Goal: Task Accomplishment & Management: Manage account settings

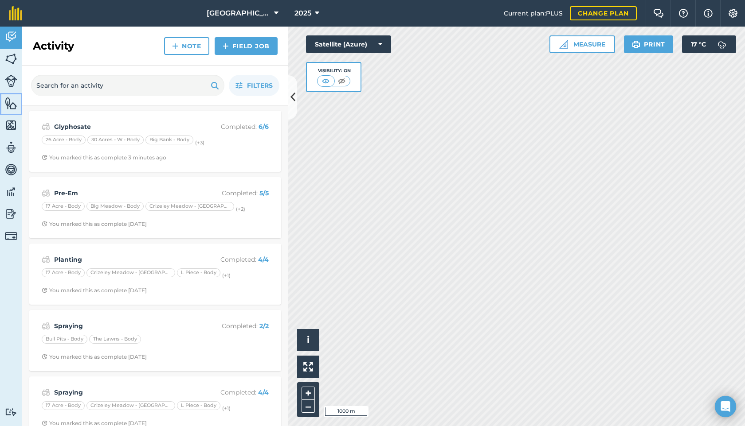
click at [9, 104] on img at bounding box center [11, 103] width 12 height 13
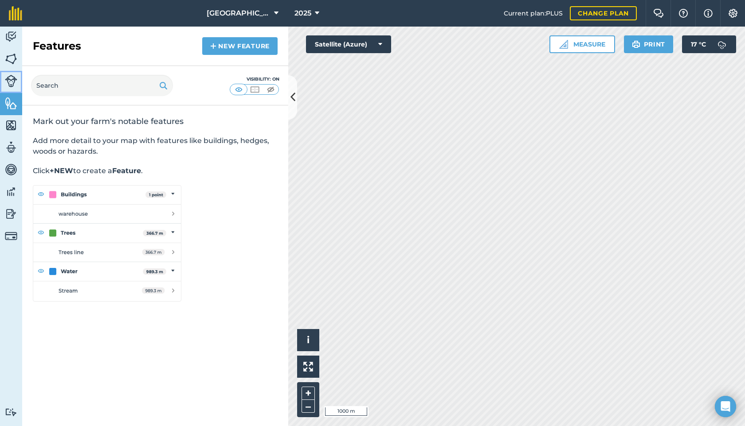
click at [10, 89] on link "Livestock" at bounding box center [11, 82] width 22 height 22
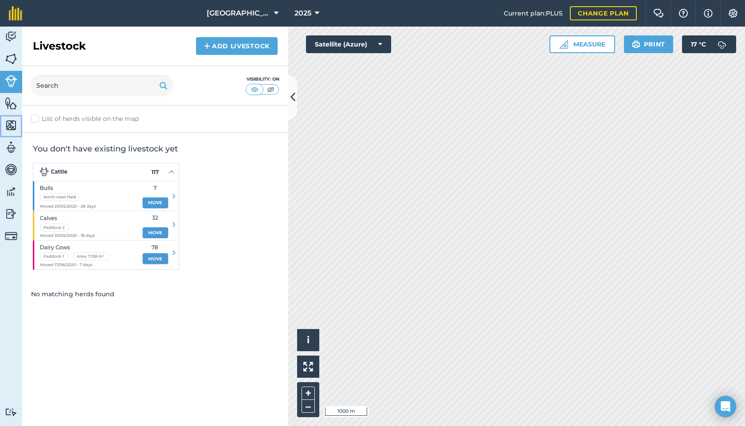
click at [15, 136] on link "Maps" at bounding box center [11, 126] width 22 height 22
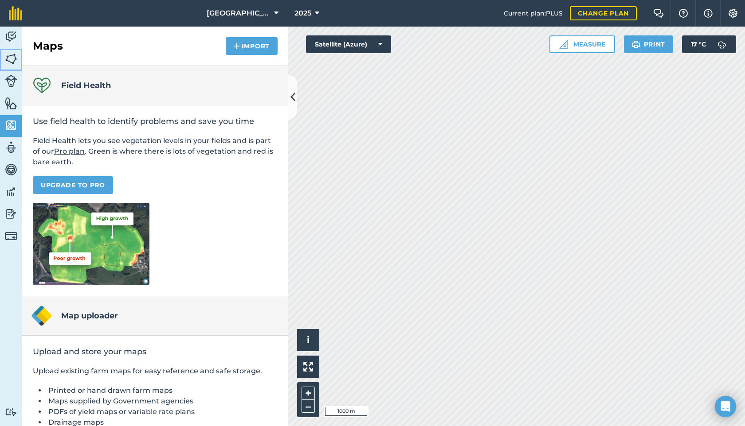
click at [10, 50] on link "Fields" at bounding box center [11, 60] width 22 height 22
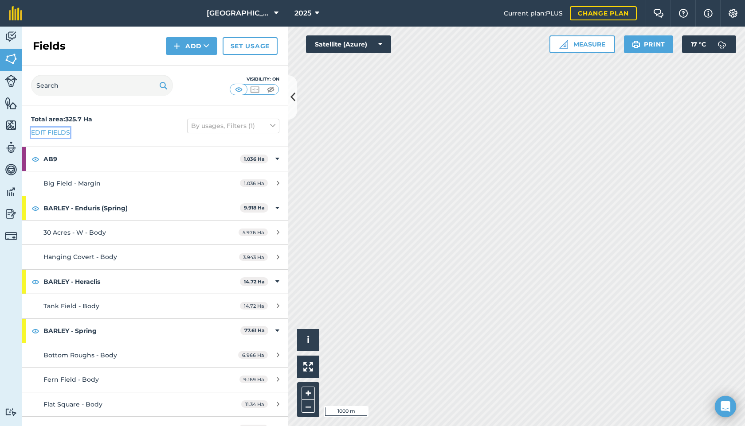
click at [54, 132] on link "Edit fields" at bounding box center [50, 133] width 39 height 10
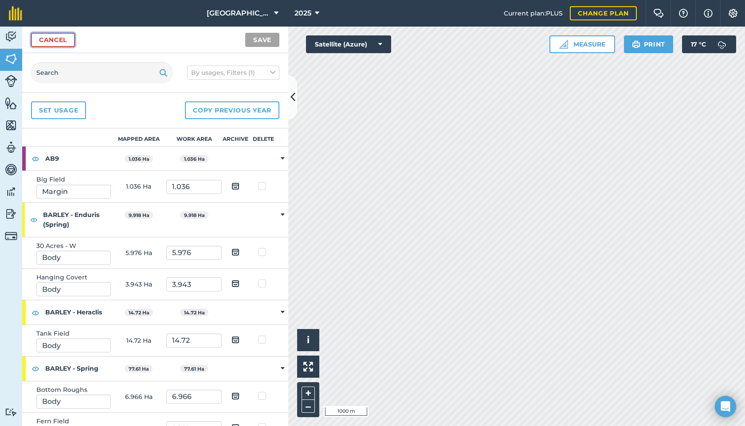
click at [40, 43] on link "Cancel" at bounding box center [53, 40] width 44 height 14
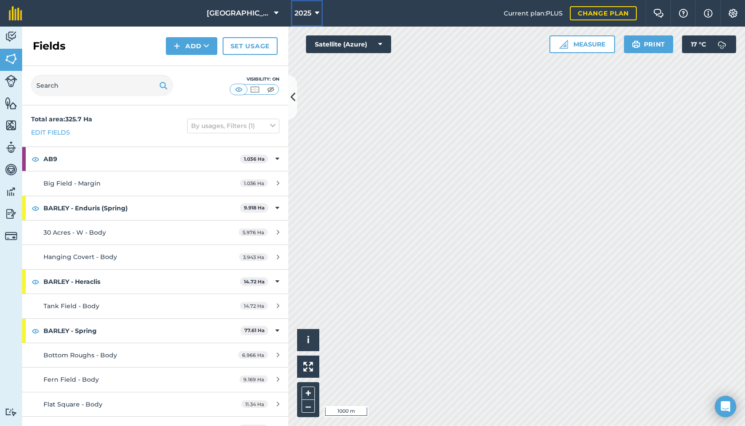
click at [297, 15] on span "2025" at bounding box center [302, 13] width 17 height 11
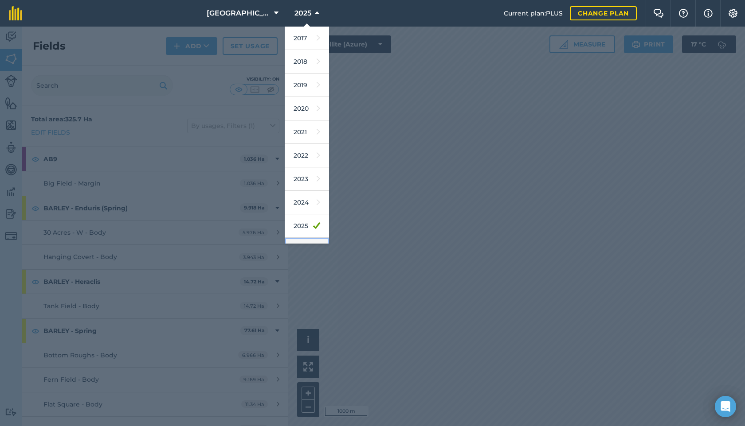
click at [305, 241] on link "2026" at bounding box center [307, 249] width 44 height 23
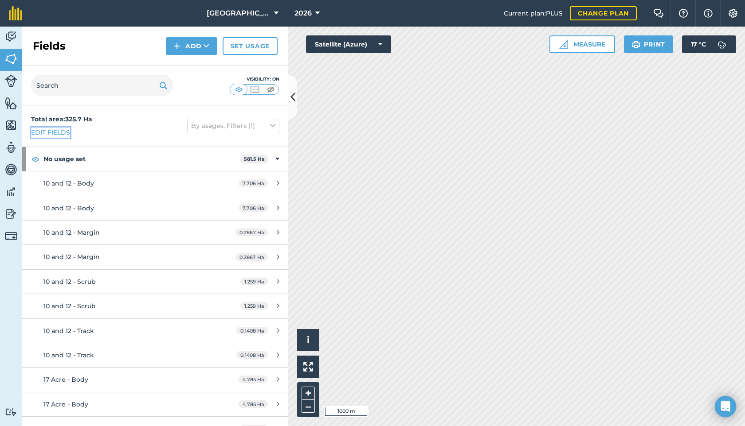
click at [65, 132] on link "Edit fields" at bounding box center [50, 133] width 39 height 10
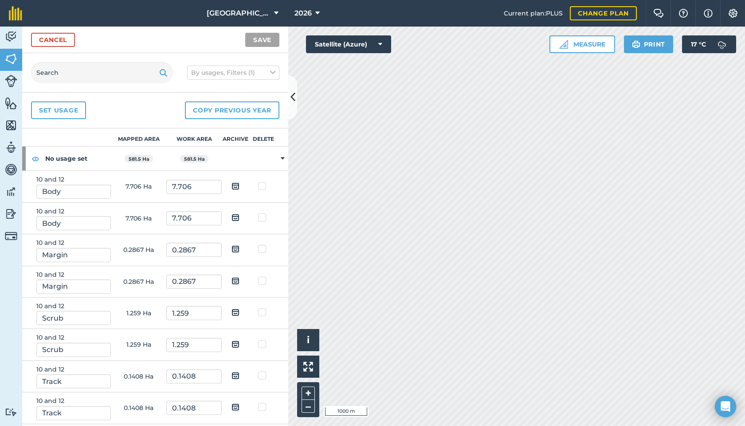
click at [231, 120] on div "Set usage Copy previous year" at bounding box center [155, 111] width 266 height 36
click at [238, 112] on button "Copy previous year" at bounding box center [232, 111] width 94 height 18
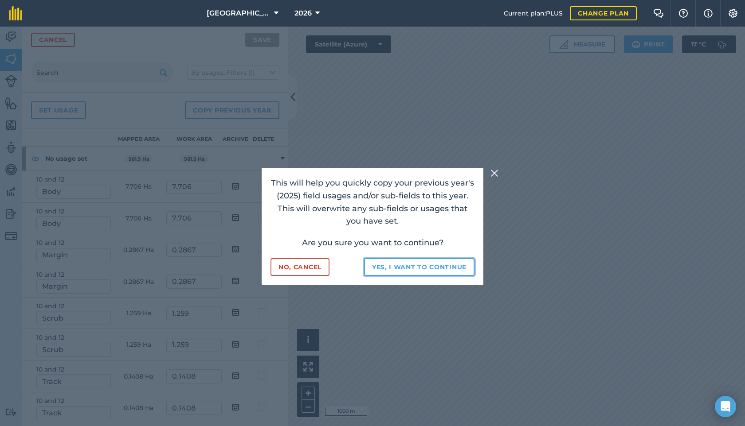
click at [419, 269] on button "Yes, I want to continue" at bounding box center [419, 267] width 110 height 18
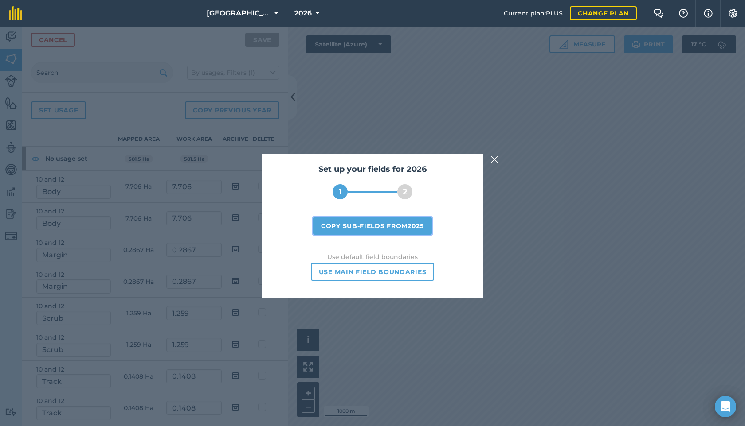
click at [386, 223] on button "Copy sub-fields from 2025" at bounding box center [372, 226] width 119 height 18
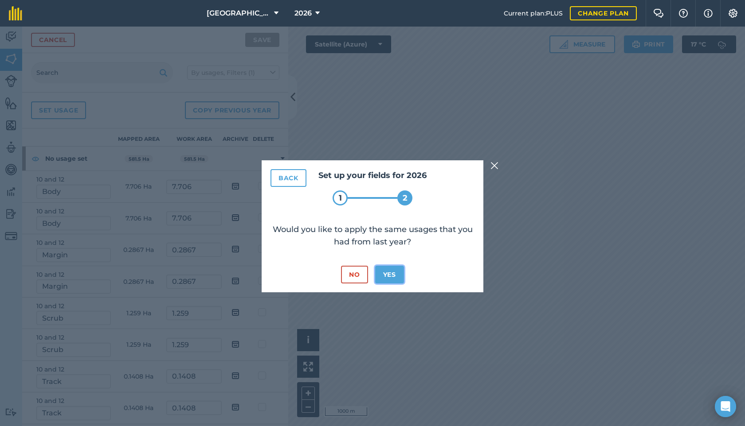
click at [391, 279] on button "Yes" at bounding box center [389, 275] width 29 height 18
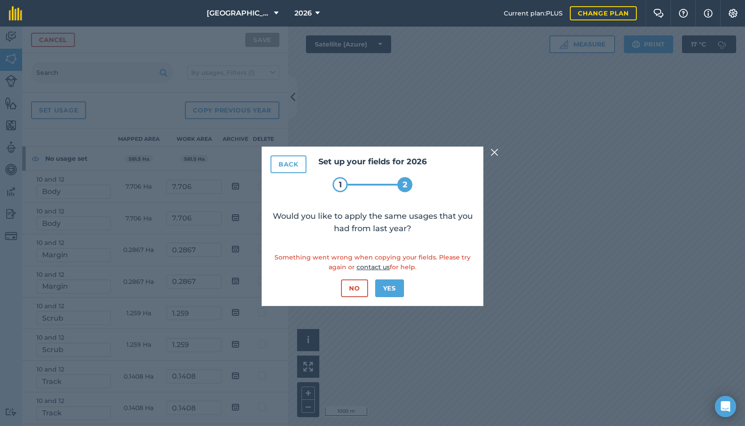
click at [495, 156] on img at bounding box center [494, 152] width 8 height 11
click at [727, 405] on icon "Open Intercom Messenger" at bounding box center [725, 407] width 10 height 12
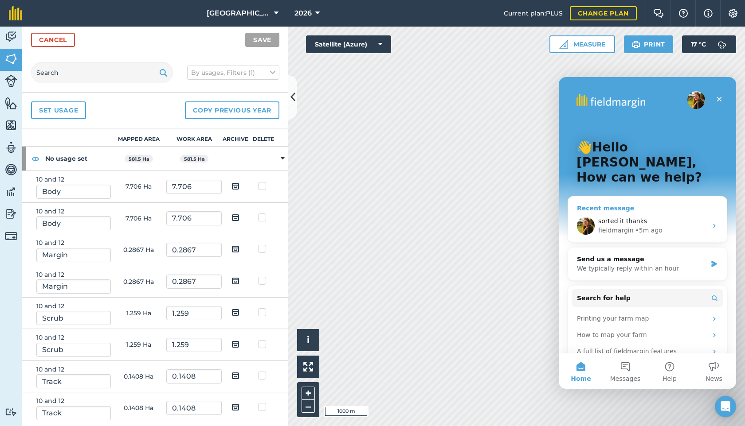
click at [654, 217] on div "sorted it thanks" at bounding box center [652, 221] width 109 height 9
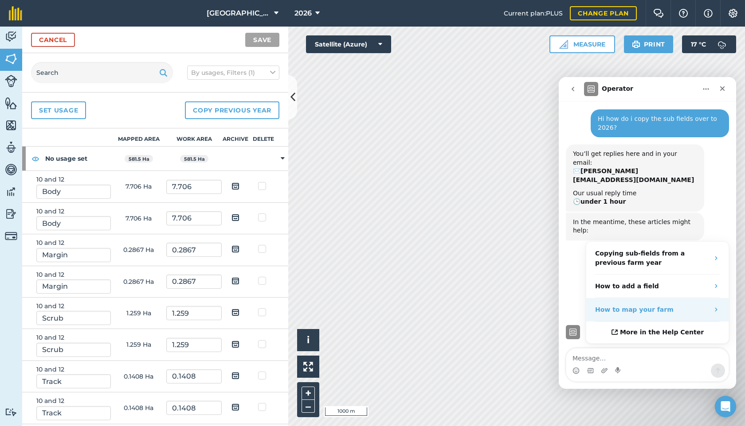
scroll to position [23, 0]
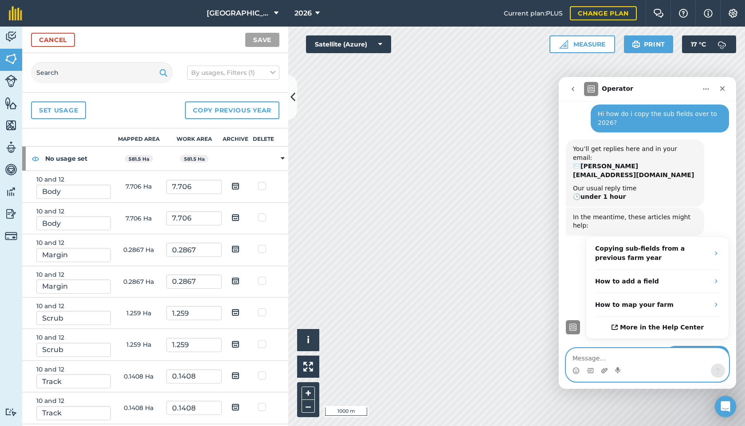
click at [606, 369] on icon "Upload attachment" at bounding box center [604, 370] width 7 height 7
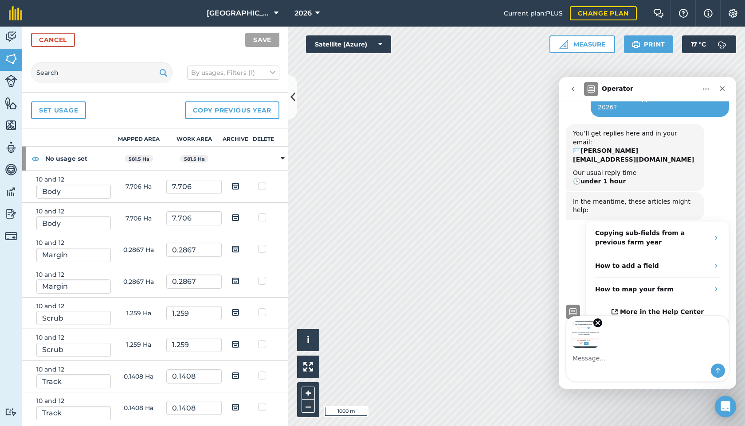
scroll to position [56, 0]
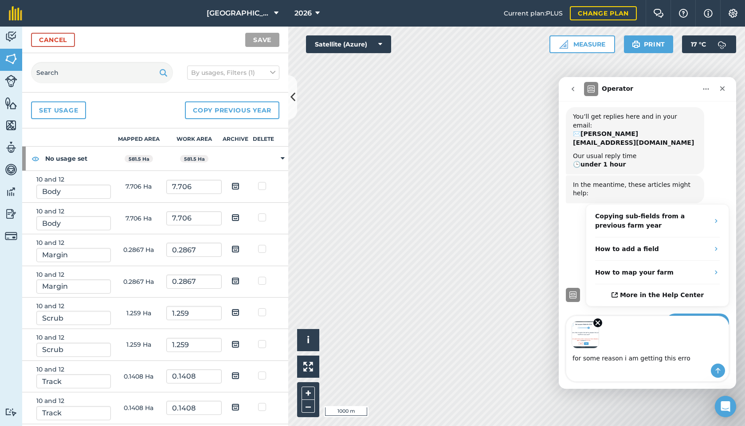
type textarea "for some reason i am getting this error"
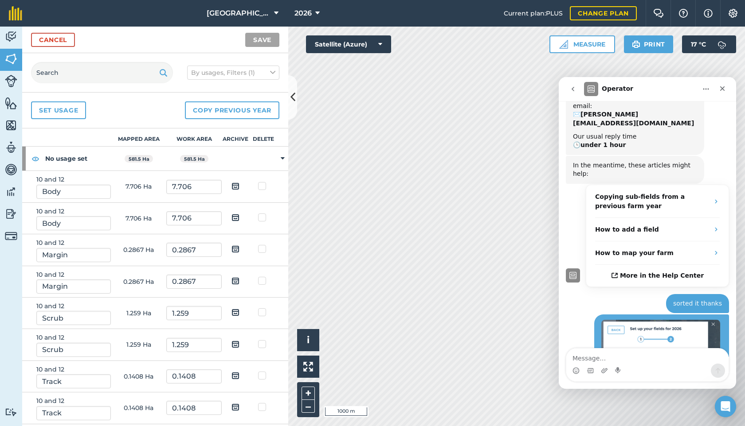
scroll to position [130, 0]
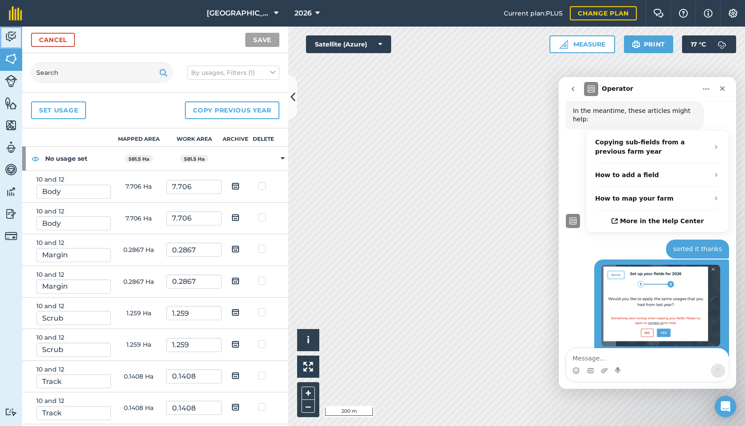
click at [10, 39] on img at bounding box center [11, 36] width 12 height 13
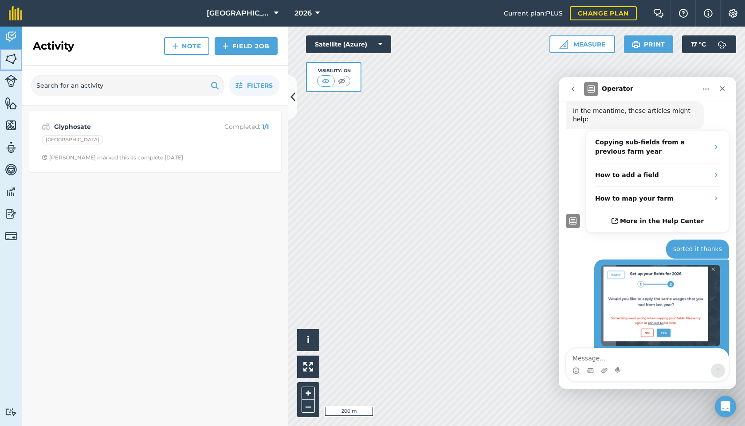
click at [14, 62] on img at bounding box center [11, 58] width 12 height 13
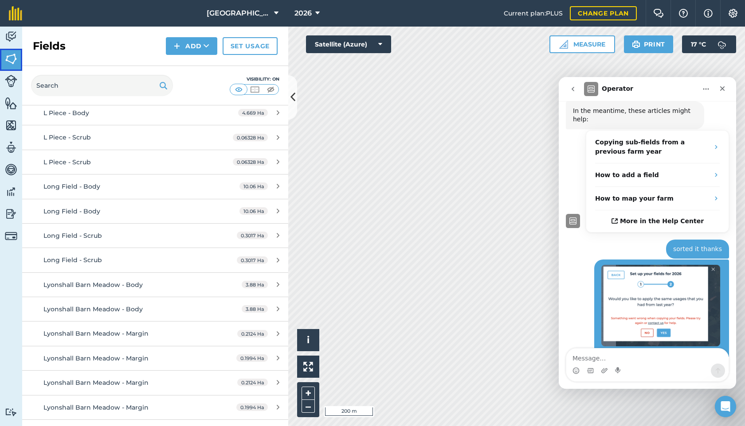
scroll to position [2699, 0]
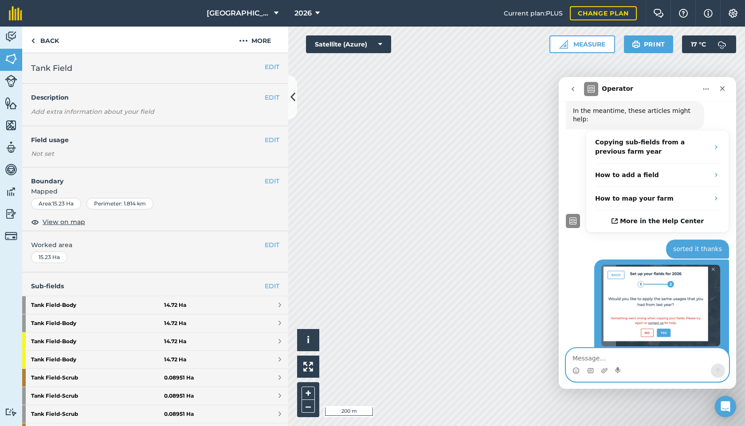
click at [625, 359] on textarea "Message…" at bounding box center [647, 356] width 162 height 15
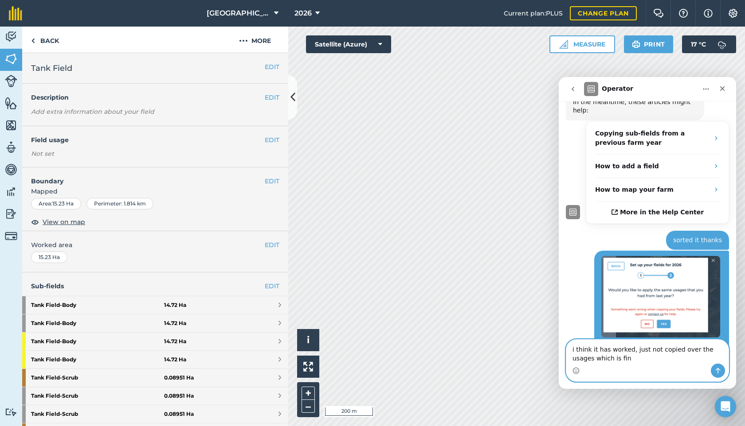
type textarea "i think it has worked, just not copied over the usages which is fine"
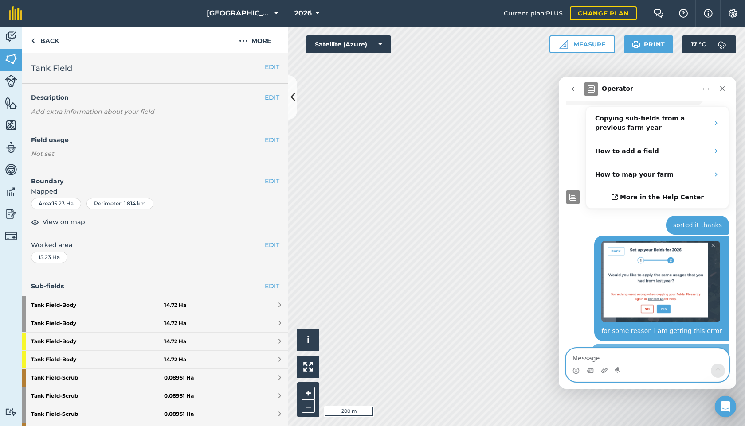
scroll to position [159, 0]
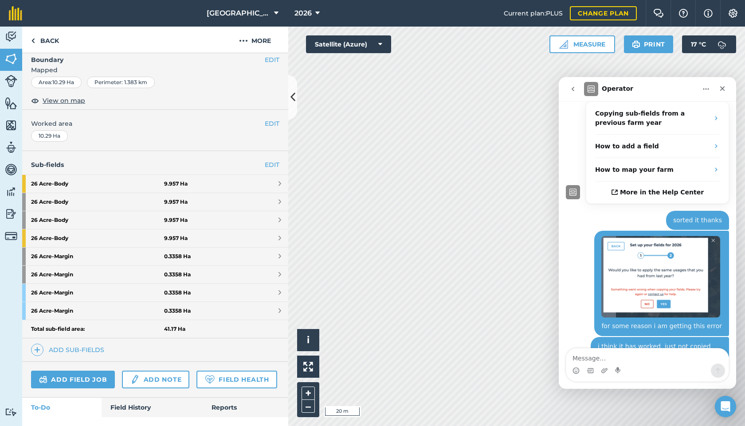
scroll to position [110, 0]
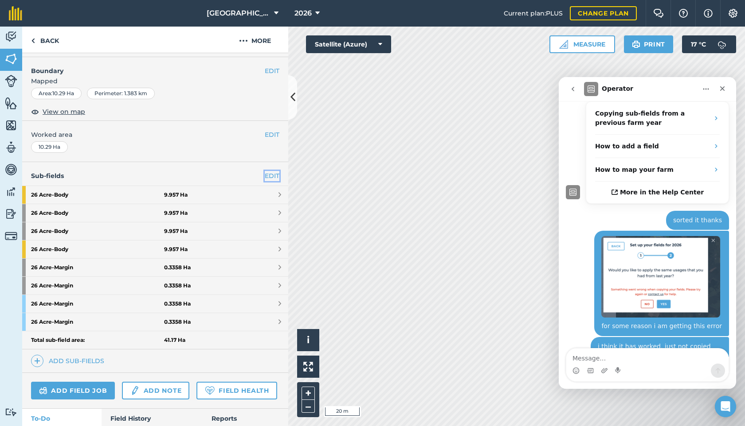
click at [271, 176] on link "EDIT" at bounding box center [272, 176] width 15 height 10
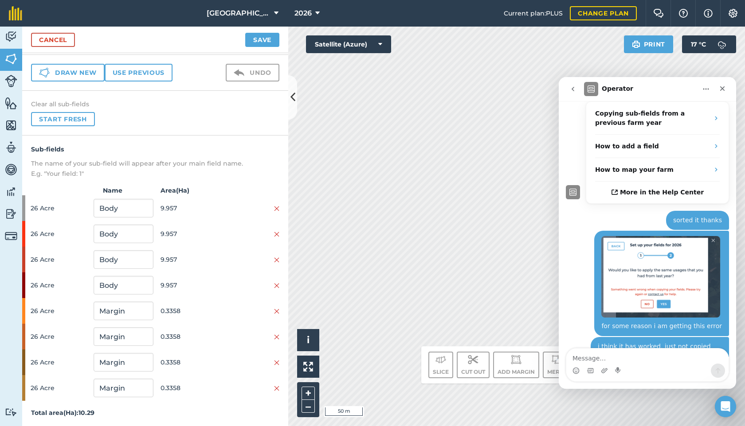
scroll to position [31, 0]
click at [61, 36] on link "Cancel" at bounding box center [53, 40] width 44 height 14
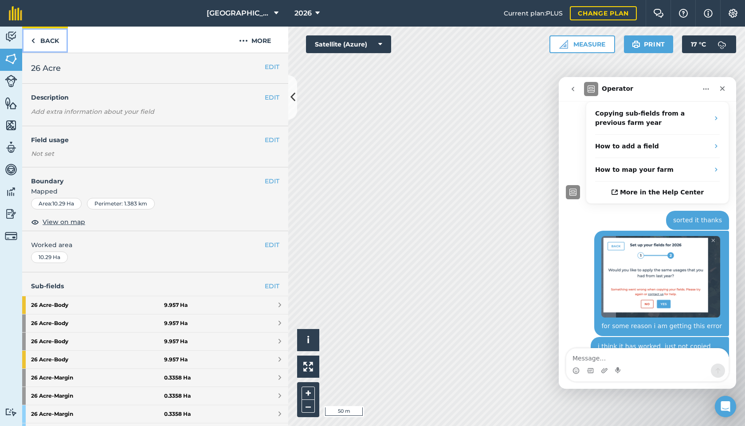
click at [45, 41] on link "Back" at bounding box center [45, 40] width 46 height 26
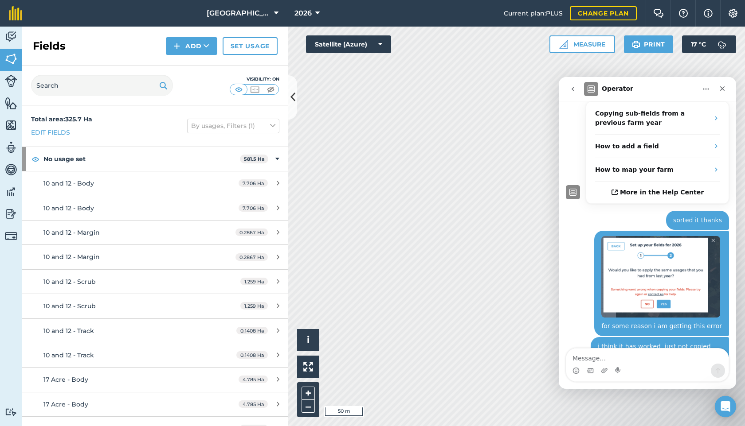
click at [51, 138] on div "Total area : 325.7 Ha Edit fields By usages, Filters (1)" at bounding box center [155, 126] width 266 height 41
click at [49, 130] on link "Edit fields" at bounding box center [50, 133] width 39 height 10
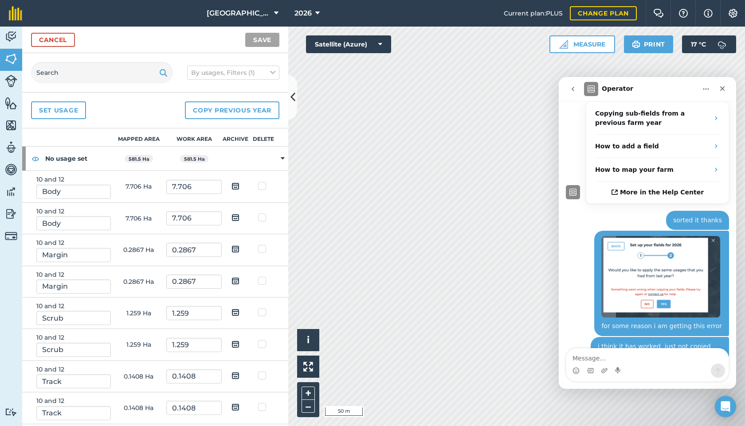
click at [261, 182] on label at bounding box center [263, 182] width 11 height 0
click at [261, 187] on input "checkbox" at bounding box center [261, 185] width 6 height 6
checkbox input "true"
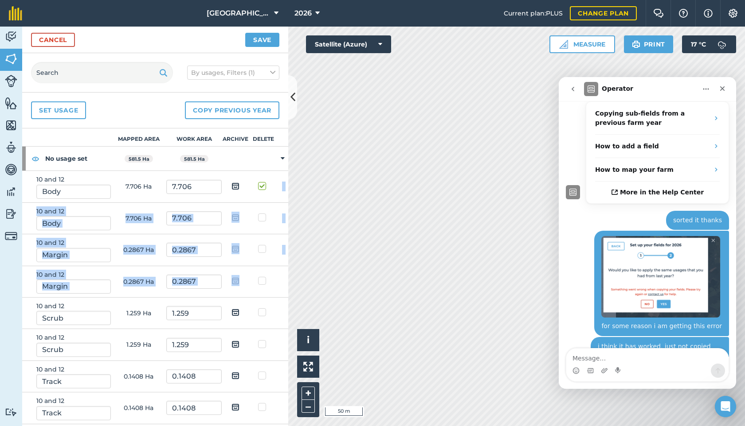
click at [264, 277] on label at bounding box center [263, 277] width 11 height 0
click at [262, 213] on label at bounding box center [263, 213] width 11 height 0
click at [262, 217] on input "checkbox" at bounding box center [261, 216] width 6 height 6
checkbox input "true"
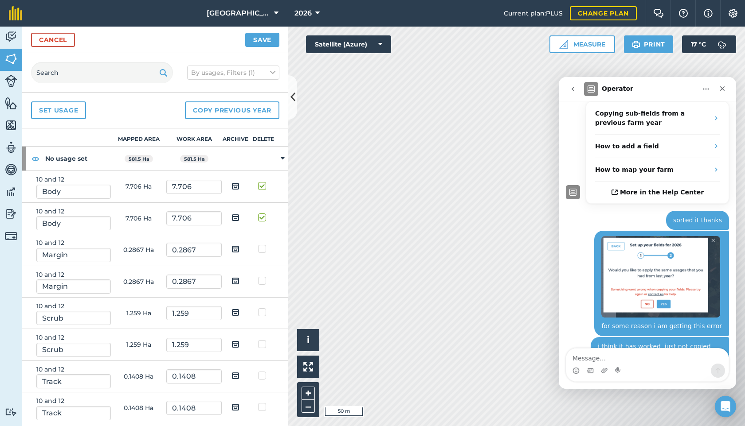
click at [258, 247] on td at bounding box center [264, 249] width 28 height 31
click at [261, 245] on label at bounding box center [263, 245] width 11 height 0
click at [261, 250] on input "checkbox" at bounding box center [261, 248] width 6 height 6
checkbox input "true"
click at [261, 182] on label at bounding box center [263, 182] width 11 height 0
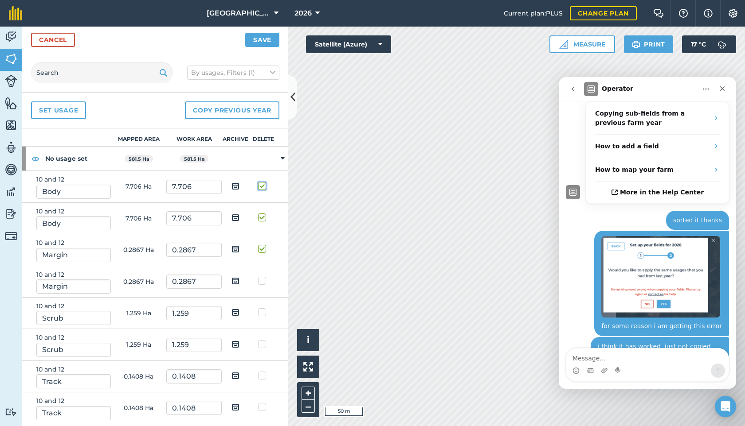
click at [261, 185] on input "checkbox" at bounding box center [261, 185] width 6 height 6
checkbox input "false"
click at [262, 213] on label at bounding box center [263, 213] width 11 height 0
click at [262, 216] on input "checkbox" at bounding box center [261, 216] width 6 height 6
checkbox input "false"
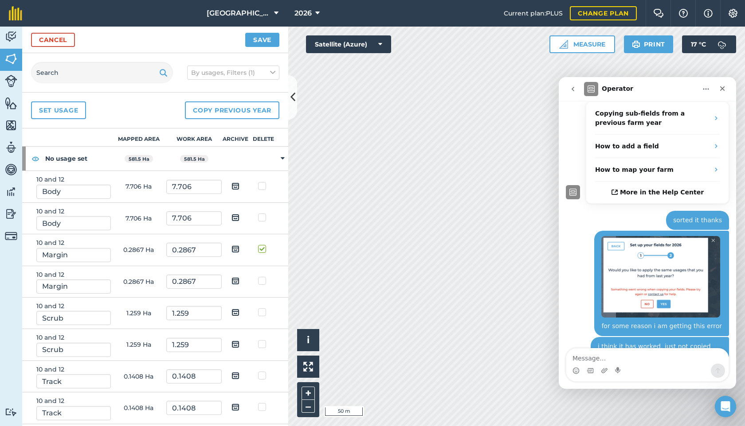
click at [261, 191] on td at bounding box center [264, 186] width 28 height 31
click at [59, 39] on link "Cancel" at bounding box center [53, 40] width 44 height 14
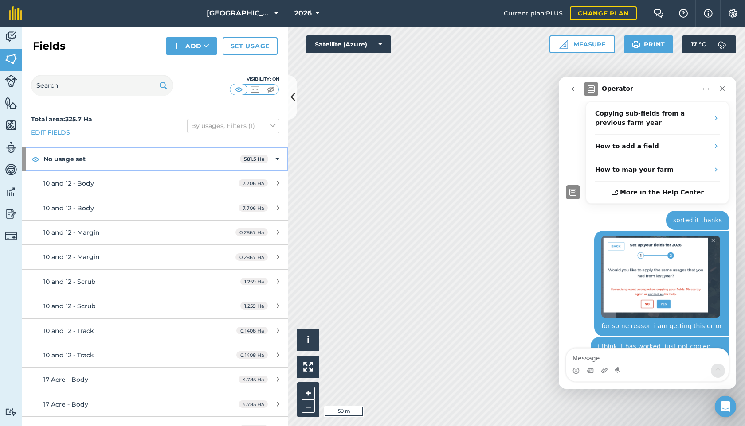
click at [276, 157] on icon at bounding box center [277, 159] width 4 height 10
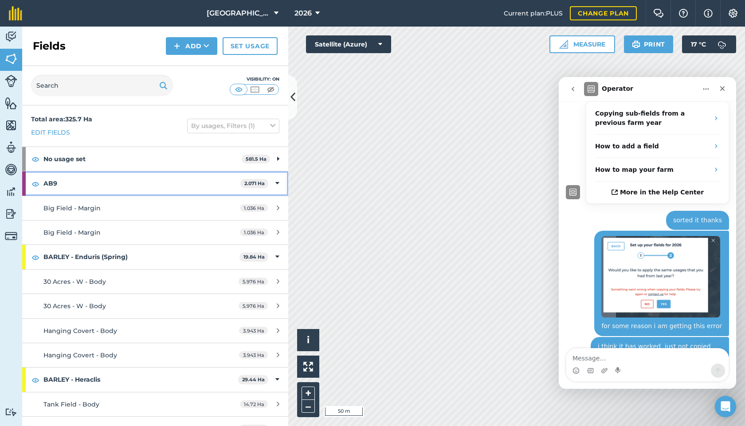
click at [278, 183] on icon at bounding box center [277, 184] width 4 height 10
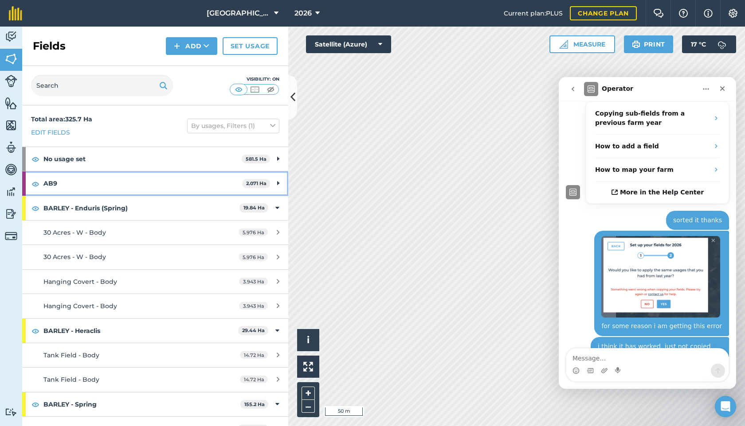
click at [277, 184] on icon at bounding box center [278, 184] width 2 height 10
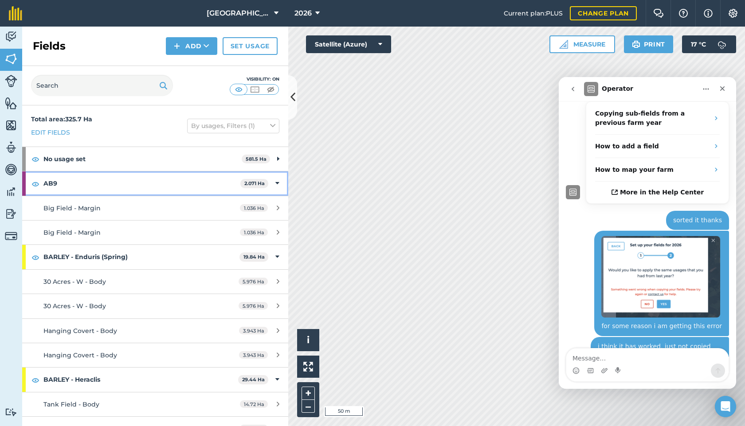
click at [277, 186] on icon at bounding box center [277, 184] width 4 height 10
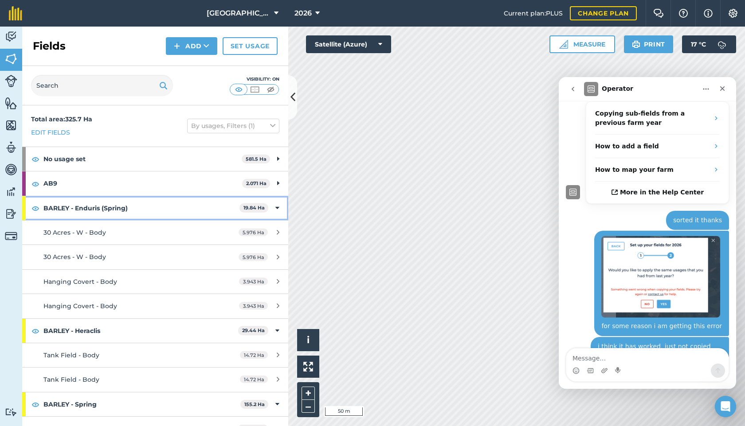
click at [277, 204] on icon at bounding box center [277, 208] width 4 height 10
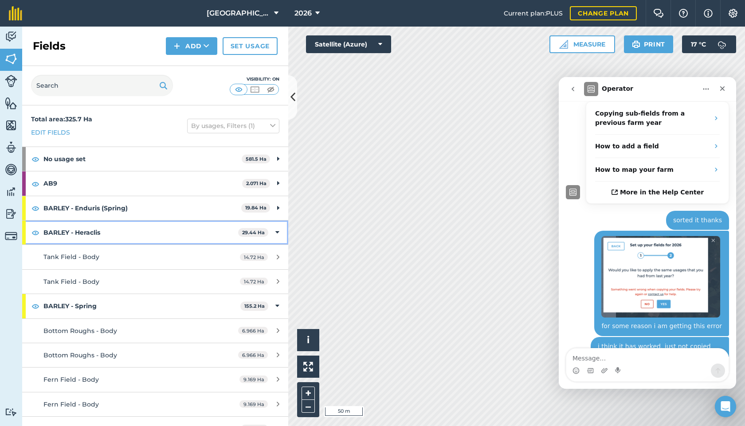
click at [274, 232] on div "BARLEY - Heraclis 29.44 Ha" at bounding box center [155, 233] width 266 height 24
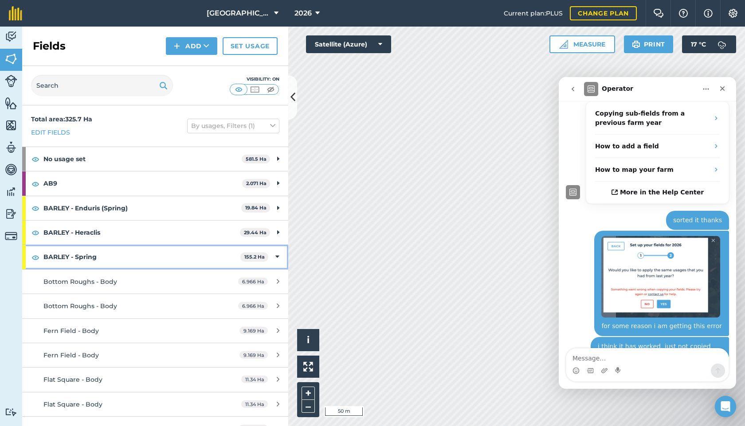
click at [277, 265] on div "BARLEY - Spring 155.2 Ha" at bounding box center [155, 257] width 266 height 24
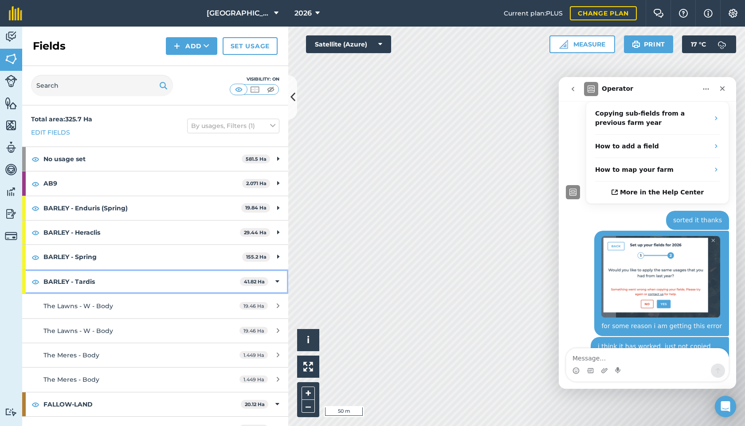
click at [278, 279] on icon at bounding box center [277, 282] width 4 height 10
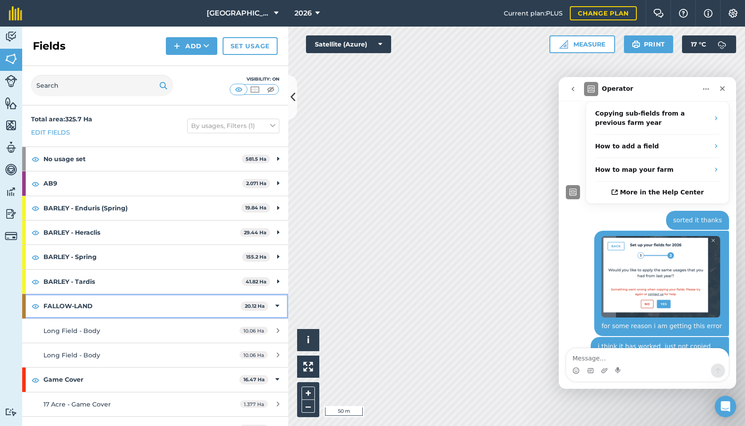
click at [278, 302] on icon at bounding box center [277, 306] width 4 height 10
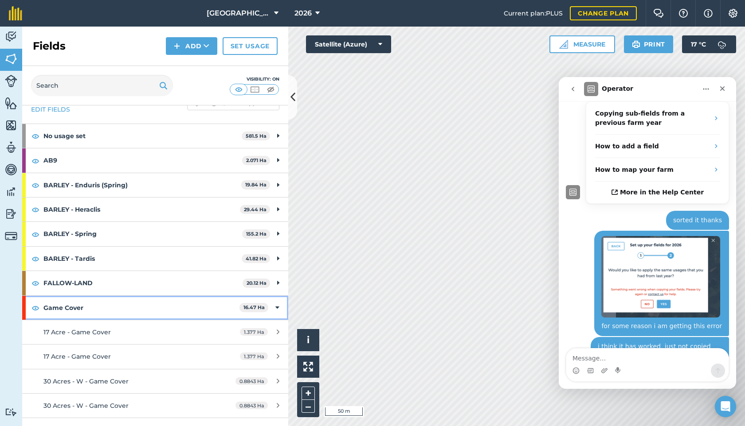
click at [277, 309] on icon at bounding box center [277, 308] width 4 height 10
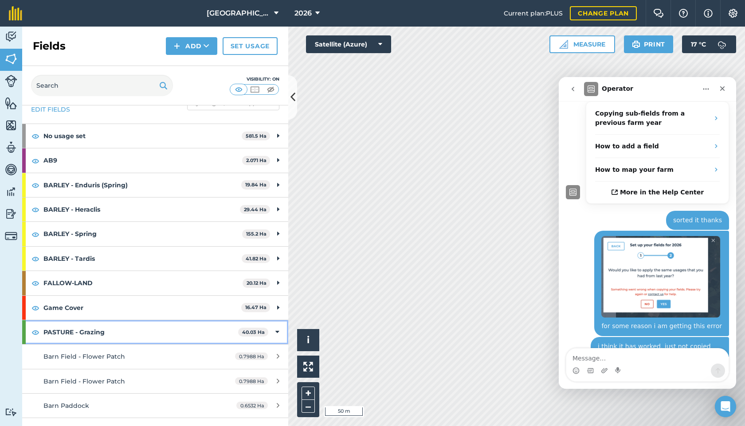
click at [277, 328] on icon at bounding box center [277, 333] width 4 height 10
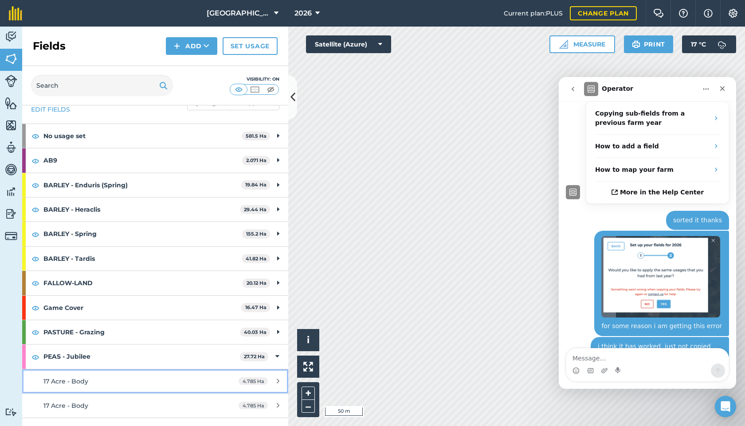
click at [277, 378] on div "4.785 Ha" at bounding box center [259, 381] width 59 height 7
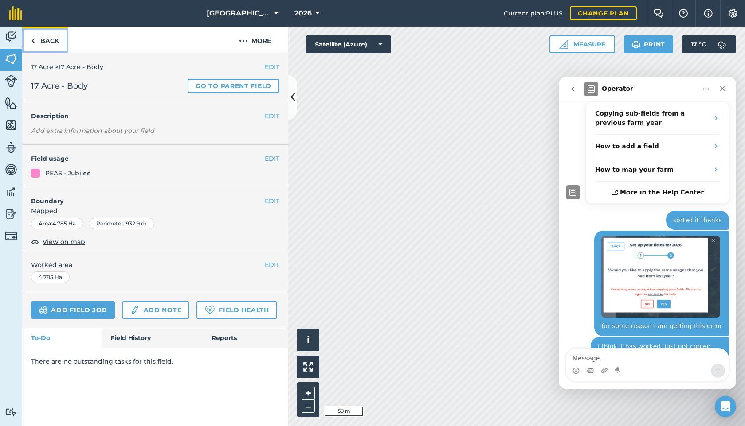
click at [46, 40] on link "Back" at bounding box center [45, 40] width 46 height 26
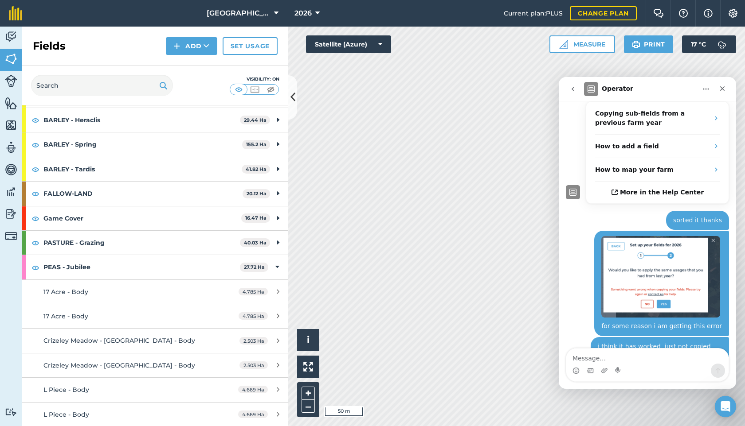
scroll to position [113, 0]
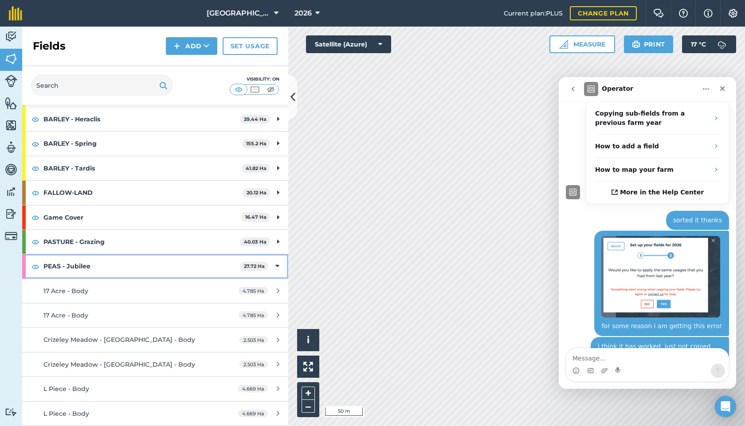
click at [274, 267] on div "PEAS - Jubilee 27.72 Ha" at bounding box center [155, 266] width 266 height 24
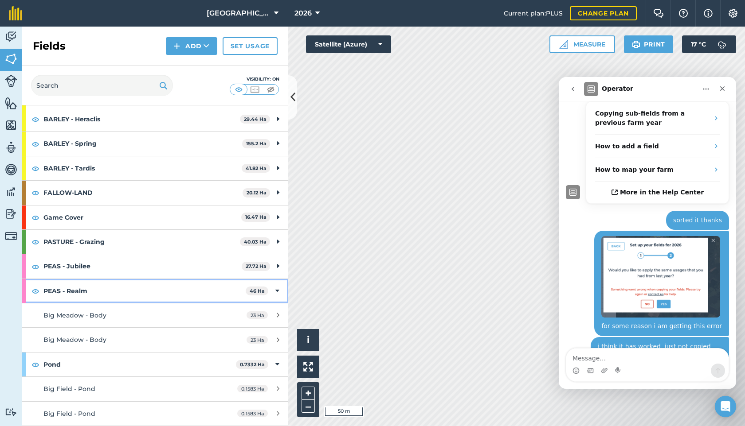
click at [278, 289] on icon at bounding box center [277, 291] width 4 height 10
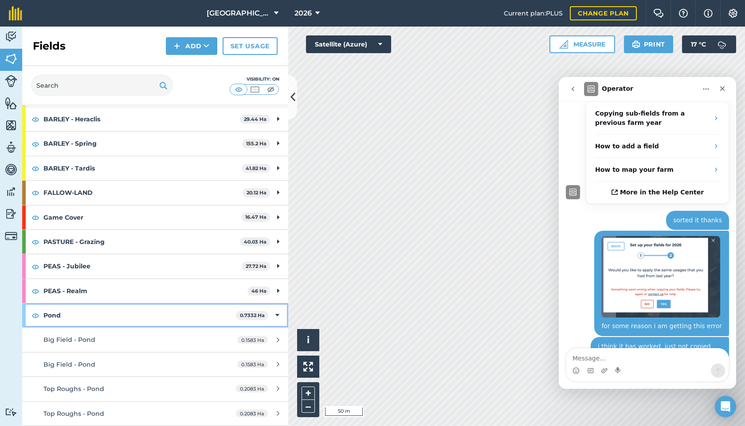
click at [277, 312] on icon at bounding box center [277, 316] width 4 height 10
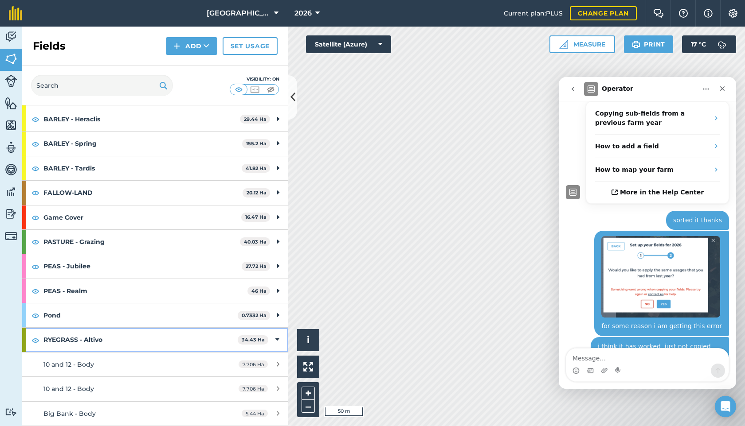
click at [277, 340] on icon at bounding box center [277, 340] width 4 height 10
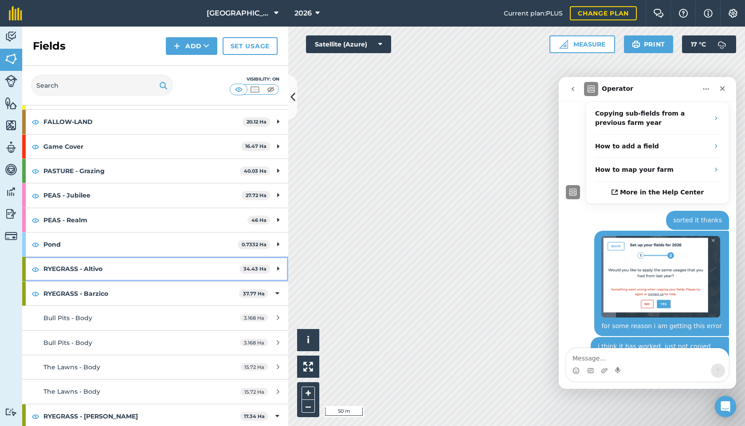
scroll to position [186, 0]
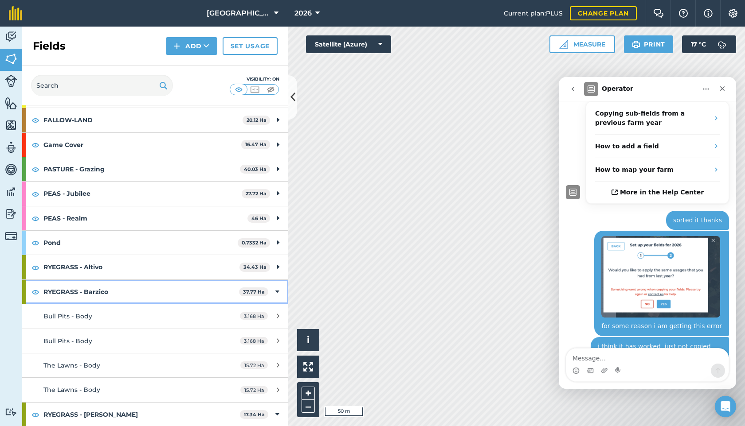
click at [278, 295] on icon at bounding box center [277, 292] width 4 height 10
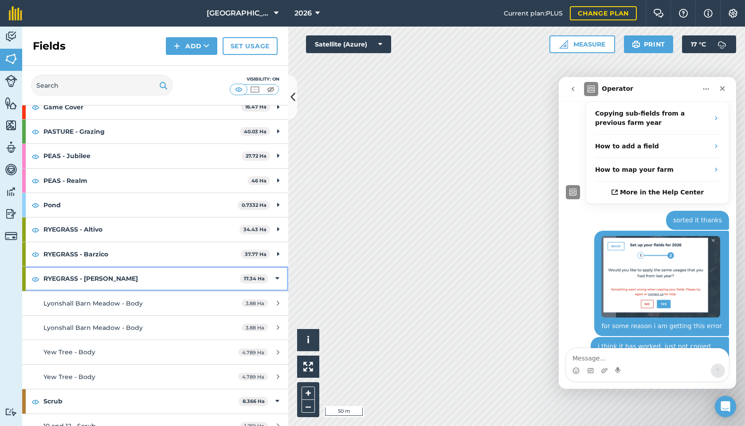
click at [276, 277] on icon at bounding box center [277, 279] width 4 height 10
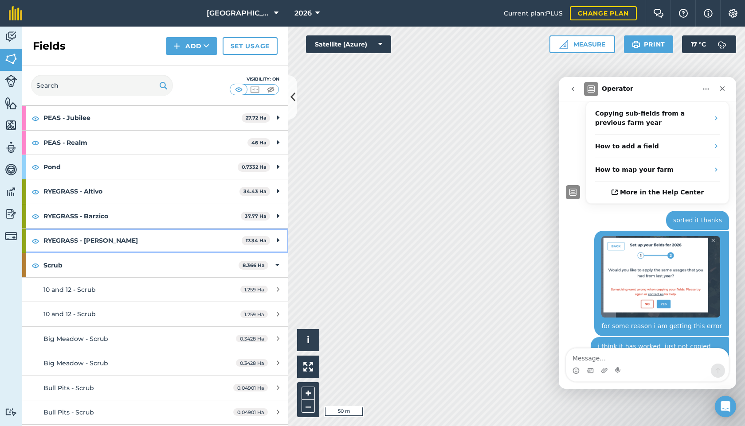
scroll to position [262, 0]
click at [277, 268] on icon at bounding box center [277, 266] width 4 height 10
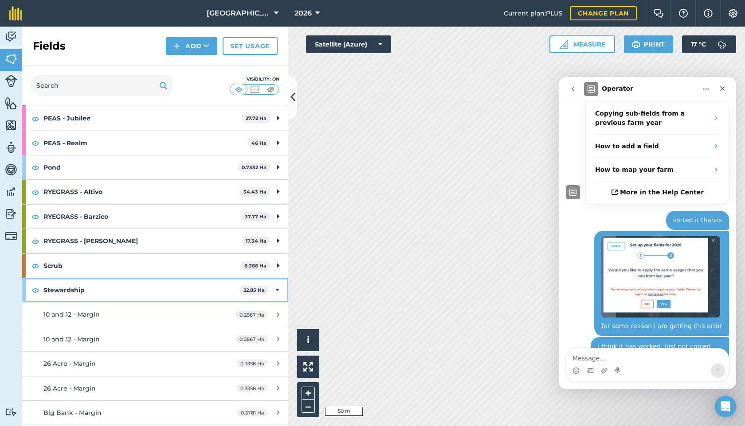
click at [277, 291] on icon at bounding box center [277, 290] width 4 height 10
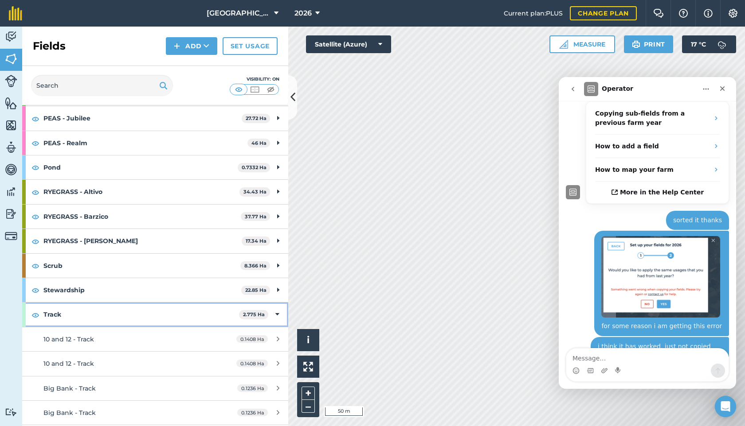
click at [277, 313] on icon at bounding box center [277, 315] width 4 height 10
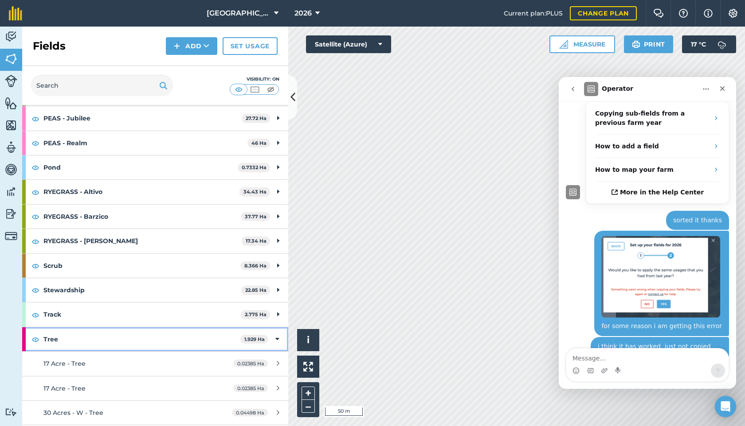
click at [276, 335] on icon at bounding box center [277, 340] width 4 height 10
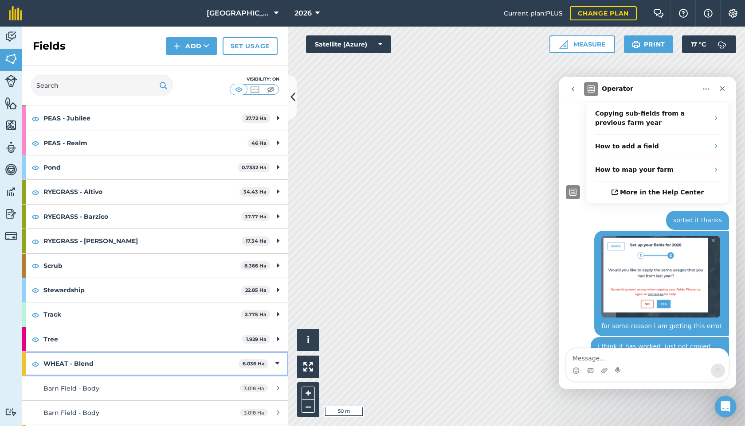
click at [277, 361] on icon at bounding box center [277, 364] width 4 height 10
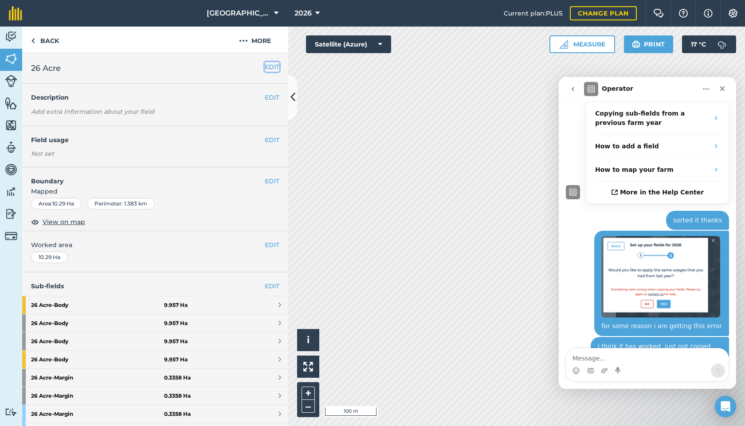
click at [276, 69] on button "EDIT" at bounding box center [272, 67] width 15 height 10
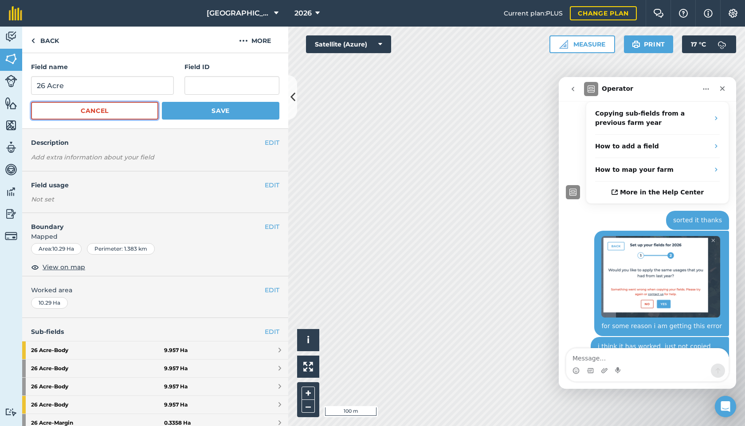
click at [120, 112] on button "Cancel" at bounding box center [94, 111] width 127 height 18
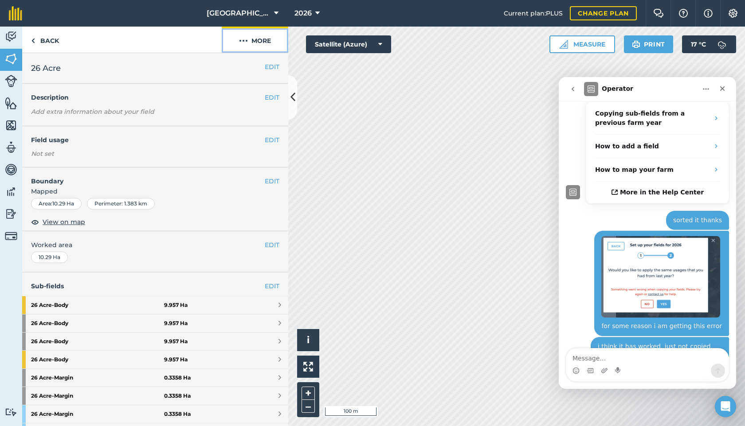
click at [251, 43] on button "More" at bounding box center [255, 40] width 66 height 26
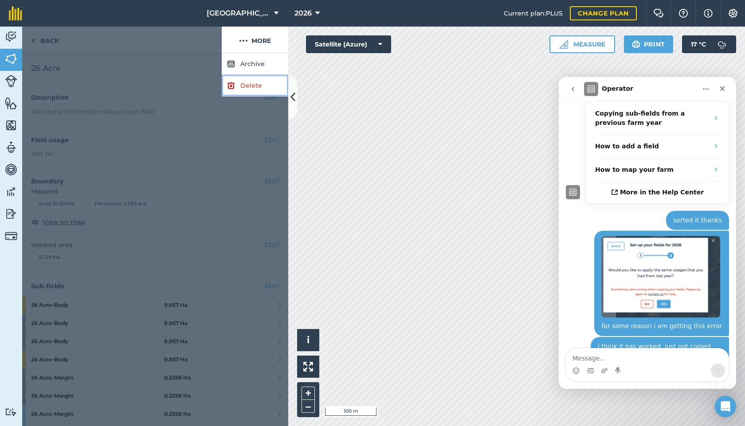
click at [252, 86] on link "Delete" at bounding box center [255, 86] width 66 height 22
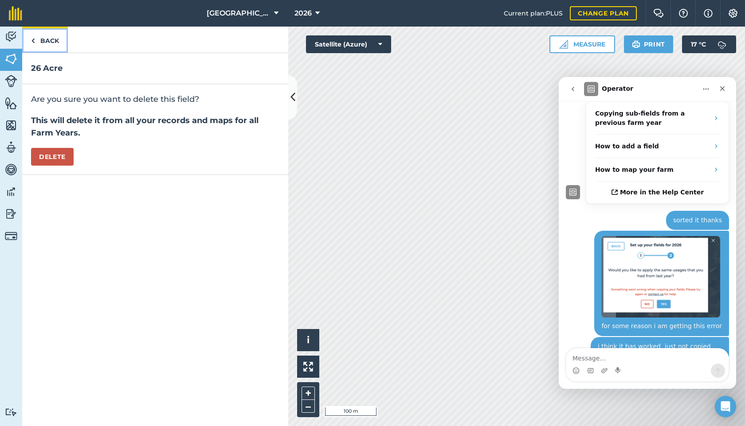
click at [40, 38] on link "Back" at bounding box center [45, 40] width 46 height 26
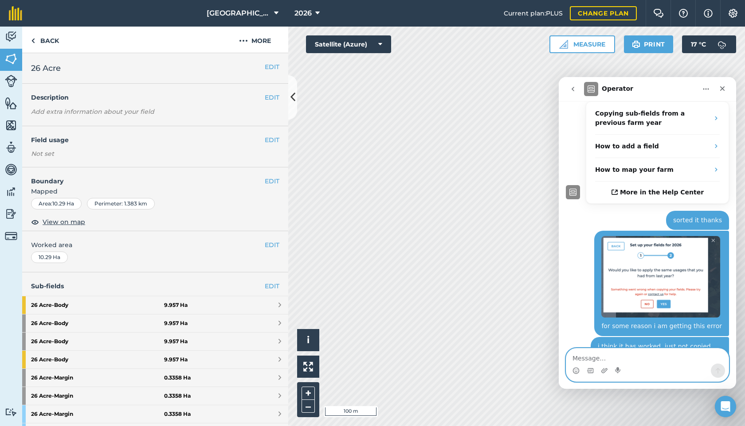
click at [595, 357] on textarea "Message…" at bounding box center [647, 356] width 162 height 15
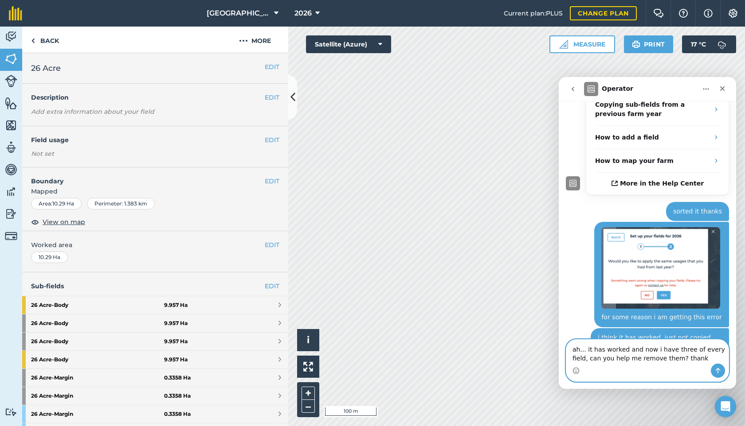
type textarea "ah... it has worked and now i have three of every field, can you help me remove…"
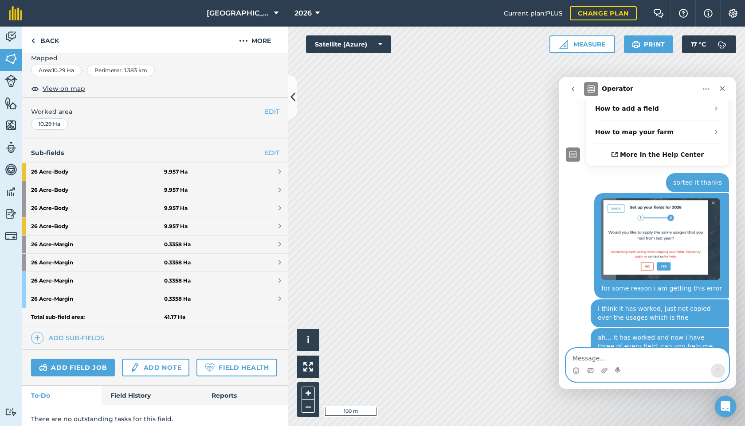
scroll to position [140, 0]
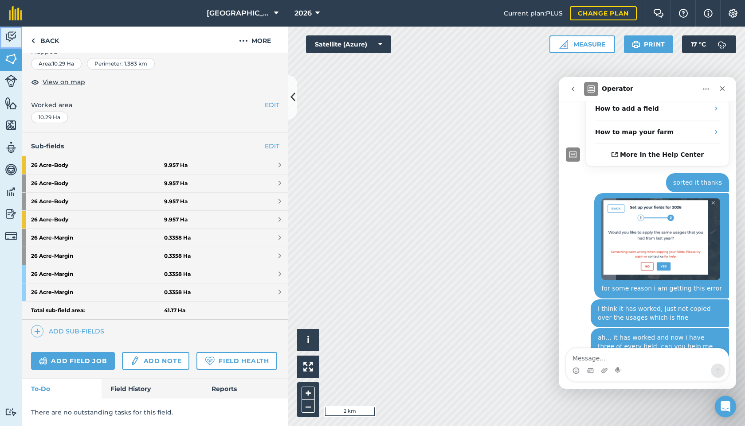
click at [14, 30] on img at bounding box center [11, 36] width 12 height 13
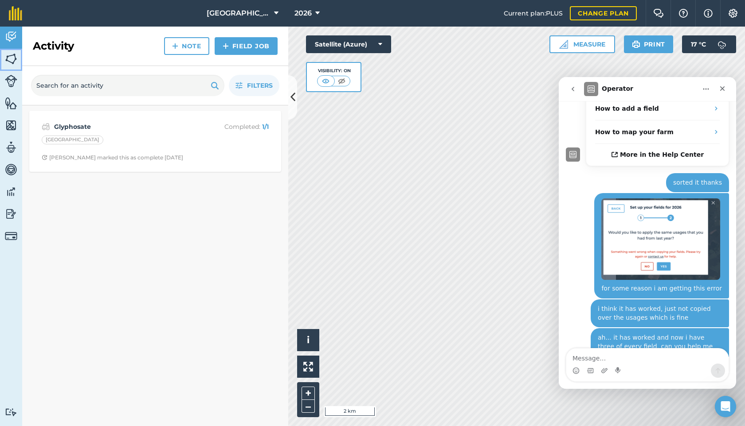
click at [14, 63] on img at bounding box center [11, 58] width 12 height 13
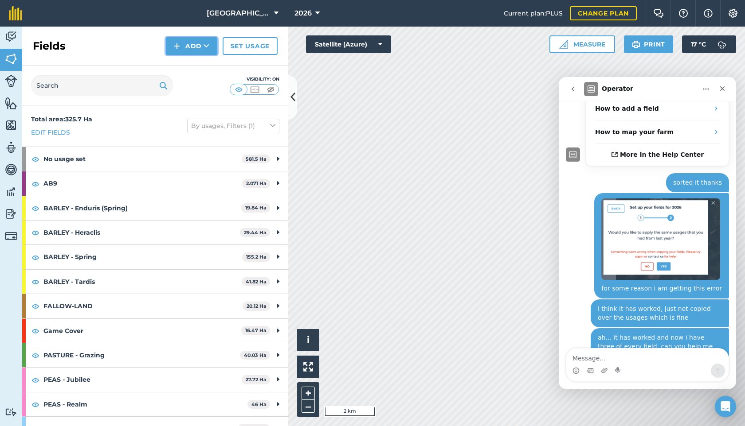
click at [207, 40] on button "Add" at bounding box center [191, 46] width 51 height 18
click at [207, 45] on icon at bounding box center [206, 46] width 6 height 9
click at [58, 129] on link "Edit fields" at bounding box center [50, 133] width 39 height 10
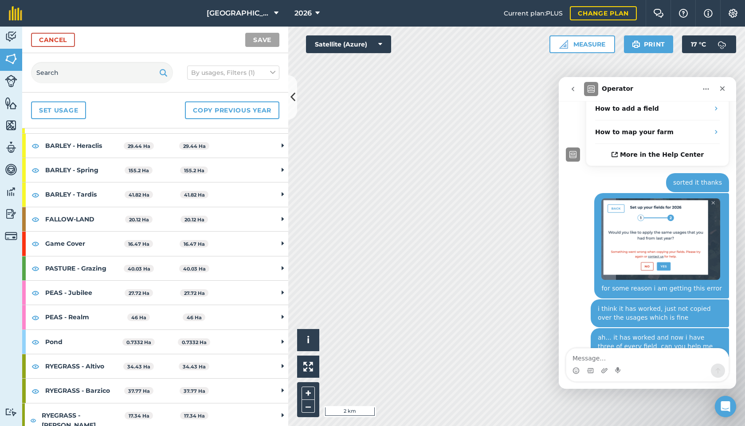
scroll to position [91, 0]
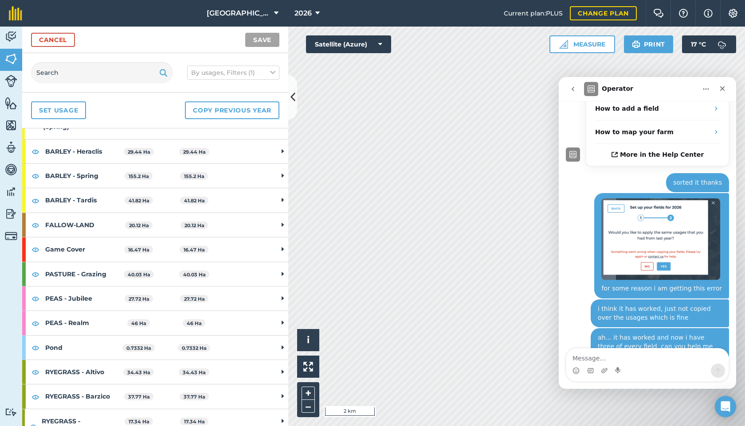
click at [281, 175] on icon at bounding box center [282, 176] width 2 height 8
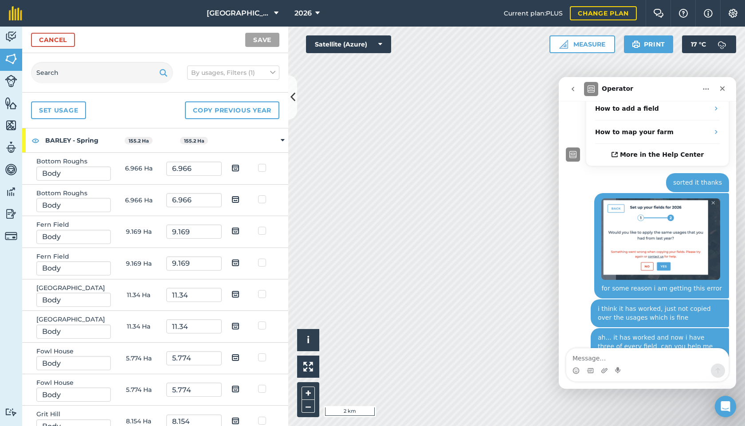
scroll to position [0, 0]
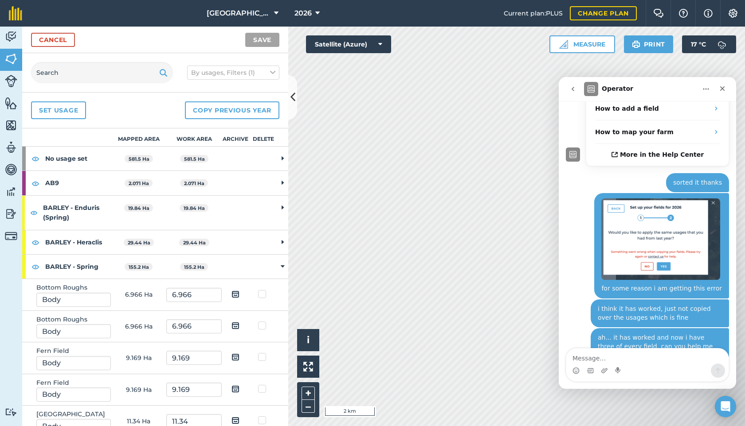
click at [258, 160] on td at bounding box center [264, 159] width 28 height 24
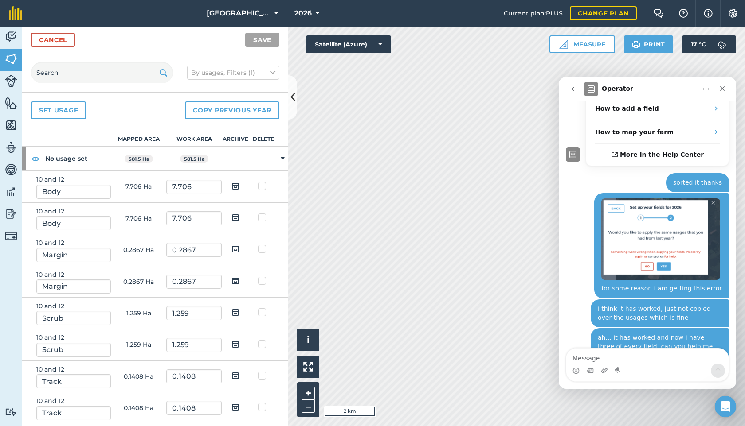
click at [264, 182] on label at bounding box center [263, 182] width 11 height 0
click at [264, 182] on input "checkbox" at bounding box center [261, 185] width 6 height 6
checkbox input "true"
click at [262, 213] on label at bounding box center [263, 213] width 11 height 0
click at [262, 218] on input "checkbox" at bounding box center [261, 216] width 6 height 6
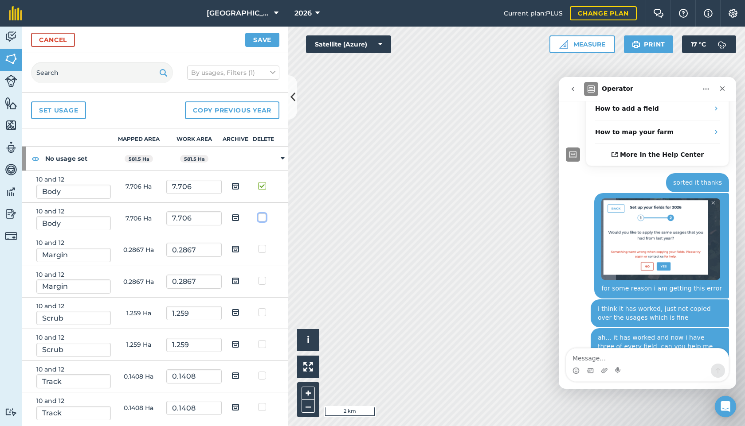
checkbox input "true"
click at [264, 245] on label at bounding box center [263, 245] width 11 height 0
click at [264, 250] on input "checkbox" at bounding box center [261, 248] width 6 height 6
checkbox input "true"
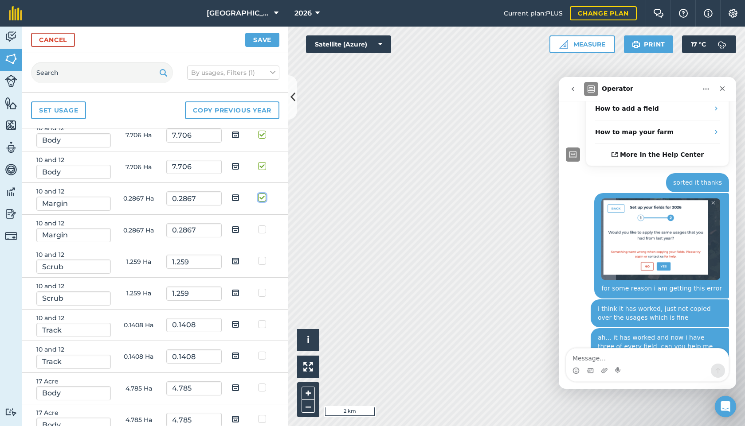
scroll to position [52, 0]
drag, startPoint x: 260, startPoint y: 228, endPoint x: 262, endPoint y: 256, distance: 27.5
click at [260, 225] on label at bounding box center [263, 225] width 11 height 0
click at [260, 228] on input "checkbox" at bounding box center [261, 228] width 6 height 6
checkbox input "true"
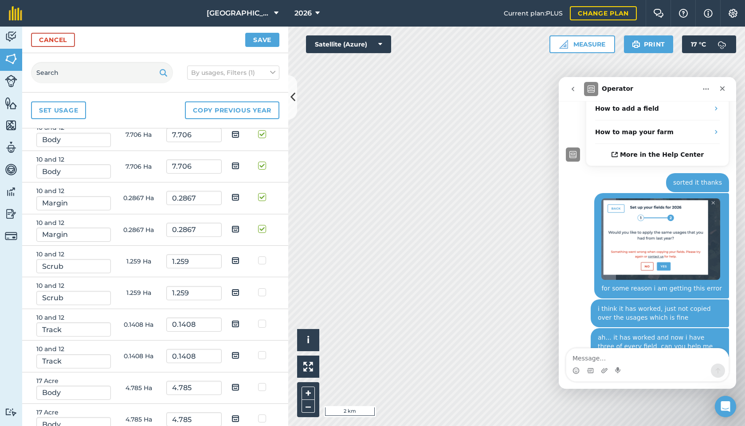
click at [262, 256] on td at bounding box center [264, 261] width 28 height 31
click at [263, 256] on label at bounding box center [263, 256] width 11 height 0
click at [263, 262] on input "checkbox" at bounding box center [261, 259] width 6 height 6
checkbox input "true"
click at [263, 288] on label at bounding box center [263, 288] width 11 height 0
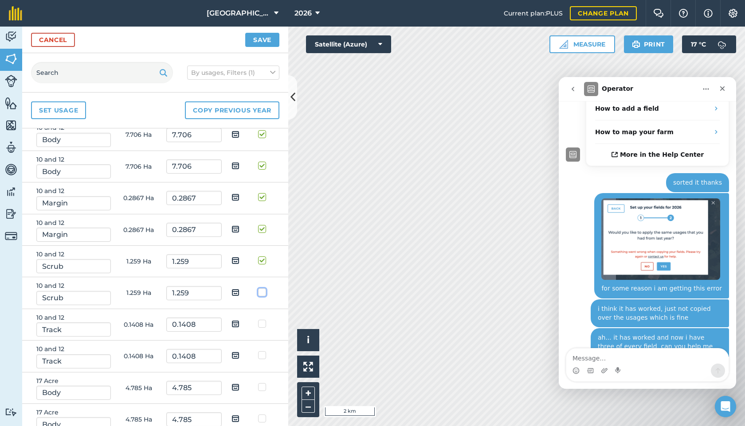
click at [263, 293] on input "checkbox" at bounding box center [261, 291] width 6 height 6
checkbox input "true"
click at [262, 320] on label at bounding box center [263, 320] width 11 height 0
click at [262, 325] on input "checkbox" at bounding box center [261, 323] width 6 height 6
checkbox input "true"
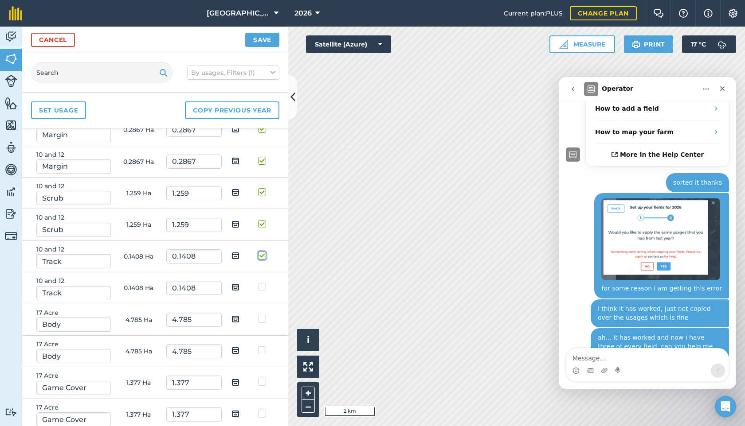
scroll to position [125, 0]
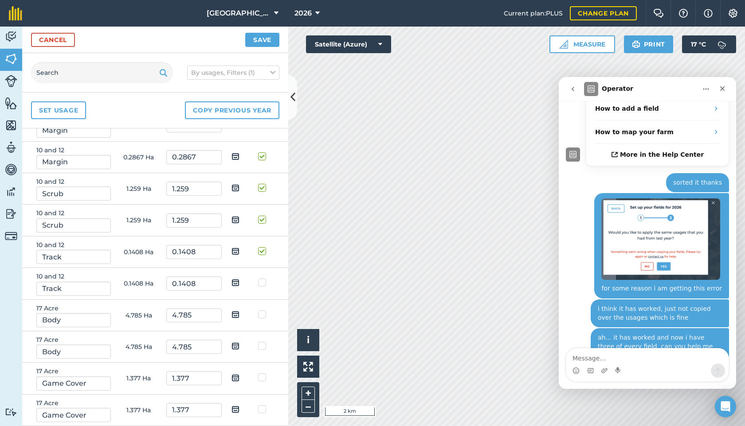
click at [262, 278] on label at bounding box center [263, 278] width 11 height 0
click at [262, 281] on input "checkbox" at bounding box center [261, 281] width 6 height 6
checkbox input "true"
click at [262, 310] on label at bounding box center [263, 310] width 11 height 0
click at [262, 314] on input "checkbox" at bounding box center [261, 313] width 6 height 6
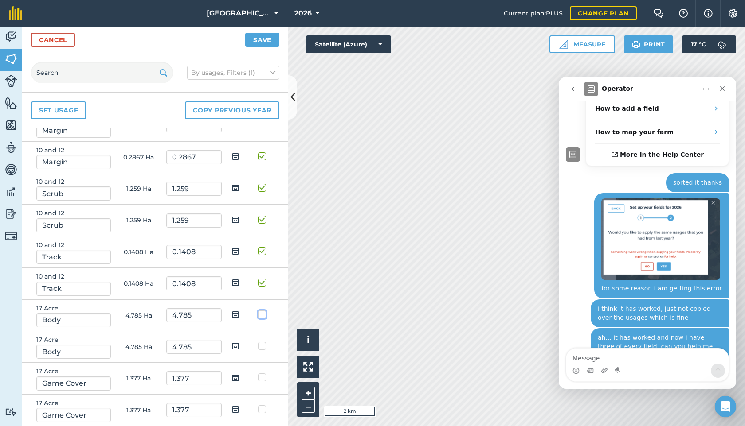
checkbox input "true"
click at [264, 246] on label at bounding box center [263, 246] width 11 height 0
click at [264, 247] on input "checkbox" at bounding box center [261, 249] width 6 height 6
checkbox input "true"
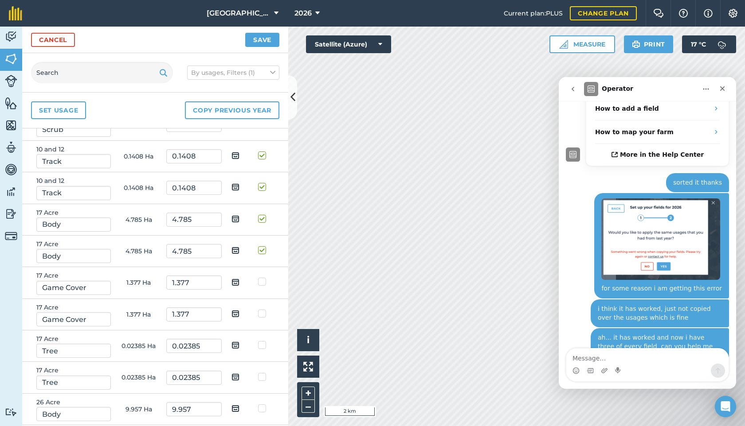
click at [264, 286] on td at bounding box center [264, 282] width 28 height 31
click at [262, 277] on label at bounding box center [263, 277] width 11 height 0
click at [262, 282] on input "checkbox" at bounding box center [261, 280] width 6 height 6
checkbox input "true"
click at [260, 309] on label at bounding box center [263, 309] width 11 height 0
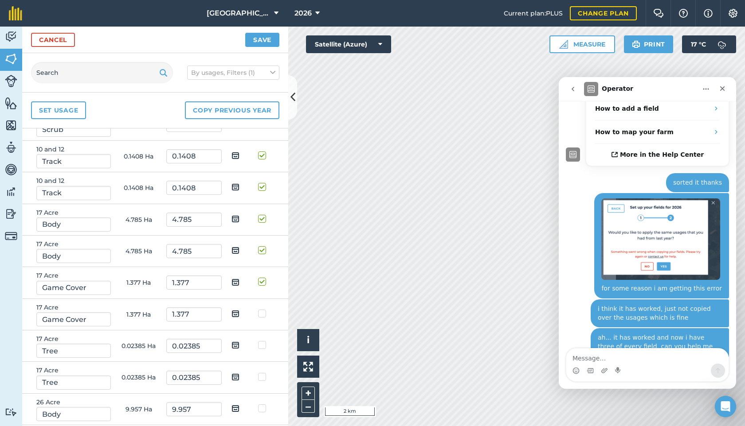
click at [260, 313] on input "checkbox" at bounding box center [261, 312] width 6 height 6
checkbox input "true"
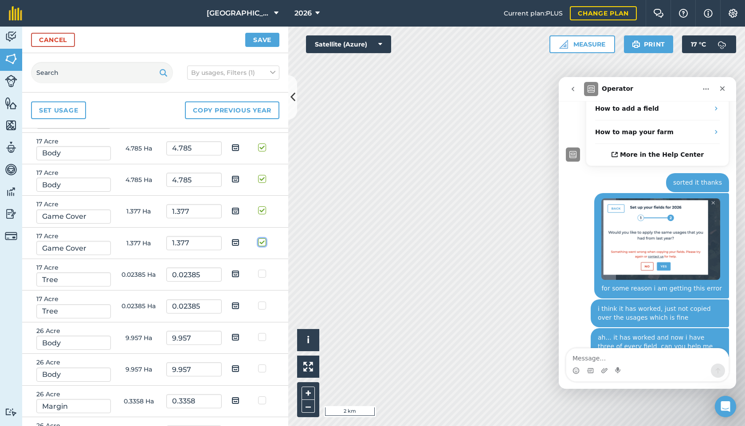
scroll to position [292, 0]
click at [264, 269] on label at bounding box center [263, 269] width 11 height 0
click at [264, 274] on input "checkbox" at bounding box center [261, 272] width 6 height 6
checkbox input "true"
click at [262, 301] on label at bounding box center [263, 301] width 11 height 0
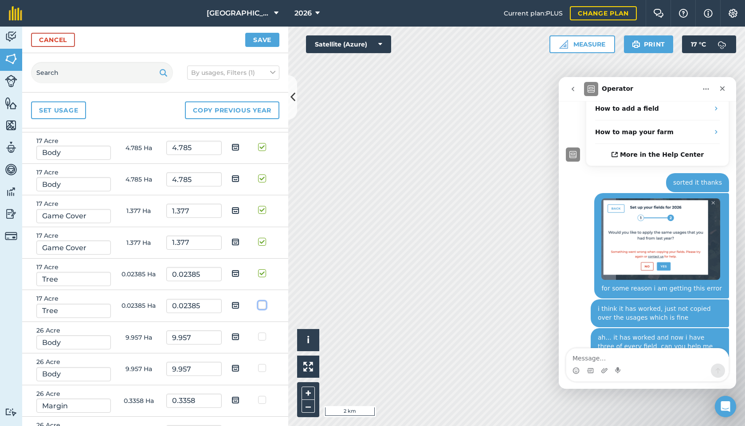
click at [262, 303] on input "checkbox" at bounding box center [261, 304] width 6 height 6
checkbox input "true"
click at [262, 332] on label at bounding box center [263, 332] width 11 height 0
click at [262, 333] on input "checkbox" at bounding box center [261, 335] width 6 height 6
checkbox input "true"
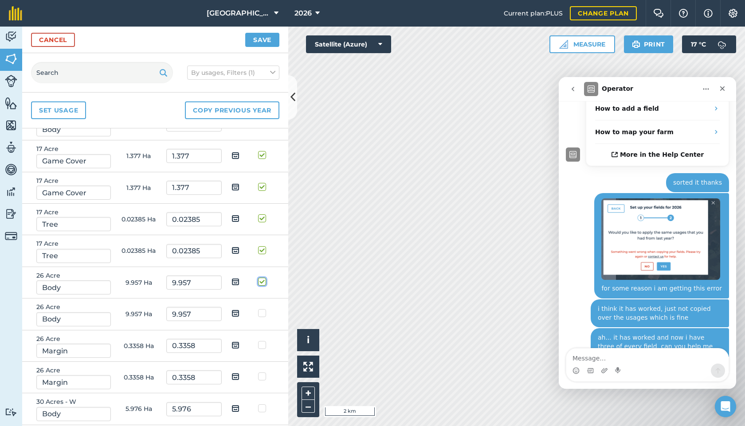
scroll to position [353, 0]
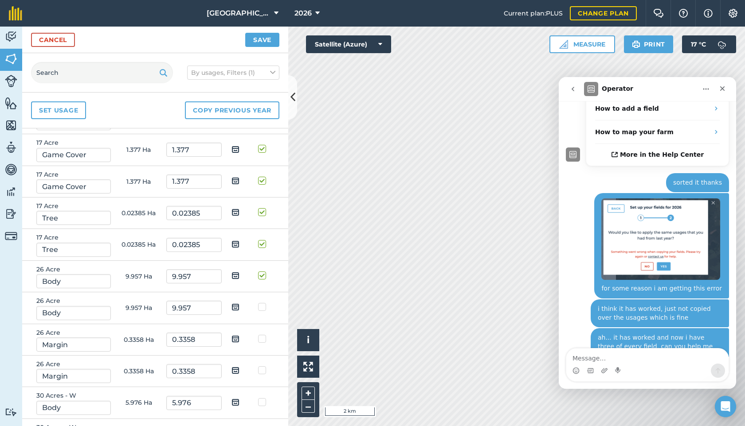
click at [262, 312] on td at bounding box center [264, 308] width 28 height 31
click at [263, 303] on label at bounding box center [263, 303] width 11 height 0
click at [263, 306] on input "checkbox" at bounding box center [261, 306] width 6 height 6
checkbox input "true"
click at [262, 335] on label at bounding box center [263, 335] width 11 height 0
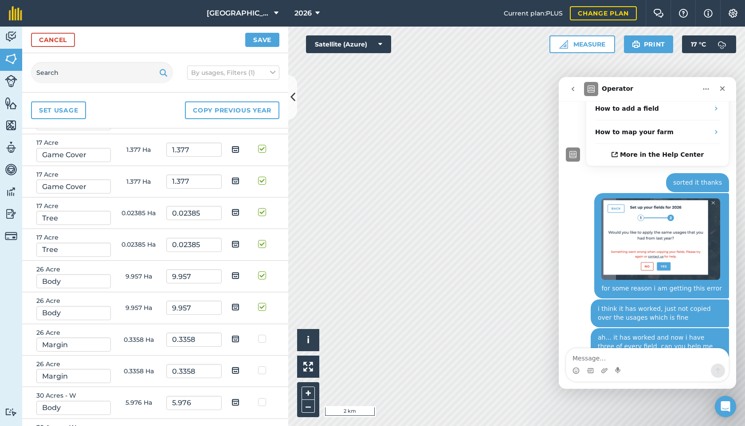
click at [262, 340] on input "checkbox" at bounding box center [261, 338] width 6 height 6
checkbox input "true"
click at [262, 366] on label at bounding box center [263, 366] width 11 height 0
click at [262, 370] on input "checkbox" at bounding box center [261, 369] width 6 height 6
checkbox input "true"
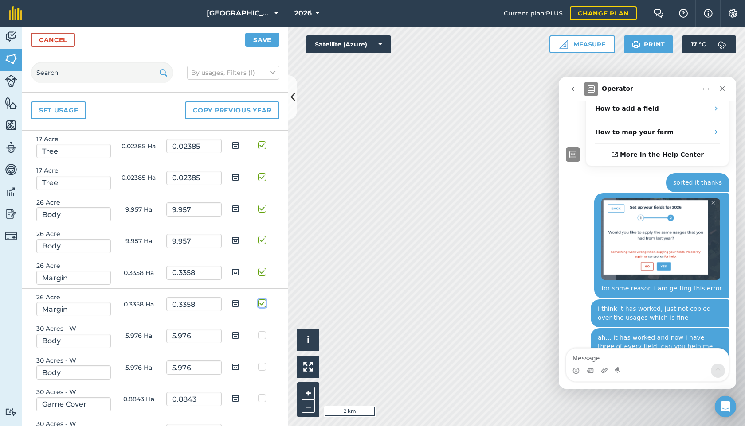
scroll to position [434, 0]
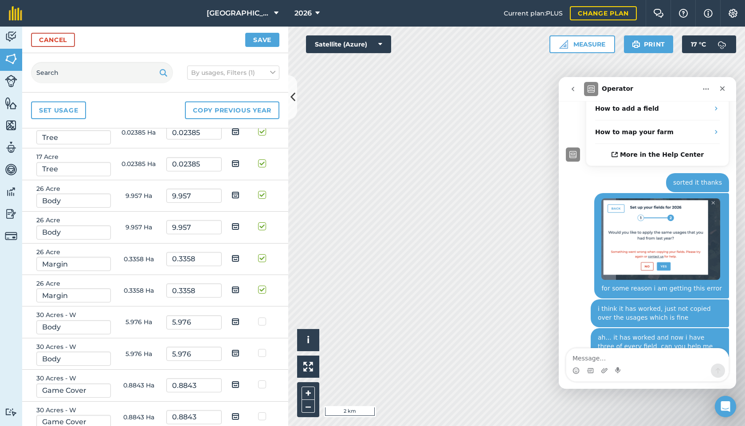
click at [262, 326] on td at bounding box center [264, 322] width 28 height 31
click at [262, 317] on label at bounding box center [263, 317] width 11 height 0
click at [262, 321] on input "checkbox" at bounding box center [261, 320] width 6 height 6
checkbox input "true"
click at [262, 349] on label at bounding box center [263, 349] width 11 height 0
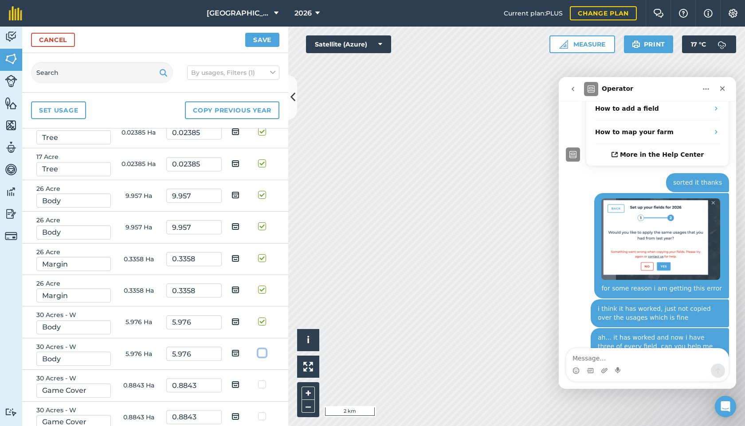
click at [262, 352] on input "checkbox" at bounding box center [261, 352] width 6 height 6
checkbox input "true"
click at [262, 380] on label at bounding box center [263, 380] width 11 height 0
click at [262, 384] on input "checkbox" at bounding box center [261, 383] width 6 height 6
checkbox input "true"
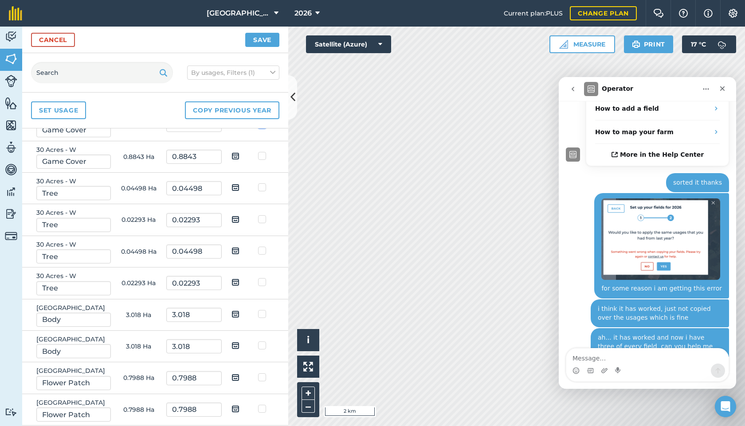
scroll to position [697, 0]
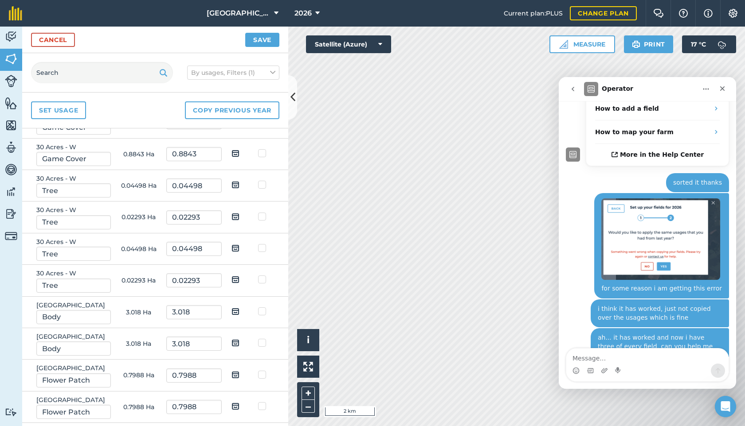
click at [263, 149] on label at bounding box center [263, 149] width 11 height 0
click at [263, 155] on input "checkbox" at bounding box center [261, 152] width 6 height 6
checkbox input "true"
click at [263, 180] on label at bounding box center [263, 180] width 11 height 0
click at [263, 185] on input "checkbox" at bounding box center [261, 183] width 6 height 6
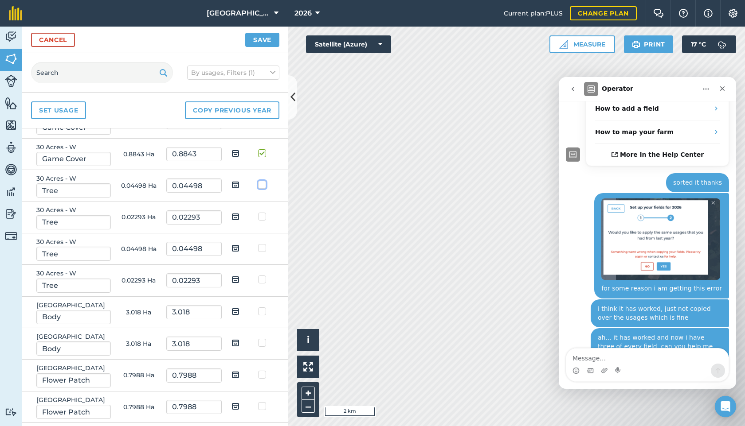
checkbox input "true"
drag, startPoint x: 263, startPoint y: 212, endPoint x: 262, endPoint y: 232, distance: 20.0
click at [263, 212] on input "checkbox" at bounding box center [261, 215] width 6 height 6
checkbox input "true"
click at [264, 244] on label at bounding box center [263, 244] width 11 height 0
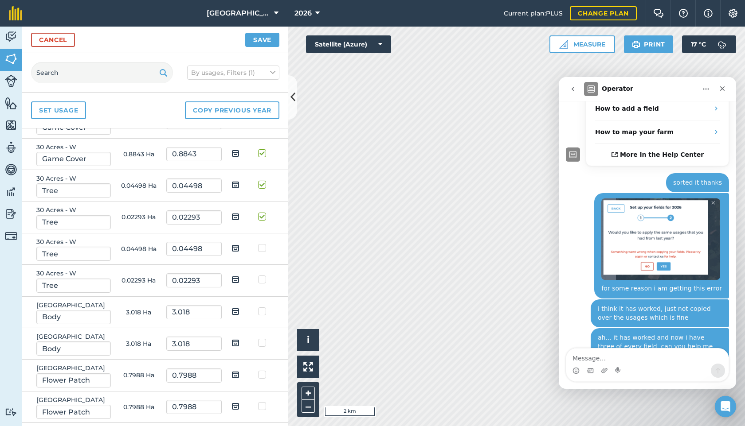
click at [264, 249] on input "checkbox" at bounding box center [261, 247] width 6 height 6
checkbox input "true"
click at [262, 275] on label at bounding box center [263, 275] width 11 height 0
click at [262, 281] on input "checkbox" at bounding box center [261, 278] width 6 height 6
checkbox input "true"
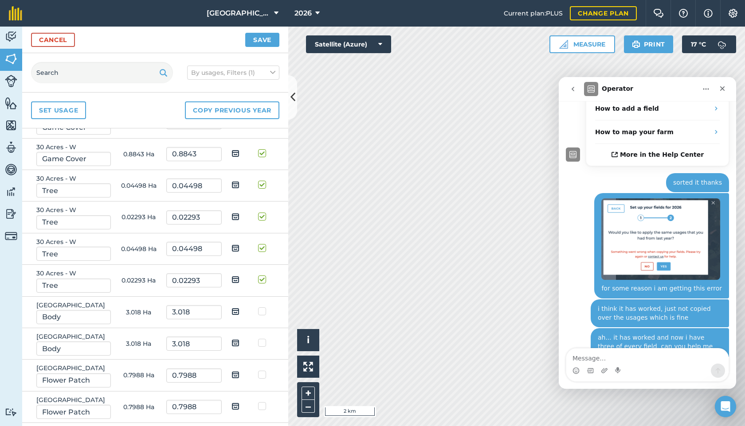
click at [262, 307] on label at bounding box center [263, 307] width 11 height 0
click at [262, 312] on input "checkbox" at bounding box center [261, 310] width 6 height 6
checkbox input "true"
click at [263, 339] on label at bounding box center [263, 339] width 11 height 0
click at [263, 340] on input "checkbox" at bounding box center [261, 342] width 6 height 6
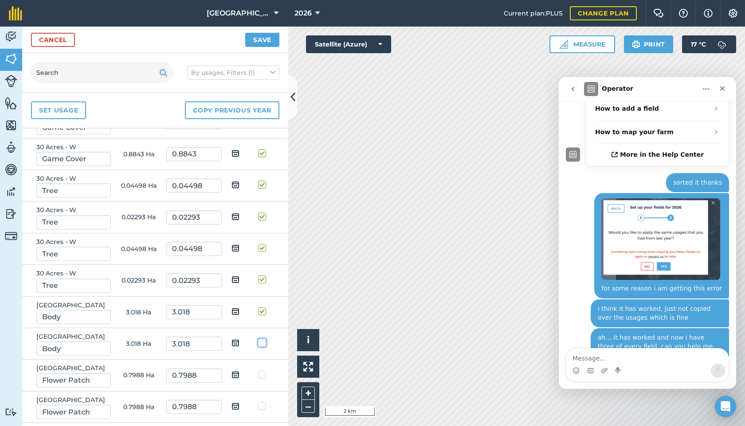
checkbox input "true"
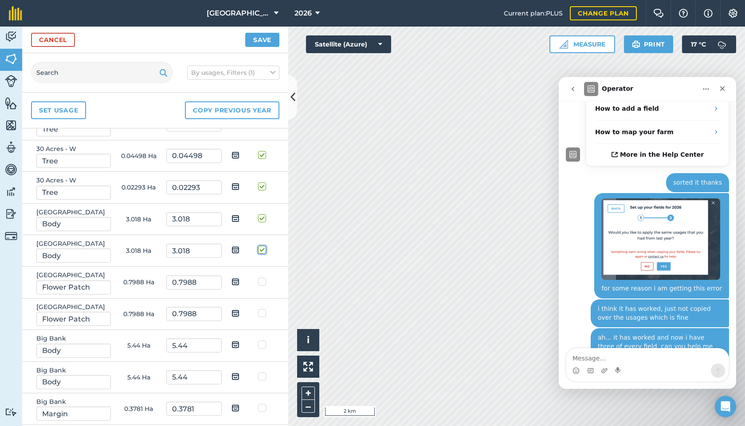
scroll to position [795, 0]
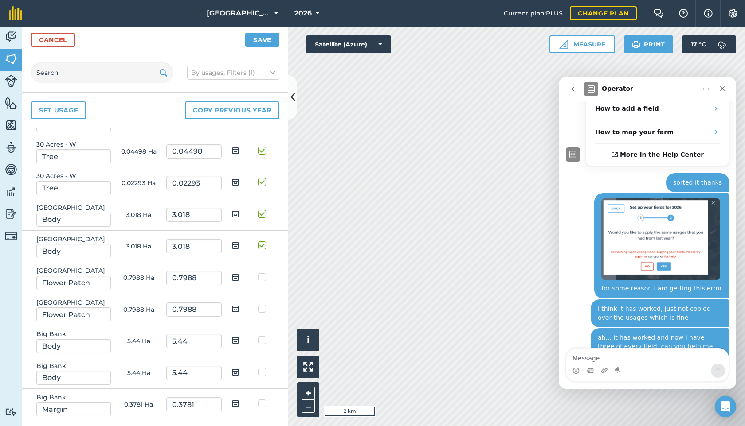
click at [262, 273] on label at bounding box center [263, 273] width 11 height 0
click at [262, 275] on input "checkbox" at bounding box center [261, 276] width 6 height 6
checkbox input "true"
click at [263, 302] on td at bounding box center [264, 309] width 28 height 31
click at [262, 305] on label at bounding box center [263, 305] width 11 height 0
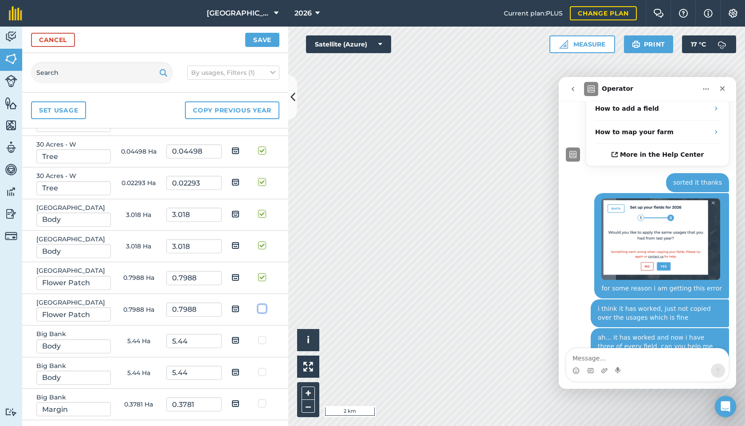
click at [262, 309] on input "checkbox" at bounding box center [261, 308] width 6 height 6
checkbox input "true"
click at [263, 336] on label at bounding box center [263, 336] width 11 height 0
click at [263, 340] on input "checkbox" at bounding box center [261, 339] width 6 height 6
checkbox input "true"
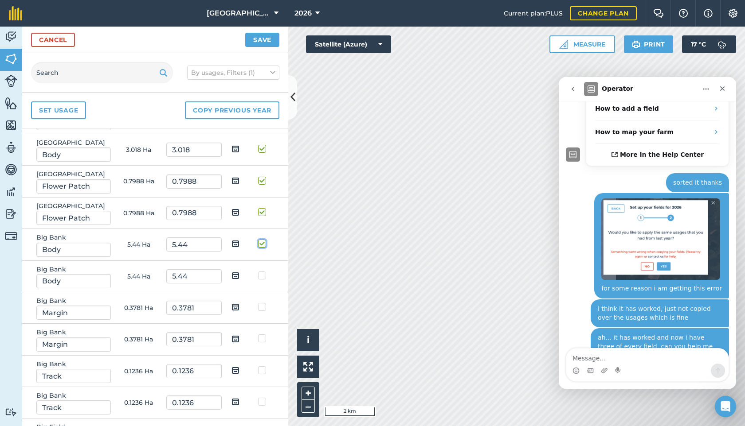
scroll to position [891, 0]
click at [261, 272] on label at bounding box center [263, 272] width 11 height 0
click at [261, 274] on input "checkbox" at bounding box center [261, 275] width 6 height 6
checkbox input "true"
click at [264, 303] on label at bounding box center [263, 303] width 11 height 0
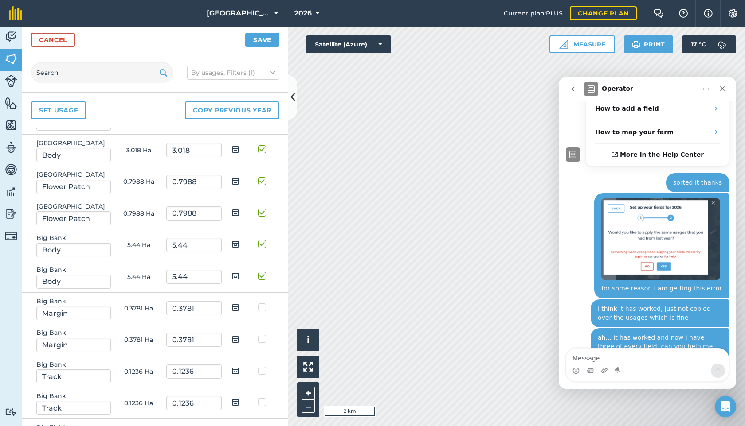
click at [264, 304] on input "checkbox" at bounding box center [261, 306] width 6 height 6
checkbox input "true"
click at [263, 335] on label at bounding box center [263, 335] width 11 height 0
click at [263, 340] on input "checkbox" at bounding box center [261, 338] width 6 height 6
checkbox input "true"
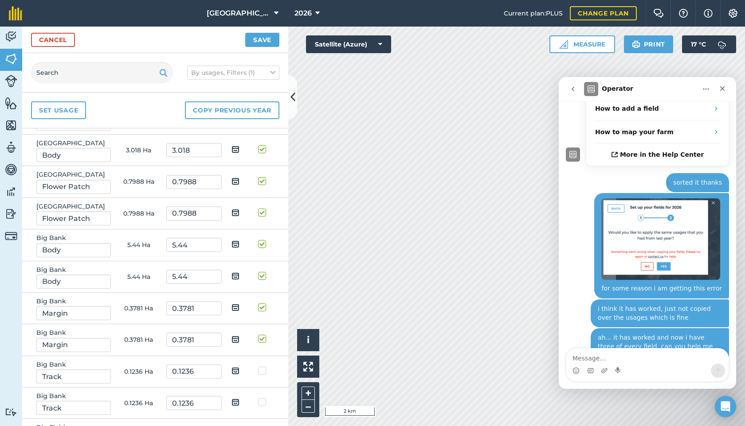
click at [263, 367] on label at bounding box center [263, 367] width 11 height 0
click at [263, 370] on input "checkbox" at bounding box center [261, 370] width 6 height 6
checkbox input "true"
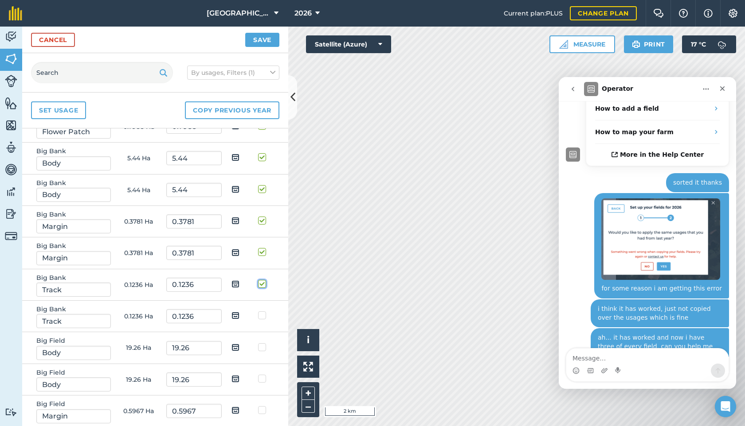
scroll to position [981, 0]
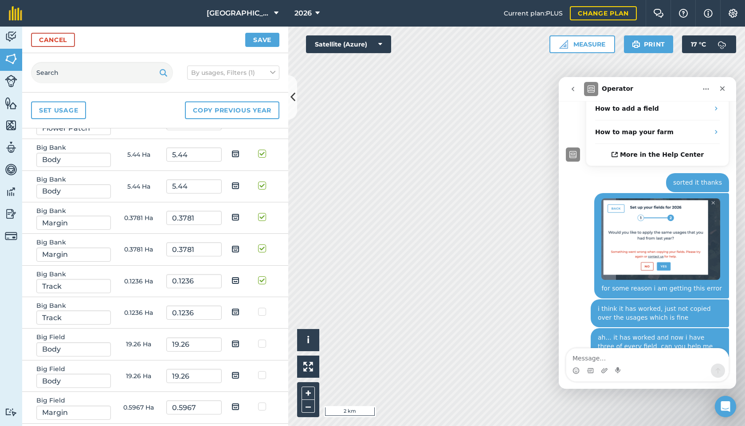
drag, startPoint x: 263, startPoint y: 310, endPoint x: 262, endPoint y: 314, distance: 4.5
click at [262, 308] on label at bounding box center [263, 308] width 11 height 0
click at [262, 310] on input "checkbox" at bounding box center [261, 311] width 6 height 6
checkbox input "true"
click at [262, 340] on label at bounding box center [263, 340] width 11 height 0
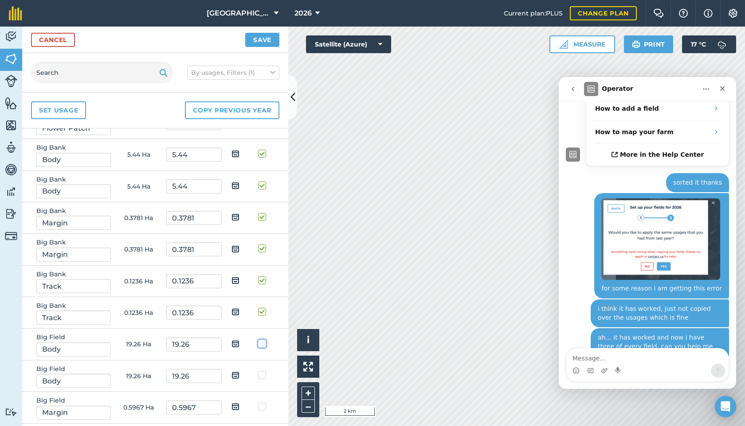
click at [262, 342] on input "checkbox" at bounding box center [261, 343] width 6 height 6
checkbox input "true"
click at [262, 369] on td at bounding box center [264, 376] width 28 height 31
click at [262, 371] on label at bounding box center [263, 371] width 11 height 0
click at [262, 375] on input "checkbox" at bounding box center [261, 374] width 6 height 6
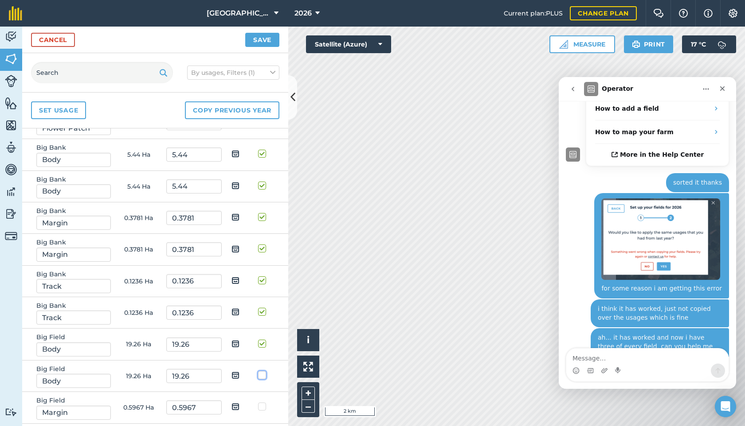
checkbox input "true"
drag, startPoint x: 263, startPoint y: 406, endPoint x: 263, endPoint y: 367, distance: 39.5
click at [263, 402] on label at bounding box center [263, 402] width 11 height 0
click at [263, 406] on input "checkbox" at bounding box center [261, 405] width 6 height 6
checkbox input "true"
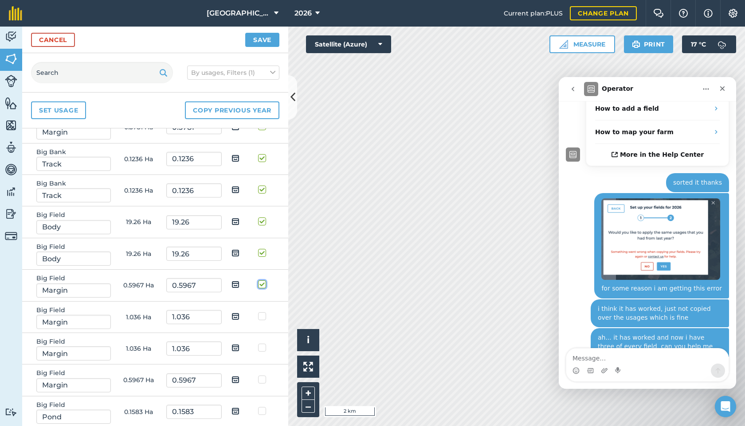
scroll to position [1104, 0]
click at [262, 312] on label at bounding box center [263, 312] width 11 height 0
click at [262, 315] on input "checkbox" at bounding box center [261, 315] width 6 height 6
checkbox input "true"
click at [266, 355] on td at bounding box center [264, 348] width 28 height 31
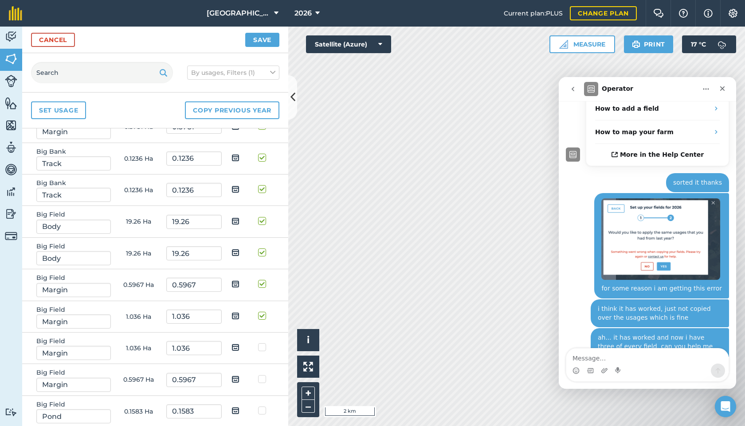
click at [266, 352] on td at bounding box center [264, 348] width 28 height 31
click at [263, 343] on label at bounding box center [263, 343] width 11 height 0
click at [263, 347] on input "checkbox" at bounding box center [261, 346] width 6 height 6
checkbox input "true"
click at [264, 375] on label at bounding box center [263, 375] width 11 height 0
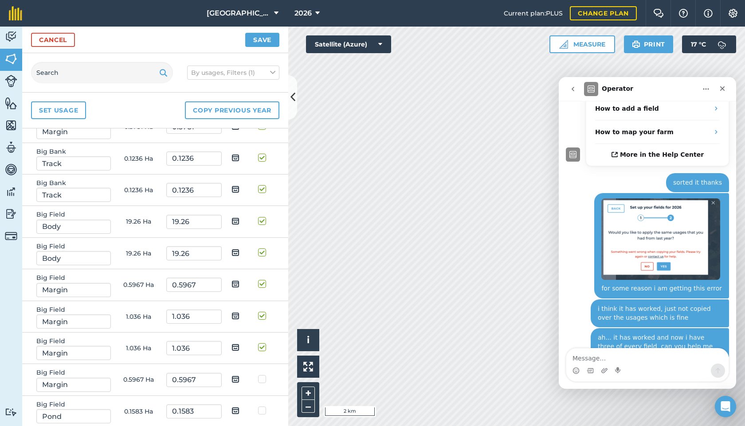
click at [264, 379] on input "checkbox" at bounding box center [261, 378] width 6 height 6
checkbox input "true"
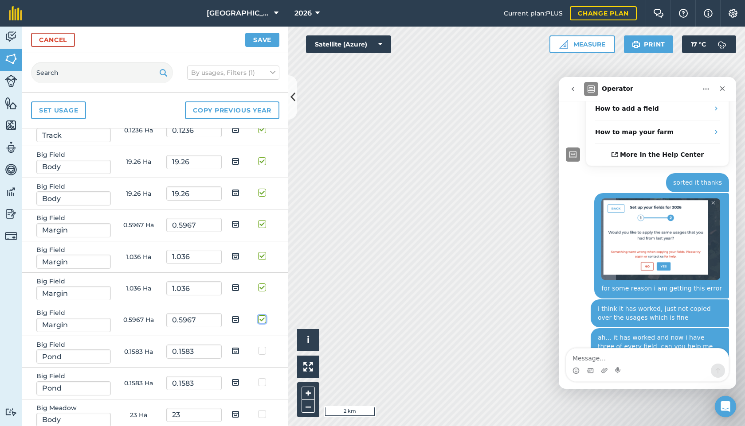
scroll to position [1164, 0]
click at [262, 346] on label at bounding box center [263, 346] width 11 height 0
click at [262, 352] on input "checkbox" at bounding box center [261, 349] width 6 height 6
checkbox input "true"
click at [262, 378] on label at bounding box center [263, 378] width 11 height 0
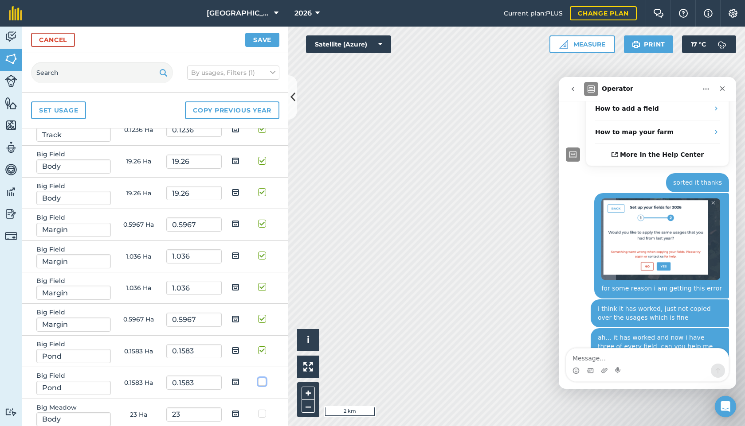
click at [262, 379] on input "checkbox" at bounding box center [261, 381] width 6 height 6
checkbox input "true"
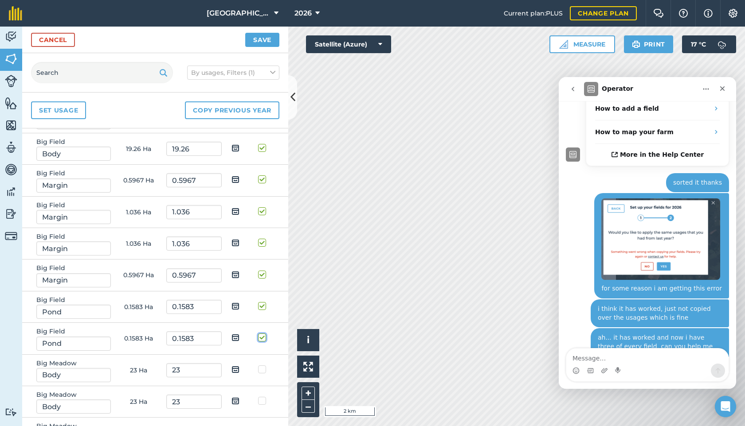
scroll to position [1210, 0]
click at [262, 364] on label at bounding box center [263, 364] width 11 height 0
click at [262, 367] on input "checkbox" at bounding box center [261, 367] width 6 height 6
checkbox input "true"
click at [262, 396] on label at bounding box center [263, 396] width 11 height 0
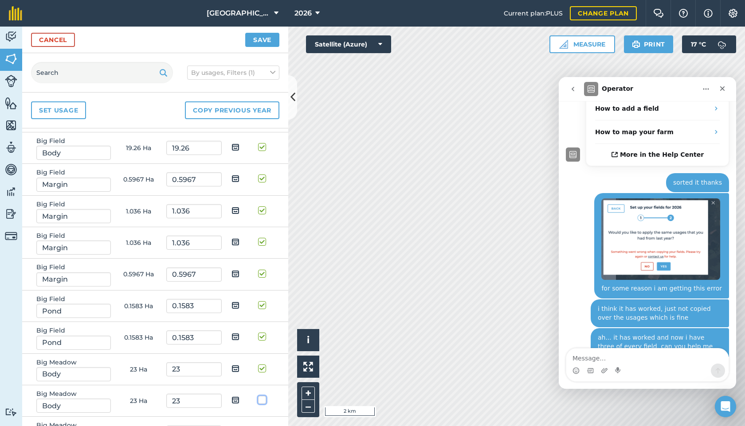
click at [262, 402] on input "checkbox" at bounding box center [261, 399] width 6 height 6
checkbox input "true"
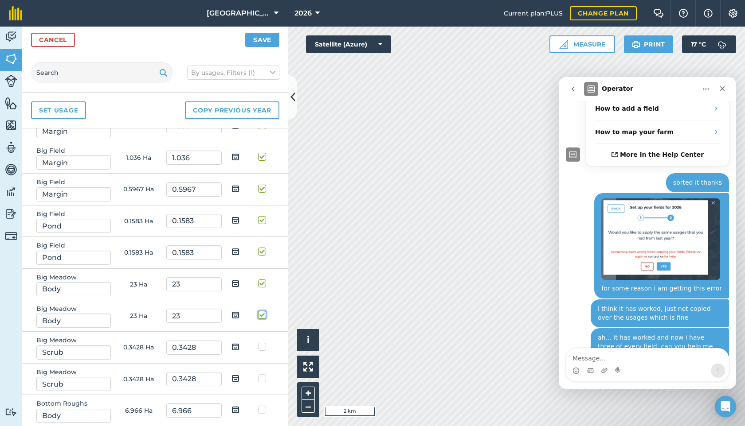
scroll to position [1303, 0]
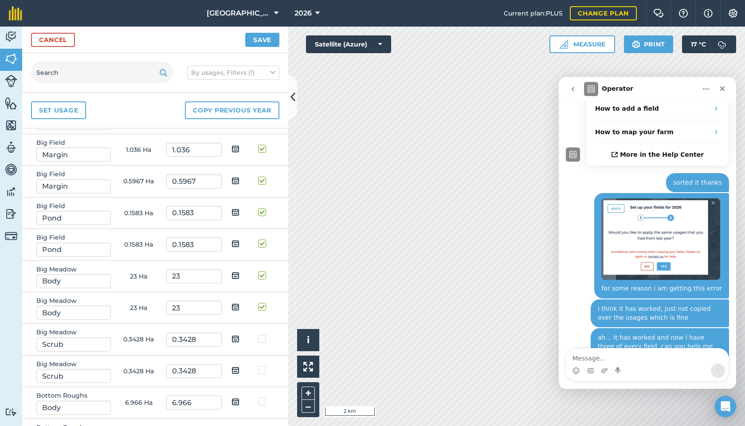
click at [262, 332] on td at bounding box center [264, 339] width 28 height 31
click at [262, 335] on label at bounding box center [263, 335] width 11 height 0
click at [262, 337] on input "checkbox" at bounding box center [261, 338] width 6 height 6
checkbox input "true"
click at [262, 366] on input "checkbox" at bounding box center [261, 369] width 6 height 6
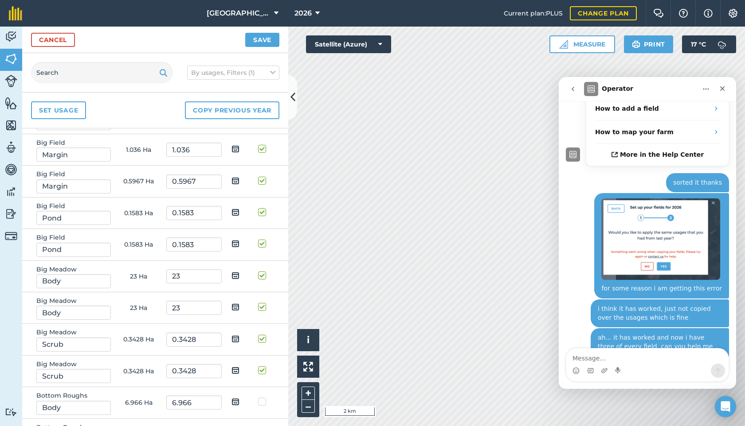
click at [262, 366] on label at bounding box center [263, 366] width 11 height 0
click at [262, 371] on input "checkbox" at bounding box center [261, 369] width 6 height 6
click at [262, 366] on label at bounding box center [263, 366] width 11 height 0
click at [262, 372] on input "checkbox" at bounding box center [261, 369] width 6 height 6
checkbox input "true"
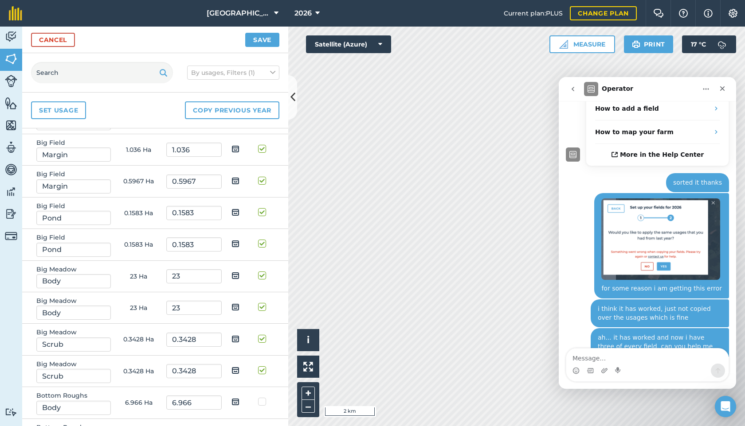
click at [262, 398] on label at bounding box center [263, 398] width 11 height 0
click at [262, 402] on input "checkbox" at bounding box center [261, 401] width 6 height 6
checkbox input "true"
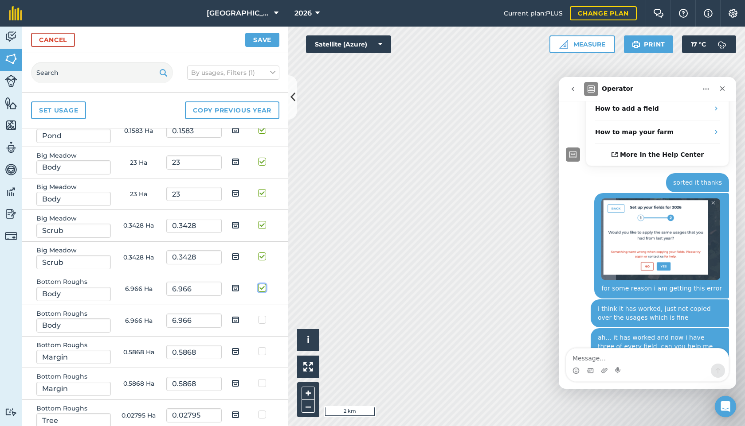
scroll to position [1422, 0]
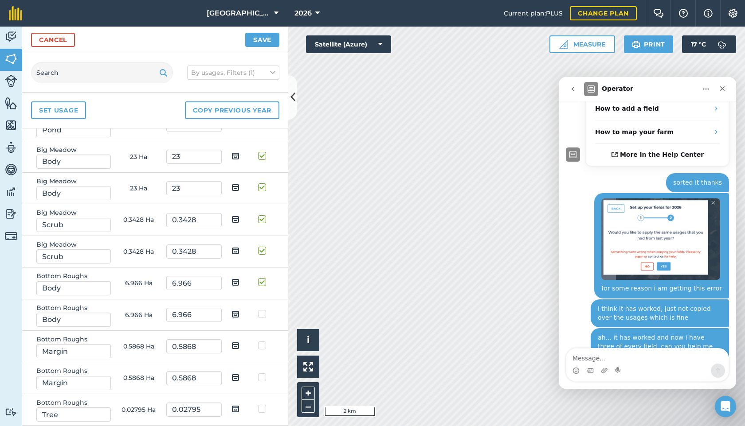
click at [261, 310] on label at bounding box center [263, 310] width 11 height 0
click at [261, 315] on input "checkbox" at bounding box center [261, 313] width 6 height 6
checkbox input "true"
click at [262, 341] on label at bounding box center [263, 341] width 11 height 0
click at [262, 347] on input "checkbox" at bounding box center [261, 344] width 6 height 6
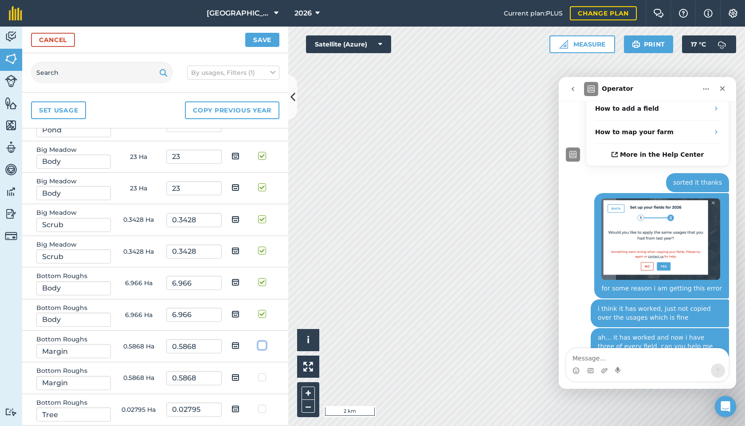
checkbox input "true"
click at [262, 373] on label at bounding box center [263, 373] width 11 height 0
click at [262, 376] on input "checkbox" at bounding box center [261, 376] width 6 height 6
checkbox input "true"
click at [262, 405] on label at bounding box center [263, 405] width 11 height 0
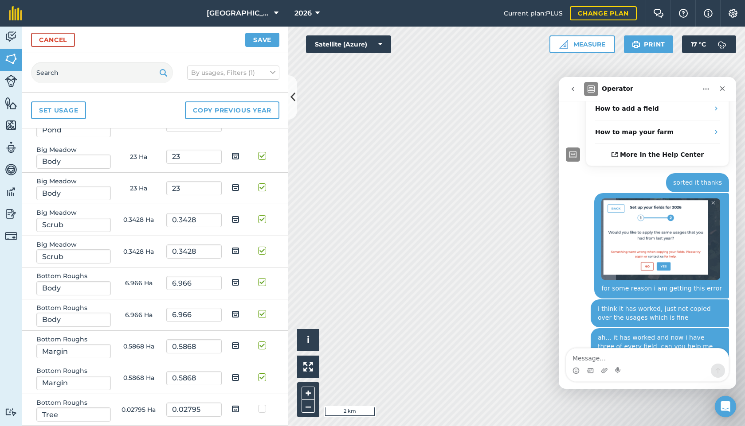
click at [262, 407] on input "checkbox" at bounding box center [261, 408] width 6 height 6
checkbox input "true"
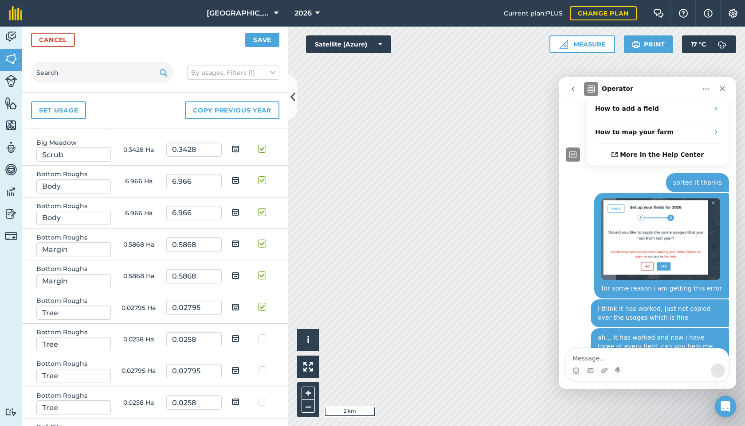
click at [262, 334] on label at bounding box center [263, 334] width 11 height 0
click at [262, 340] on input "checkbox" at bounding box center [261, 337] width 6 height 6
checkbox input "true"
click at [263, 366] on label at bounding box center [263, 366] width 11 height 0
click at [263, 367] on input "checkbox" at bounding box center [261, 369] width 6 height 6
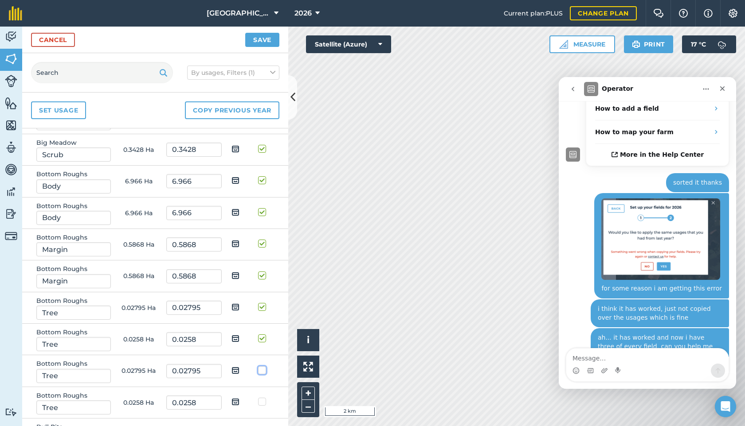
checkbox input "true"
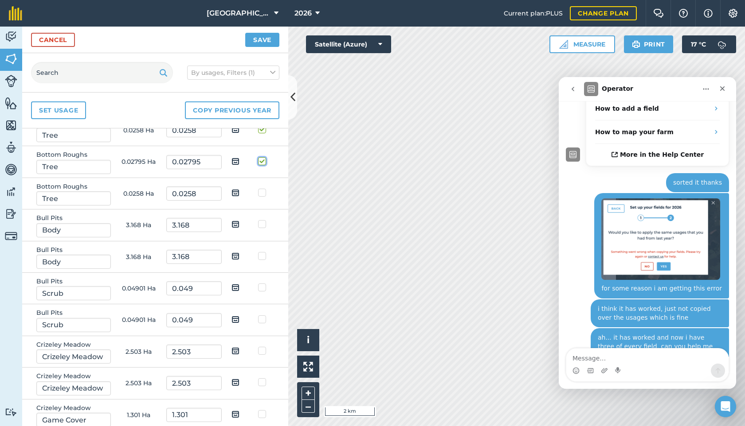
scroll to position [1736, 0]
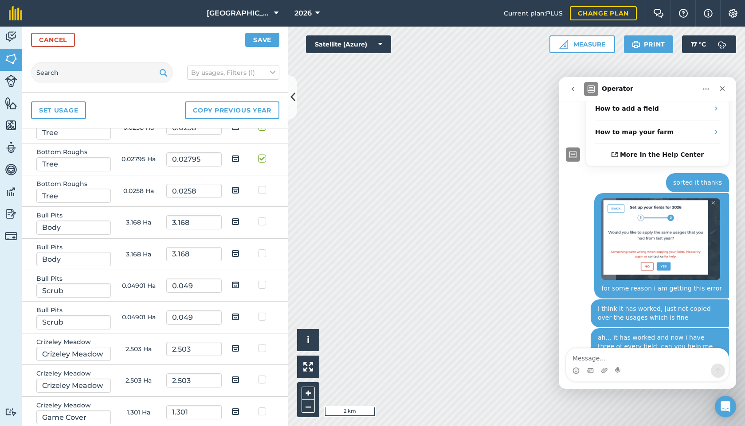
click at [263, 186] on label at bounding box center [263, 186] width 11 height 0
click at [263, 188] on input "checkbox" at bounding box center [261, 189] width 6 height 6
checkbox input "true"
click at [262, 217] on label at bounding box center [263, 217] width 11 height 0
click at [262, 222] on input "checkbox" at bounding box center [261, 220] width 6 height 6
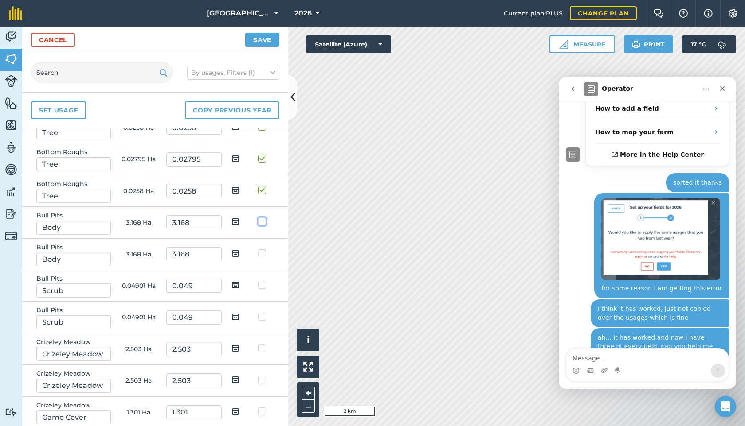
checkbox input "true"
click at [264, 249] on label at bounding box center [263, 249] width 11 height 0
click at [264, 254] on input "checkbox" at bounding box center [261, 252] width 6 height 6
checkbox input "true"
click at [262, 281] on label at bounding box center [263, 281] width 11 height 0
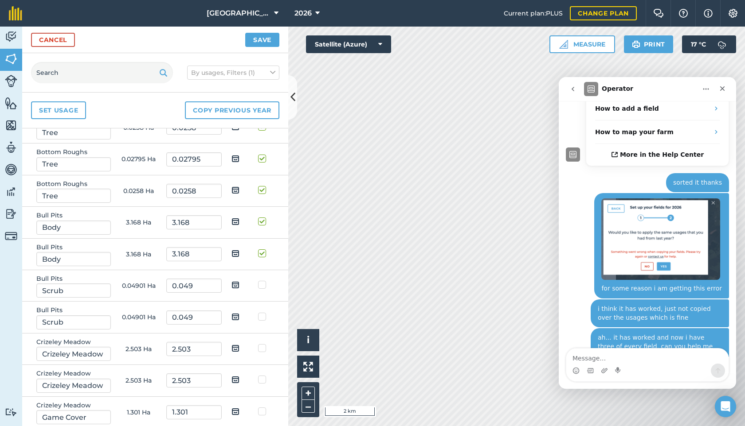
click at [262, 285] on input "checkbox" at bounding box center [261, 284] width 6 height 6
checkbox input "true"
click at [262, 313] on label at bounding box center [263, 313] width 11 height 0
click at [262, 318] on input "checkbox" at bounding box center [261, 316] width 6 height 6
checkbox input "true"
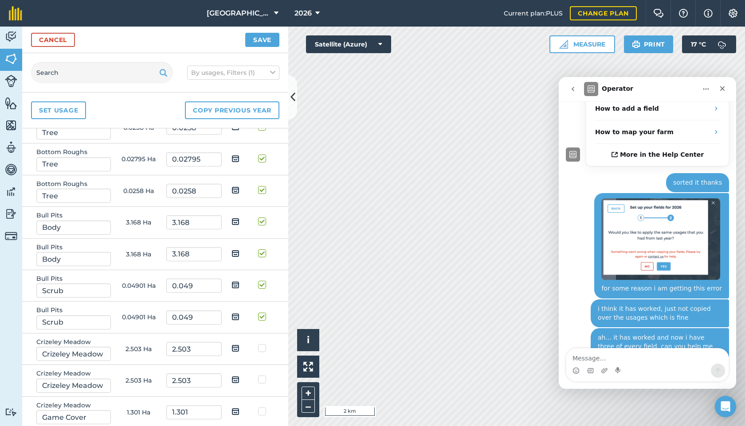
click at [262, 344] on label at bounding box center [263, 344] width 11 height 0
click at [262, 347] on input "checkbox" at bounding box center [261, 347] width 6 height 6
checkbox input "true"
click at [261, 375] on label at bounding box center [263, 375] width 11 height 0
click at [261, 381] on input "checkbox" at bounding box center [261, 378] width 6 height 6
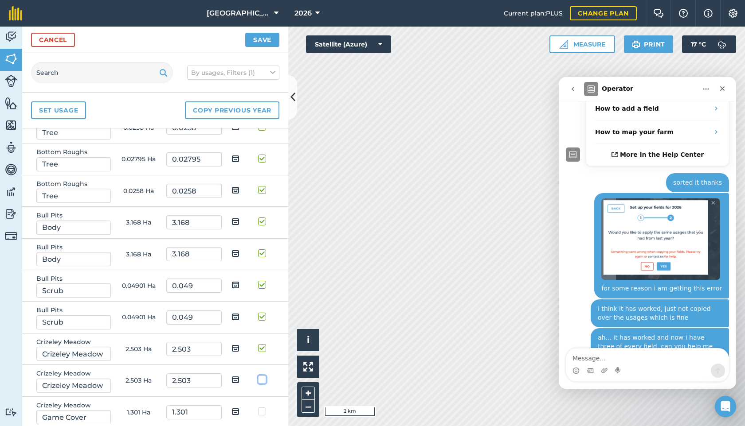
checkbox input "true"
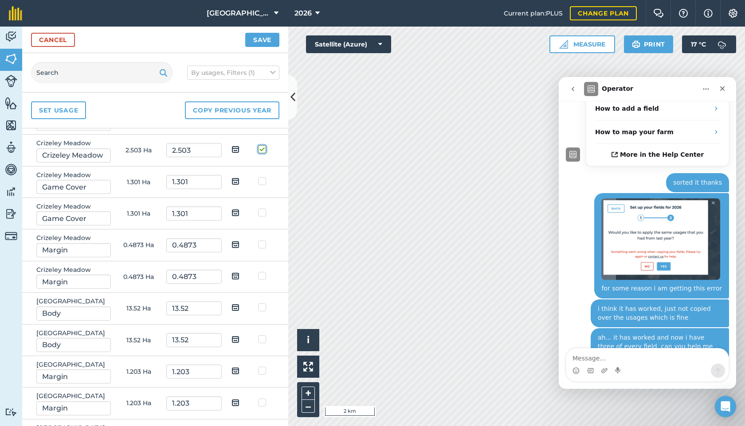
scroll to position [1968, 0]
click at [262, 176] on label at bounding box center [263, 176] width 11 height 0
click at [262, 178] on input "checkbox" at bounding box center [261, 179] width 6 height 6
checkbox input "true"
click at [262, 207] on label at bounding box center [263, 207] width 11 height 0
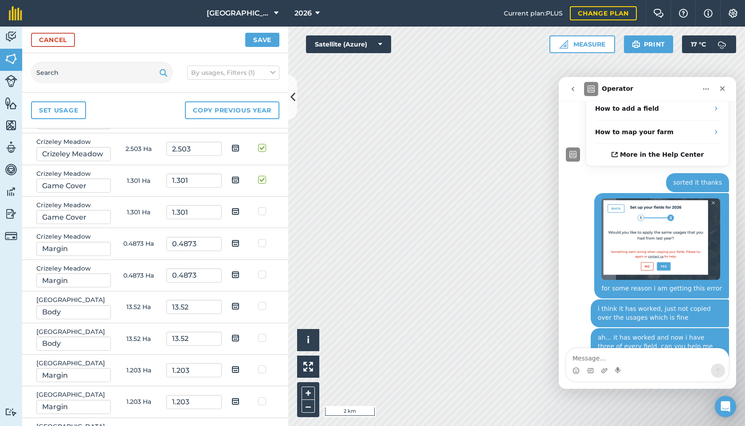
click at [262, 208] on input "checkbox" at bounding box center [261, 210] width 6 height 6
checkbox input "true"
click at [262, 239] on label at bounding box center [263, 239] width 11 height 0
click at [262, 241] on input "checkbox" at bounding box center [261, 242] width 6 height 6
checkbox input "true"
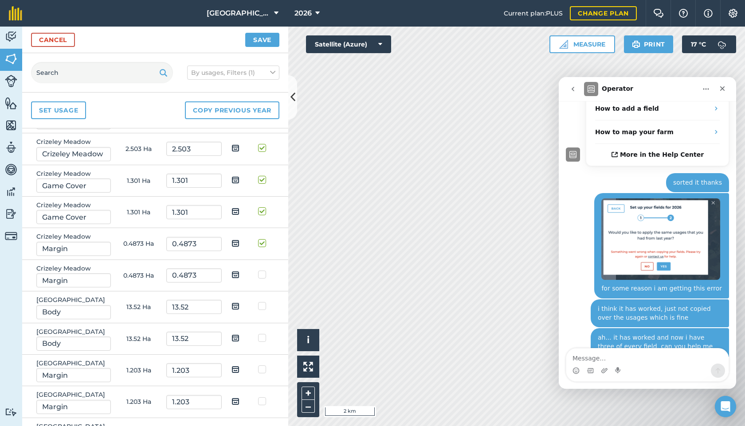
click at [262, 270] on label at bounding box center [263, 270] width 11 height 0
click at [262, 274] on input "checkbox" at bounding box center [261, 273] width 6 height 6
checkbox input "true"
click at [261, 302] on label at bounding box center [263, 302] width 11 height 0
click at [261, 305] on input "checkbox" at bounding box center [261, 305] width 6 height 6
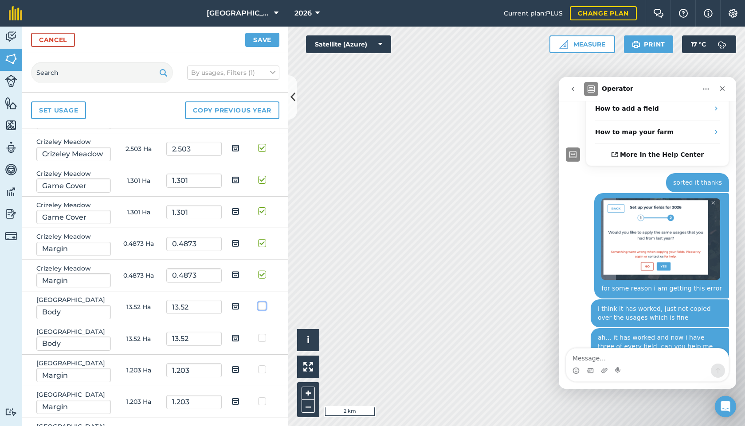
checkbox input "true"
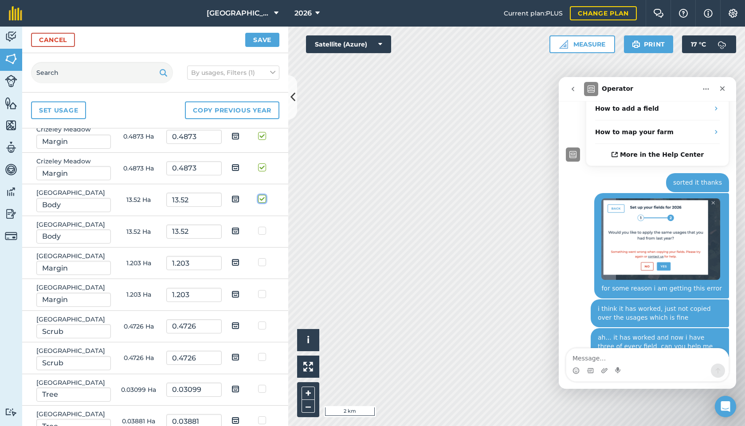
scroll to position [2080, 0]
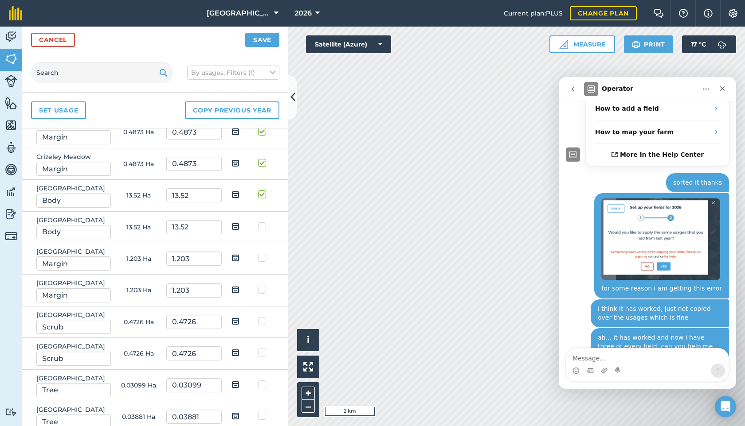
click at [261, 222] on label at bounding box center [263, 222] width 11 height 0
click at [261, 228] on input "checkbox" at bounding box center [261, 225] width 6 height 6
checkbox input "true"
click at [262, 254] on label at bounding box center [263, 254] width 11 height 0
click at [262, 259] on input "checkbox" at bounding box center [261, 257] width 6 height 6
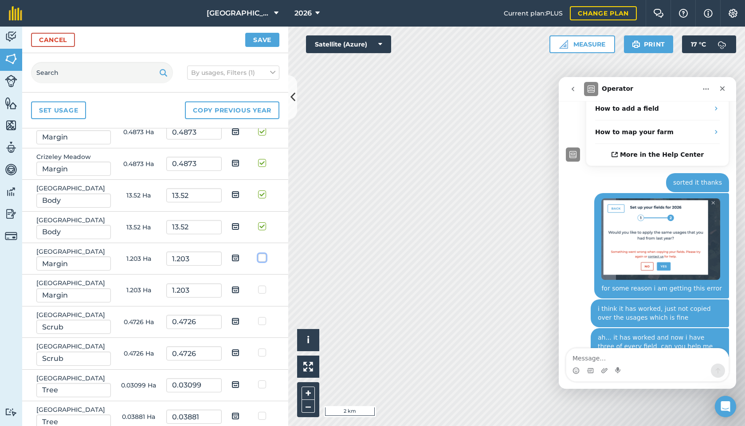
checkbox input "true"
click at [263, 285] on label at bounding box center [263, 285] width 11 height 0
click at [263, 291] on input "checkbox" at bounding box center [261, 288] width 6 height 6
checkbox input "true"
click at [262, 317] on label at bounding box center [263, 317] width 11 height 0
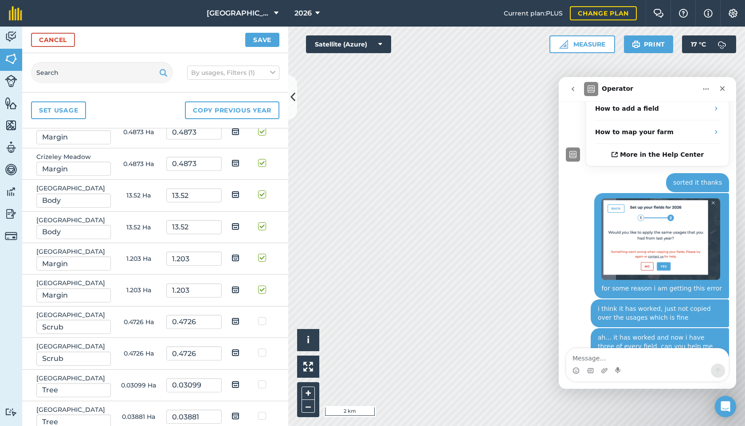
click at [262, 320] on input "checkbox" at bounding box center [261, 320] width 6 height 6
checkbox input "true"
click at [262, 348] on label at bounding box center [263, 348] width 11 height 0
click at [262, 354] on input "checkbox" at bounding box center [261, 351] width 6 height 6
checkbox input "true"
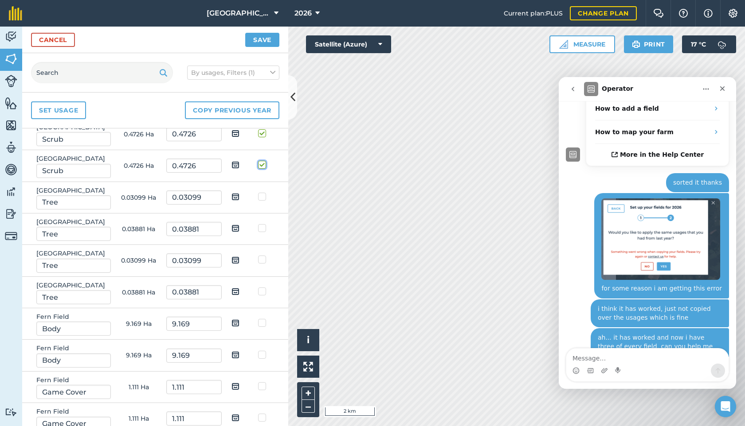
scroll to position [2271, 0]
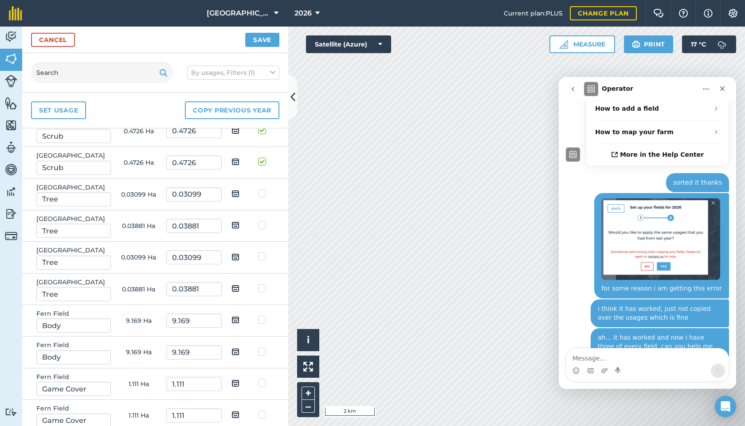
click at [262, 189] on label at bounding box center [263, 189] width 11 height 0
click at [262, 194] on input "checkbox" at bounding box center [261, 192] width 6 height 6
checkbox input "true"
click at [261, 221] on label at bounding box center [263, 221] width 11 height 0
click at [261, 223] on input "checkbox" at bounding box center [261, 224] width 6 height 6
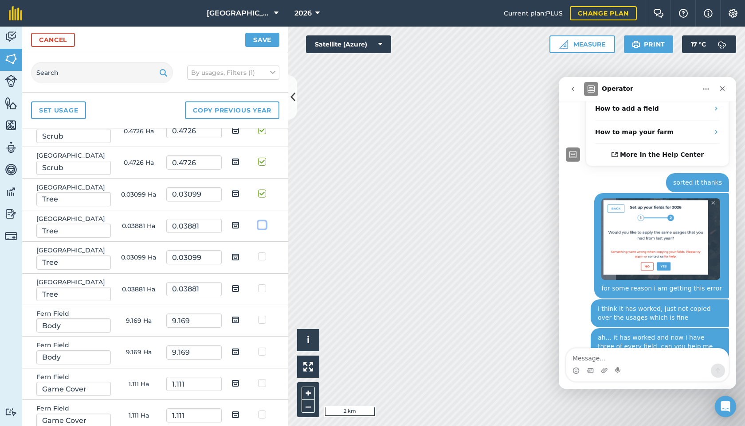
checkbox input "true"
click at [263, 252] on label at bounding box center [263, 252] width 11 height 0
click at [263, 256] on input "checkbox" at bounding box center [261, 255] width 6 height 6
checkbox input "true"
click at [261, 284] on label at bounding box center [263, 284] width 11 height 0
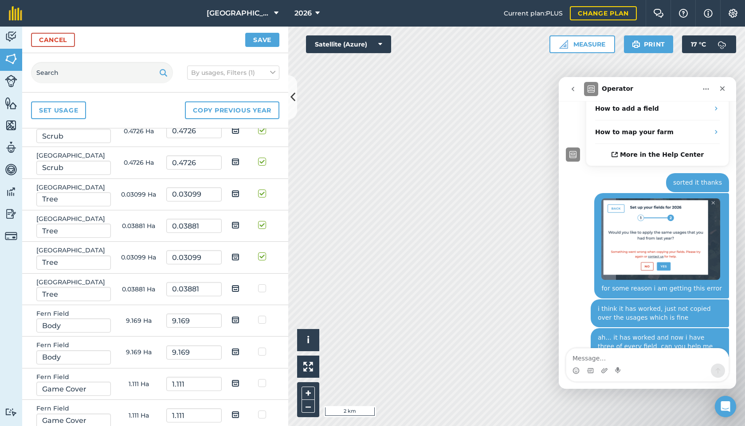
click at [261, 290] on input "checkbox" at bounding box center [261, 287] width 6 height 6
checkbox input "true"
click at [263, 324] on td at bounding box center [264, 320] width 28 height 31
click at [262, 316] on label at bounding box center [263, 316] width 11 height 0
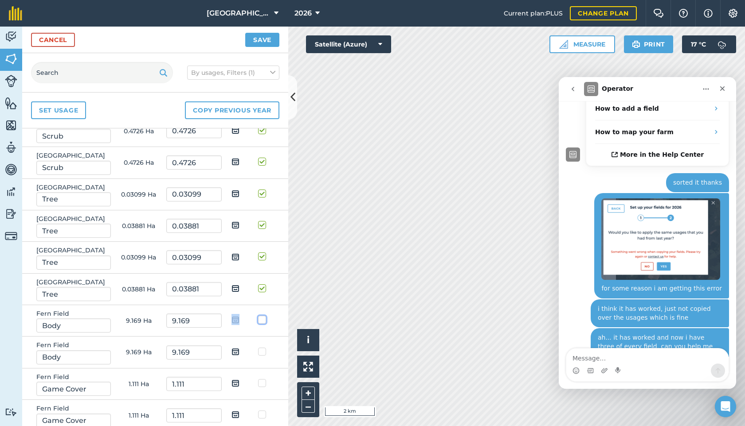
click at [262, 320] on input "checkbox" at bounding box center [261, 319] width 6 height 6
checkbox input "true"
click at [262, 348] on label at bounding box center [263, 348] width 11 height 0
click at [262, 350] on input "checkbox" at bounding box center [261, 351] width 6 height 6
checkbox input "true"
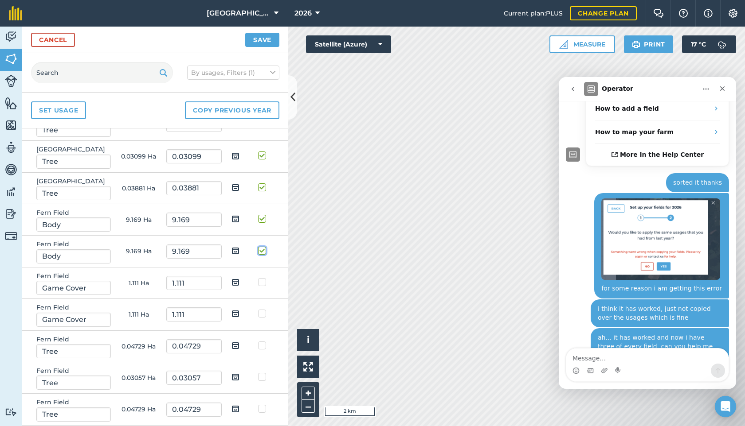
scroll to position [2373, 0]
click at [262, 277] on label at bounding box center [263, 277] width 11 height 0
click at [262, 282] on input "checkbox" at bounding box center [261, 280] width 6 height 6
checkbox input "true"
click at [262, 309] on label at bounding box center [263, 309] width 11 height 0
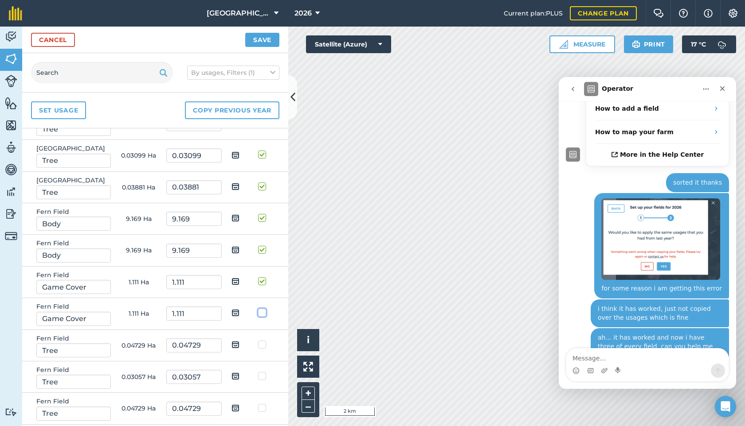
click at [262, 313] on input "checkbox" at bounding box center [261, 312] width 6 height 6
checkbox input "true"
click at [262, 340] on label at bounding box center [263, 340] width 11 height 0
click at [262, 344] on input "checkbox" at bounding box center [261, 343] width 6 height 6
checkbox input "true"
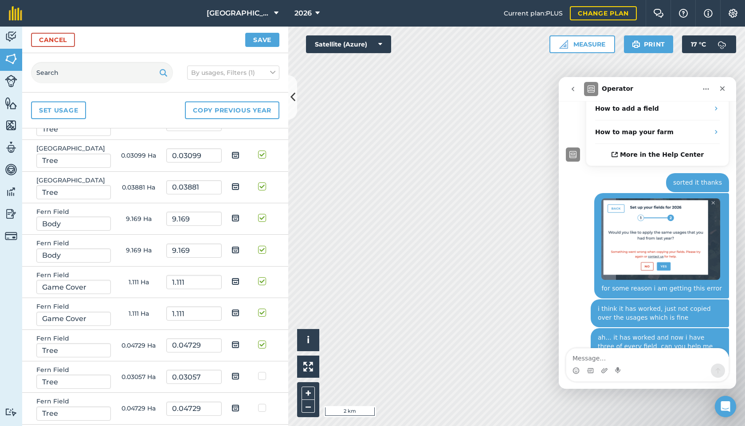
click at [263, 372] on label at bounding box center [263, 372] width 11 height 0
click at [263, 376] on input "checkbox" at bounding box center [261, 375] width 6 height 6
checkbox input "true"
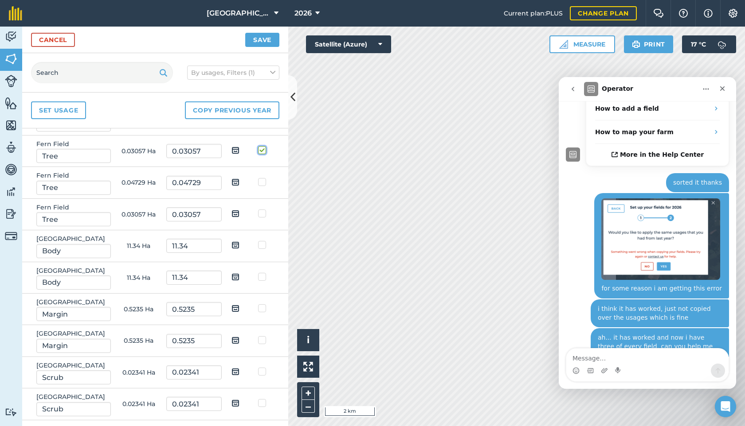
scroll to position [2602, 0]
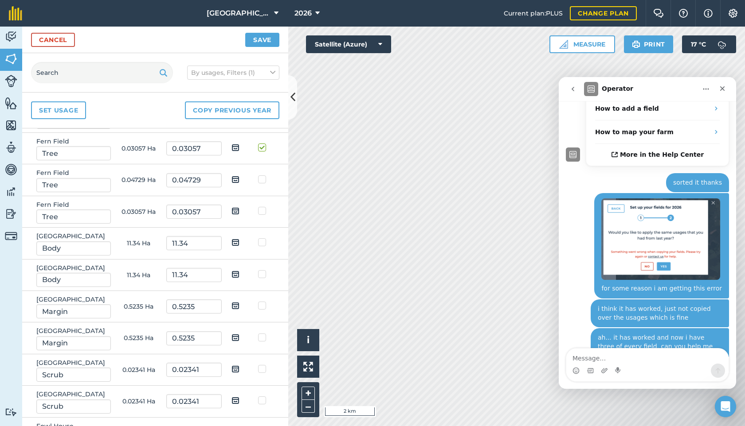
click at [262, 175] on label at bounding box center [263, 175] width 11 height 0
click at [262, 178] on input "checkbox" at bounding box center [261, 178] width 6 height 6
checkbox input "true"
click at [262, 207] on label at bounding box center [263, 207] width 11 height 0
click at [262, 210] on input "checkbox" at bounding box center [261, 210] width 6 height 6
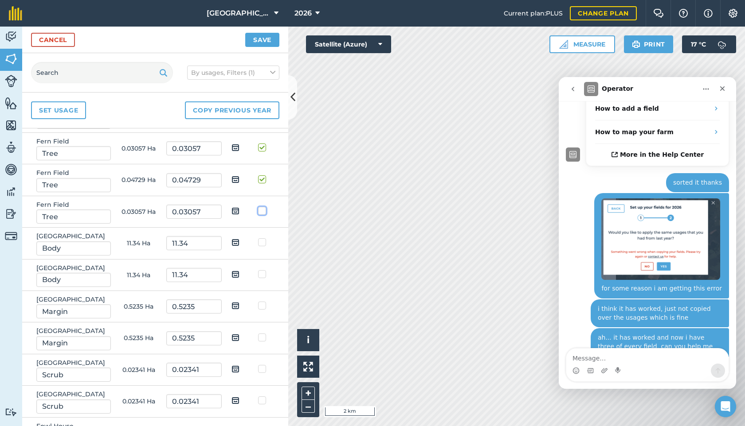
checkbox input "true"
click at [262, 238] on label at bounding box center [263, 238] width 11 height 0
click at [262, 242] on input "checkbox" at bounding box center [261, 241] width 6 height 6
checkbox input "true"
click at [263, 270] on label at bounding box center [263, 270] width 11 height 0
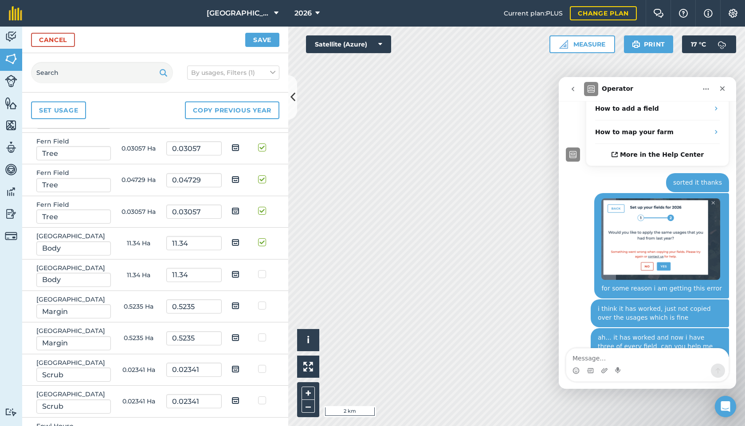
click at [263, 276] on input "checkbox" at bounding box center [261, 273] width 6 height 6
checkbox input "true"
click at [262, 301] on label at bounding box center [263, 301] width 11 height 0
click at [262, 307] on input "checkbox" at bounding box center [261, 304] width 6 height 6
checkbox input "true"
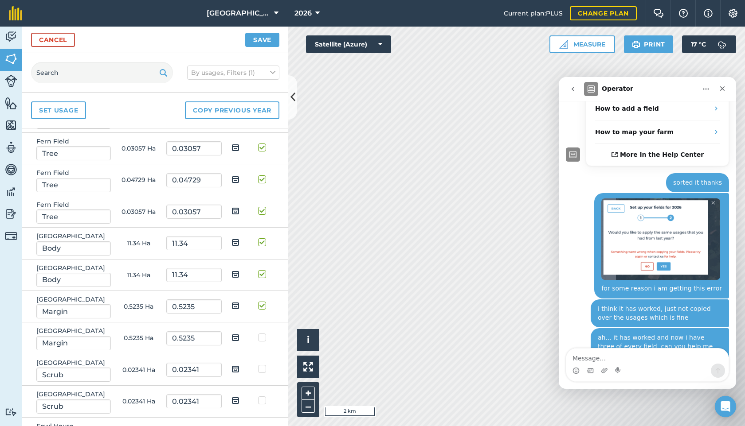
click at [262, 333] on label at bounding box center [263, 333] width 11 height 0
click at [262, 339] on input "checkbox" at bounding box center [261, 336] width 6 height 6
checkbox input "true"
click at [262, 365] on label at bounding box center [263, 365] width 11 height 0
click at [262, 369] on input "checkbox" at bounding box center [261, 368] width 6 height 6
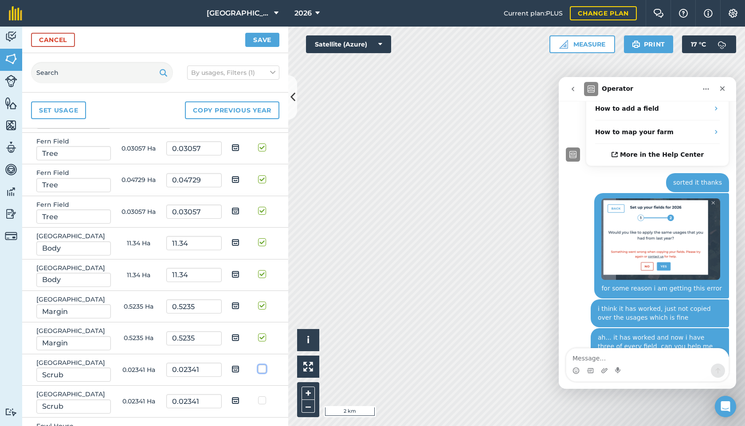
checkbox input "true"
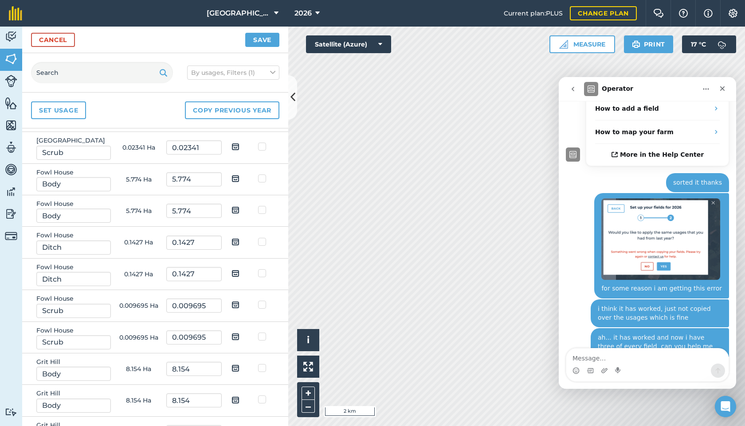
scroll to position [2855, 0]
click at [261, 143] on label at bounding box center [263, 143] width 11 height 0
click at [261, 149] on input "checkbox" at bounding box center [261, 146] width 6 height 6
checkbox input "true"
click at [265, 175] on label at bounding box center [263, 175] width 11 height 0
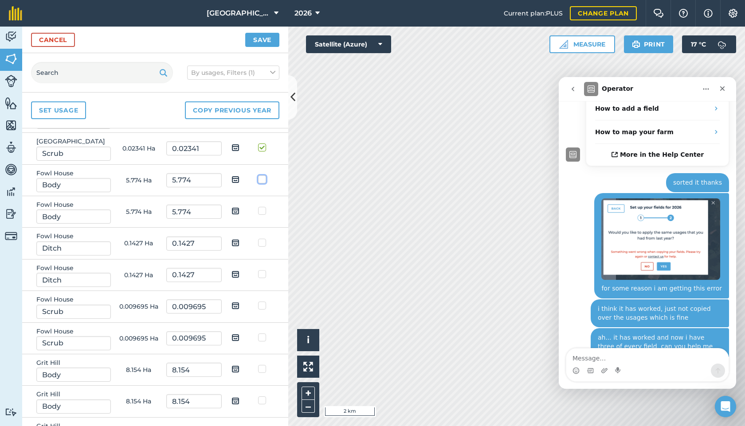
click at [264, 181] on input "checkbox" at bounding box center [261, 178] width 6 height 6
checkbox input "true"
click at [264, 207] on label at bounding box center [263, 207] width 11 height 0
click at [264, 212] on input "checkbox" at bounding box center [261, 210] width 6 height 6
checkbox input "true"
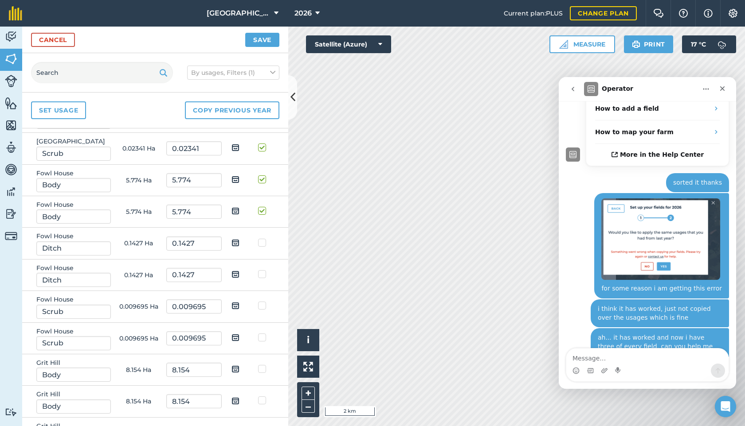
click at [263, 238] on label at bounding box center [263, 238] width 11 height 0
click at [263, 242] on input "checkbox" at bounding box center [261, 241] width 6 height 6
checkbox input "true"
click at [262, 270] on label at bounding box center [263, 270] width 11 height 0
click at [262, 275] on input "checkbox" at bounding box center [261, 273] width 6 height 6
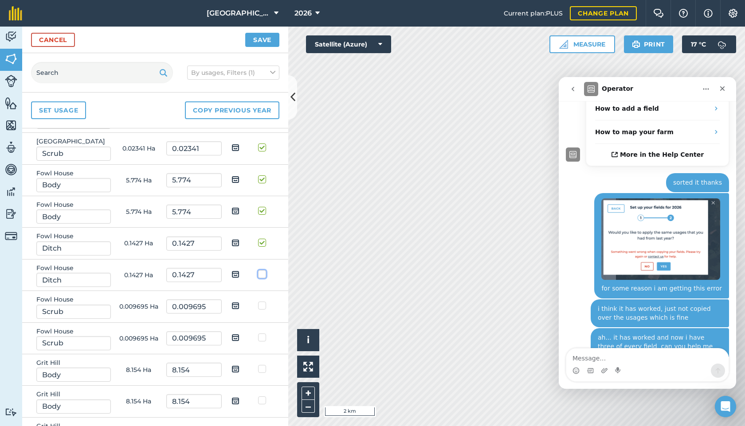
checkbox input "true"
click at [262, 301] on label at bounding box center [263, 301] width 11 height 0
click at [262, 306] on input "checkbox" at bounding box center [261, 304] width 6 height 6
checkbox input "true"
click at [262, 333] on label at bounding box center [263, 333] width 11 height 0
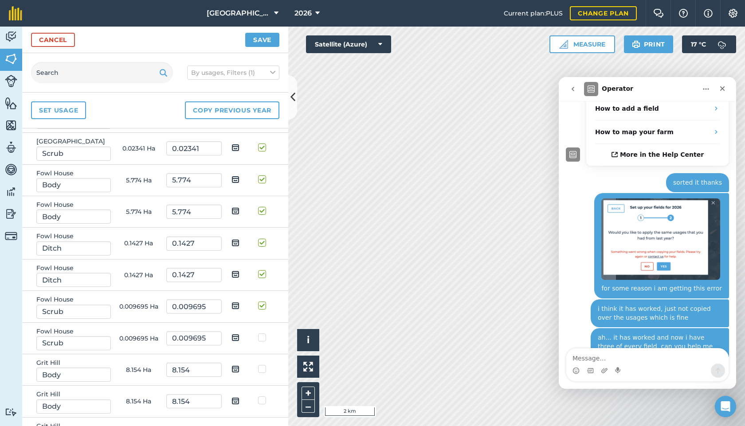
click at [262, 337] on input "checkbox" at bounding box center [261, 336] width 6 height 6
checkbox input "true"
click at [262, 365] on label at bounding box center [263, 365] width 11 height 0
click at [262, 367] on input "checkbox" at bounding box center [261, 368] width 6 height 6
checkbox input "true"
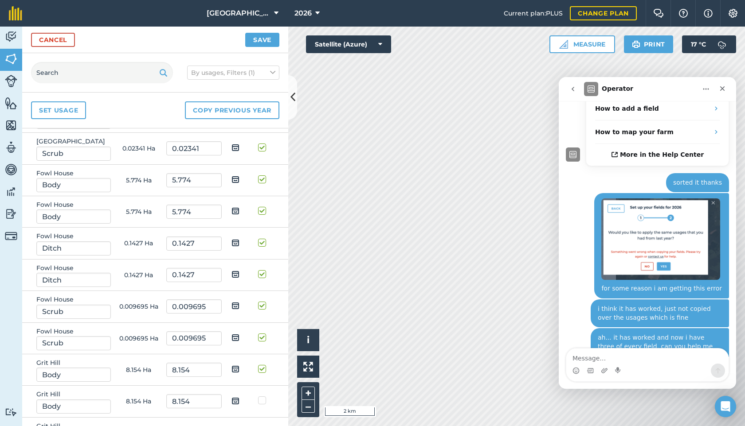
click at [262, 396] on label at bounding box center [263, 396] width 11 height 0
click at [262, 398] on input "checkbox" at bounding box center [261, 399] width 6 height 6
checkbox input "true"
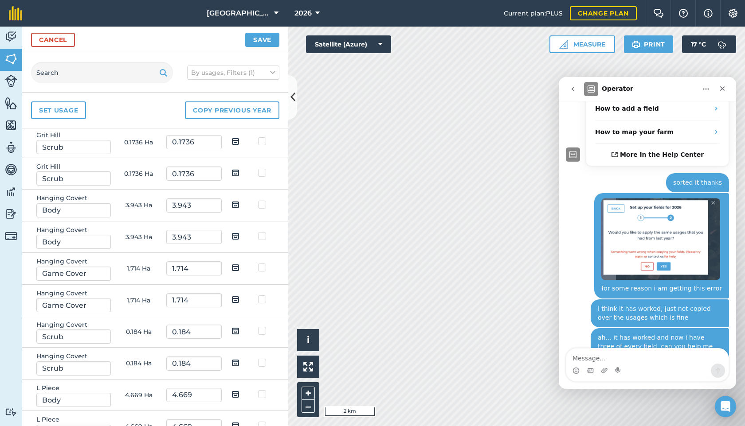
scroll to position [3158, 0]
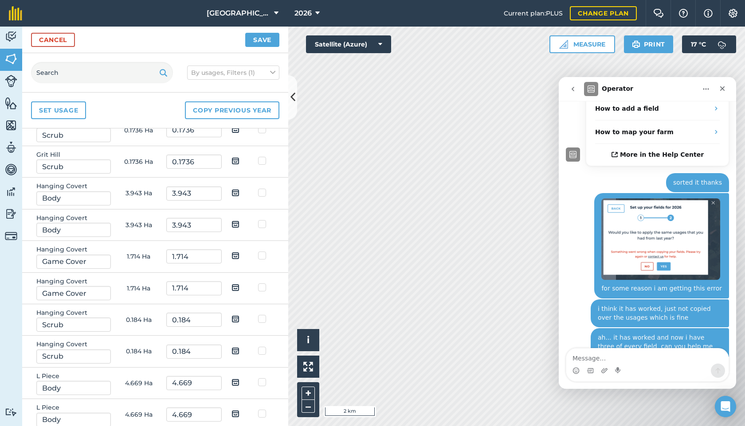
click at [261, 125] on label at bounding box center [263, 125] width 11 height 0
click at [261, 129] on input "checkbox" at bounding box center [261, 128] width 6 height 6
checkbox input "true"
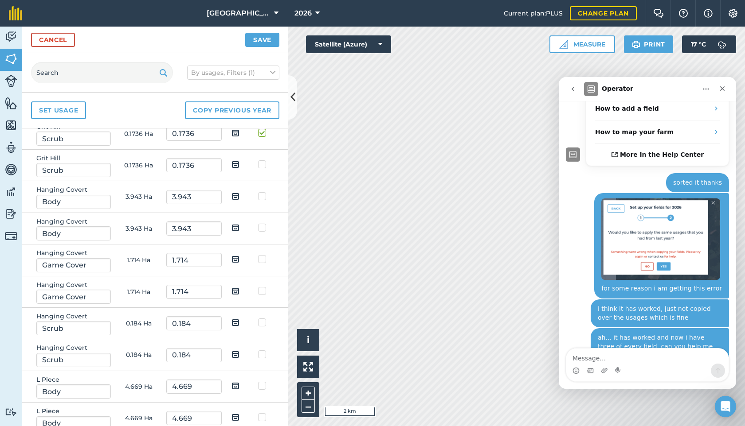
click at [260, 160] on label at bounding box center [263, 160] width 11 height 0
click at [260, 165] on input "checkbox" at bounding box center [261, 163] width 6 height 6
checkbox input "true"
click at [262, 192] on label at bounding box center [263, 192] width 11 height 0
click at [262, 198] on input "checkbox" at bounding box center [261, 195] width 6 height 6
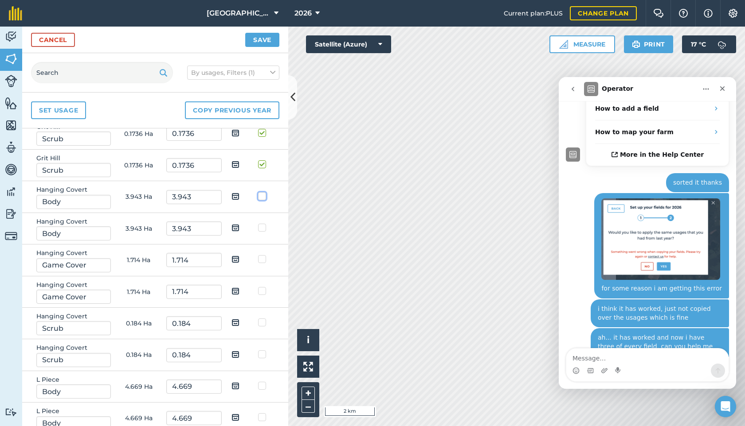
checkbox input "true"
click at [262, 223] on label at bounding box center [263, 223] width 11 height 0
click at [262, 228] on input "checkbox" at bounding box center [261, 226] width 6 height 6
checkbox input "true"
click at [264, 255] on label at bounding box center [263, 255] width 11 height 0
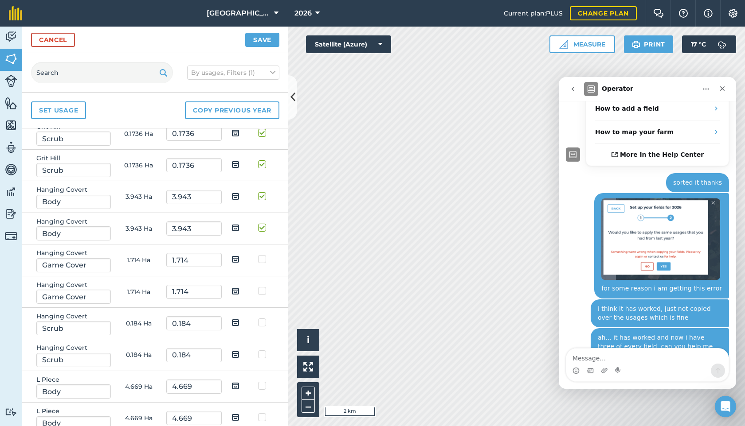
click at [264, 259] on input "checkbox" at bounding box center [261, 258] width 6 height 6
checkbox input "true"
click at [265, 287] on label at bounding box center [263, 287] width 11 height 0
click at [264, 290] on input "checkbox" at bounding box center [261, 290] width 6 height 6
checkbox input "true"
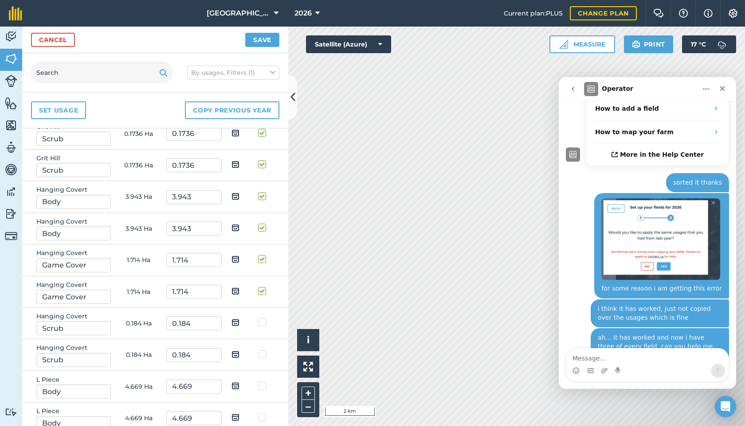
click at [264, 318] on label at bounding box center [263, 318] width 11 height 0
click at [264, 319] on input "checkbox" at bounding box center [261, 321] width 6 height 6
checkbox input "true"
click at [264, 350] on label at bounding box center [263, 350] width 11 height 0
click at [264, 355] on input "checkbox" at bounding box center [261, 353] width 6 height 6
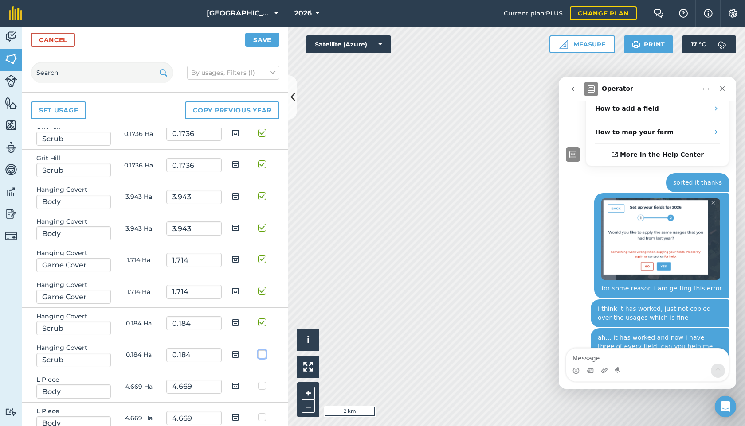
checkbox input "true"
click at [262, 382] on label at bounding box center [263, 382] width 11 height 0
click at [262, 387] on input "checkbox" at bounding box center [261, 385] width 6 height 6
checkbox input "true"
click at [262, 413] on label at bounding box center [263, 413] width 11 height 0
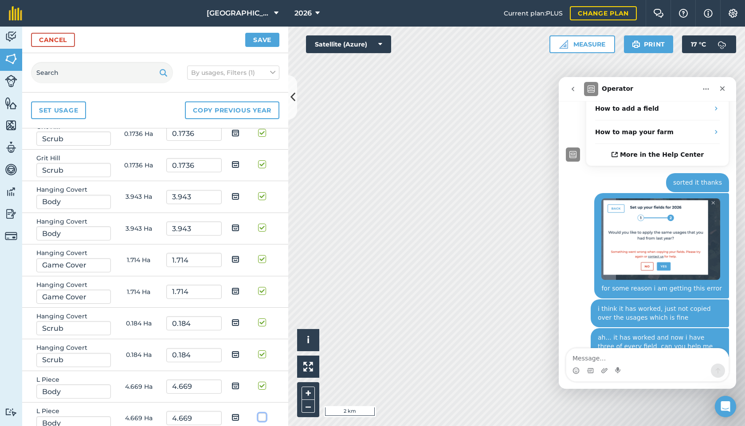
click at [262, 419] on input "checkbox" at bounding box center [261, 416] width 6 height 6
checkbox input "true"
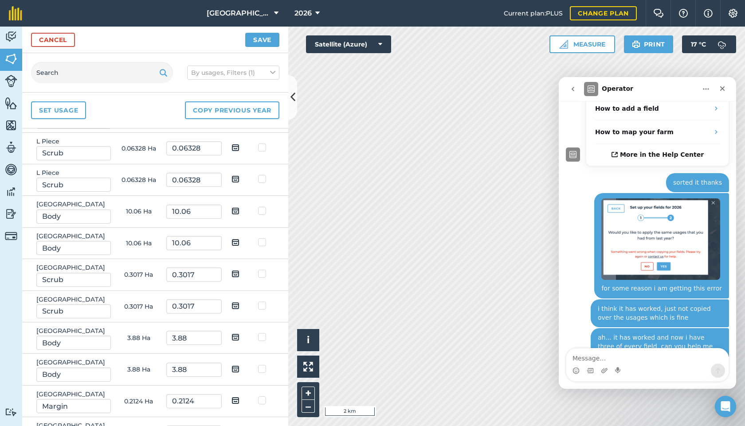
scroll to position [3458, 0]
click at [260, 142] on label at bounding box center [263, 142] width 11 height 0
click at [260, 147] on input "checkbox" at bounding box center [261, 145] width 6 height 6
checkbox input "true"
click at [262, 173] on label at bounding box center [263, 173] width 11 height 0
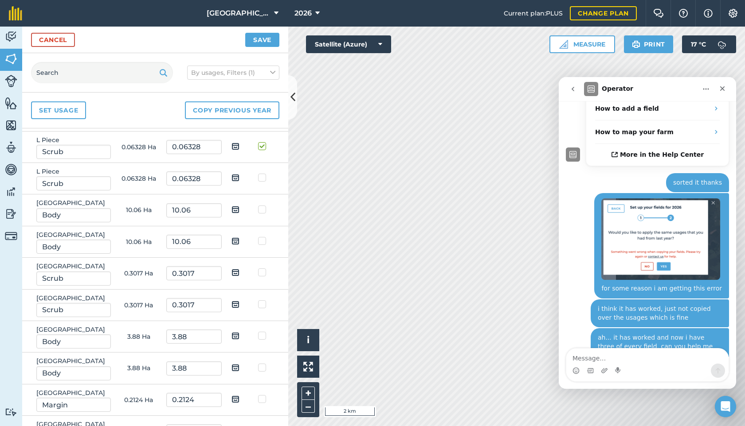
click at [262, 175] on input "checkbox" at bounding box center [261, 176] width 6 height 6
checkbox input "true"
click at [261, 205] on label at bounding box center [263, 205] width 11 height 0
click at [261, 208] on input "checkbox" at bounding box center [261, 208] width 6 height 6
checkbox input "true"
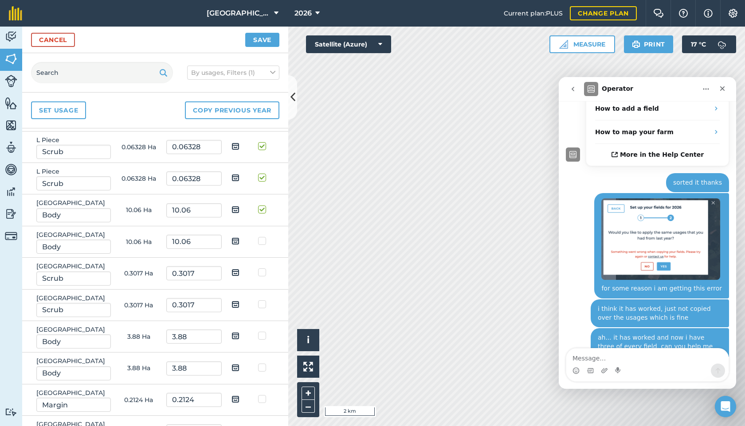
click at [262, 237] on label at bounding box center [263, 237] width 11 height 0
click at [262, 242] on input "checkbox" at bounding box center [261, 240] width 6 height 6
checkbox input "true"
click at [262, 268] on label at bounding box center [263, 268] width 11 height 0
click at [262, 273] on input "checkbox" at bounding box center [261, 271] width 6 height 6
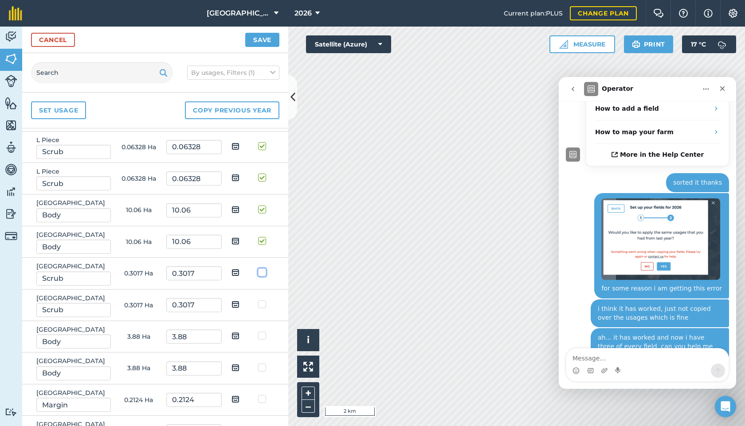
checkbox input "true"
click at [263, 300] on label at bounding box center [263, 300] width 11 height 0
click at [263, 304] on input "checkbox" at bounding box center [261, 303] width 6 height 6
checkbox input "true"
click at [262, 332] on label at bounding box center [263, 332] width 11 height 0
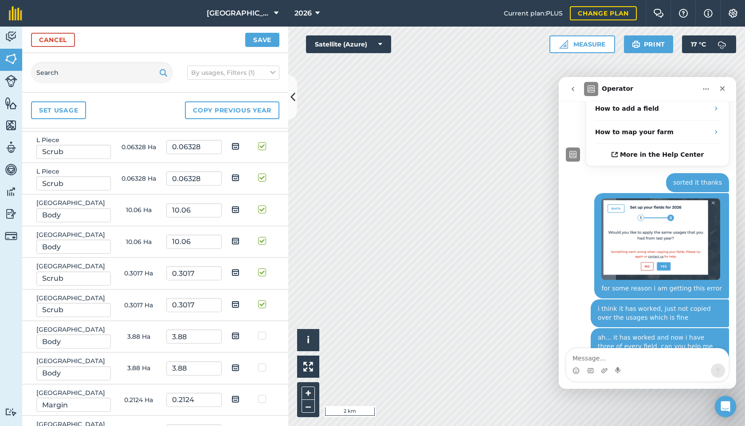
click at [262, 337] on input "checkbox" at bounding box center [261, 335] width 6 height 6
checkbox input "true"
click at [260, 363] on label at bounding box center [263, 363] width 11 height 0
click at [260, 369] on input "checkbox" at bounding box center [261, 366] width 6 height 6
checkbox input "true"
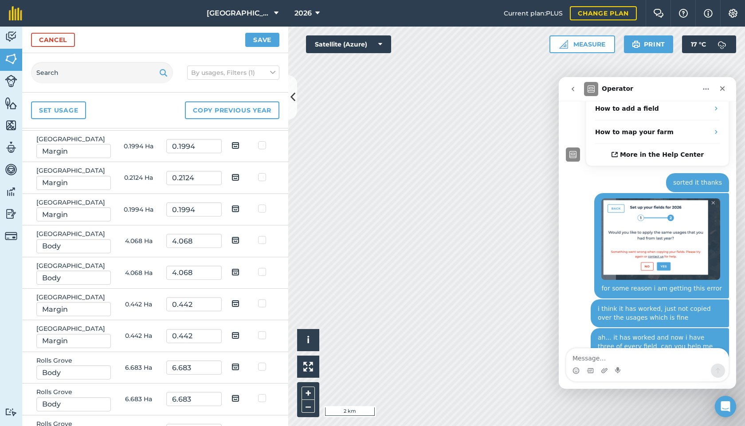
scroll to position [3745, 0]
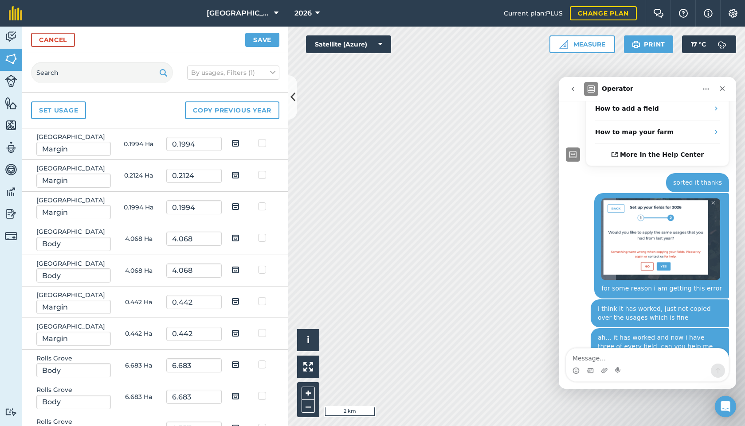
click at [262, 107] on label at bounding box center [263, 107] width 11 height 0
click at [262, 113] on input "checkbox" at bounding box center [261, 110] width 6 height 6
checkbox input "true"
click at [262, 139] on label at bounding box center [263, 139] width 11 height 0
click at [262, 145] on input "checkbox" at bounding box center [261, 142] width 6 height 6
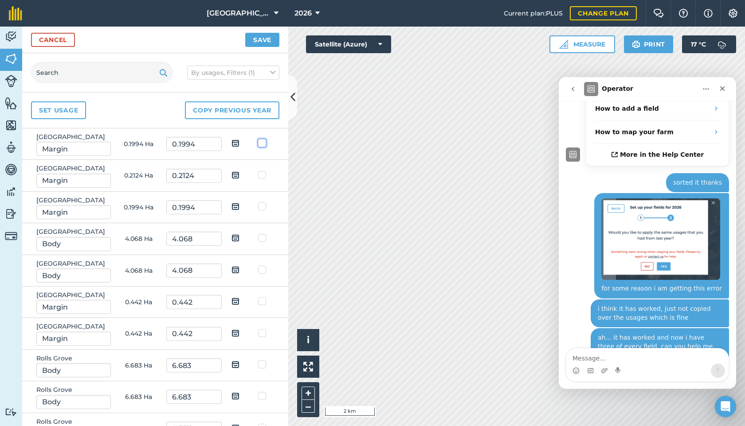
checkbox input "true"
click at [260, 171] on label at bounding box center [263, 171] width 11 height 0
click at [260, 176] on input "checkbox" at bounding box center [261, 174] width 6 height 6
checkbox input "true"
click at [261, 202] on label at bounding box center [263, 202] width 11 height 0
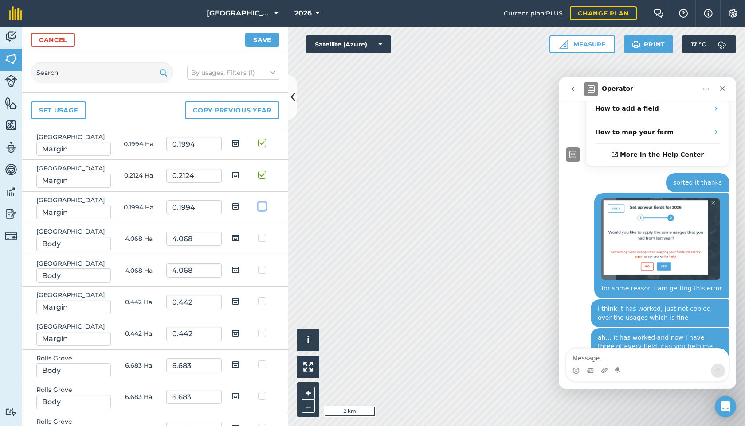
click at [261, 208] on input "checkbox" at bounding box center [261, 205] width 6 height 6
checkbox input "true"
click at [262, 234] on label at bounding box center [263, 234] width 11 height 0
click at [262, 239] on input "checkbox" at bounding box center [261, 237] width 6 height 6
checkbox input "true"
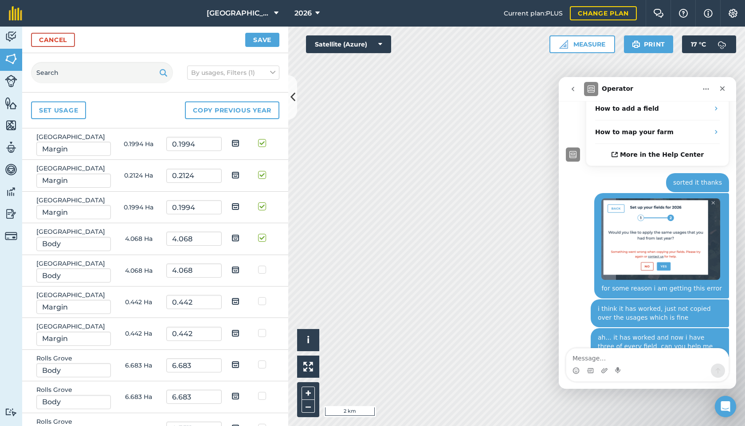
click at [262, 266] on label at bounding box center [263, 266] width 11 height 0
click at [262, 271] on input "checkbox" at bounding box center [261, 269] width 6 height 6
checkbox input "true"
click at [262, 297] on label at bounding box center [263, 297] width 11 height 0
click at [262, 303] on input "checkbox" at bounding box center [261, 300] width 6 height 6
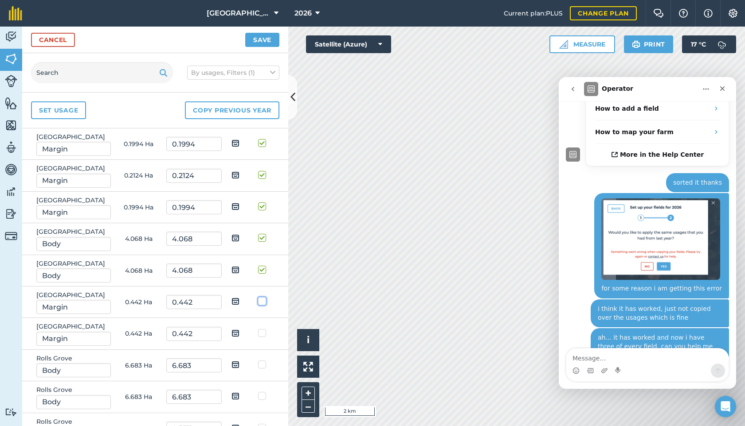
checkbox input "true"
click at [260, 329] on label at bounding box center [263, 329] width 11 height 0
click at [260, 335] on input "checkbox" at bounding box center [261, 332] width 6 height 6
checkbox input "true"
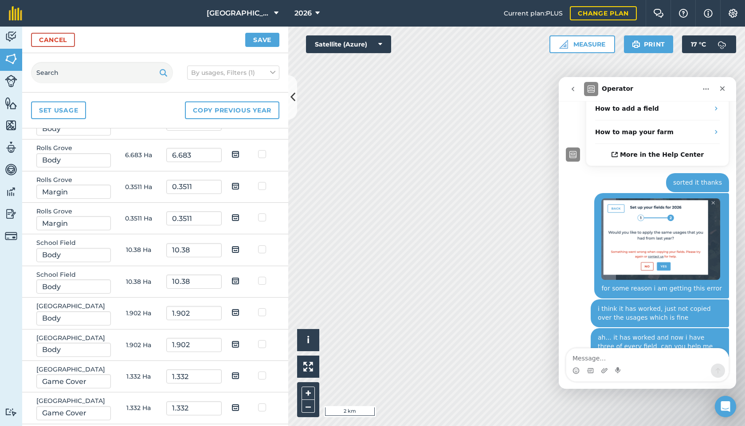
scroll to position [4010, 0]
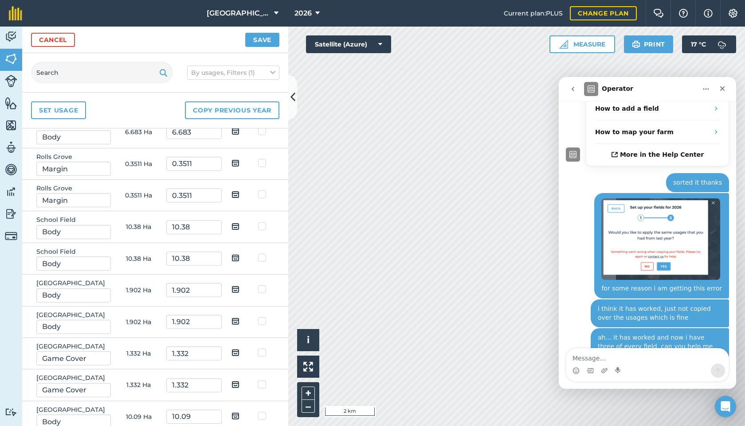
click at [259, 95] on label at bounding box center [263, 95] width 11 height 0
click at [259, 101] on input "checkbox" at bounding box center [261, 98] width 6 height 6
checkbox input "true"
click at [264, 127] on label at bounding box center [263, 127] width 11 height 0
click at [264, 133] on input "checkbox" at bounding box center [261, 130] width 6 height 6
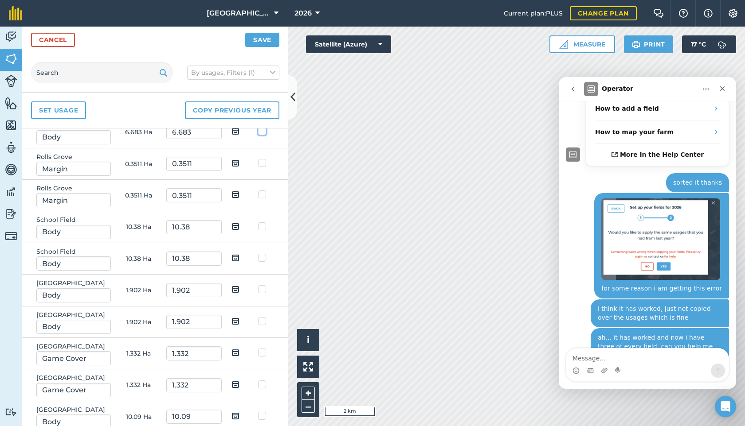
checkbox input "true"
click at [263, 159] on label at bounding box center [263, 159] width 11 height 0
click at [263, 164] on input "checkbox" at bounding box center [261, 162] width 6 height 6
checkbox input "true"
click at [262, 211] on td at bounding box center [264, 195] width 28 height 31
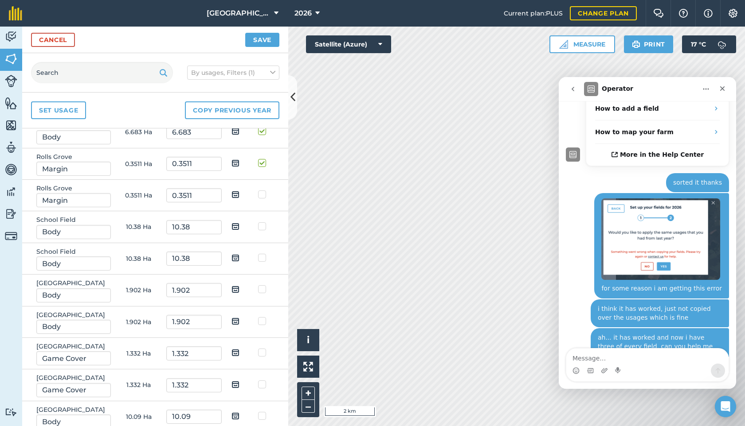
click at [262, 190] on label at bounding box center [263, 190] width 11 height 0
click at [262, 196] on input "checkbox" at bounding box center [261, 193] width 6 height 6
checkbox input "true"
click at [262, 222] on label at bounding box center [263, 222] width 11 height 0
click at [262, 228] on input "checkbox" at bounding box center [261, 225] width 6 height 6
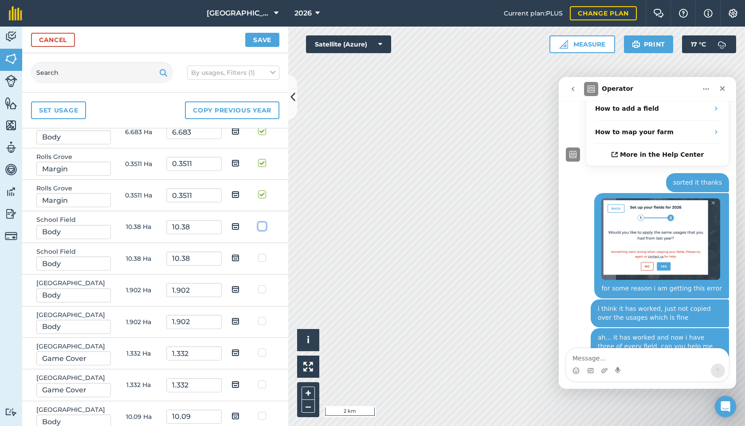
checkbox input "true"
click at [262, 254] on label at bounding box center [263, 254] width 11 height 0
click at [262, 259] on input "checkbox" at bounding box center [261, 257] width 6 height 6
checkbox input "true"
click at [262, 285] on label at bounding box center [263, 285] width 11 height 0
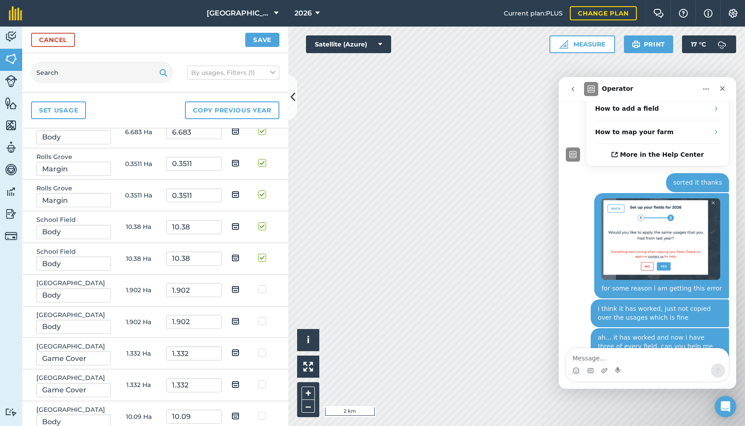
click at [262, 291] on input "checkbox" at bounding box center [261, 288] width 6 height 6
checkbox input "true"
click at [261, 317] on label at bounding box center [263, 317] width 11 height 0
click at [261, 323] on input "checkbox" at bounding box center [261, 320] width 6 height 6
checkbox input "true"
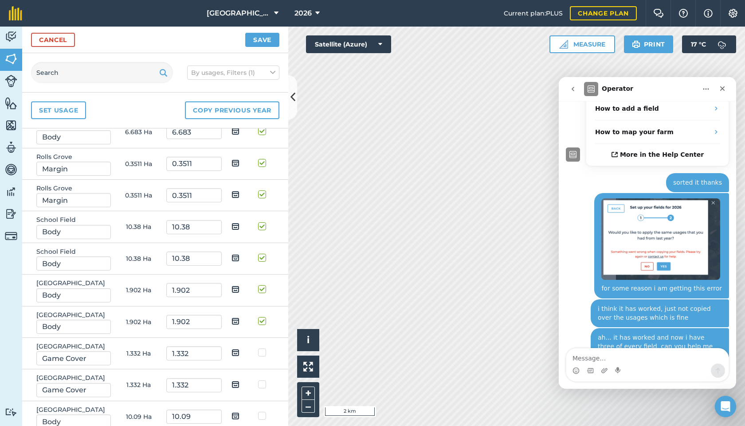
click at [262, 348] on label at bounding box center [263, 348] width 11 height 0
click at [262, 354] on input "checkbox" at bounding box center [261, 351] width 6 height 6
checkbox input "true"
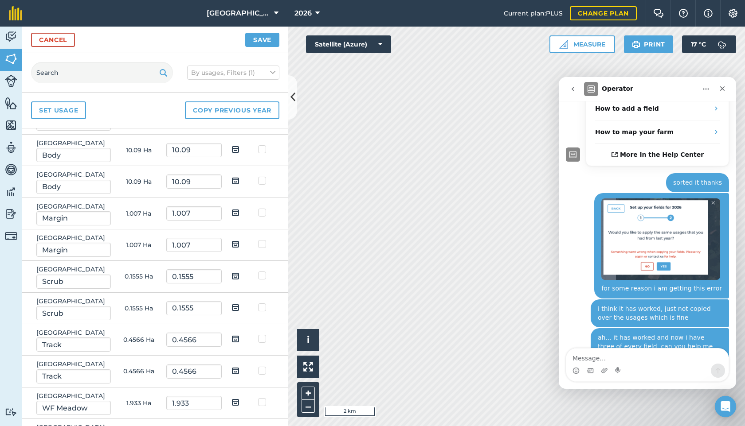
scroll to position [4287, 0]
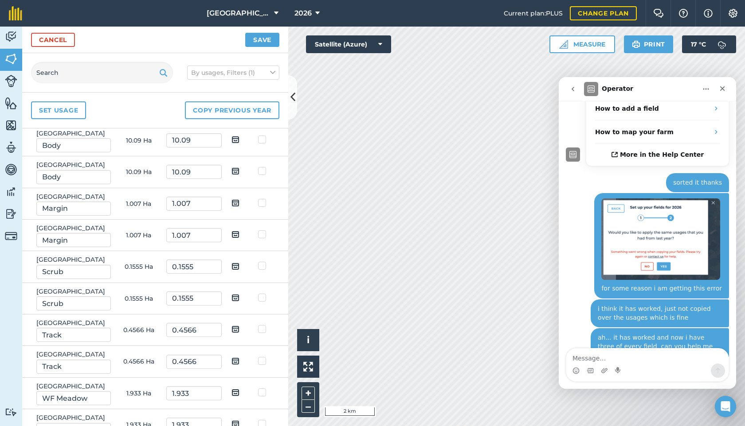
click at [262, 104] on label at bounding box center [263, 104] width 11 height 0
click at [262, 109] on input "checkbox" at bounding box center [261, 107] width 6 height 6
checkbox input "true"
click at [261, 135] on label at bounding box center [263, 135] width 11 height 0
click at [261, 141] on input "checkbox" at bounding box center [261, 138] width 6 height 6
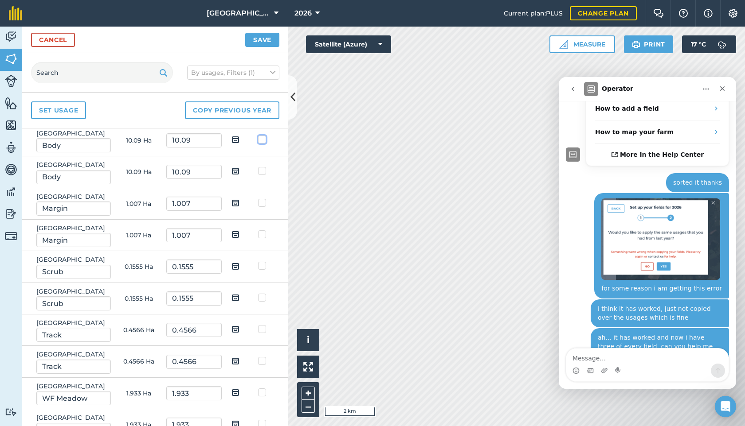
checkbox input "true"
click at [262, 167] on label at bounding box center [263, 167] width 11 height 0
click at [262, 172] on input "checkbox" at bounding box center [261, 170] width 6 height 6
checkbox input "true"
click at [262, 199] on label at bounding box center [263, 199] width 11 height 0
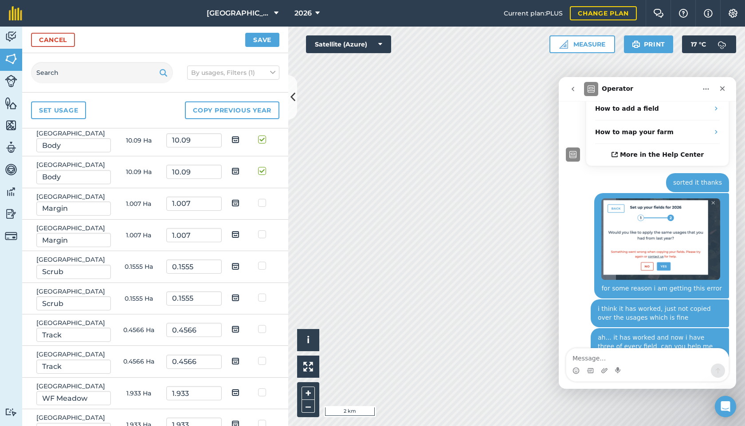
click at [262, 204] on input "checkbox" at bounding box center [261, 202] width 6 height 6
checkbox input "true"
click at [261, 230] on label at bounding box center [263, 230] width 11 height 0
click at [261, 236] on input "checkbox" at bounding box center [261, 233] width 6 height 6
checkbox input "true"
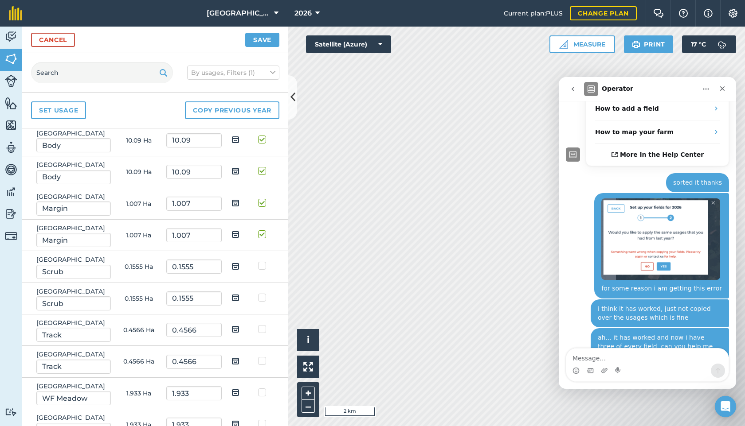
click at [262, 262] on label at bounding box center [263, 262] width 11 height 0
click at [262, 267] on input "checkbox" at bounding box center [261, 265] width 6 height 6
checkbox input "true"
click at [262, 315] on td at bounding box center [264, 298] width 28 height 31
click at [262, 293] on label at bounding box center [263, 293] width 11 height 0
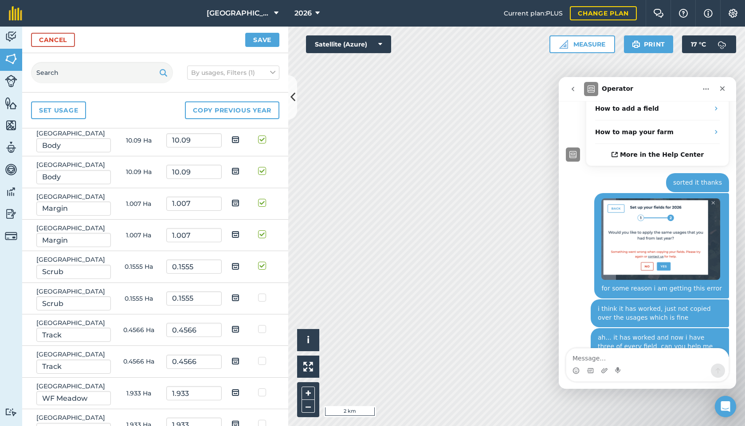
click at [262, 299] on input "checkbox" at bounding box center [261, 296] width 6 height 6
checkbox input "true"
click at [262, 325] on label at bounding box center [263, 325] width 11 height 0
click at [262, 331] on input "checkbox" at bounding box center [261, 328] width 6 height 6
checkbox input "true"
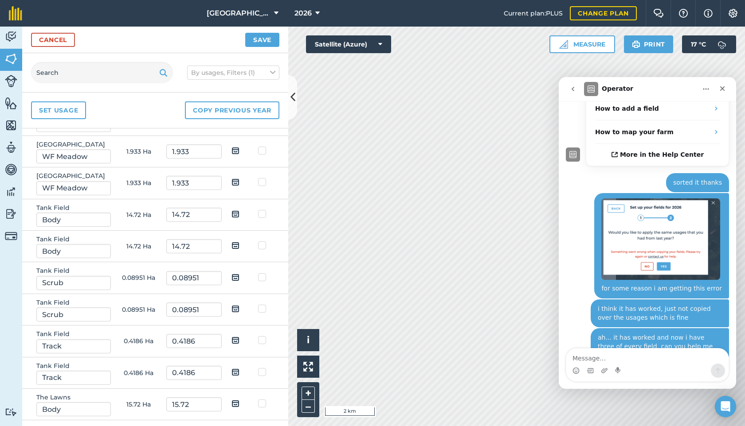
scroll to position [4536, 0]
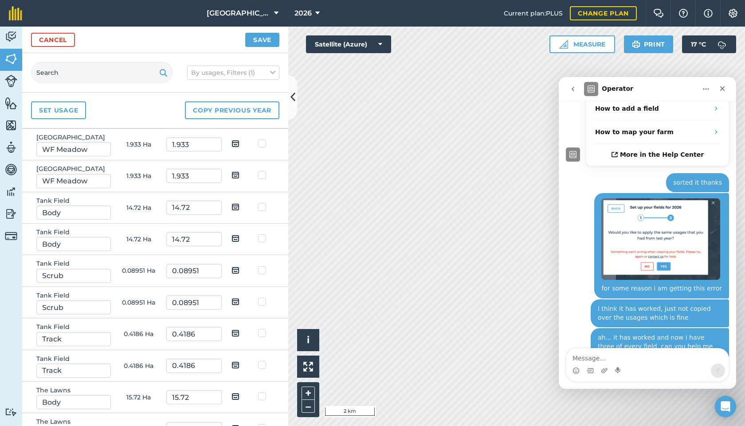
click at [262, 108] on label at bounding box center [263, 108] width 11 height 0
click at [262, 113] on input "checkbox" at bounding box center [261, 111] width 6 height 6
checkbox input "true"
click at [262, 160] on td at bounding box center [264, 144] width 28 height 31
click at [262, 139] on label at bounding box center [263, 139] width 11 height 0
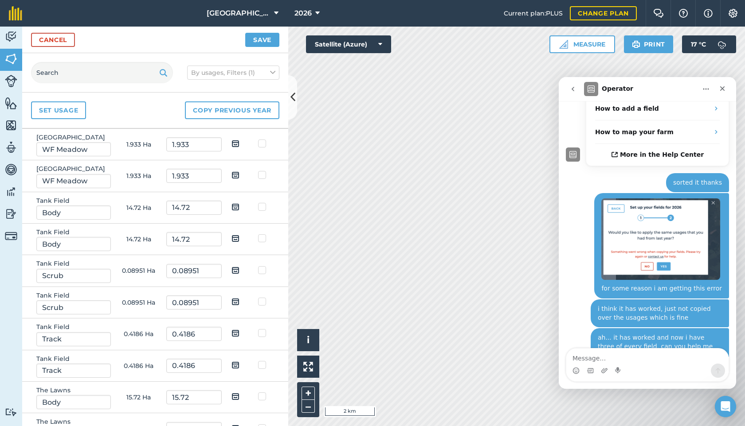
click at [262, 145] on input "checkbox" at bounding box center [261, 142] width 6 height 6
checkbox input "true"
click at [262, 171] on label at bounding box center [263, 171] width 11 height 0
click at [262, 176] on input "checkbox" at bounding box center [261, 174] width 6 height 6
checkbox input "true"
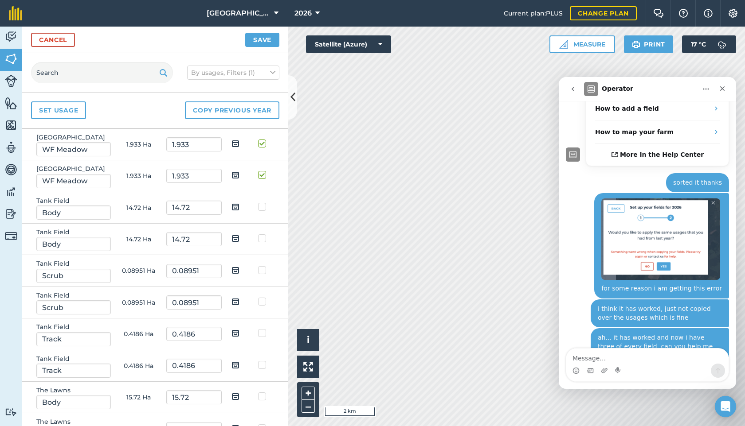
click at [262, 203] on label at bounding box center [263, 203] width 11 height 0
click at [262, 208] on input "checkbox" at bounding box center [261, 206] width 6 height 6
checkbox input "true"
click at [263, 234] on label at bounding box center [263, 234] width 11 height 0
click at [263, 240] on input "checkbox" at bounding box center [261, 237] width 6 height 6
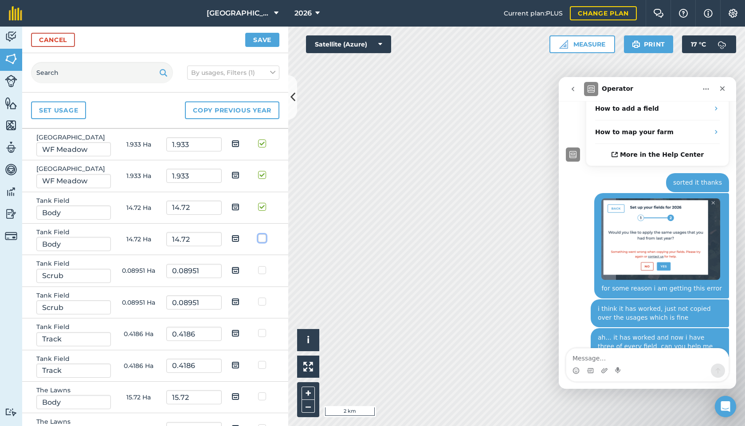
checkbox input "true"
click at [262, 266] on label at bounding box center [263, 266] width 11 height 0
click at [262, 272] on input "checkbox" at bounding box center [261, 269] width 6 height 6
checkbox input "true"
click at [262, 297] on label at bounding box center [263, 297] width 11 height 0
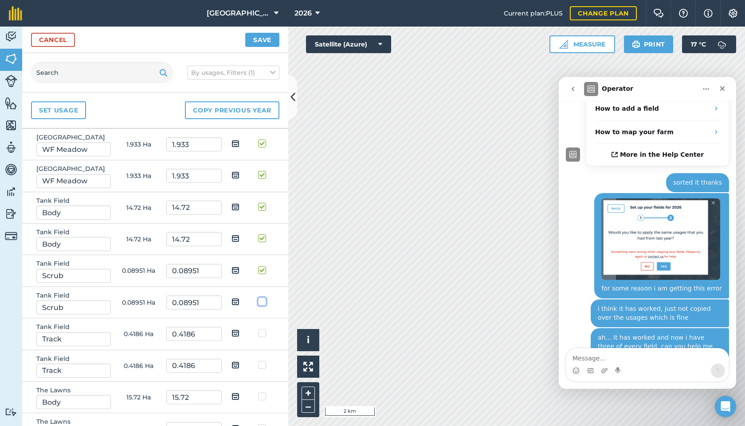
click at [262, 303] on input "checkbox" at bounding box center [261, 300] width 6 height 6
checkbox input "true"
click at [262, 329] on label at bounding box center [263, 329] width 11 height 0
click at [262, 335] on input "checkbox" at bounding box center [261, 332] width 6 height 6
checkbox input "true"
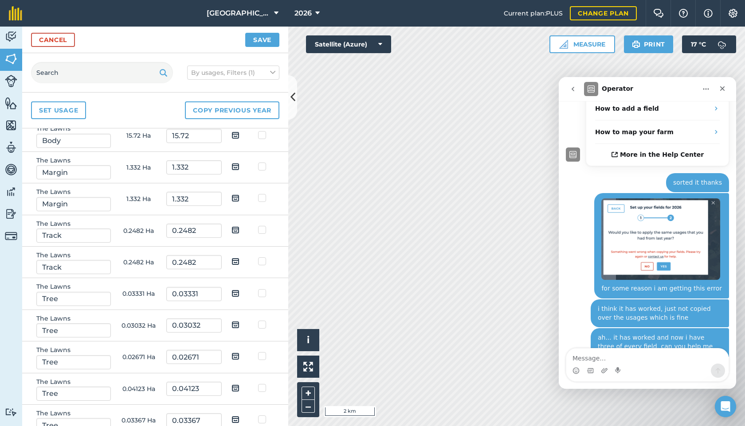
scroll to position [4825, 0]
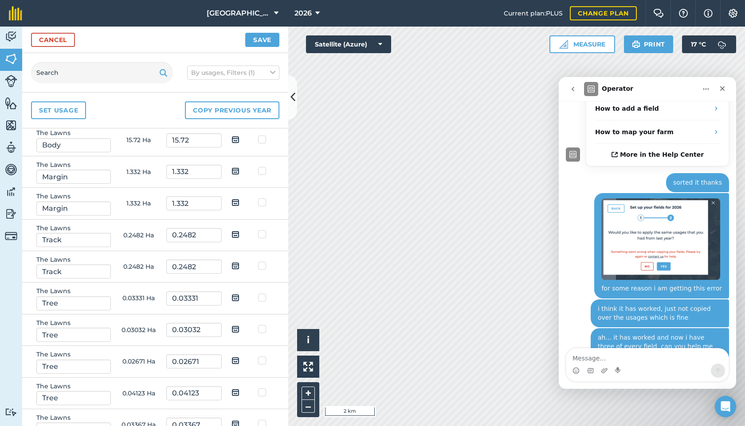
click at [262, 72] on label at bounding box center [263, 72] width 11 height 0
click at [262, 78] on input "checkbox" at bounding box center [261, 75] width 6 height 6
checkbox input "true"
click at [261, 103] on label at bounding box center [263, 103] width 11 height 0
click at [261, 109] on input "checkbox" at bounding box center [261, 106] width 6 height 6
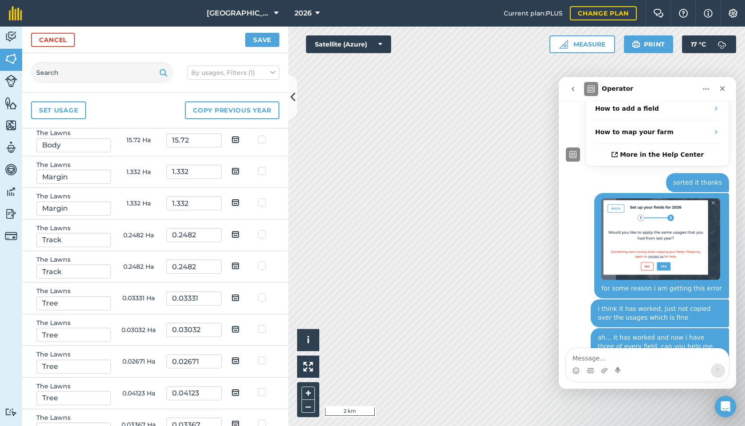
checkbox input "true"
click at [262, 135] on label at bounding box center [263, 135] width 11 height 0
click at [262, 141] on input "checkbox" at bounding box center [261, 138] width 6 height 6
checkbox input "true"
click at [264, 167] on label at bounding box center [263, 167] width 11 height 0
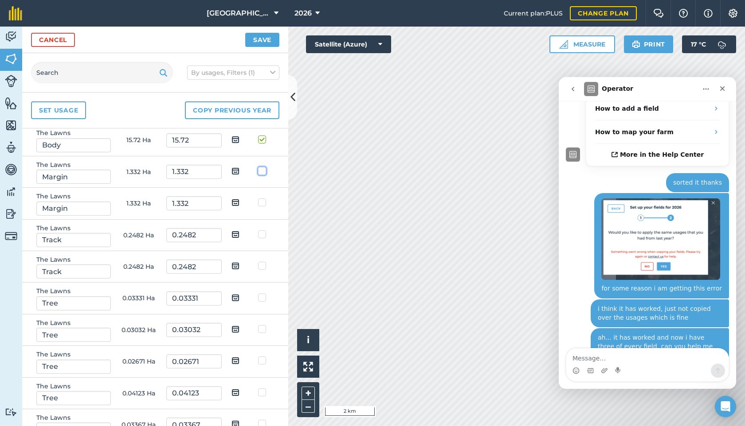
click at [264, 172] on input "checkbox" at bounding box center [261, 170] width 6 height 6
checkbox input "true"
click at [264, 198] on label at bounding box center [263, 198] width 11 height 0
click at [264, 204] on input "checkbox" at bounding box center [261, 201] width 6 height 6
checkbox input "true"
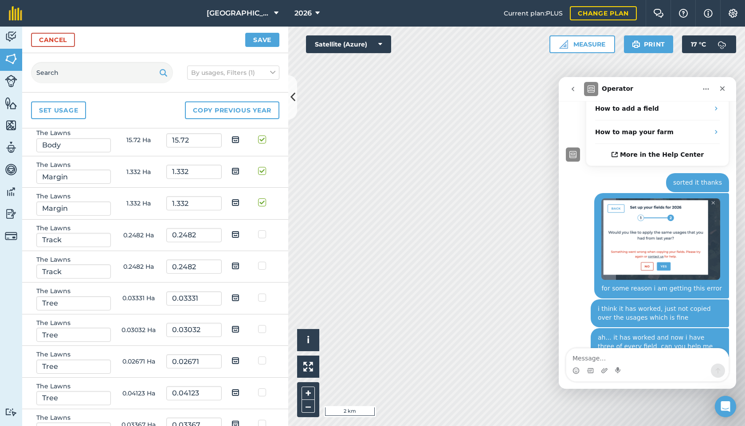
click at [261, 230] on label at bounding box center [263, 230] width 11 height 0
click at [261, 236] on input "checkbox" at bounding box center [261, 233] width 6 height 6
checkbox input "true"
click at [263, 262] on label at bounding box center [263, 262] width 11 height 0
click at [263, 267] on input "checkbox" at bounding box center [261, 265] width 6 height 6
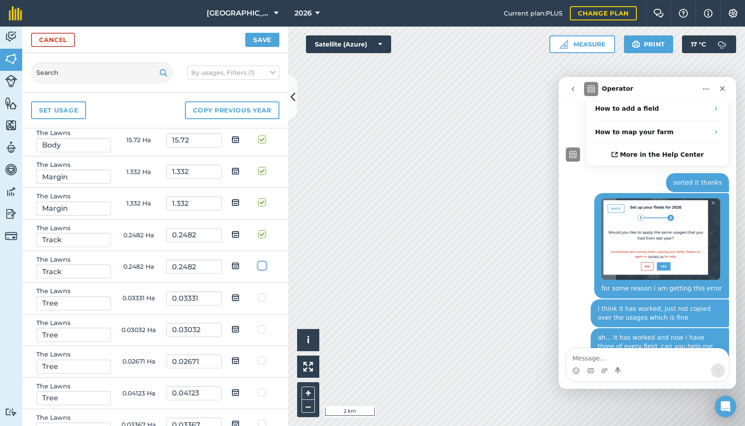
checkbox input "true"
click at [263, 293] on label at bounding box center [263, 293] width 11 height 0
click at [263, 299] on input "checkbox" at bounding box center [261, 296] width 6 height 6
checkbox input "true"
click at [262, 325] on label at bounding box center [263, 325] width 11 height 0
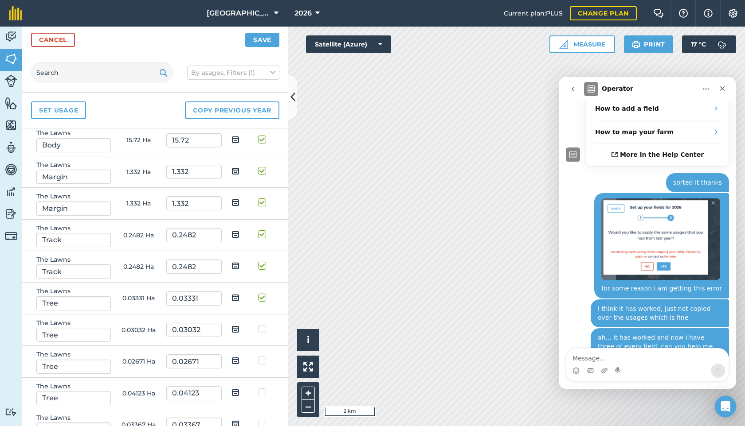
click at [262, 331] on input "checkbox" at bounding box center [261, 328] width 6 height 6
checkbox input "true"
click at [261, 356] on label at bounding box center [263, 356] width 11 height 0
click at [261, 362] on input "checkbox" at bounding box center [261, 359] width 6 height 6
checkbox input "true"
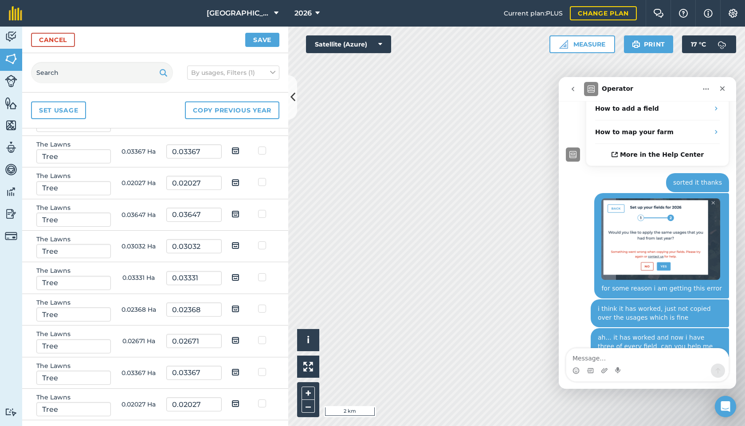
scroll to position [5135, 0]
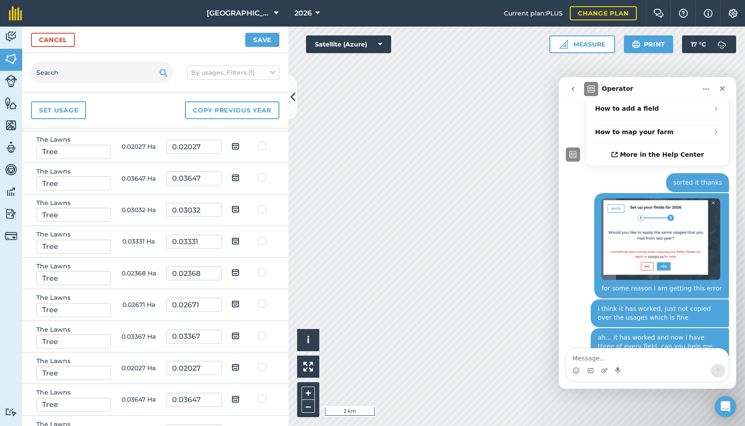
click at [264, 78] on label at bounding box center [263, 78] width 11 height 0
click at [264, 84] on input "checkbox" at bounding box center [261, 81] width 6 height 6
checkbox input "true"
click at [260, 110] on label at bounding box center [263, 110] width 11 height 0
click at [260, 116] on input "checkbox" at bounding box center [261, 113] width 6 height 6
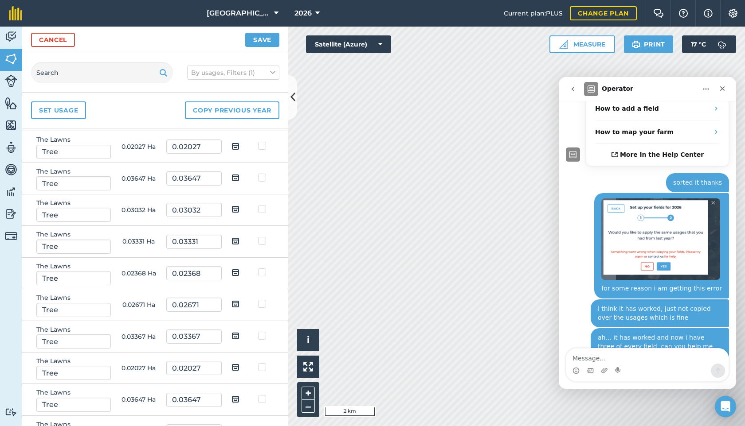
checkbox input "true"
click at [262, 141] on label at bounding box center [263, 141] width 11 height 0
click at [262, 147] on input "checkbox" at bounding box center [261, 144] width 6 height 6
checkbox input "true"
click at [262, 173] on label at bounding box center [263, 173] width 11 height 0
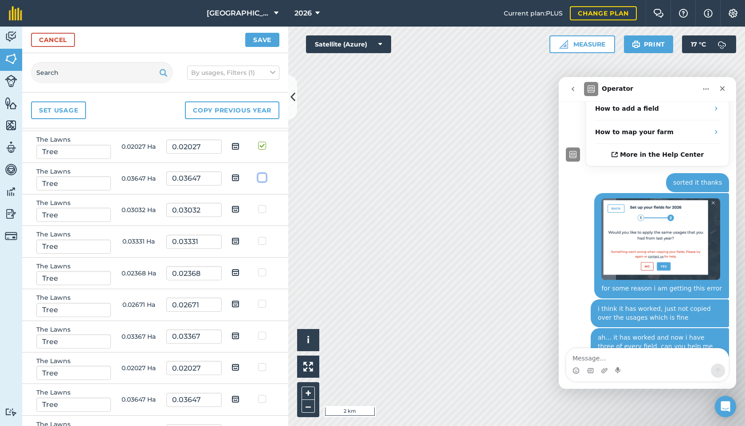
click at [262, 179] on input "checkbox" at bounding box center [261, 176] width 6 height 6
checkbox input "true"
click at [262, 205] on label at bounding box center [263, 205] width 11 height 0
click at [262, 211] on input "checkbox" at bounding box center [261, 208] width 6 height 6
checkbox input "true"
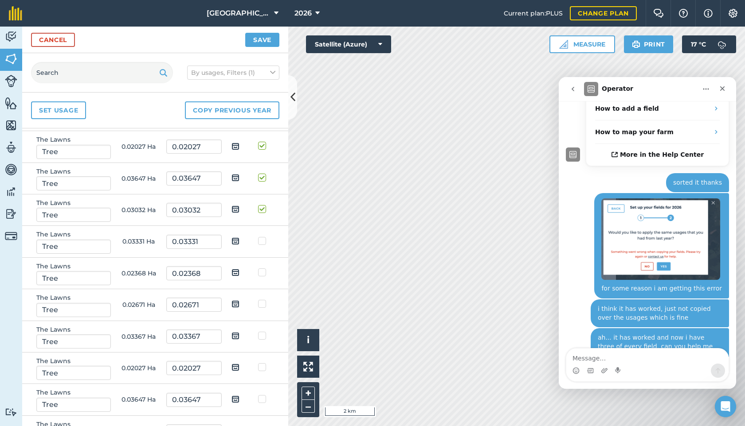
click at [262, 237] on label at bounding box center [263, 237] width 11 height 0
click at [262, 242] on input "checkbox" at bounding box center [261, 240] width 6 height 6
checkbox input "true"
click at [261, 268] on label at bounding box center [263, 268] width 11 height 0
click at [261, 274] on input "checkbox" at bounding box center [261, 271] width 6 height 6
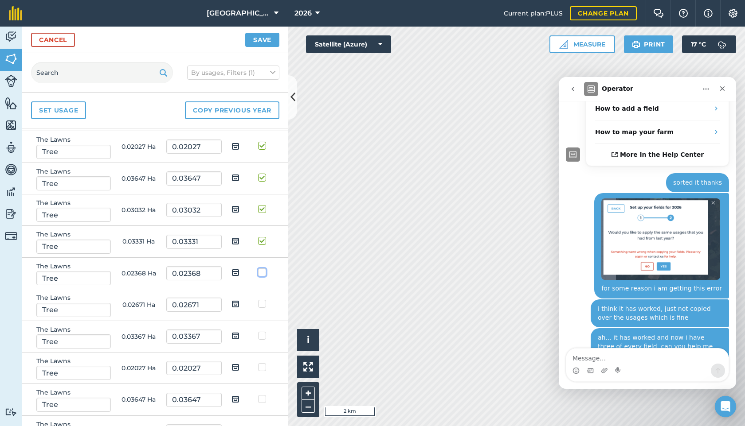
checkbox input "true"
click at [261, 300] on label at bounding box center [263, 300] width 11 height 0
click at [261, 305] on input "checkbox" at bounding box center [261, 303] width 6 height 6
checkbox input "true"
click at [260, 332] on label at bounding box center [263, 332] width 11 height 0
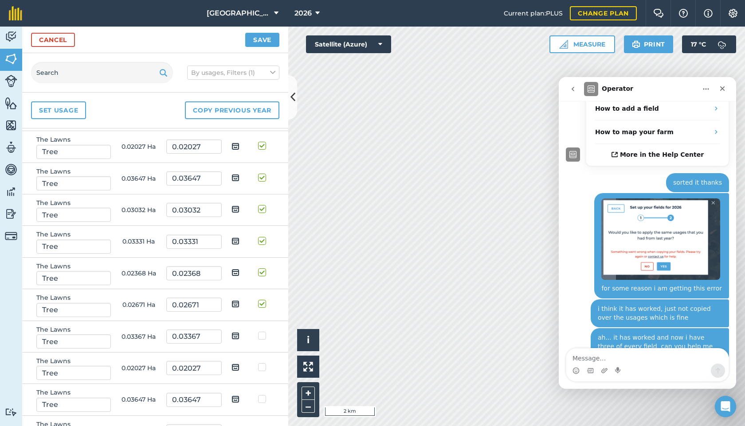
click at [260, 337] on input "checkbox" at bounding box center [261, 335] width 6 height 6
checkbox input "true"
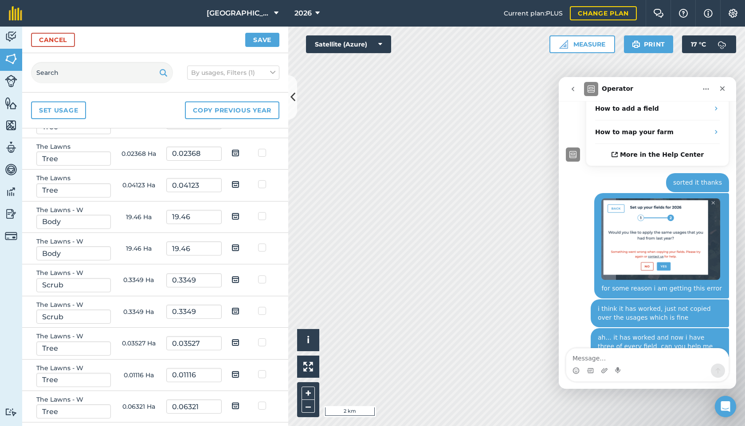
scroll to position [5422, 0]
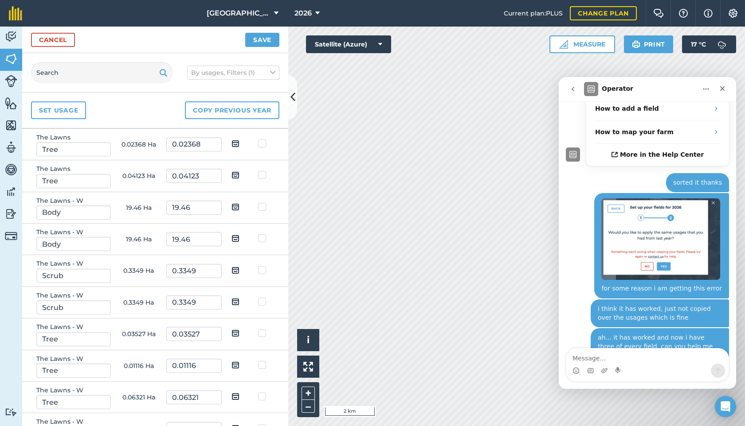
click at [262, 76] on label at bounding box center [263, 76] width 11 height 0
click at [262, 82] on input "checkbox" at bounding box center [261, 79] width 6 height 6
checkbox input "true"
click at [261, 108] on label at bounding box center [263, 108] width 11 height 0
click at [261, 113] on input "checkbox" at bounding box center [261, 111] width 6 height 6
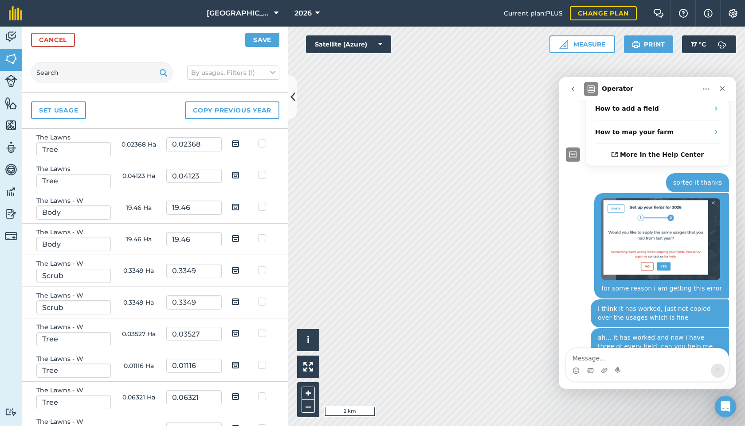
checkbox input "true"
click at [263, 139] on label at bounding box center [263, 139] width 11 height 0
click at [263, 145] on input "checkbox" at bounding box center [261, 142] width 6 height 6
checkbox input "true"
click at [260, 171] on label at bounding box center [263, 171] width 11 height 0
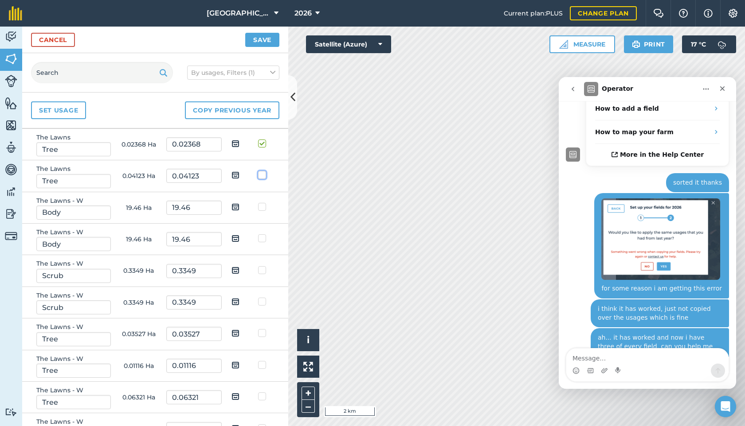
click at [260, 176] on input "checkbox" at bounding box center [261, 174] width 6 height 6
checkbox input "true"
click at [261, 203] on label at bounding box center [263, 203] width 11 height 0
click at [261, 208] on input "checkbox" at bounding box center [261, 206] width 6 height 6
checkbox input "true"
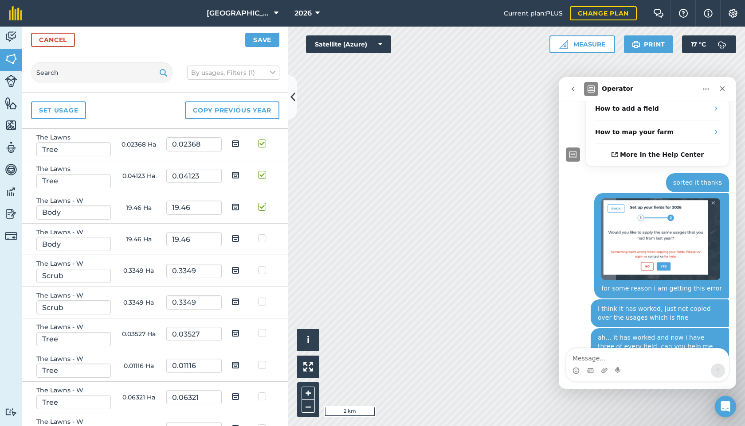
click at [263, 234] on label at bounding box center [263, 234] width 11 height 0
click at [263, 240] on input "checkbox" at bounding box center [261, 237] width 6 height 6
checkbox input "true"
click at [262, 266] on label at bounding box center [263, 266] width 11 height 0
click at [262, 272] on input "checkbox" at bounding box center [261, 269] width 6 height 6
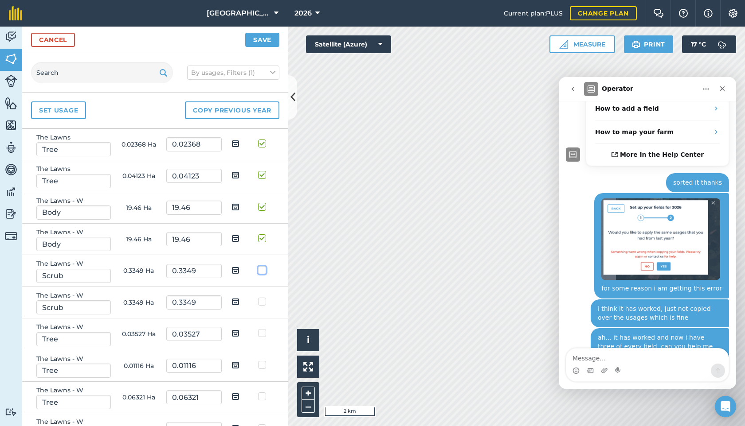
checkbox input "true"
click at [262, 297] on label at bounding box center [263, 297] width 11 height 0
click at [262, 303] on input "checkbox" at bounding box center [261, 300] width 6 height 6
checkbox input "true"
click at [261, 329] on label at bounding box center [263, 329] width 11 height 0
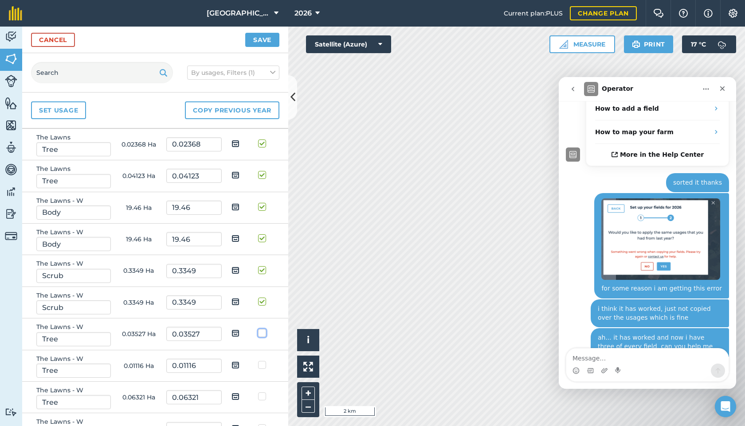
click at [261, 335] on input "checkbox" at bounding box center [261, 332] width 6 height 6
checkbox input "true"
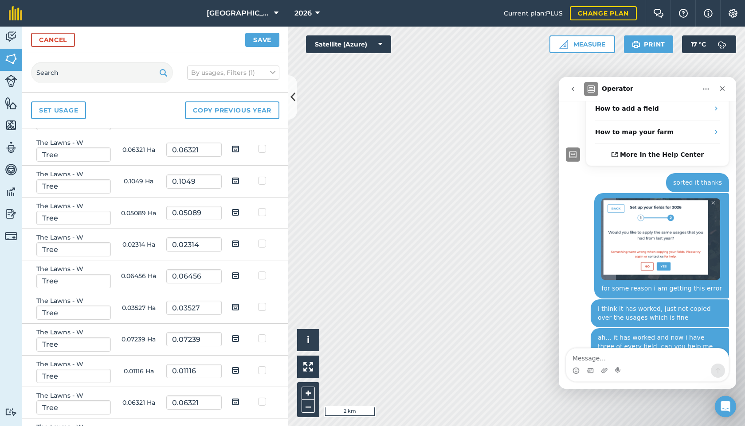
scroll to position [5676, 0]
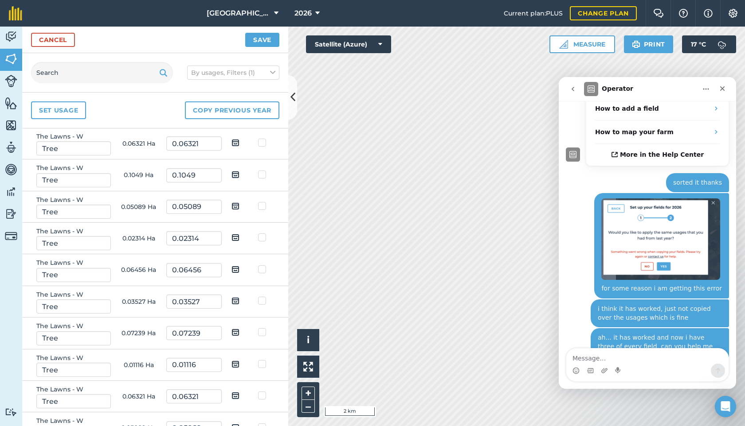
click at [262, 107] on label at bounding box center [263, 107] width 11 height 0
click at [262, 113] on input "checkbox" at bounding box center [261, 110] width 6 height 6
checkbox input "true"
click at [264, 138] on label at bounding box center [263, 138] width 11 height 0
click at [264, 144] on input "checkbox" at bounding box center [261, 141] width 6 height 6
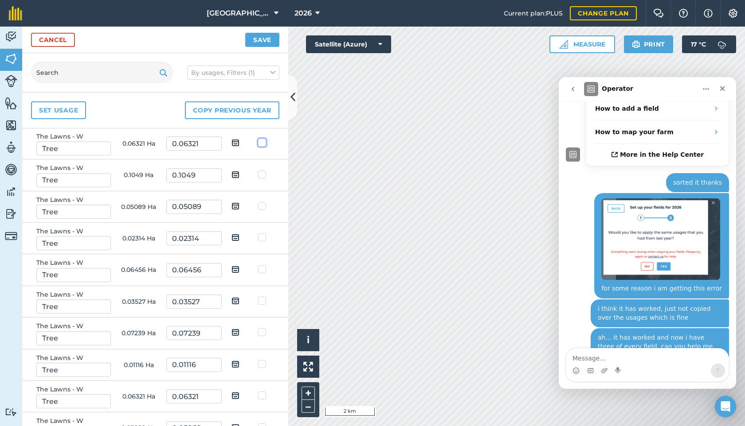
checkbox input "true"
click at [262, 170] on label at bounding box center [263, 170] width 11 height 0
click at [262, 176] on input "checkbox" at bounding box center [261, 173] width 6 height 6
checkbox input "true"
click at [259, 202] on label at bounding box center [263, 202] width 11 height 0
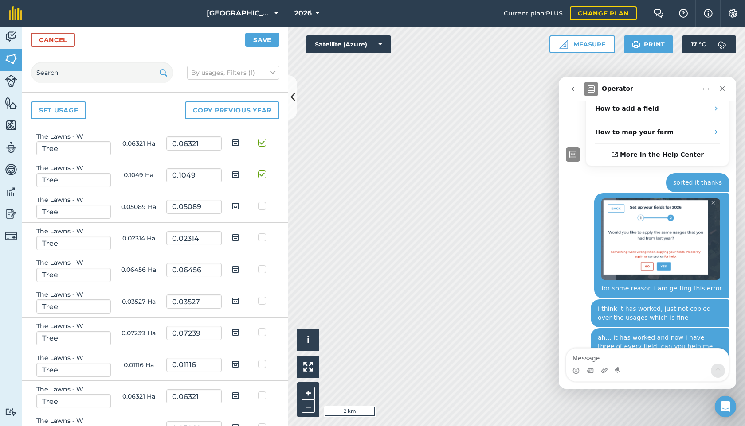
click at [259, 207] on input "checkbox" at bounding box center [261, 205] width 6 height 6
checkbox input "true"
click at [262, 233] on label at bounding box center [263, 233] width 11 height 0
click at [262, 239] on input "checkbox" at bounding box center [261, 236] width 6 height 6
checkbox input "true"
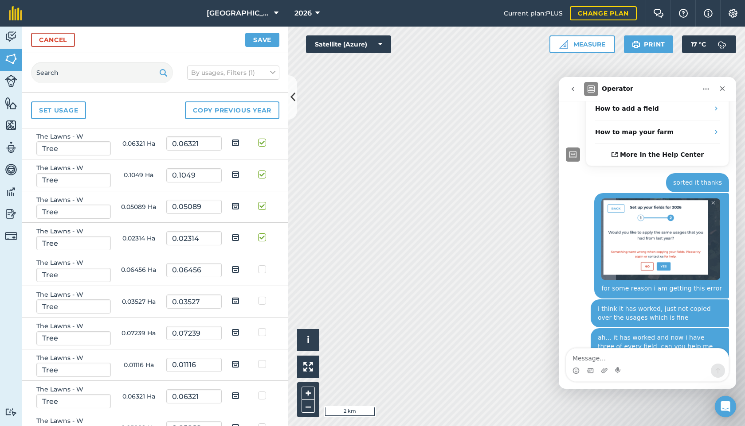
click at [262, 265] on label at bounding box center [263, 265] width 11 height 0
click at [262, 271] on input "checkbox" at bounding box center [261, 268] width 6 height 6
checkbox input "true"
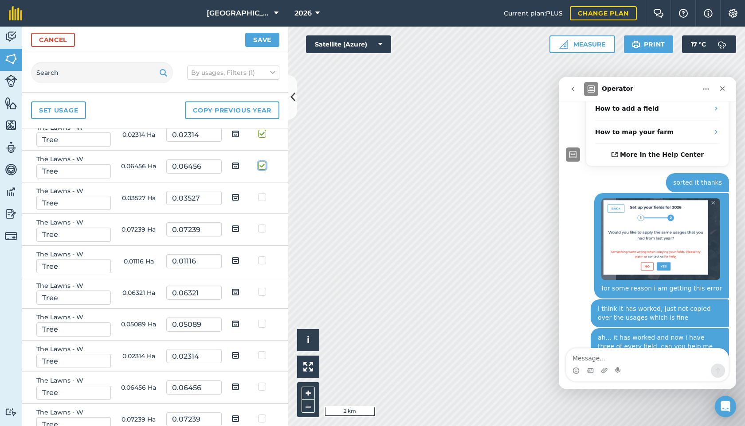
scroll to position [5780, 0]
click at [261, 193] on label at bounding box center [263, 193] width 11 height 0
click at [261, 199] on input "checkbox" at bounding box center [261, 196] width 6 height 6
checkbox input "true"
click at [262, 224] on label at bounding box center [263, 224] width 11 height 0
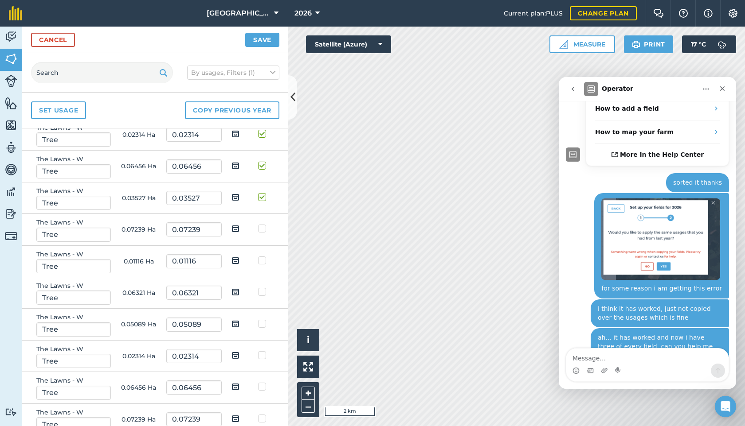
click at [262, 230] on input "checkbox" at bounding box center [261, 227] width 6 height 6
checkbox input "true"
click at [259, 256] on label at bounding box center [263, 256] width 11 height 0
click at [259, 262] on input "checkbox" at bounding box center [261, 259] width 6 height 6
checkbox input "true"
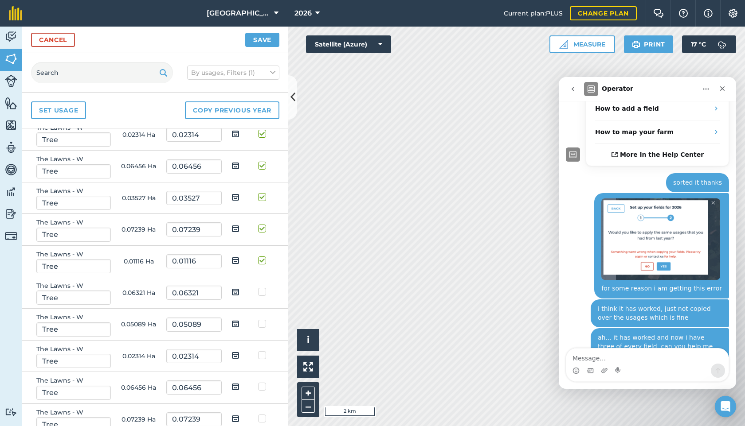
click at [260, 288] on label at bounding box center [263, 288] width 11 height 0
click at [260, 293] on input "checkbox" at bounding box center [261, 291] width 6 height 6
checkbox input "true"
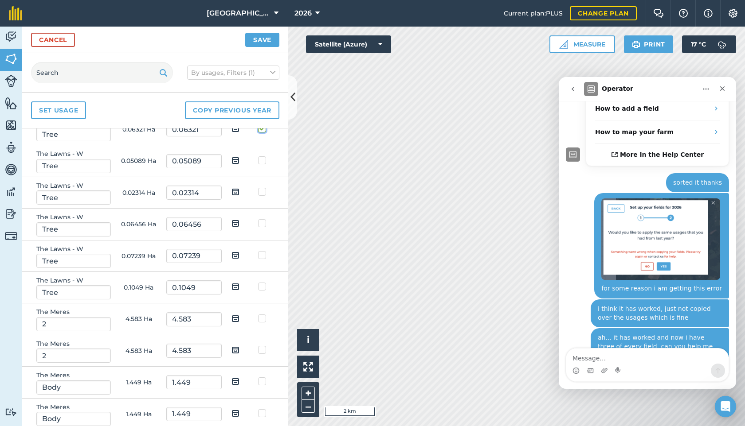
scroll to position [5954, 0]
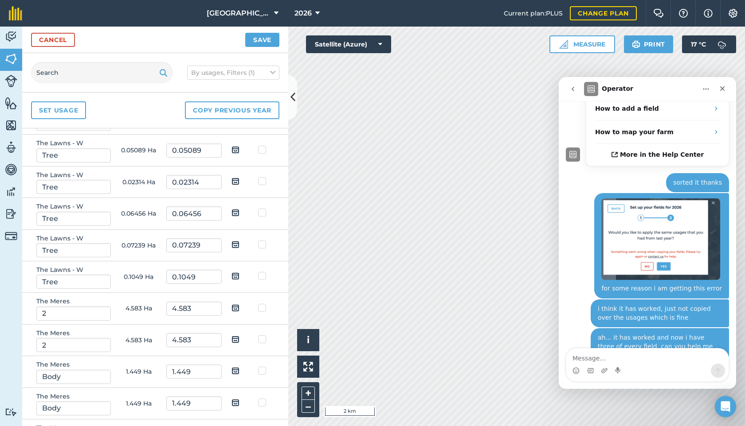
click at [262, 145] on label at bounding box center [263, 145] width 11 height 0
click at [262, 151] on input "checkbox" at bounding box center [261, 148] width 6 height 6
checkbox input "true"
click at [263, 177] on label at bounding box center [263, 177] width 11 height 0
click at [263, 183] on input "checkbox" at bounding box center [261, 180] width 6 height 6
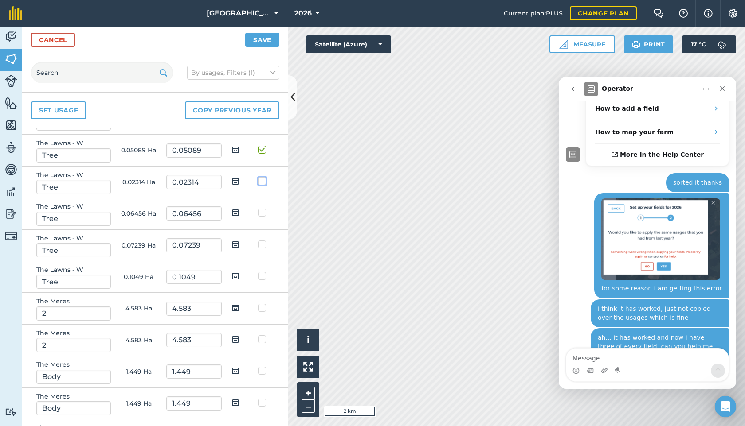
checkbox input "true"
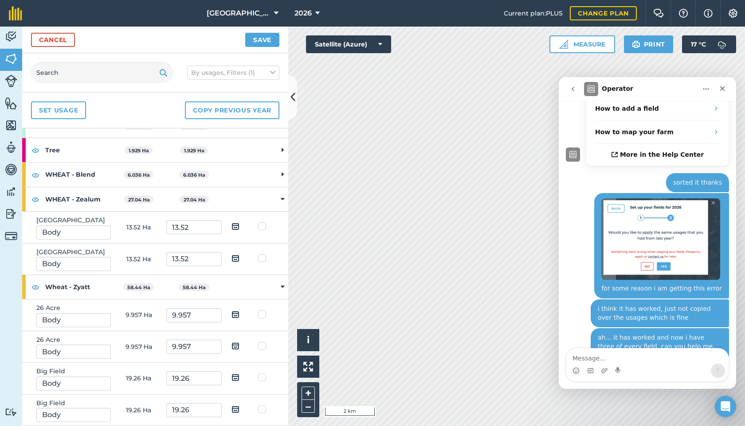
scroll to position [7989, 0]
click at [54, 39] on link "Cancel" at bounding box center [53, 40] width 44 height 14
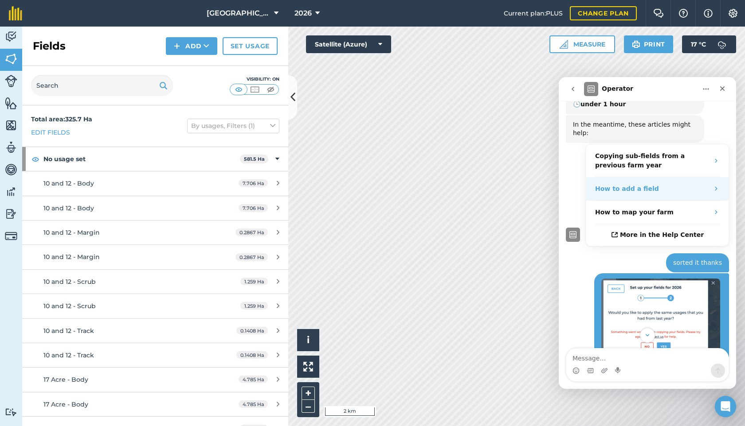
scroll to position [113, 0]
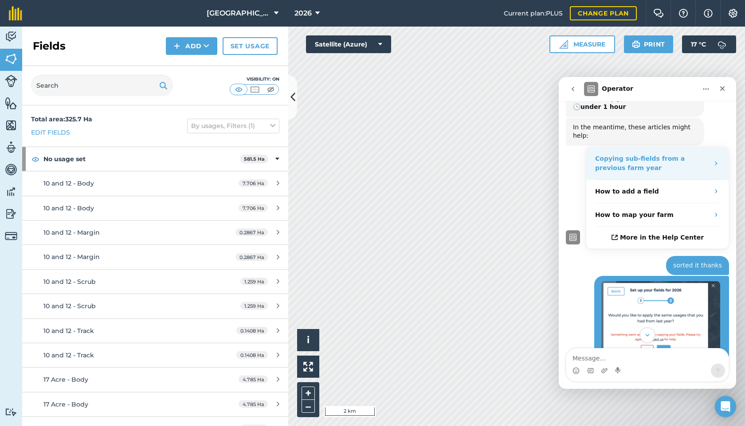
click at [645, 154] on div "Copying sub-fields from a previous farm year" at bounding box center [652, 163] width 114 height 19
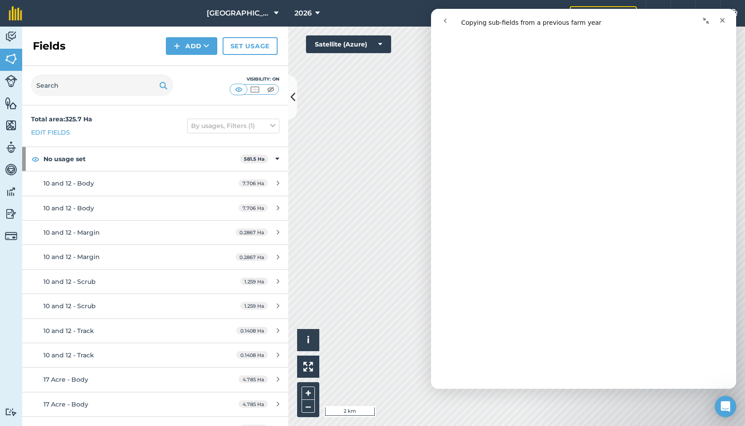
scroll to position [98, 0]
click at [724, 406] on icon "Open Intercom Messenger" at bounding box center [725, 407] width 10 height 12
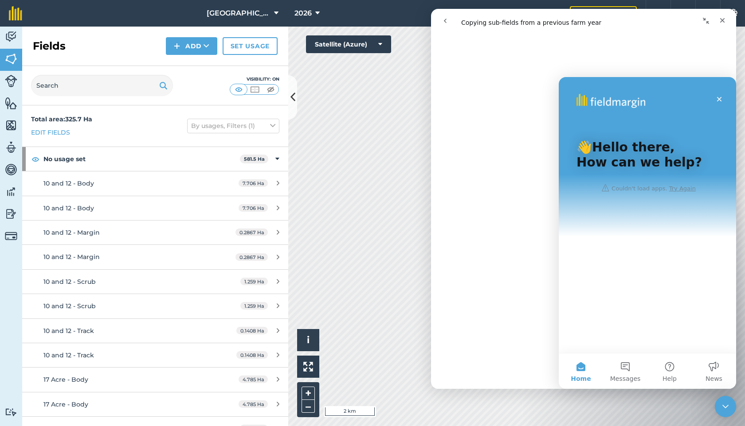
scroll to position [0, 0]
click at [719, 102] on icon "Close" at bounding box center [718, 99] width 7 height 7
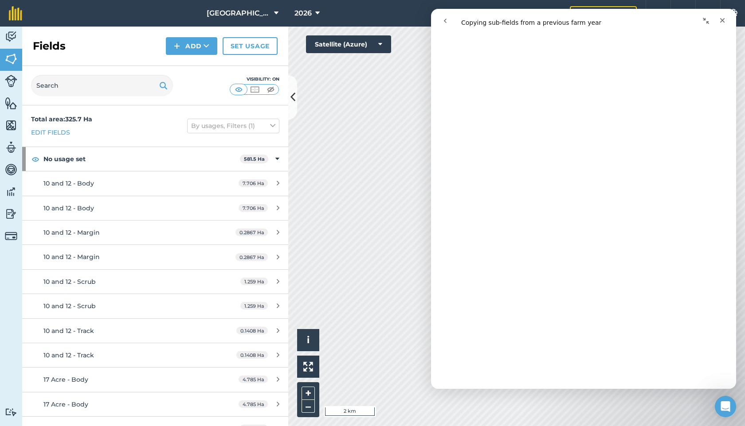
click at [443, 16] on button "go back" at bounding box center [445, 20] width 17 height 17
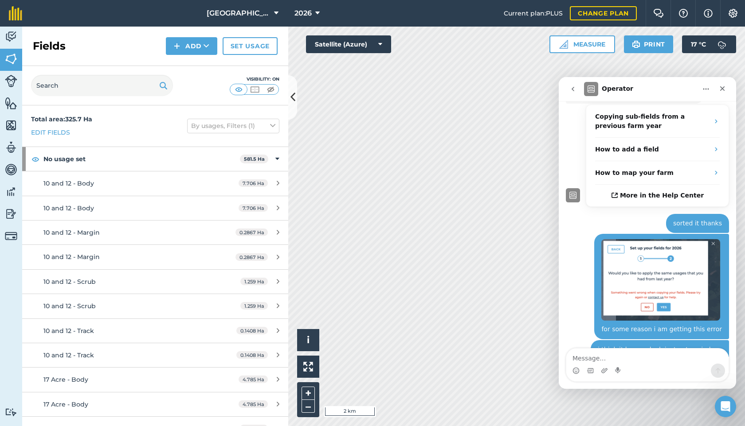
scroll to position [196, 0]
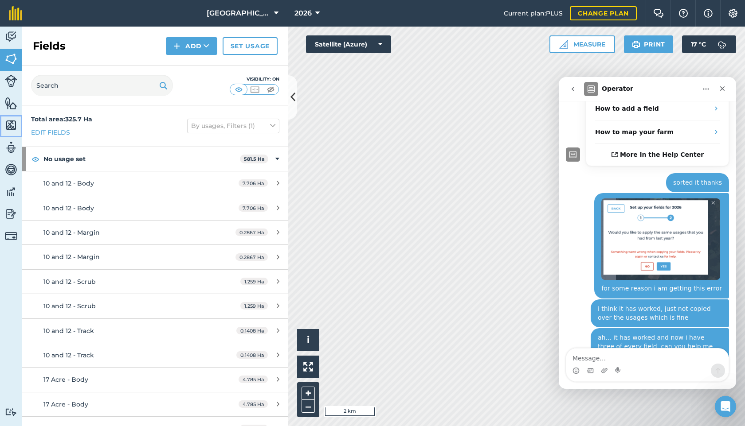
click at [10, 122] on img at bounding box center [11, 125] width 12 height 13
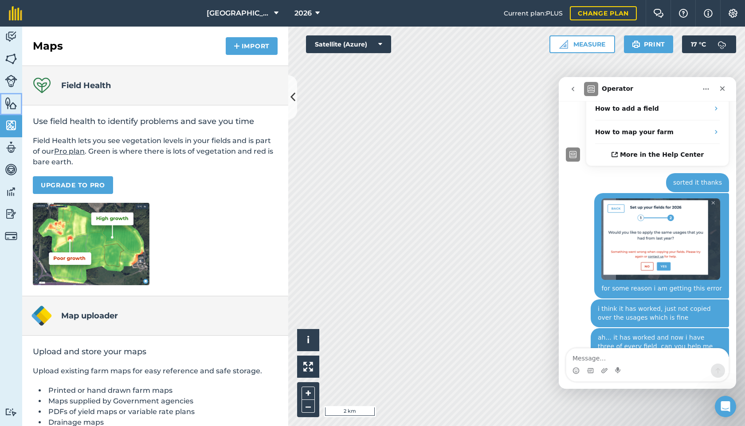
click at [10, 99] on img at bounding box center [11, 103] width 12 height 13
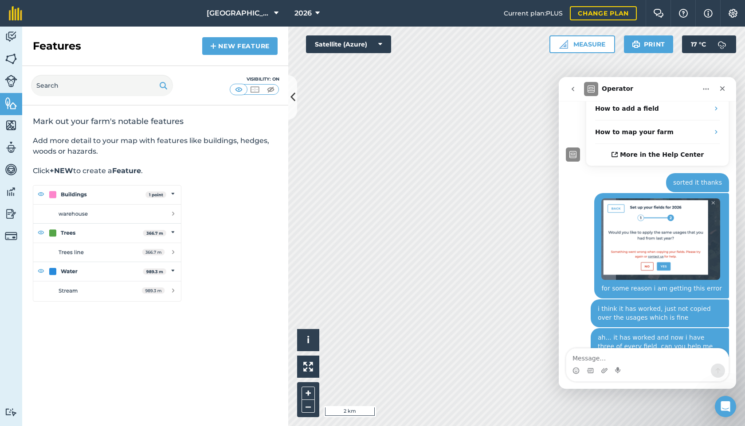
click at [12, 79] on img at bounding box center [11, 81] width 12 height 12
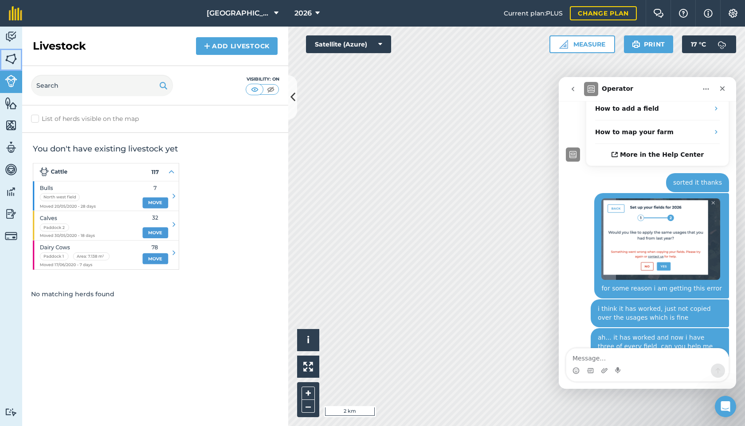
click at [13, 62] on img at bounding box center [11, 58] width 12 height 13
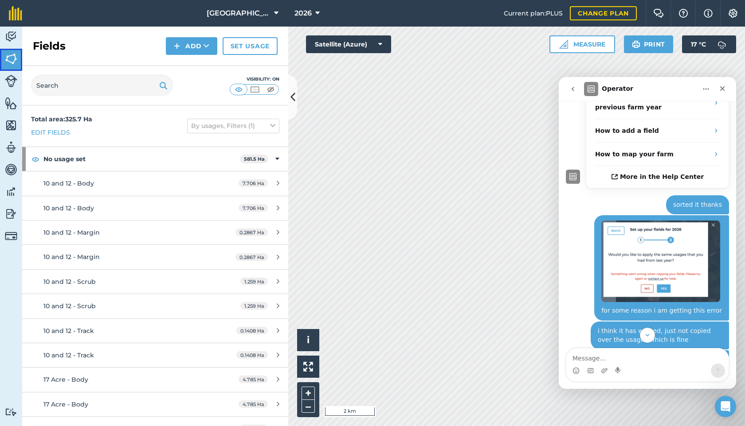
scroll to position [196, 0]
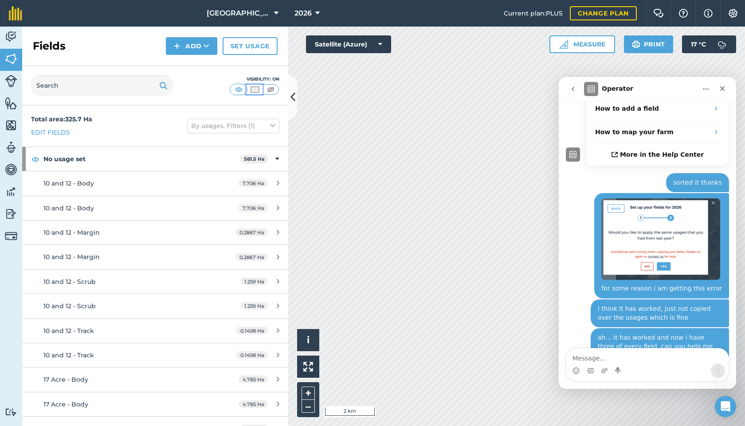
click at [257, 89] on img at bounding box center [254, 89] width 11 height 9
click at [267, 90] on img at bounding box center [270, 89] width 11 height 9
click at [237, 86] on img at bounding box center [238, 89] width 11 height 9
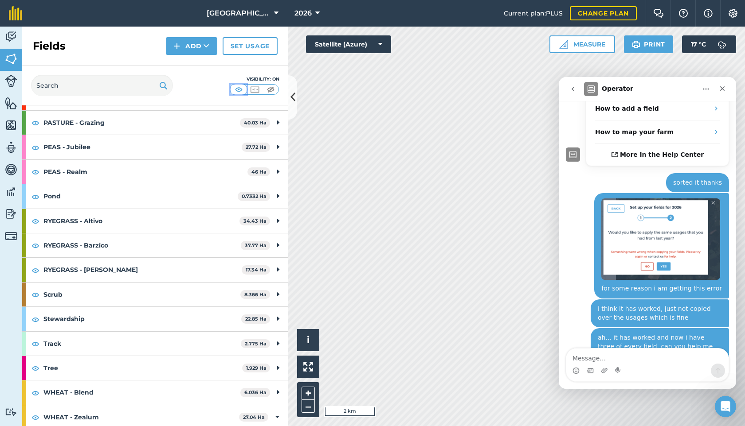
scroll to position [6203, 0]
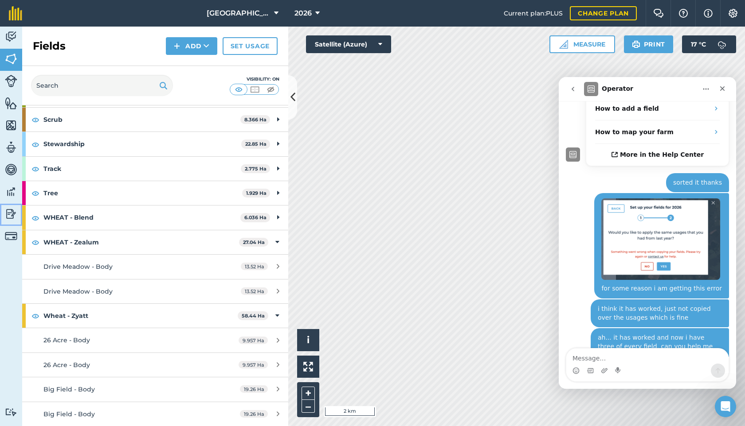
click at [10, 214] on img at bounding box center [11, 213] width 12 height 13
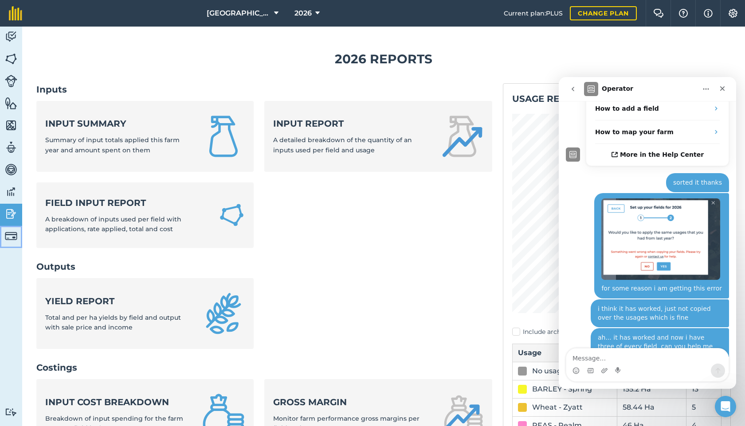
click at [6, 231] on img at bounding box center [11, 236] width 12 height 12
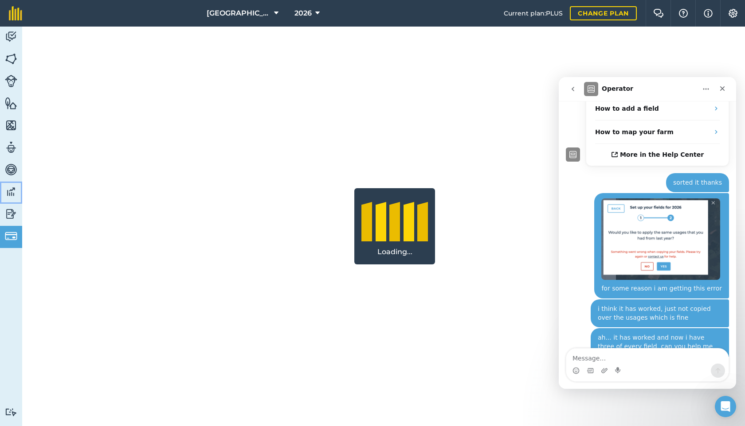
click at [12, 187] on img at bounding box center [11, 191] width 12 height 13
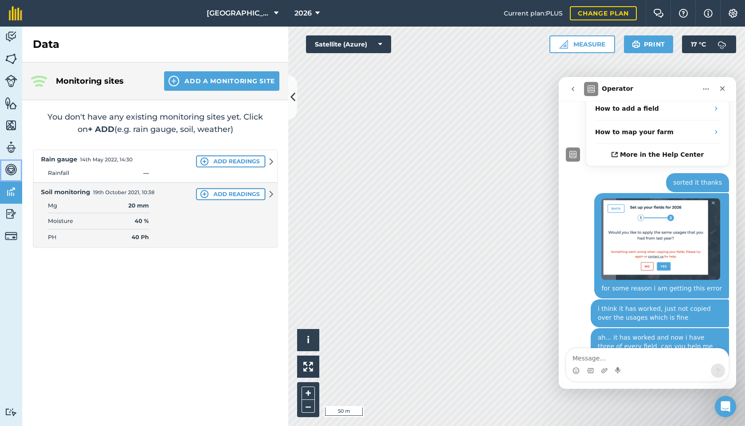
click at [12, 172] on img at bounding box center [11, 169] width 12 height 13
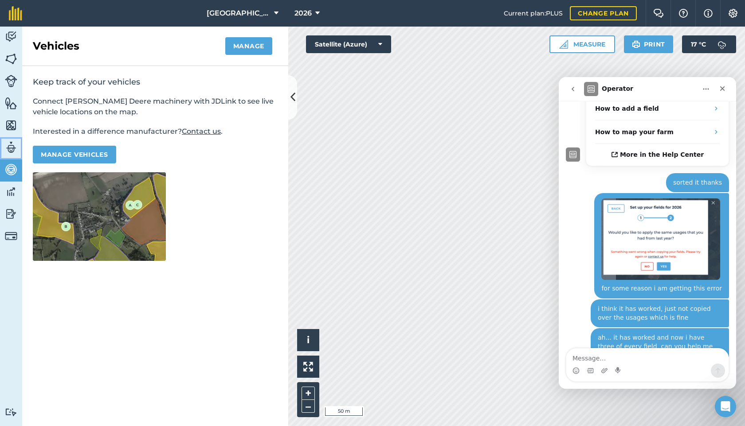
click at [13, 144] on img at bounding box center [11, 147] width 12 height 13
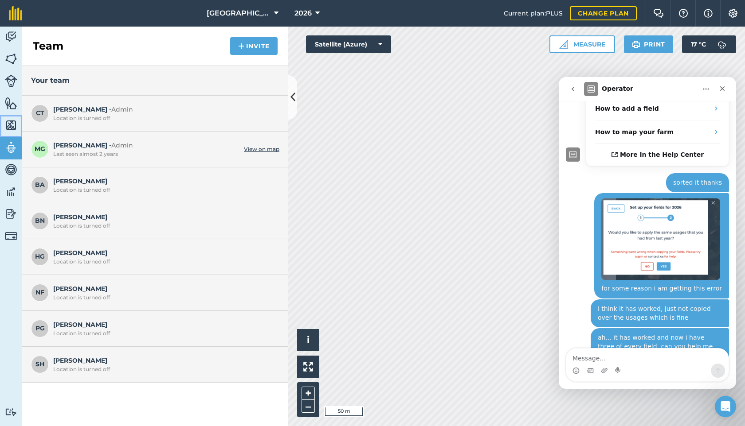
click at [9, 127] on img at bounding box center [11, 125] width 12 height 13
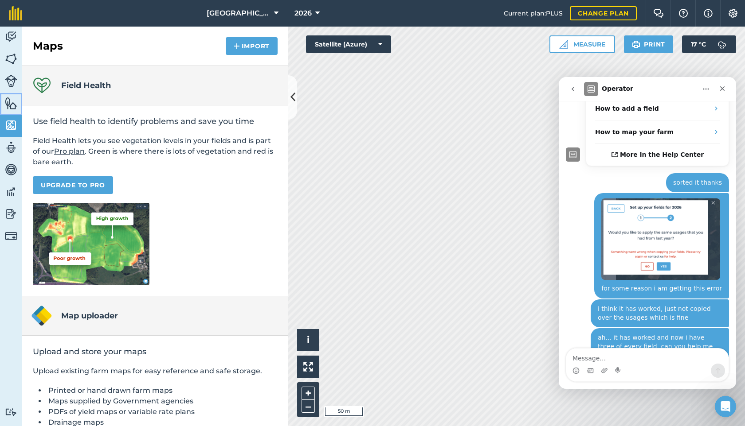
click at [13, 105] on img at bounding box center [11, 103] width 12 height 13
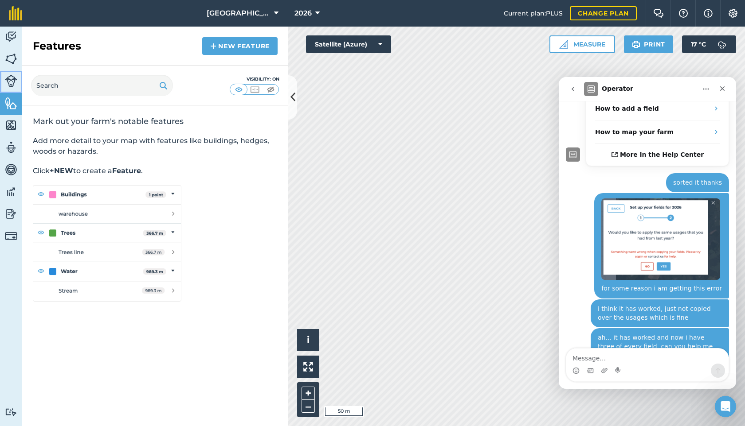
click at [13, 88] on link "Livestock" at bounding box center [11, 82] width 22 height 22
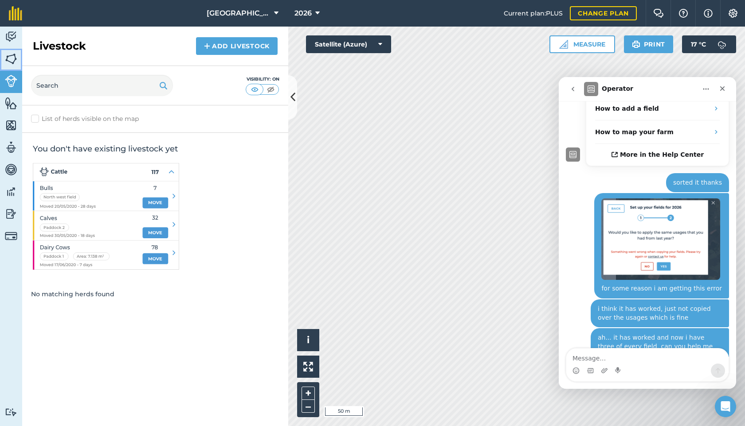
click at [11, 59] on img at bounding box center [11, 58] width 12 height 13
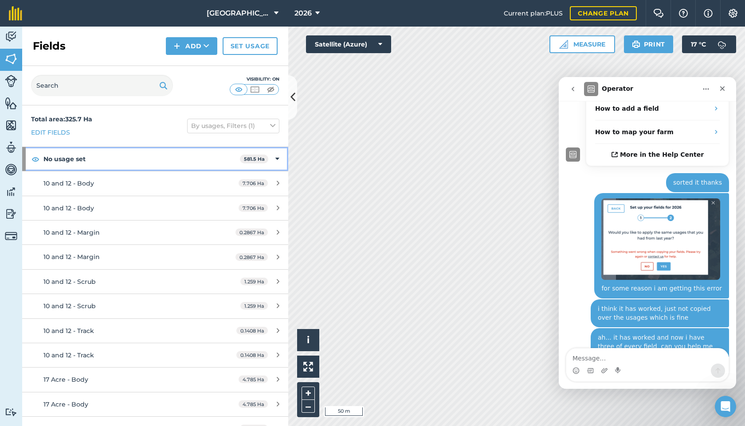
click at [276, 160] on icon at bounding box center [277, 159] width 4 height 10
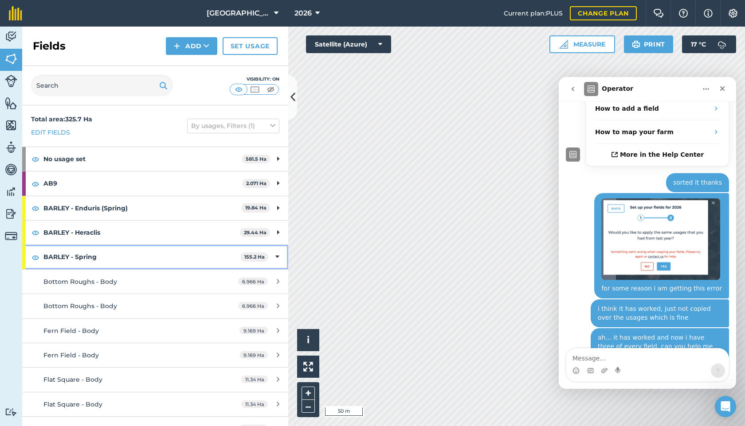
click at [277, 252] on icon at bounding box center [277, 257] width 4 height 10
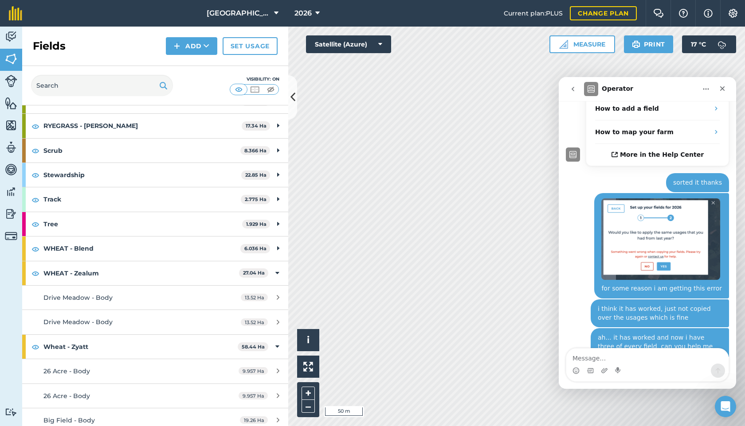
scroll to position [408, 0]
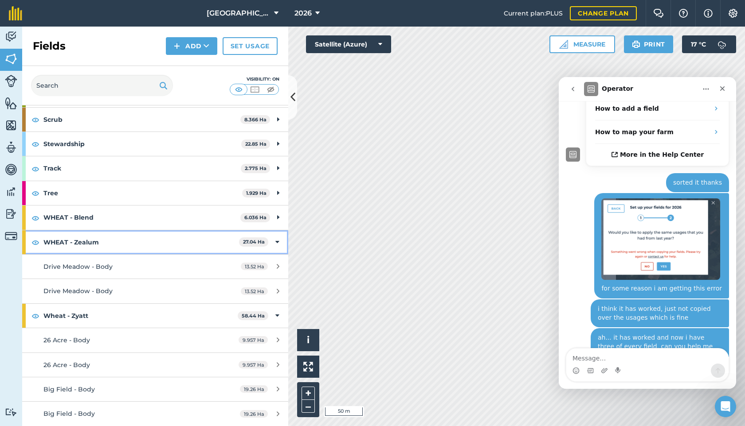
click at [275, 243] on icon at bounding box center [277, 243] width 4 height 10
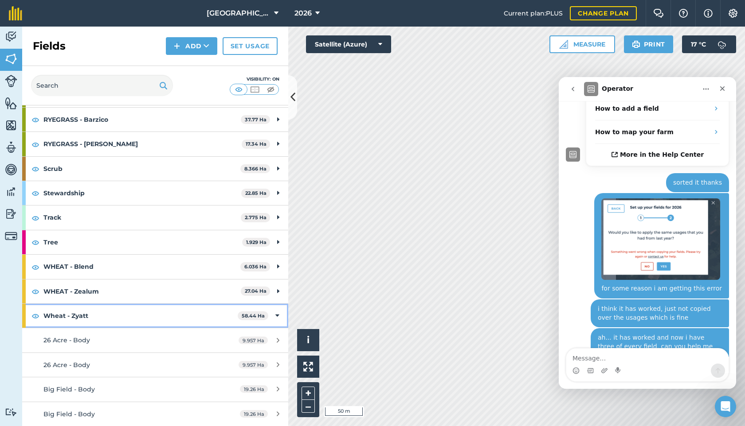
click at [271, 315] on div "Wheat - Zyatt 58.44 Ha" at bounding box center [155, 316] width 266 height 24
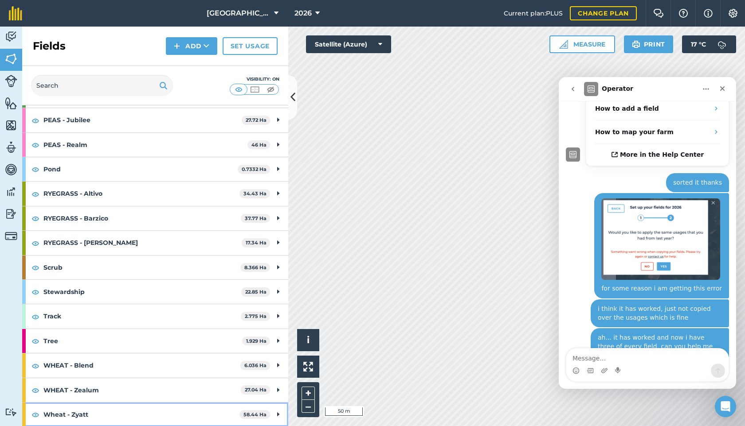
scroll to position [0, 0]
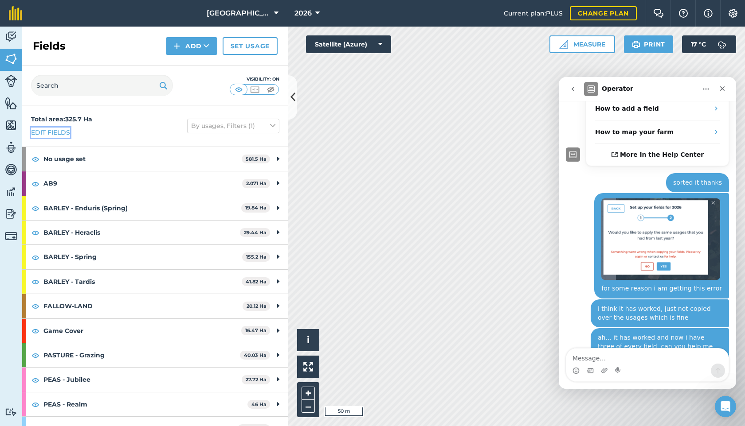
click at [67, 130] on link "Edit fields" at bounding box center [50, 133] width 39 height 10
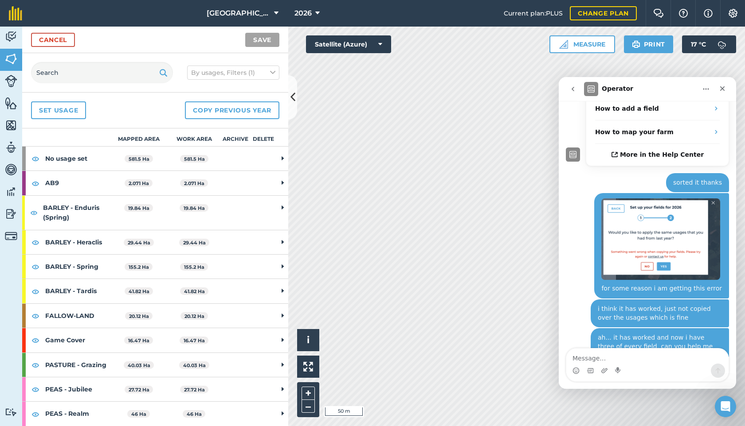
click at [270, 161] on td at bounding box center [264, 159] width 28 height 24
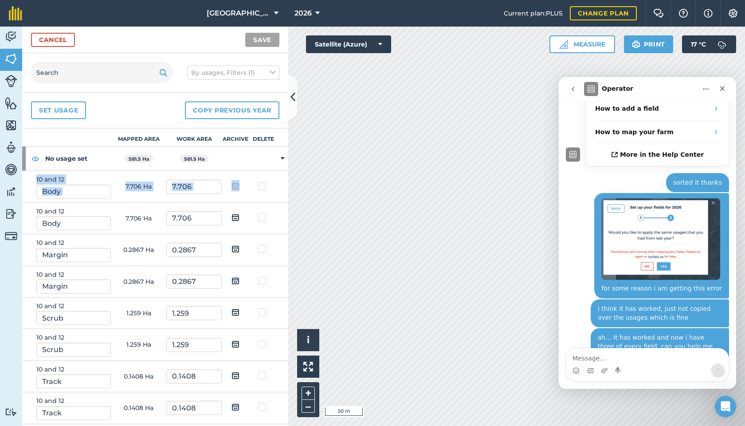
click at [264, 182] on label at bounding box center [263, 182] width 11 height 0
click at [264, 186] on input "checkbox" at bounding box center [261, 185] width 6 height 6
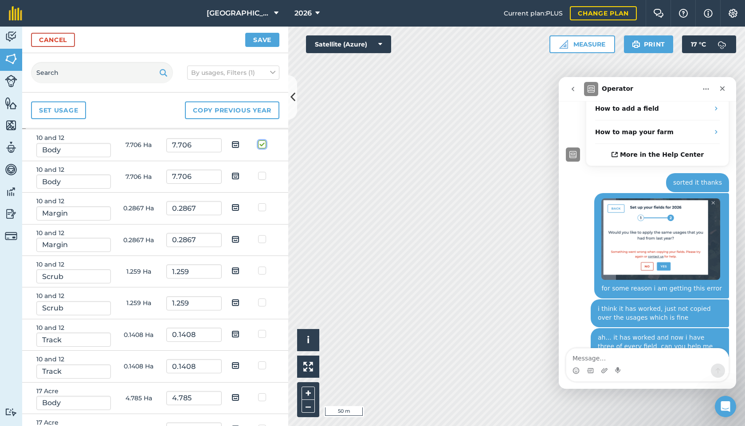
scroll to position [53, 0]
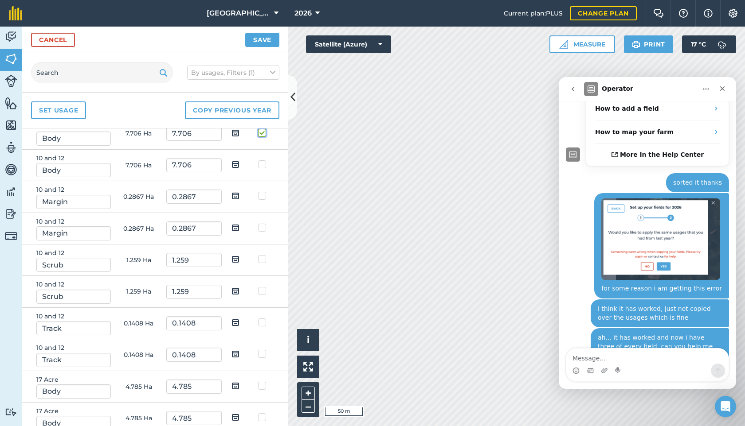
click at [245, 33] on button "Save" at bounding box center [262, 40] width 34 height 14
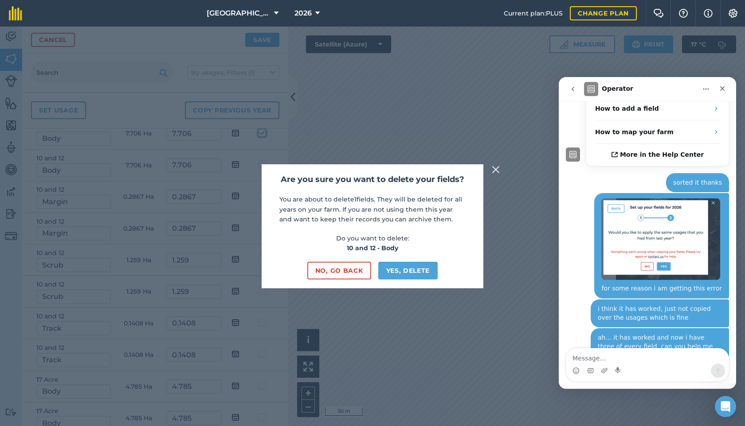
scroll to position [71, 0]
click at [352, 269] on button "No, go back" at bounding box center [339, 271] width 64 height 18
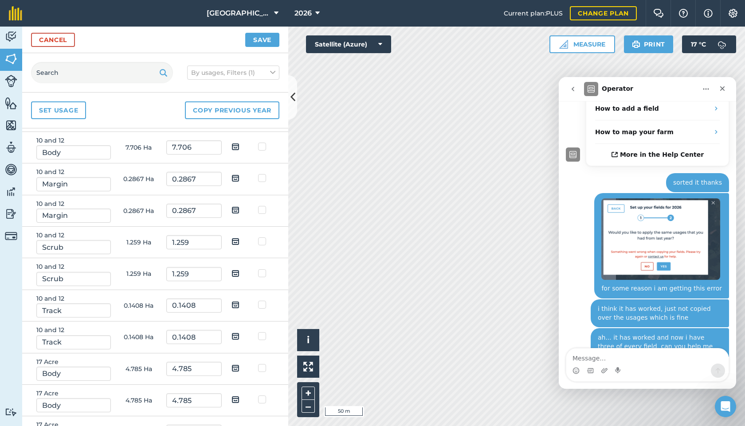
scroll to position [0, 0]
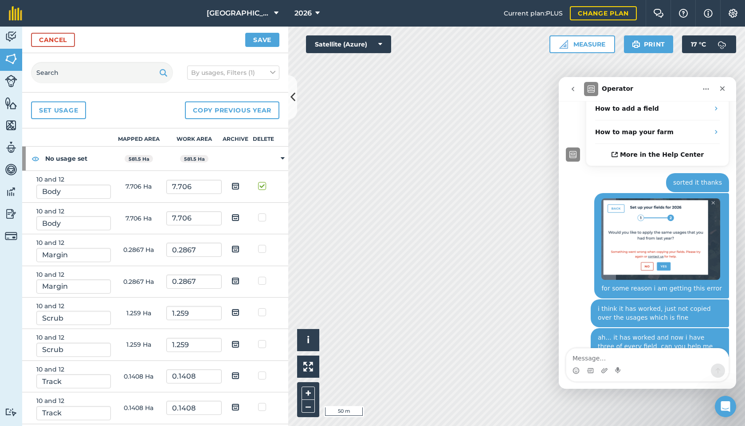
click at [262, 182] on label at bounding box center [263, 182] width 11 height 0
click at [262, 183] on input "checkbox" at bounding box center [261, 185] width 6 height 6
checkbox input "false"
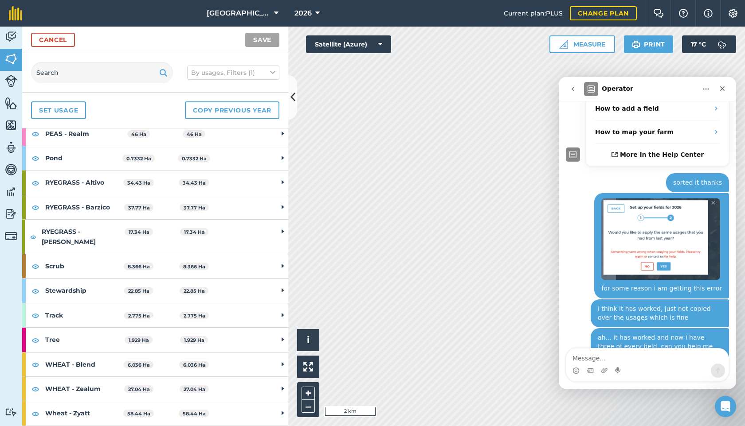
scroll to position [7166, 0]
click at [280, 412] on td at bounding box center [282, 414] width 11 height 24
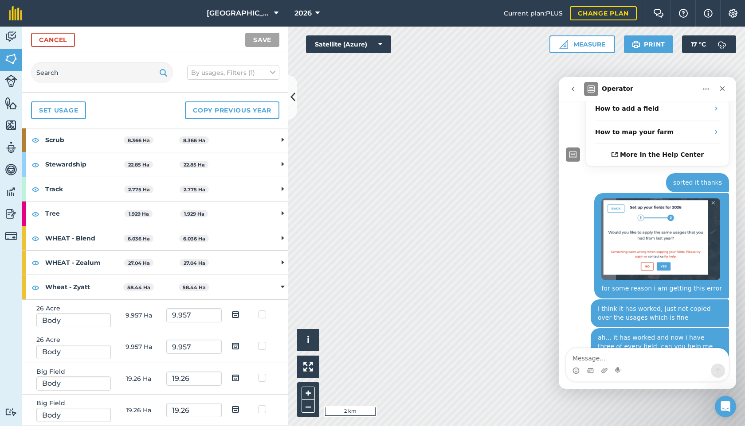
scroll to position [7293, 0]
click at [281, 259] on td at bounding box center [282, 263] width 11 height 24
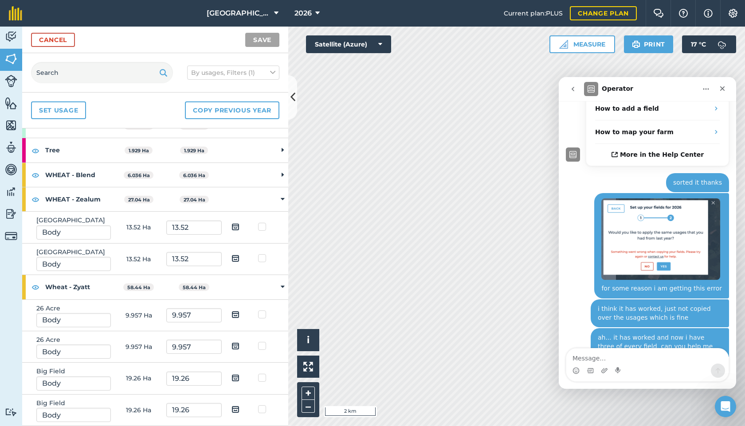
scroll to position [7356, 0]
click at [263, 405] on label at bounding box center [263, 405] width 11 height 0
click at [263, 410] on input "checkbox" at bounding box center [261, 408] width 6 height 6
click at [263, 342] on label at bounding box center [263, 342] width 11 height 0
click at [263, 345] on input "checkbox" at bounding box center [261, 345] width 6 height 6
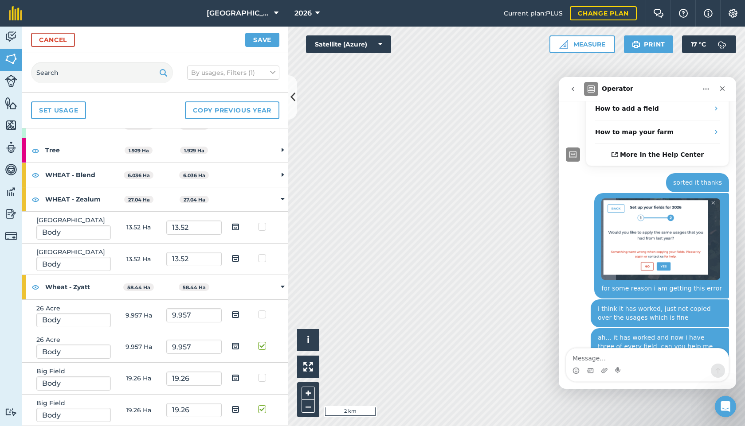
click at [263, 254] on label at bounding box center [263, 254] width 11 height 0
click at [263, 259] on input "checkbox" at bounding box center [261, 257] width 6 height 6
click at [281, 188] on td at bounding box center [282, 175] width 11 height 24
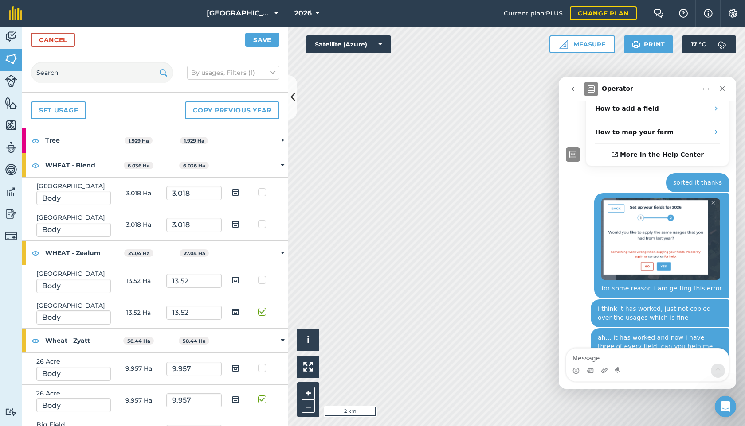
click at [262, 220] on label at bounding box center [263, 220] width 11 height 0
click at [262, 226] on input "checkbox" at bounding box center [261, 223] width 6 height 6
click at [280, 153] on td at bounding box center [282, 141] width 11 height 24
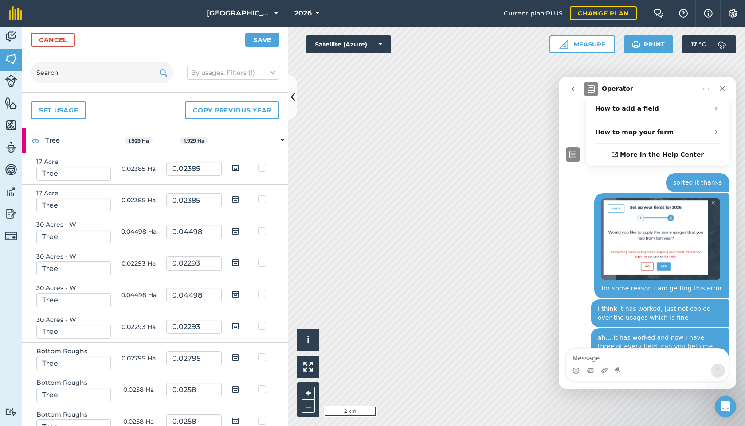
click at [262, 195] on label at bounding box center [263, 195] width 11 height 0
click at [262, 201] on input "checkbox" at bounding box center [261, 198] width 6 height 6
click at [262, 258] on label at bounding box center [263, 258] width 11 height 0
click at [262, 264] on input "checkbox" at bounding box center [261, 261] width 6 height 6
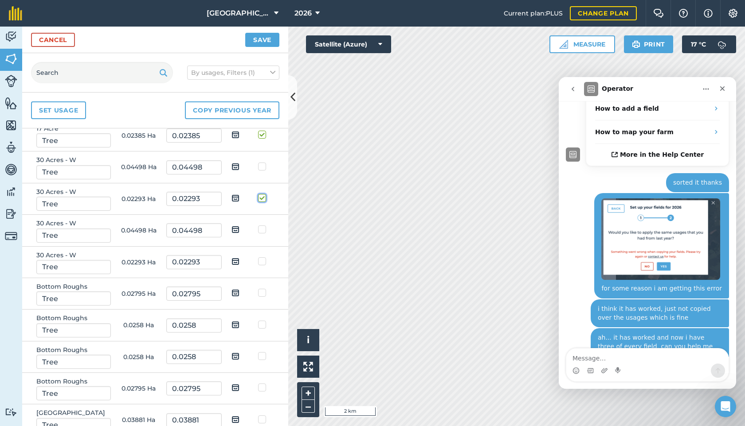
scroll to position [7382, 0]
click at [263, 255] on label at bounding box center [263, 255] width 11 height 0
click at [263, 261] on input "checkbox" at bounding box center [261, 258] width 6 height 6
click at [260, 319] on label at bounding box center [263, 319] width 11 height 0
click at [260, 324] on input "checkbox" at bounding box center [261, 322] width 6 height 6
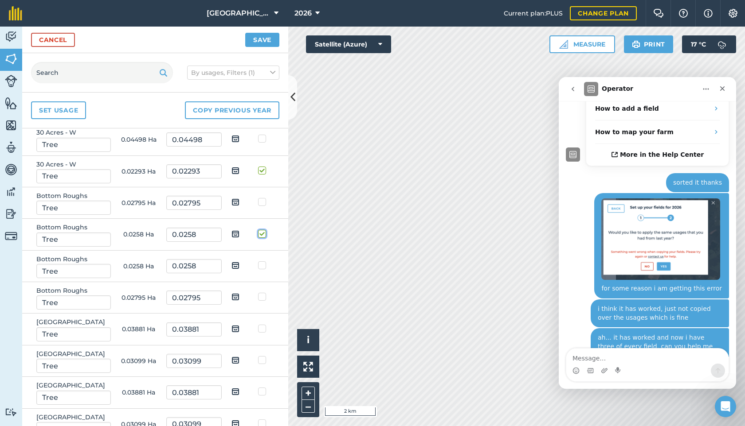
scroll to position [7472, 0]
click at [261, 292] on label at bounding box center [263, 292] width 11 height 0
click at [261, 297] on input "checkbox" at bounding box center [261, 295] width 6 height 6
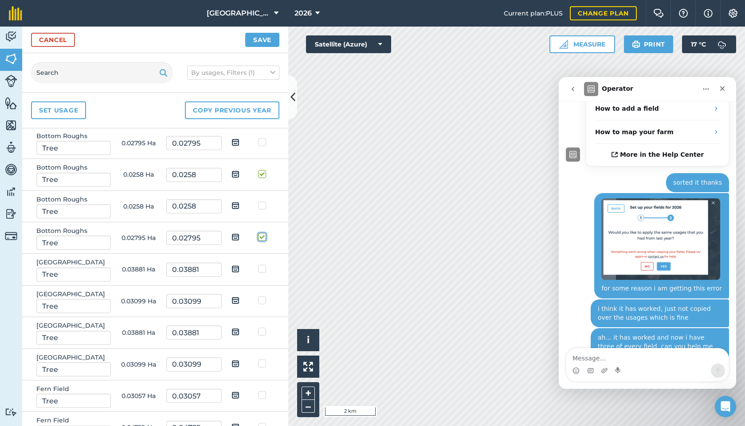
scroll to position [7538, 0]
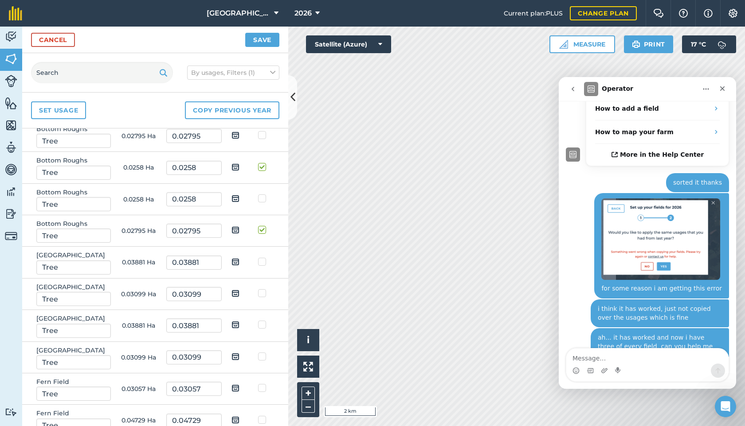
click at [262, 289] on label at bounding box center [263, 289] width 11 height 0
click at [262, 295] on input "checkbox" at bounding box center [261, 292] width 6 height 6
click at [260, 352] on label at bounding box center [263, 352] width 11 height 0
click at [260, 358] on input "checkbox" at bounding box center [261, 355] width 6 height 6
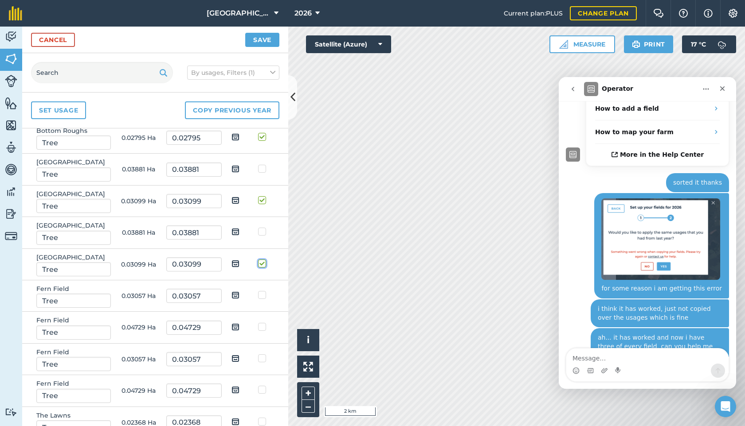
scroll to position [7636, 0]
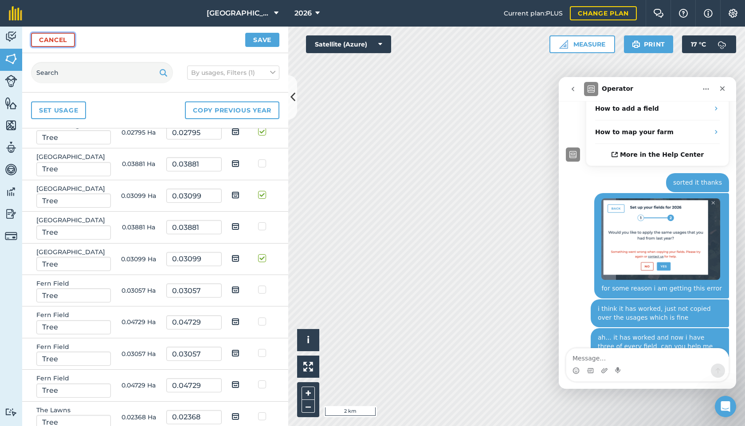
click at [54, 40] on link "Cancel" at bounding box center [53, 40] width 44 height 14
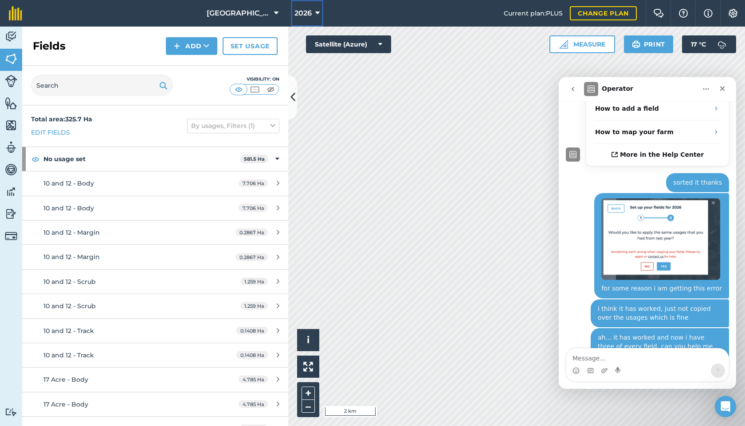
click at [313, 13] on button "2026" at bounding box center [307, 13] width 32 height 27
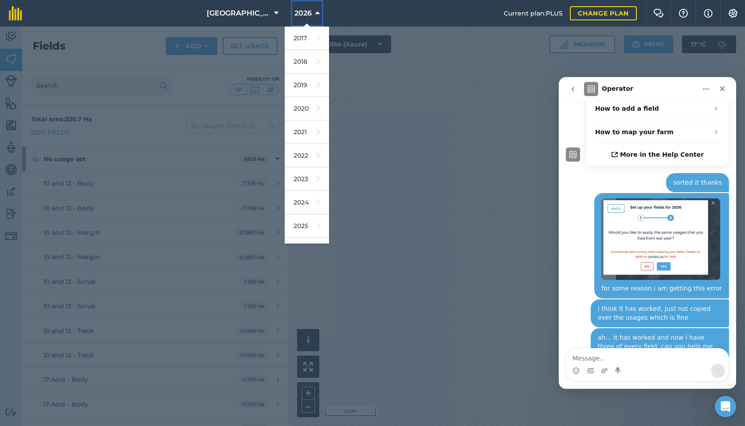
click at [313, 13] on button "2026" at bounding box center [307, 13] width 32 height 27
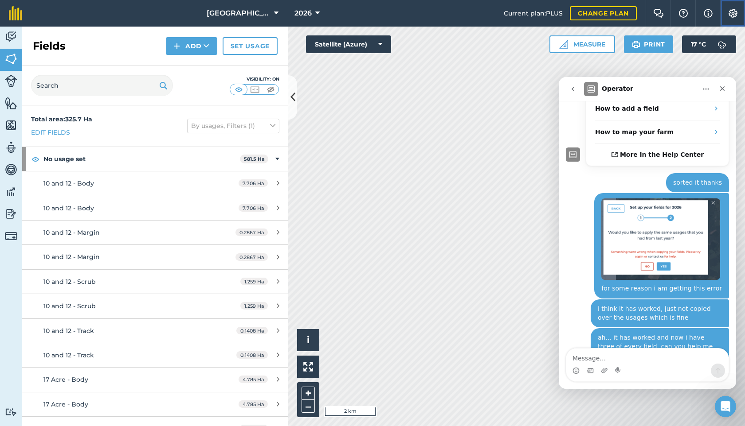
click at [733, 13] on img at bounding box center [732, 13] width 11 height 9
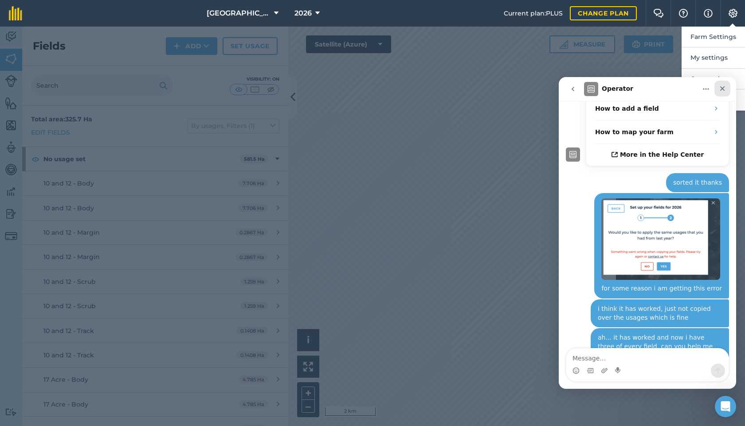
click at [723, 91] on icon "Close" at bounding box center [722, 88] width 7 height 7
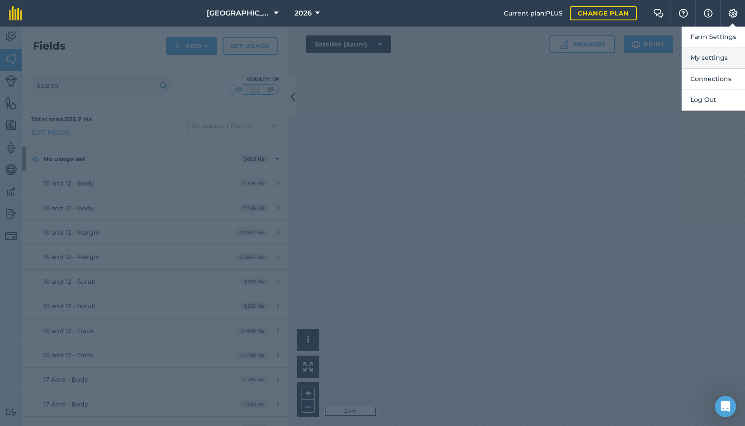
scroll to position [196, 0]
click at [711, 41] on button "Farm Settings" at bounding box center [712, 37] width 63 height 21
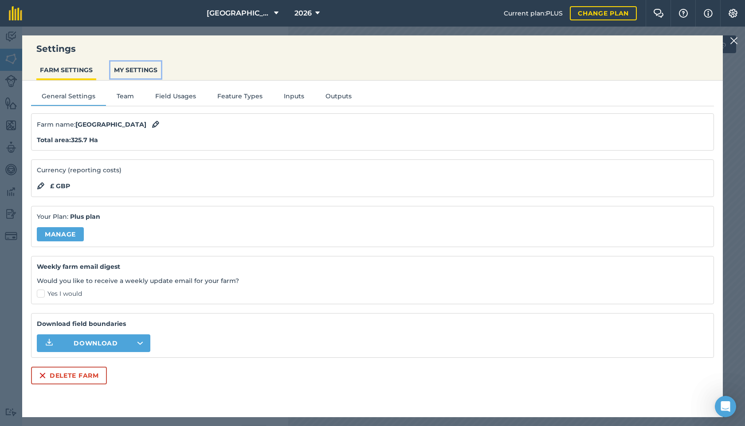
click at [133, 68] on button "MY SETTINGS" at bounding box center [135, 70] width 51 height 17
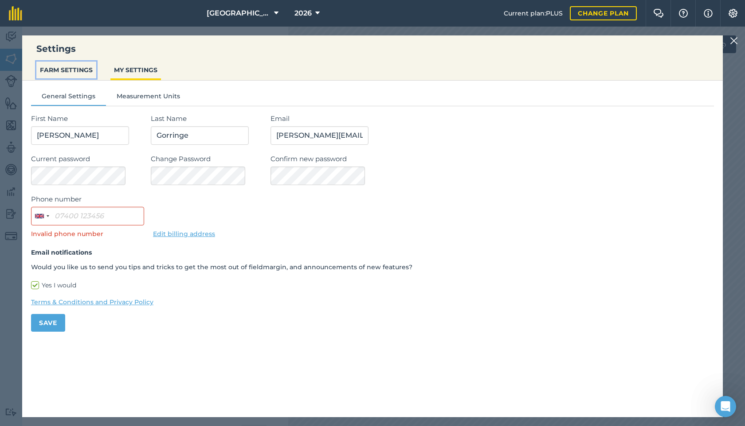
click at [83, 71] on button "FARM SETTINGS" at bounding box center [66, 70] width 60 height 17
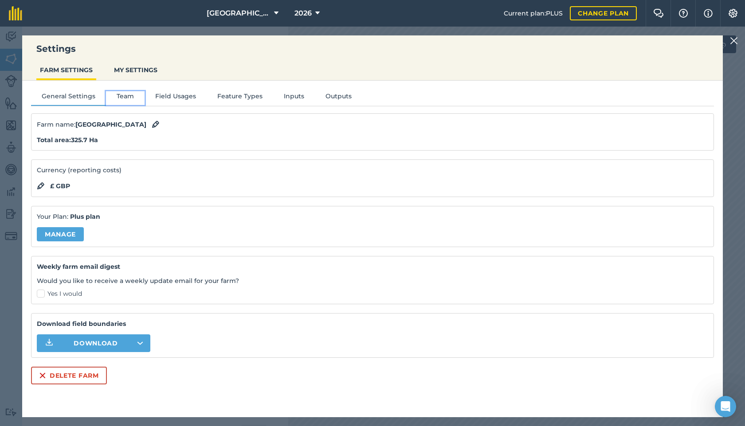
click at [125, 102] on button "Team" at bounding box center [125, 97] width 39 height 13
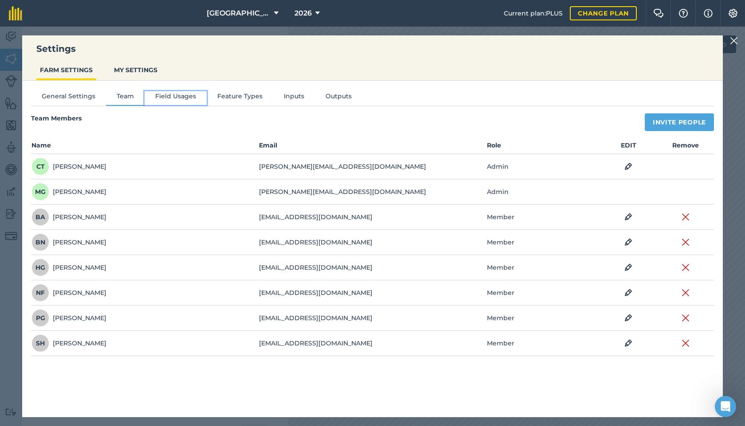
click at [170, 98] on button "Field Usages" at bounding box center [176, 97] width 62 height 13
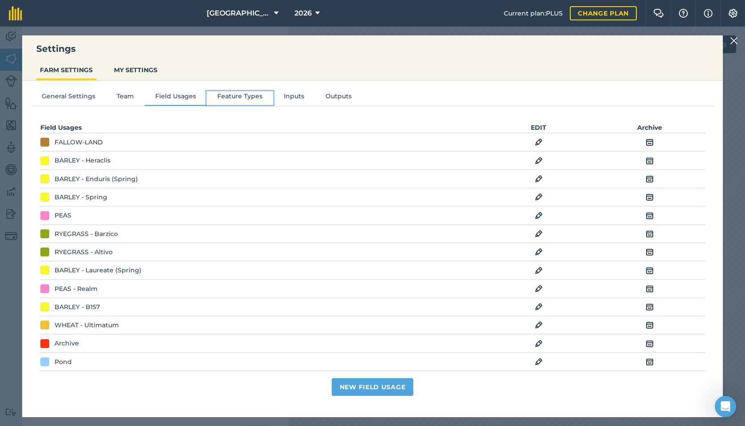
click at [223, 96] on button "Feature Types" at bounding box center [240, 97] width 66 height 13
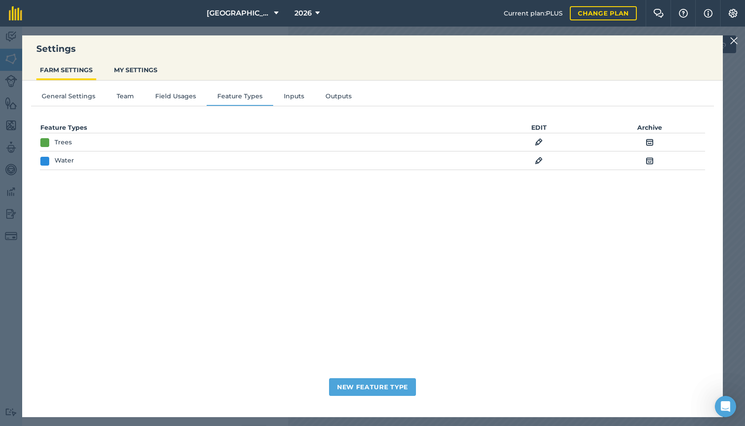
click at [735, 43] on img at bounding box center [734, 40] width 8 height 11
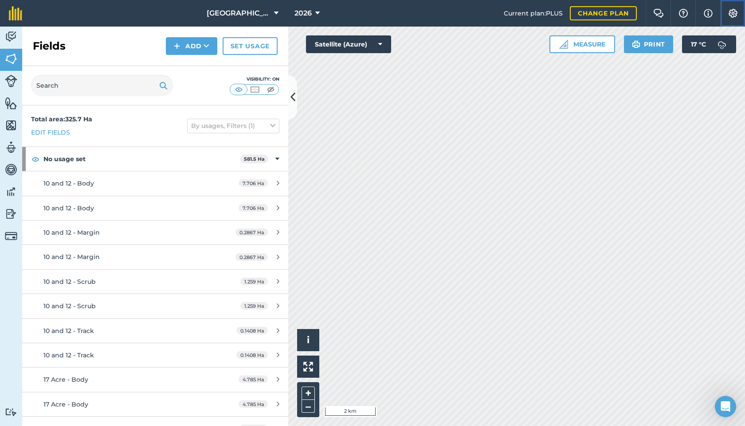
click at [737, 9] on img at bounding box center [732, 13] width 11 height 9
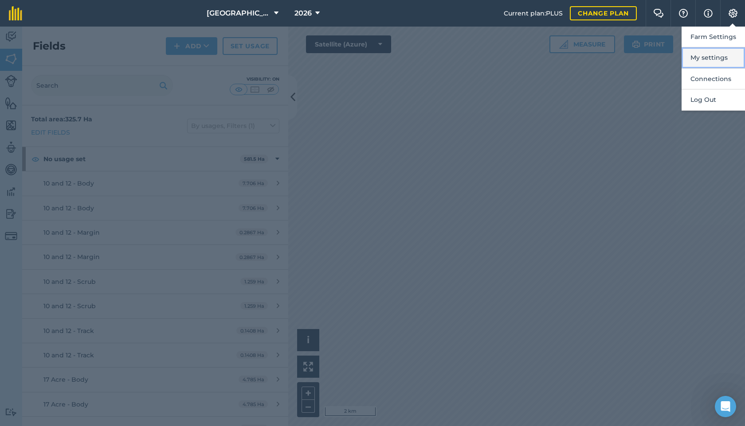
click at [713, 55] on button "My settings" at bounding box center [712, 57] width 63 height 21
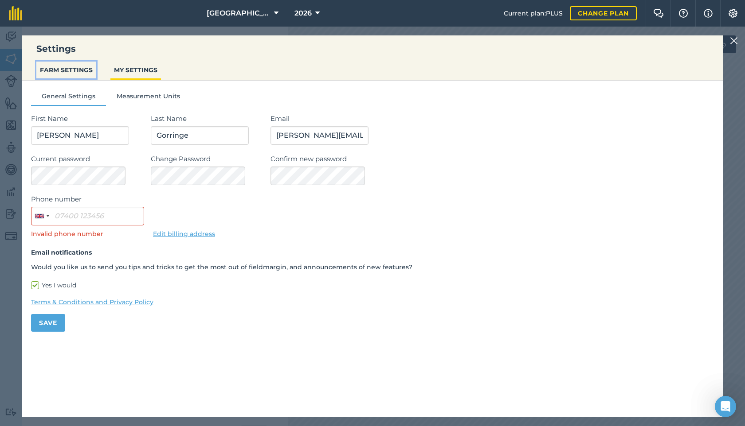
click at [41, 63] on button "FARM SETTINGS" at bounding box center [66, 70] width 60 height 17
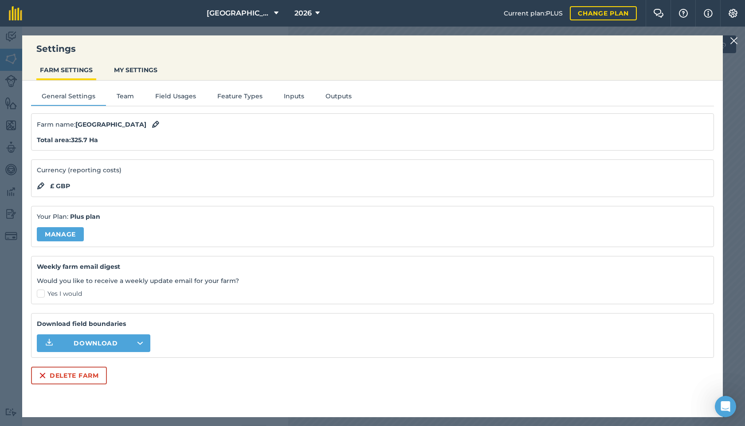
click at [734, 43] on img at bounding box center [734, 40] width 8 height 11
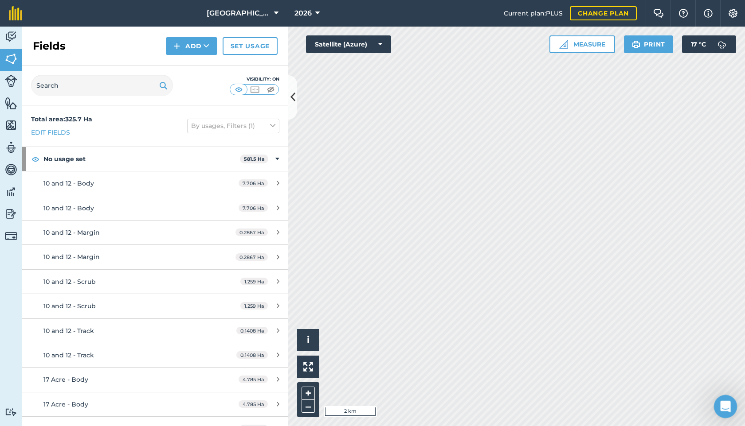
click at [725, 413] on div "Open Intercom Messenger" at bounding box center [723, 405] width 29 height 29
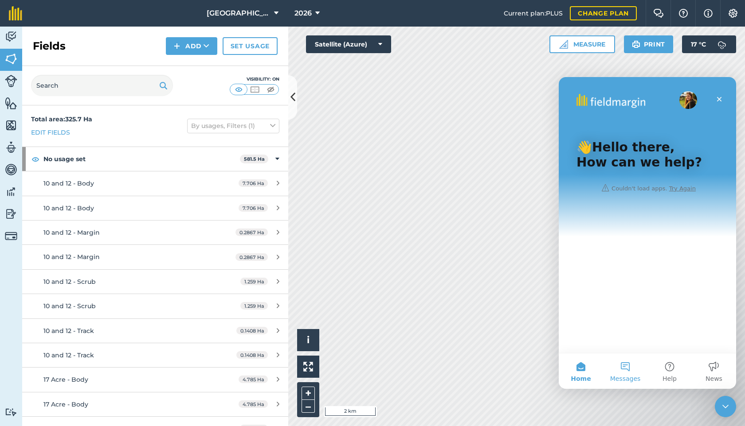
click at [625, 372] on button "Messages" at bounding box center [625, 371] width 44 height 35
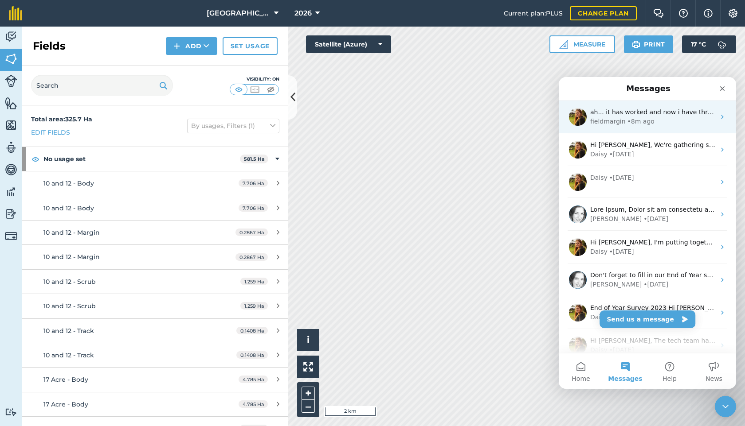
click at [660, 120] on div "fieldmargin • 8m ago" at bounding box center [652, 121] width 125 height 9
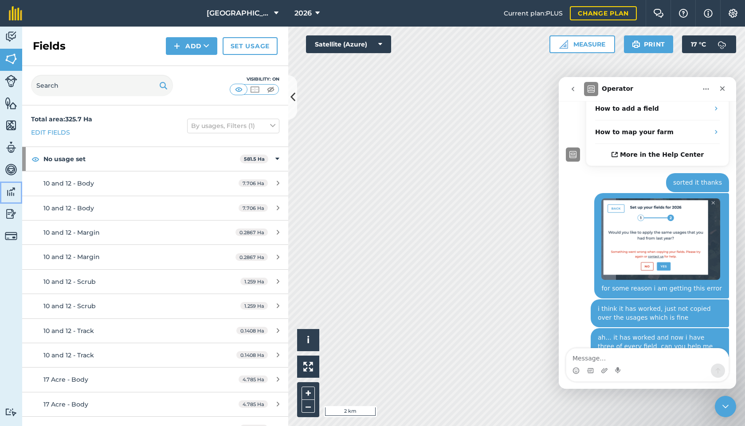
click at [11, 190] on img at bounding box center [11, 191] width 12 height 13
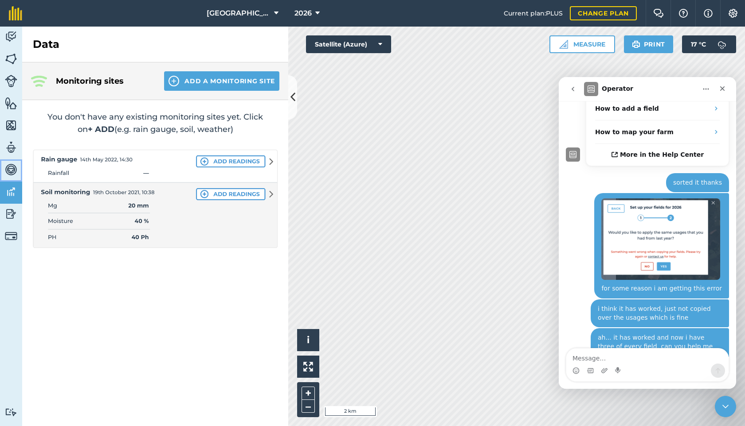
click at [11, 173] on img at bounding box center [11, 169] width 12 height 13
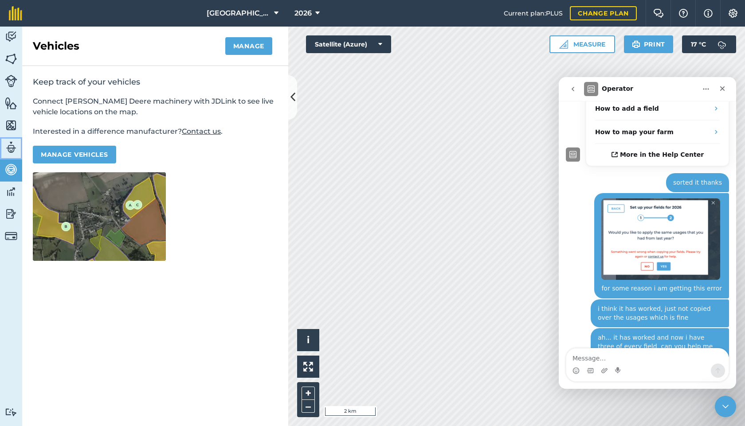
click at [12, 154] on link "Team" at bounding box center [11, 148] width 22 height 22
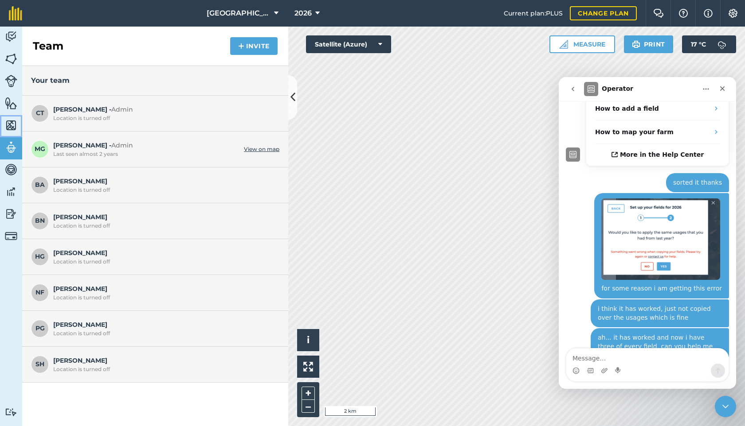
click at [16, 121] on img at bounding box center [11, 125] width 12 height 13
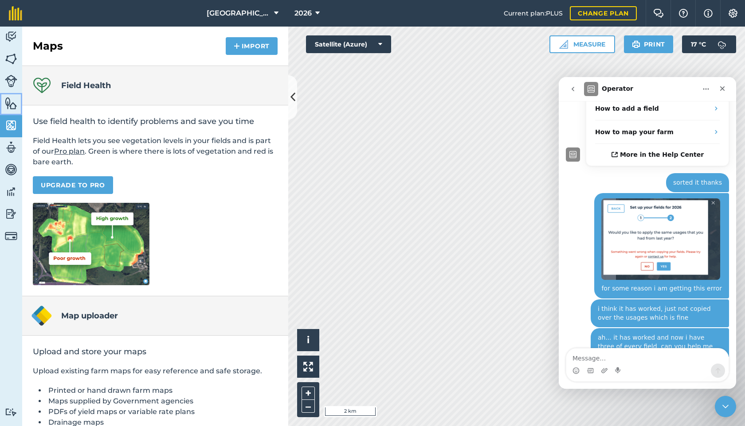
click at [13, 97] on img at bounding box center [11, 103] width 12 height 13
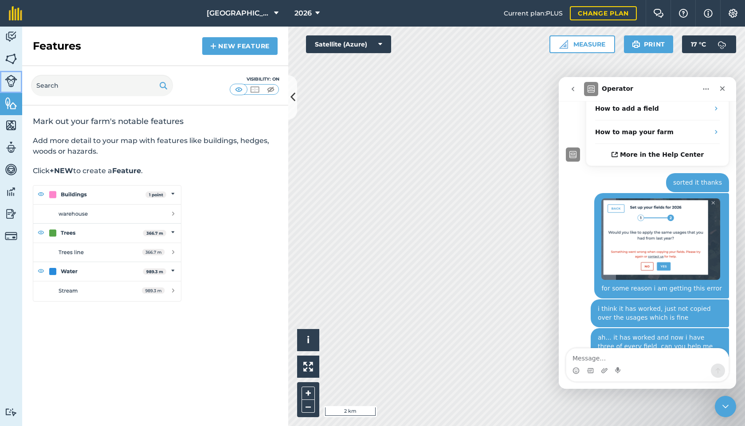
click at [12, 85] on img at bounding box center [11, 81] width 12 height 12
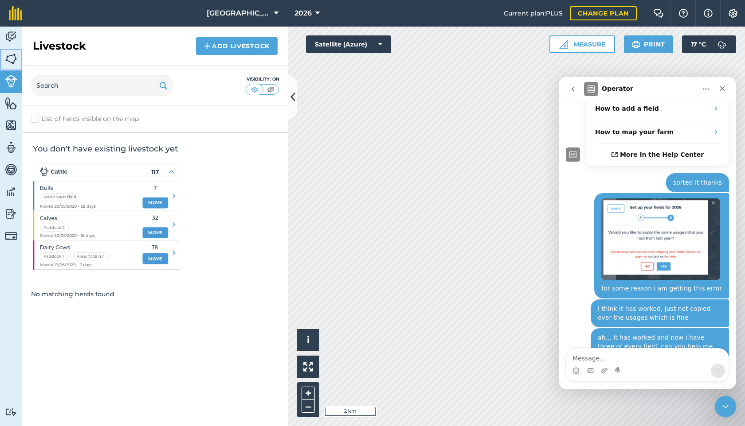
click at [13, 63] on img at bounding box center [11, 58] width 12 height 13
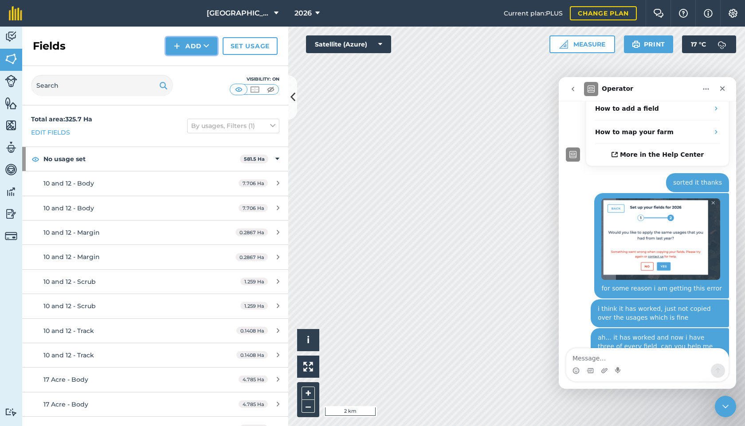
click at [207, 47] on icon at bounding box center [206, 46] width 6 height 9
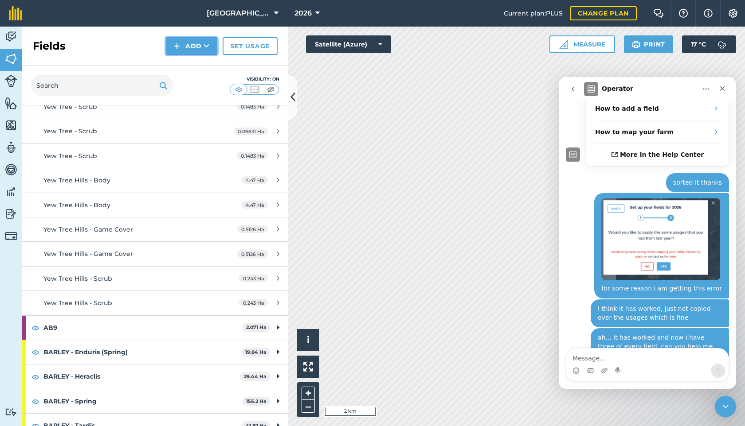
scroll to position [5160, 0]
click at [294, 16] on span "2026" at bounding box center [302, 13] width 17 height 11
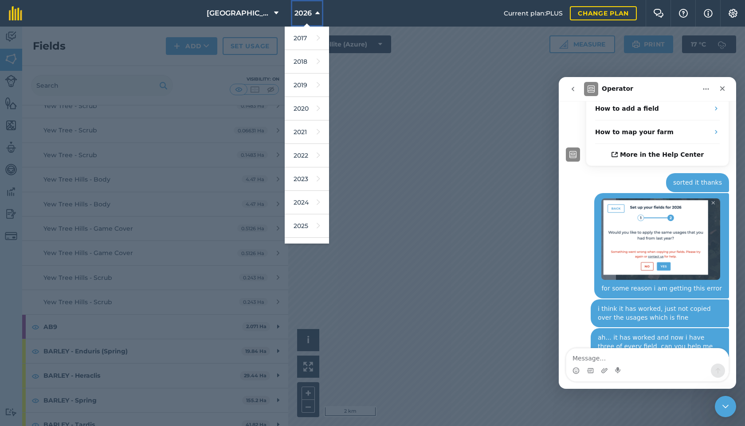
click at [294, 16] on span "2026" at bounding box center [302, 13] width 17 height 11
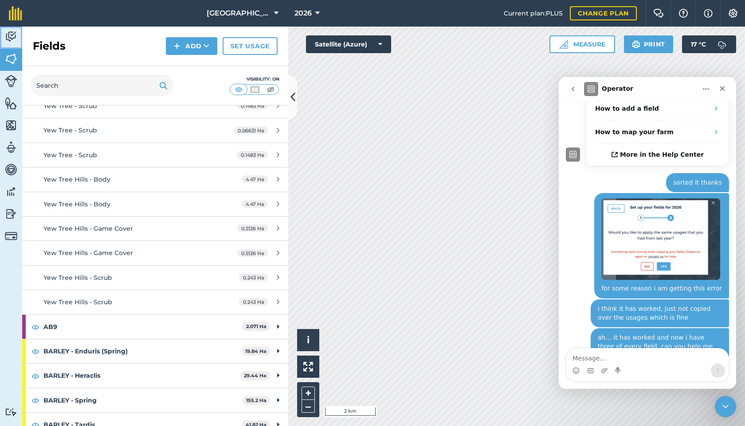
click at [8, 38] on img at bounding box center [11, 36] width 12 height 13
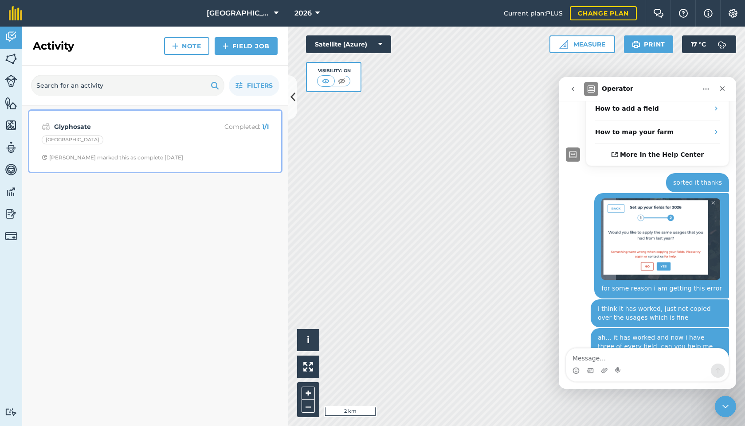
click at [118, 152] on div "Glyphosate Completed : 1 / 1 Barn Field [PERSON_NAME] marked this as complete […" at bounding box center [155, 141] width 241 height 51
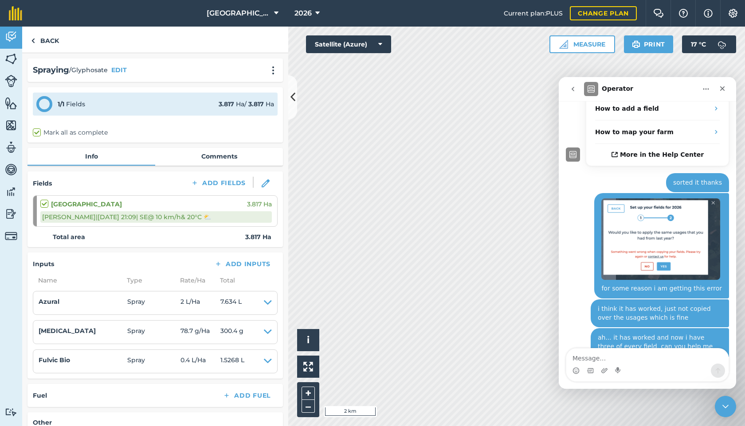
click at [221, 202] on div "Barn Field 3.817 Ha" at bounding box center [155, 204] width 231 height 10
click at [270, 180] on button at bounding box center [266, 183] width 24 height 13
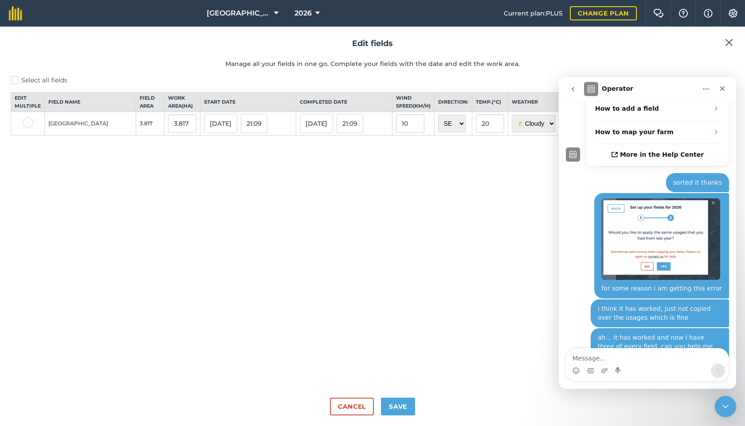
click at [67, 133] on td "[GEOGRAPHIC_DATA]" at bounding box center [90, 123] width 91 height 23
click at [726, 89] on div "Close" at bounding box center [722, 89] width 16 height 16
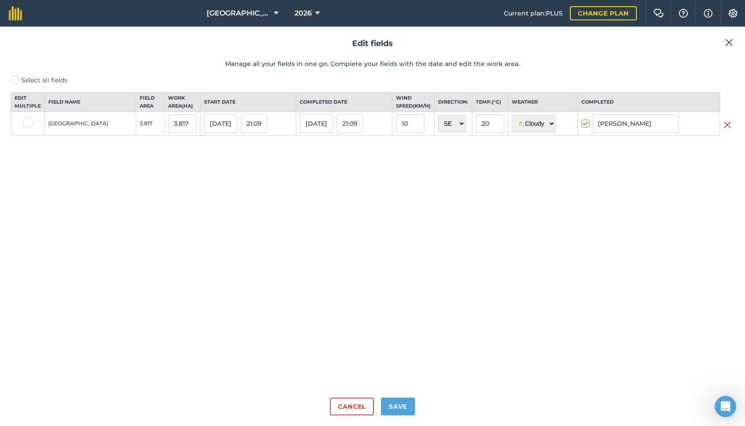
click at [724, 45] on button at bounding box center [728, 42] width 11 height 11
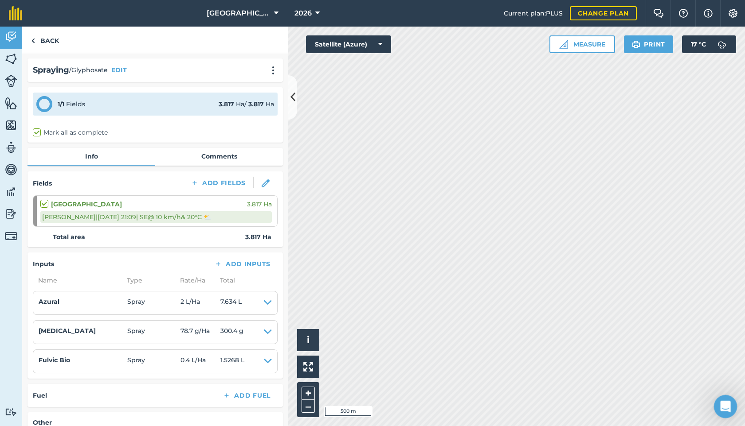
click at [719, 407] on icon "Open Intercom Messenger" at bounding box center [724, 406] width 15 height 15
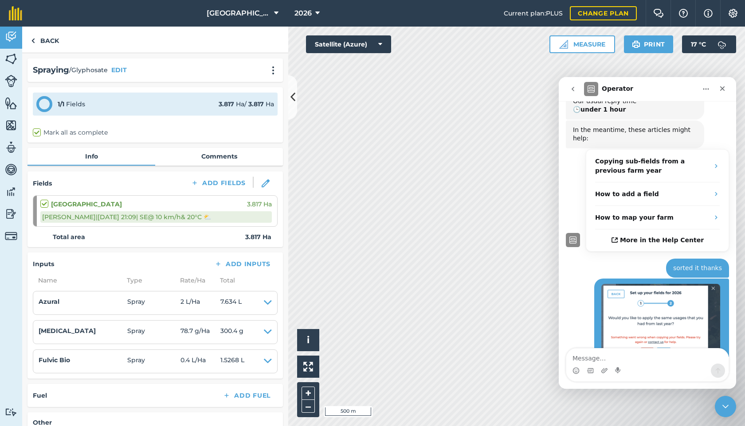
scroll to position [196, 0]
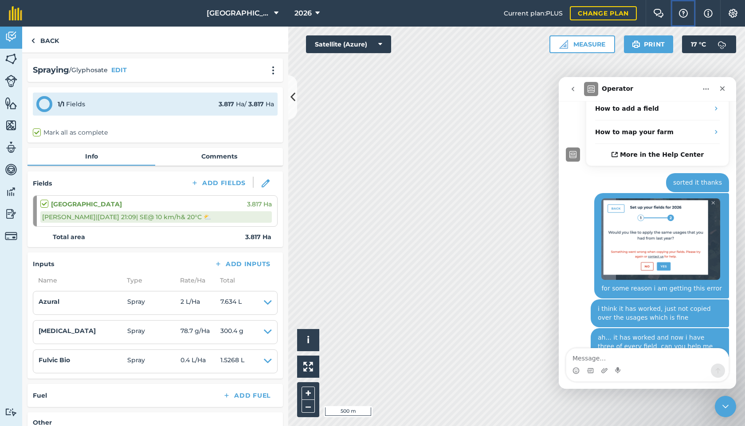
click at [680, 14] on img at bounding box center [683, 13] width 11 height 9
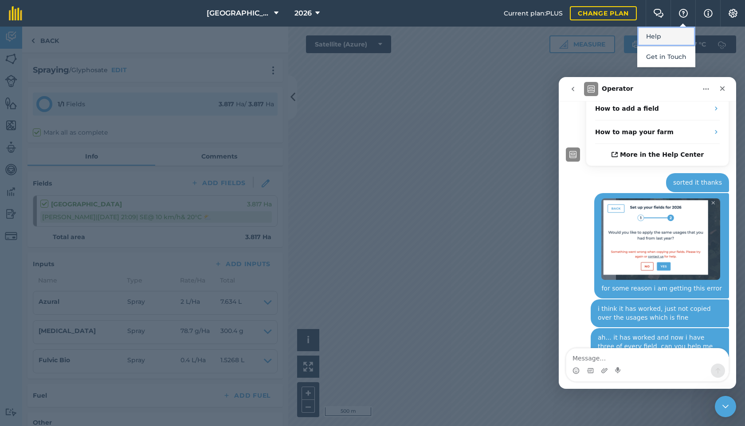
click at [671, 42] on link "Help" at bounding box center [666, 37] width 58 height 20
drag, startPoint x: 726, startPoint y: 88, endPoint x: 1284, endPoint y: 165, distance: 563.4
click at [726, 88] on div "Close" at bounding box center [722, 89] width 16 height 16
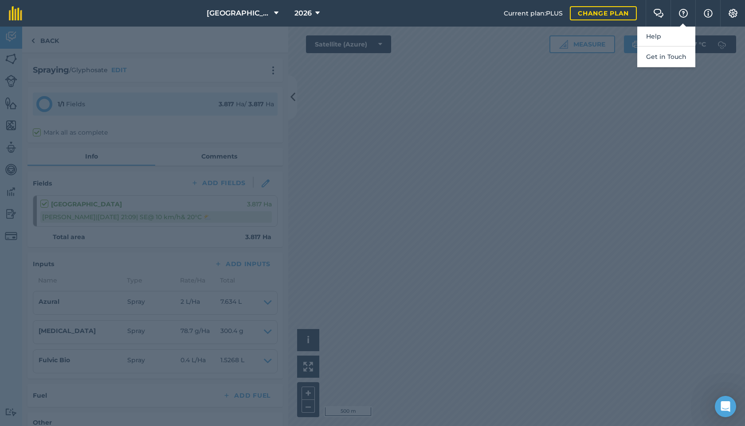
click at [6, 55] on div at bounding box center [372, 227] width 745 height 400
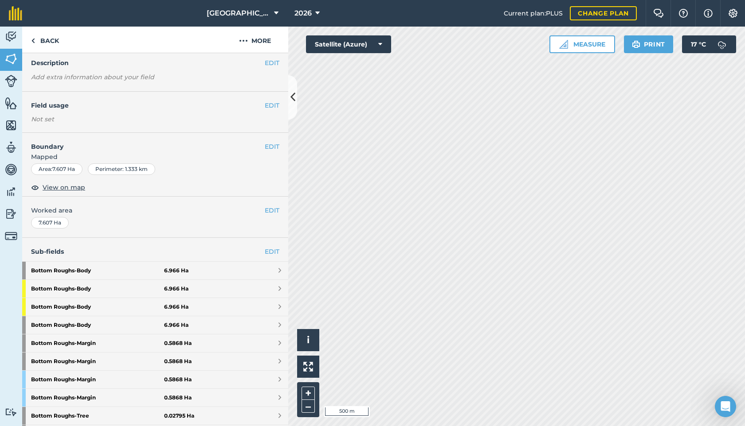
scroll to position [47, 0]
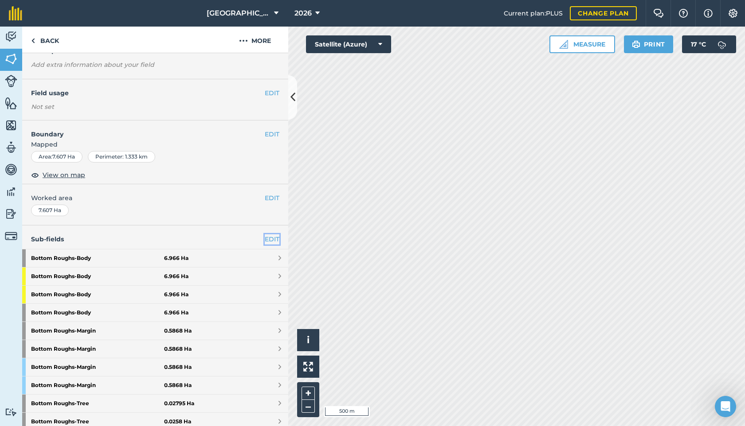
click at [270, 242] on link "EDIT" at bounding box center [272, 239] width 15 height 10
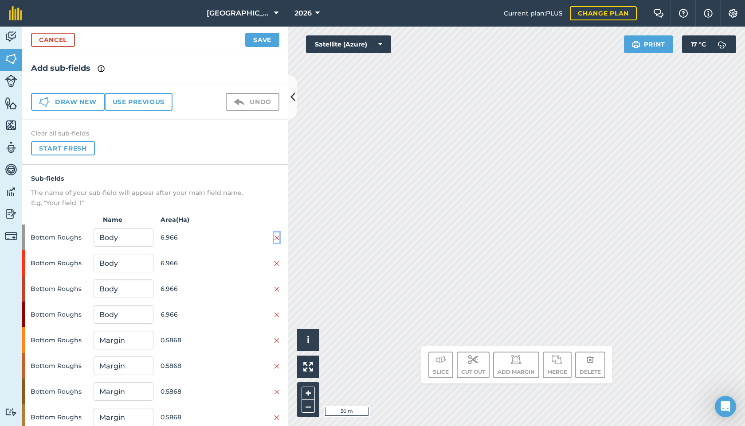
click at [276, 238] on img at bounding box center [276, 237] width 5 height 7
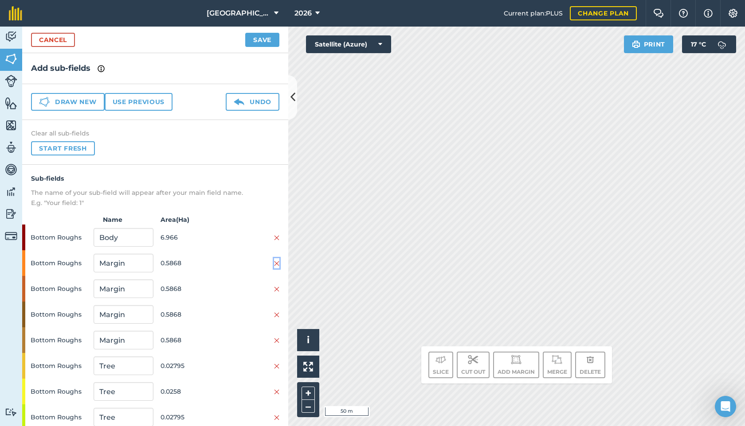
click at [277, 262] on img at bounding box center [276, 263] width 5 height 7
click at [276, 288] on img at bounding box center [276, 289] width 5 height 7
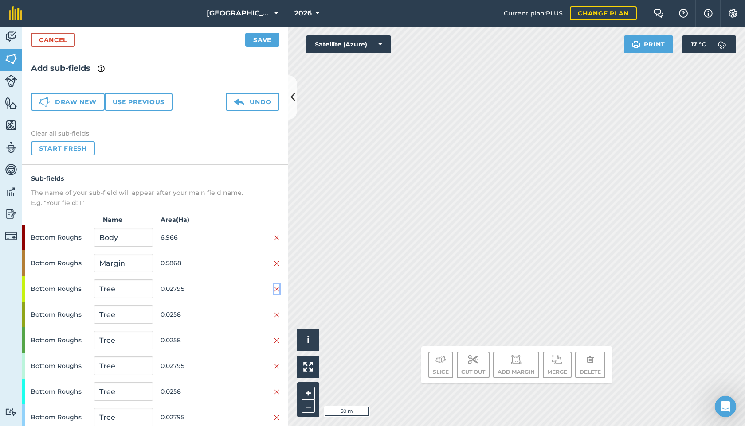
click at [276, 288] on img at bounding box center [276, 289] width 5 height 7
click at [276, 292] on img at bounding box center [276, 289] width 5 height 7
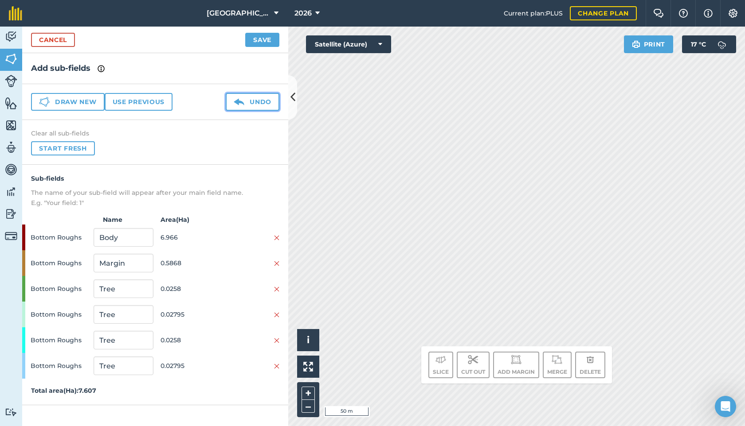
click at [254, 102] on button "Undo" at bounding box center [253, 102] width 54 height 18
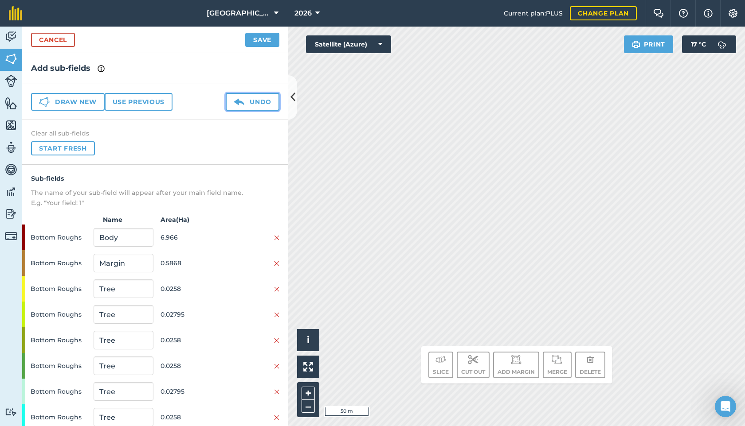
click at [254, 102] on button "Undo" at bounding box center [253, 102] width 54 height 18
click at [274, 264] on img at bounding box center [276, 263] width 5 height 7
click at [275, 291] on img at bounding box center [276, 289] width 5 height 7
click at [275, 289] on img at bounding box center [276, 289] width 5 height 7
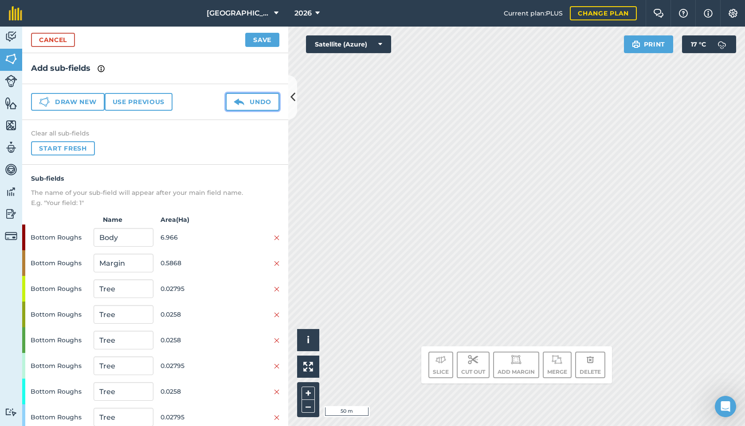
click at [245, 97] on button "Undo" at bounding box center [253, 102] width 54 height 18
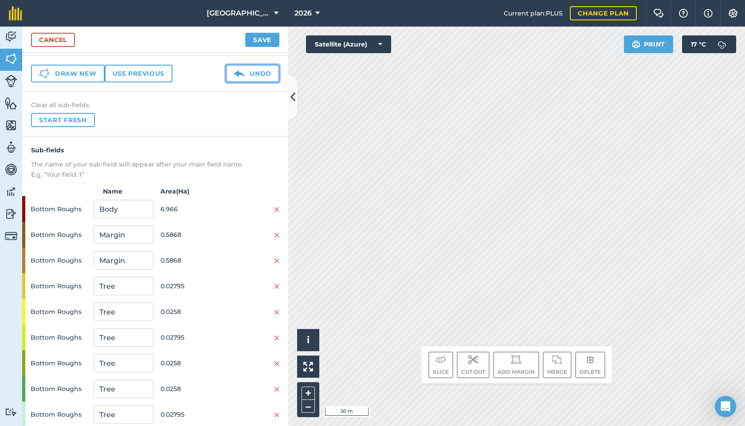
scroll to position [33, 0]
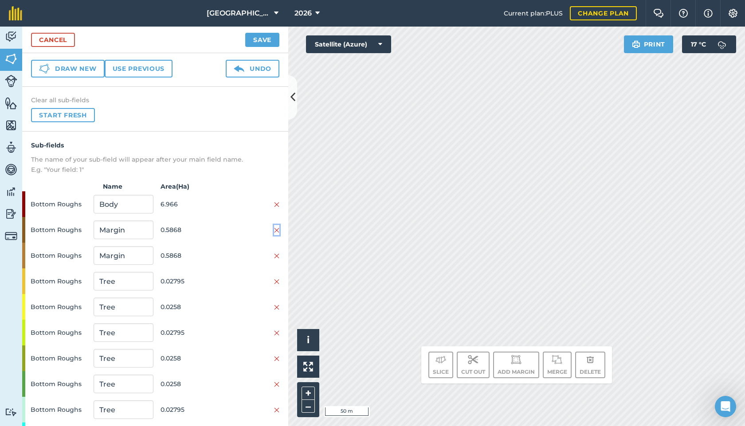
click at [277, 231] on img at bounding box center [276, 230] width 5 height 7
click at [275, 253] on img at bounding box center [276, 256] width 5 height 7
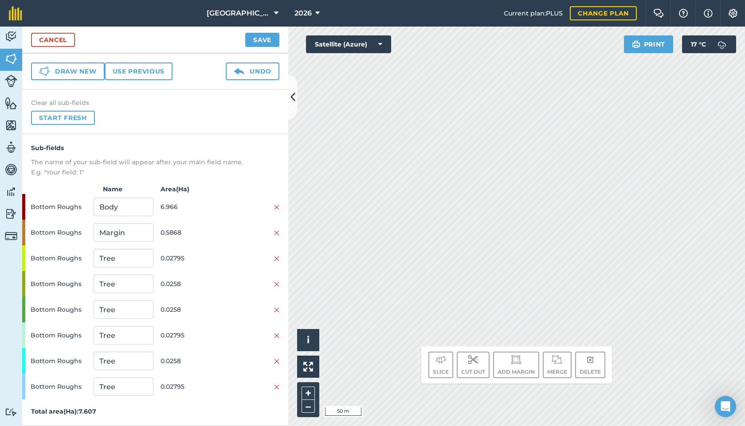
scroll to position [31, 0]
click at [276, 284] on img at bounding box center [276, 284] width 5 height 7
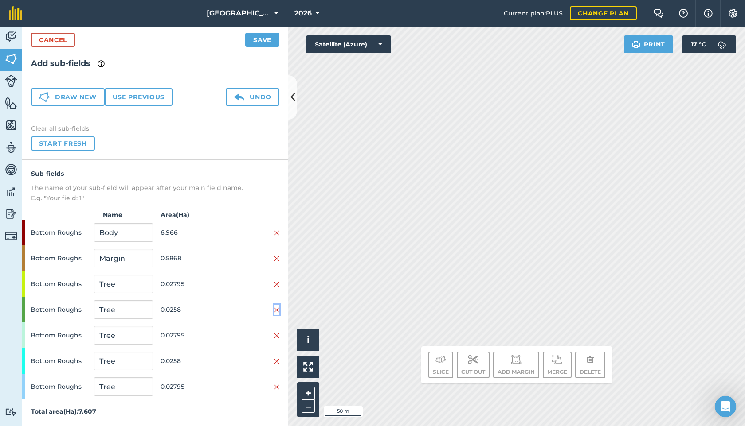
click at [277, 308] on img at bounding box center [276, 310] width 5 height 7
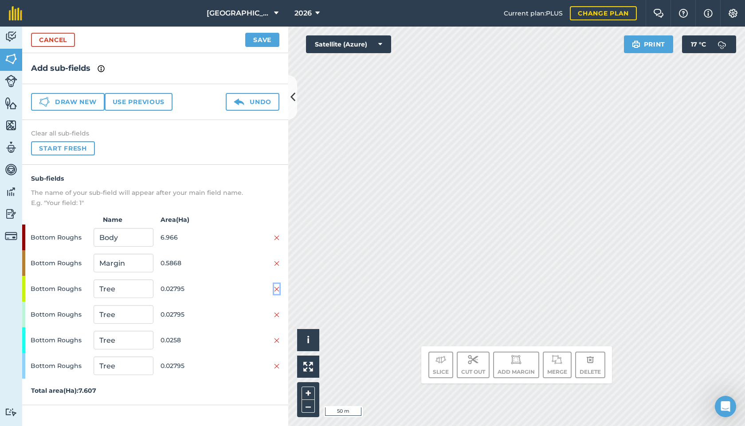
click at [276, 292] on img at bounding box center [276, 289] width 5 height 7
click at [276, 288] on img at bounding box center [276, 289] width 5 height 7
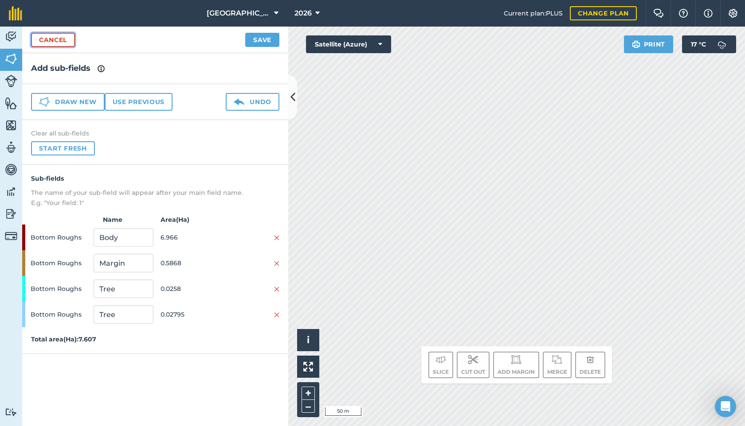
click at [52, 43] on link "Cancel" at bounding box center [53, 40] width 44 height 14
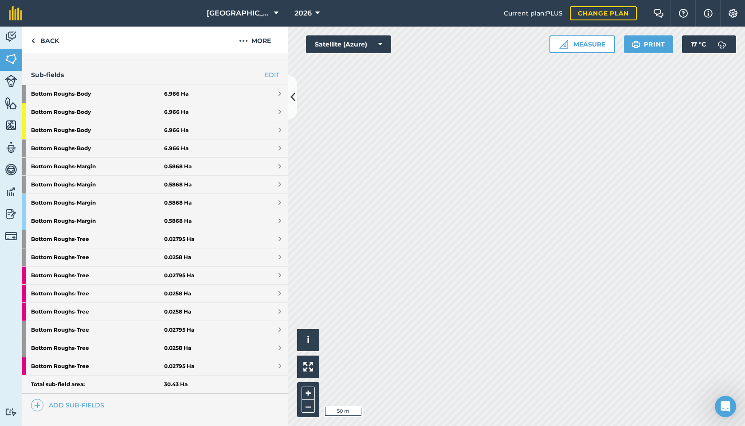
scroll to position [208, 0]
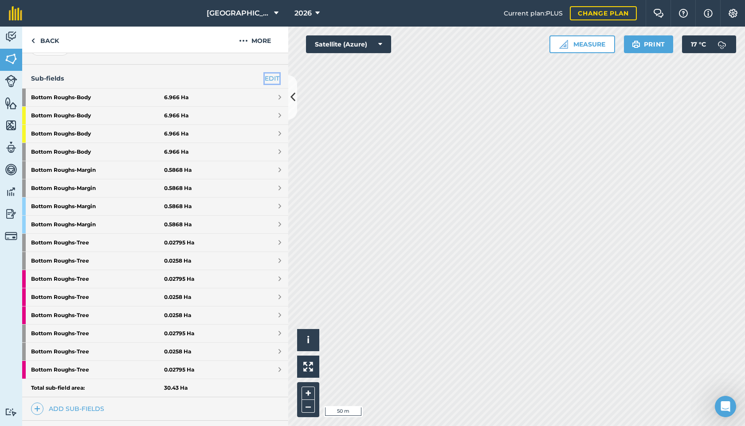
click at [274, 79] on link "EDIT" at bounding box center [272, 79] width 15 height 10
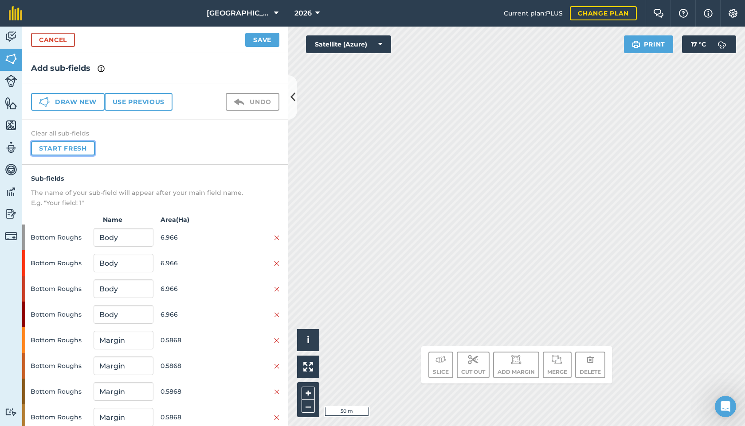
click at [78, 150] on button "Start fresh" at bounding box center [63, 148] width 64 height 14
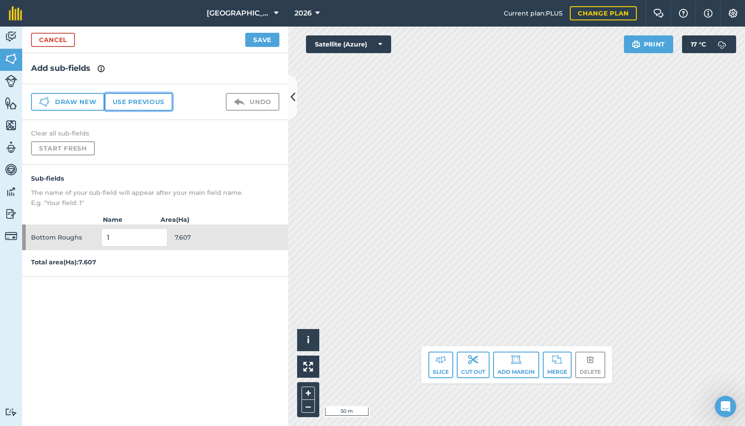
click at [149, 106] on button "Use previous" at bounding box center [139, 102] width 68 height 18
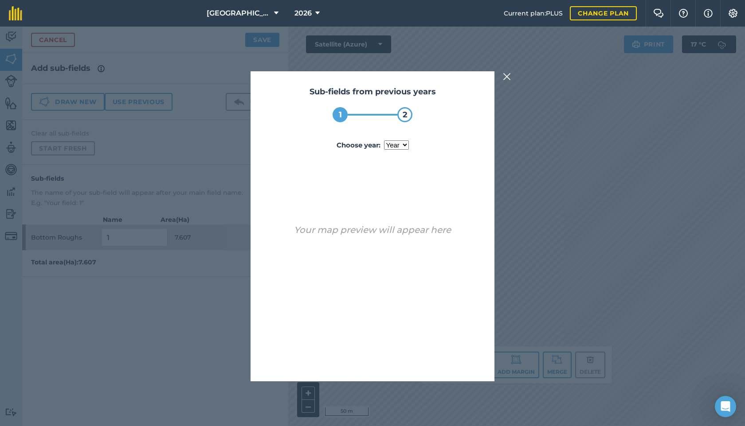
click at [398, 145] on select "year 2022 2023 2024 2025" at bounding box center [396, 145] width 25 height 9
click at [384, 141] on select "year 2022 2023 2024 2025" at bounding box center [396, 145] width 25 height 9
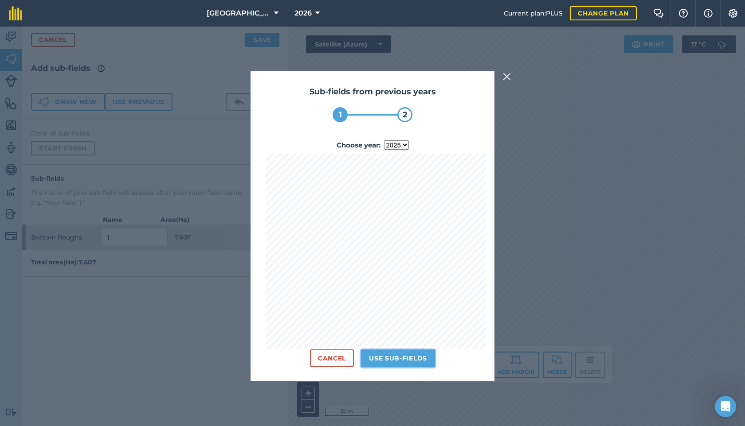
click at [400, 363] on button "Use sub-fields" at bounding box center [398, 359] width 74 height 18
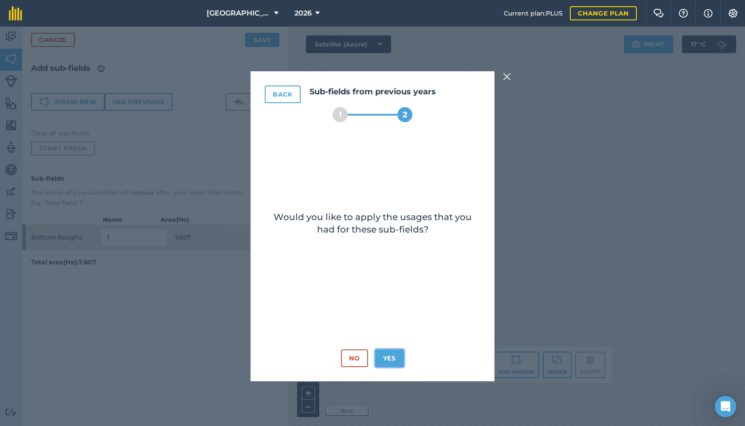
click at [386, 359] on button "Yes" at bounding box center [389, 359] width 29 height 18
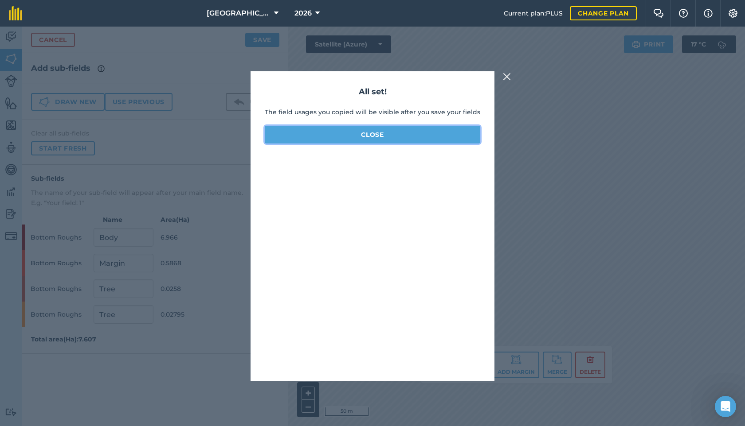
click at [434, 134] on button "Close" at bounding box center [372, 135] width 215 height 18
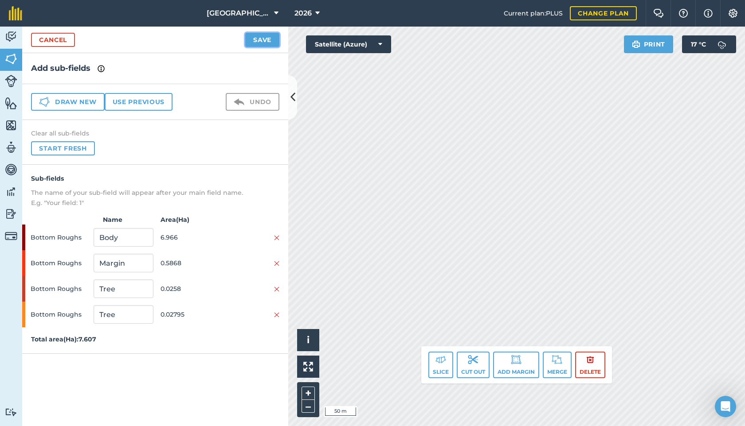
click at [254, 37] on button "Save" at bounding box center [262, 40] width 34 height 14
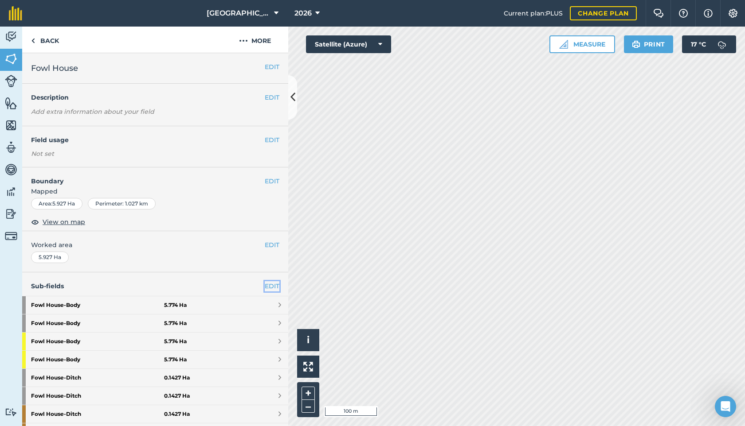
click at [274, 284] on link "EDIT" at bounding box center [272, 286] width 15 height 10
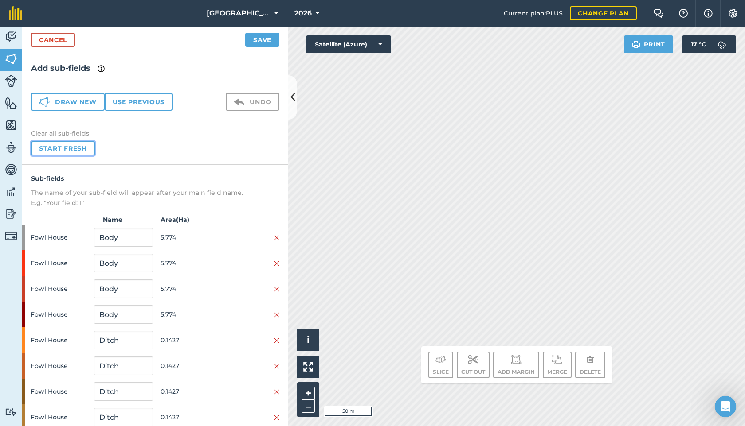
click at [70, 147] on button "Start fresh" at bounding box center [63, 148] width 64 height 14
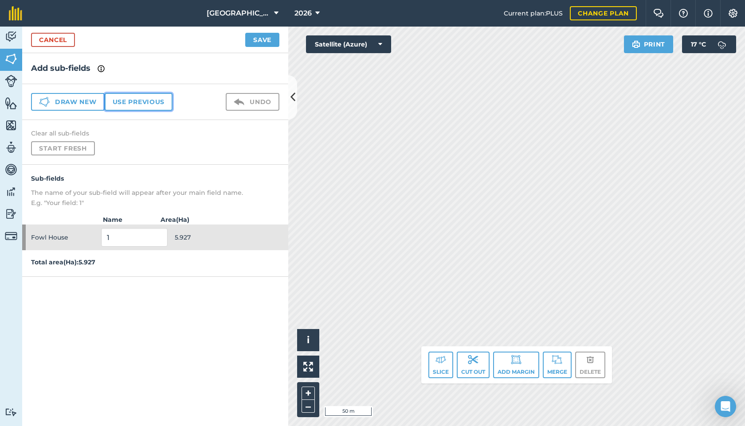
click at [136, 105] on button "Use previous" at bounding box center [139, 102] width 68 height 18
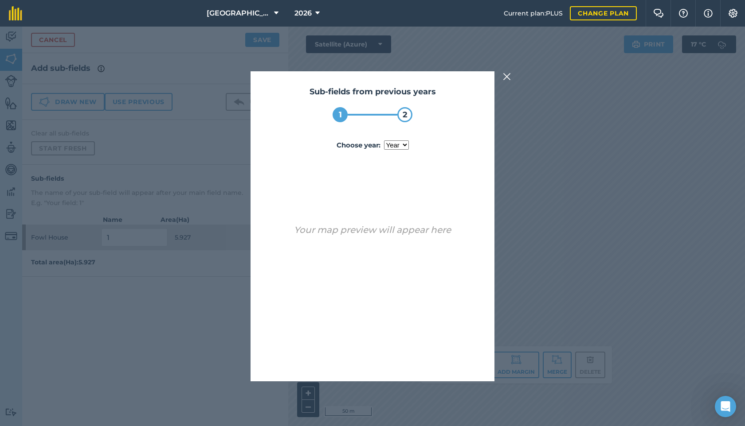
click at [394, 145] on select "year 2022 2023 2024 2025" at bounding box center [396, 145] width 25 height 9
click at [384, 141] on select "year 2022 2023 2024 2025" at bounding box center [396, 145] width 25 height 9
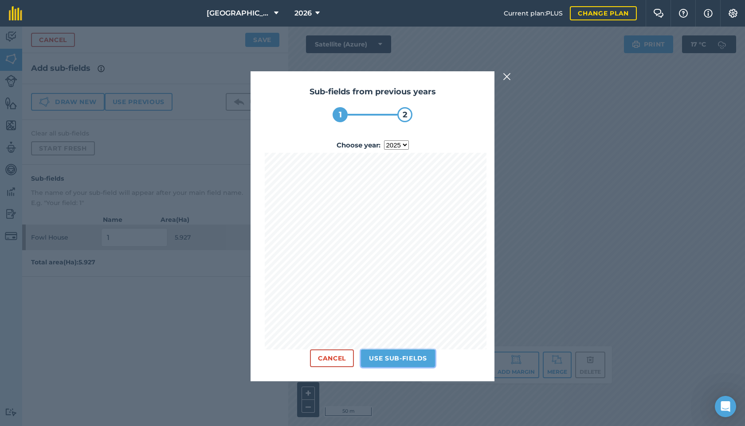
click at [403, 361] on button "Use sub-fields" at bounding box center [398, 359] width 74 height 18
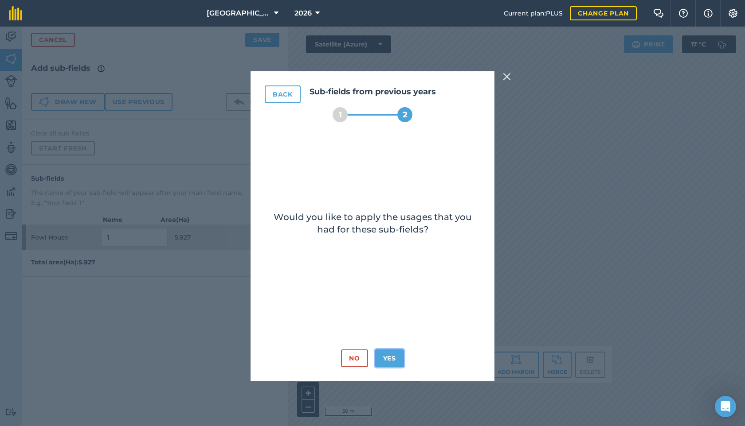
click at [390, 358] on button "Yes" at bounding box center [389, 359] width 29 height 18
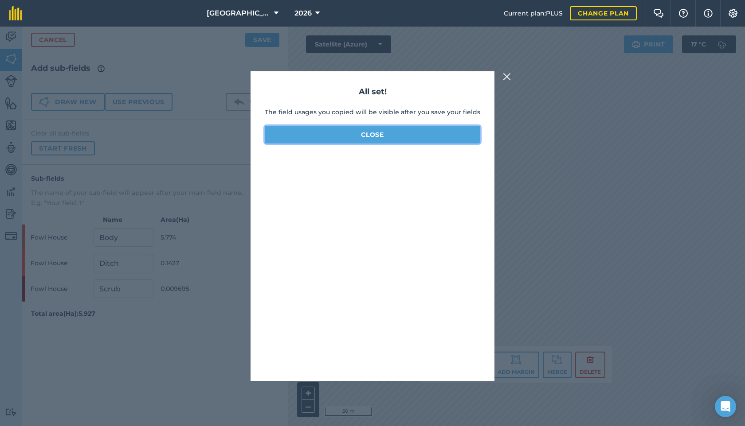
click at [356, 136] on button "Close" at bounding box center [372, 135] width 215 height 18
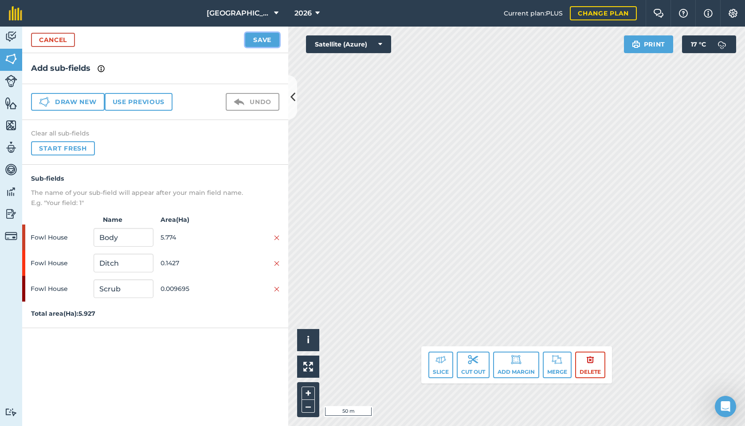
click at [252, 36] on button "Save" at bounding box center [262, 40] width 34 height 14
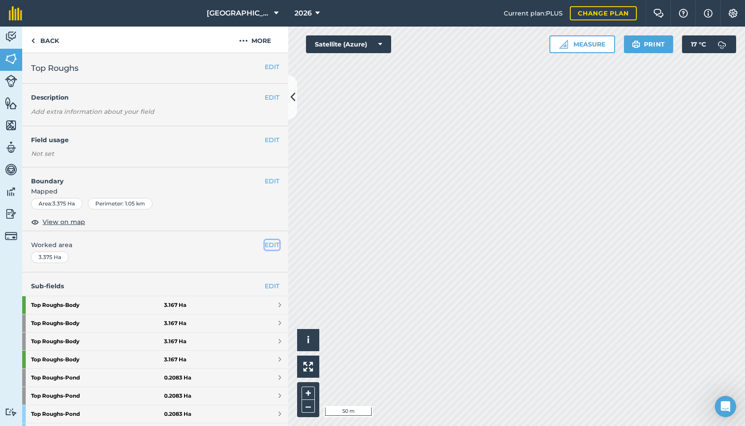
click at [273, 249] on button "EDIT" at bounding box center [272, 245] width 15 height 10
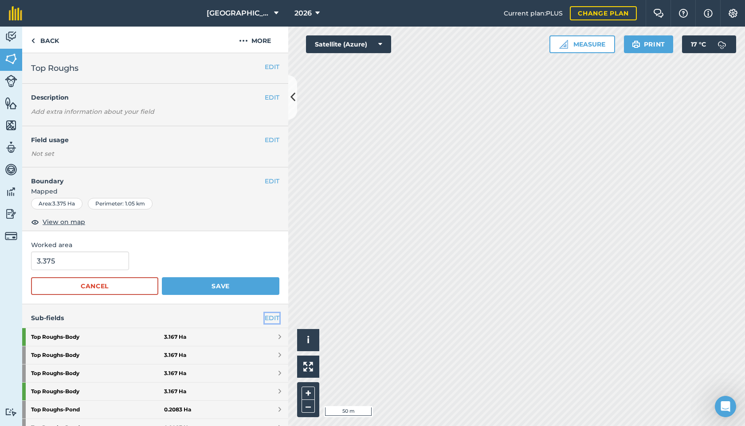
click at [275, 321] on link "EDIT" at bounding box center [272, 318] width 15 height 10
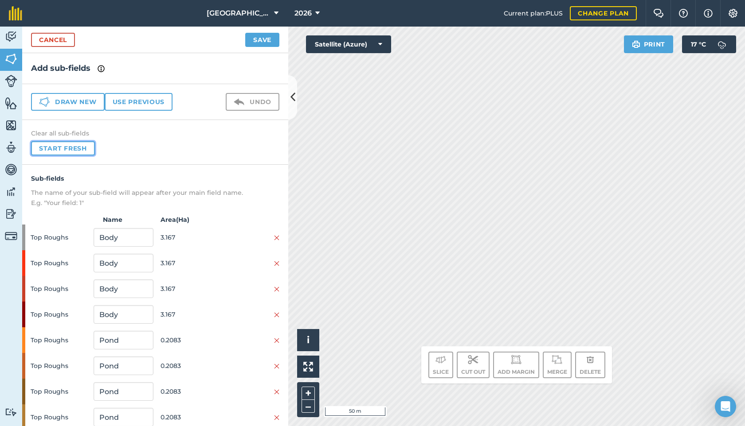
click at [61, 148] on button "Start fresh" at bounding box center [63, 148] width 64 height 14
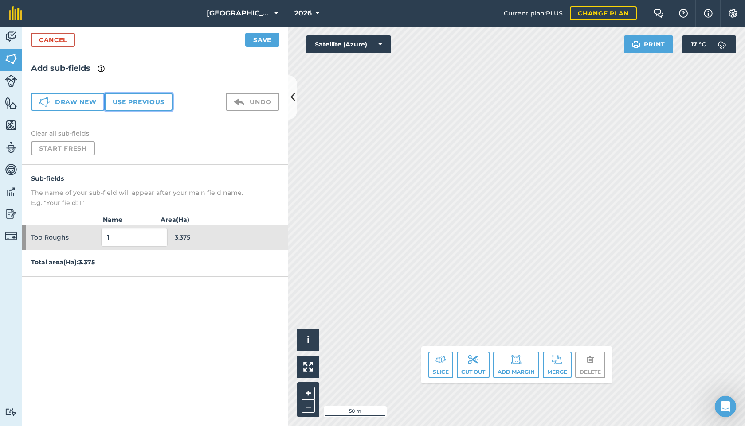
click at [137, 103] on button "Use previous" at bounding box center [139, 102] width 68 height 18
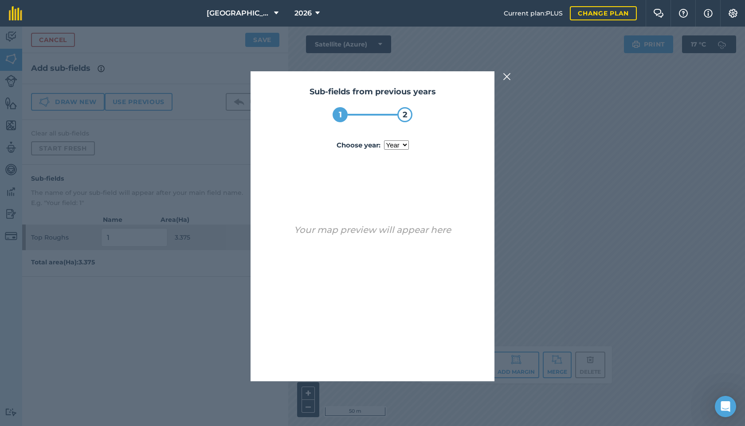
click at [394, 142] on select "year 2023 2024 2025" at bounding box center [396, 145] width 25 height 9
click at [384, 141] on select "year 2023 2024 2025" at bounding box center [396, 145] width 25 height 9
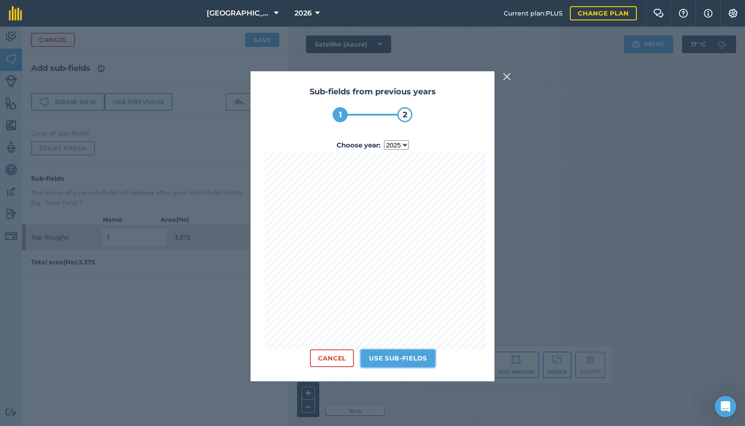
click at [402, 359] on button "Use sub-fields" at bounding box center [398, 359] width 74 height 18
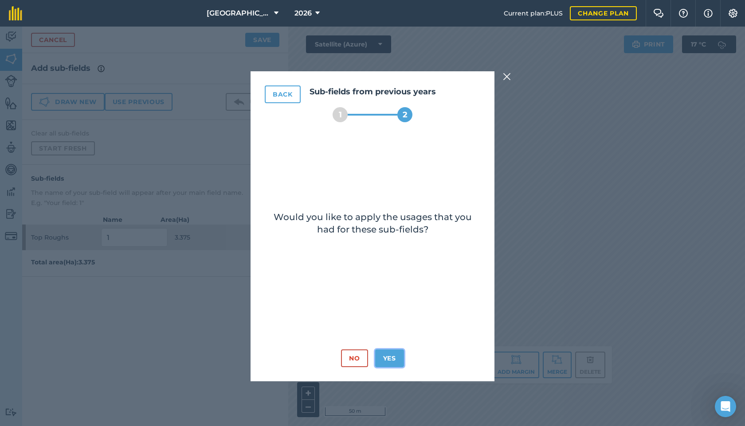
click at [391, 363] on button "Yes" at bounding box center [389, 359] width 29 height 18
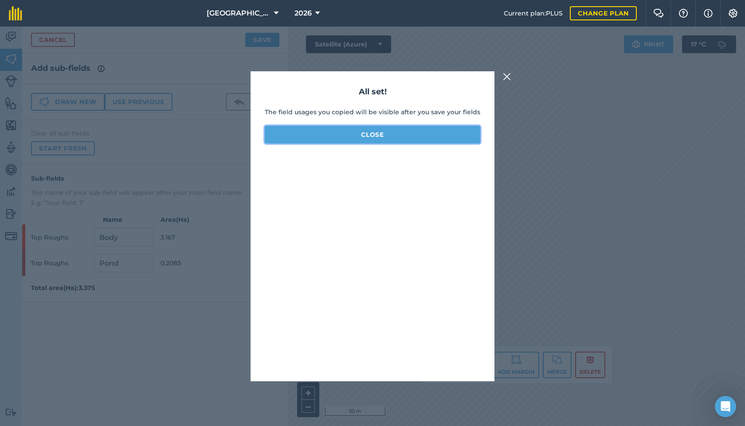
click at [361, 135] on button "Close" at bounding box center [372, 135] width 215 height 18
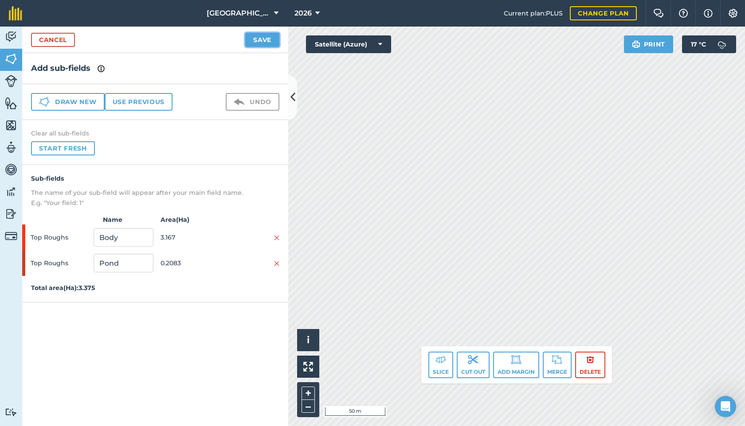
click at [255, 35] on button "Save" at bounding box center [262, 40] width 34 height 14
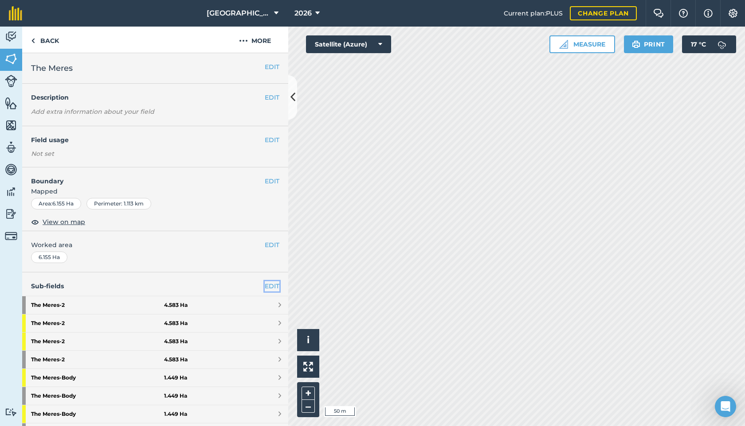
click at [271, 288] on link "EDIT" at bounding box center [272, 286] width 15 height 10
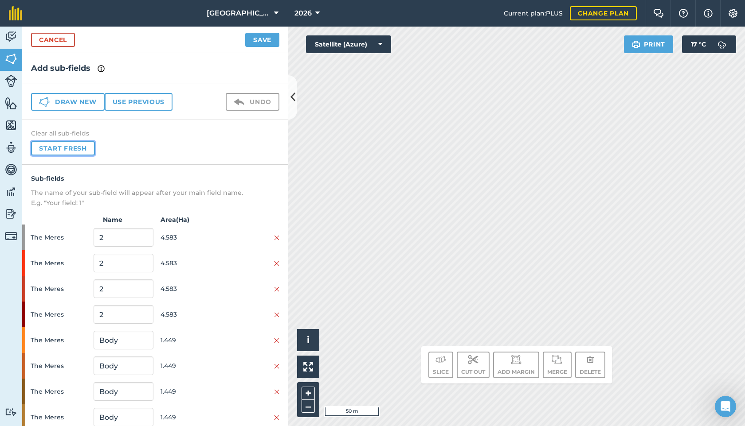
click at [62, 146] on button "Start fresh" at bounding box center [63, 148] width 64 height 14
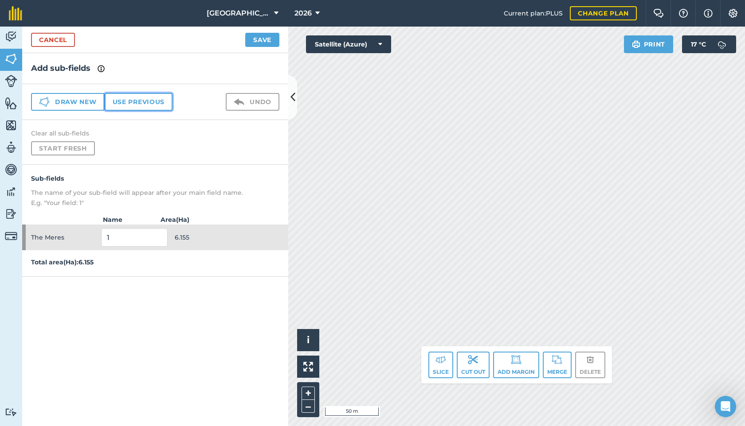
click at [155, 101] on button "Use previous" at bounding box center [139, 102] width 68 height 18
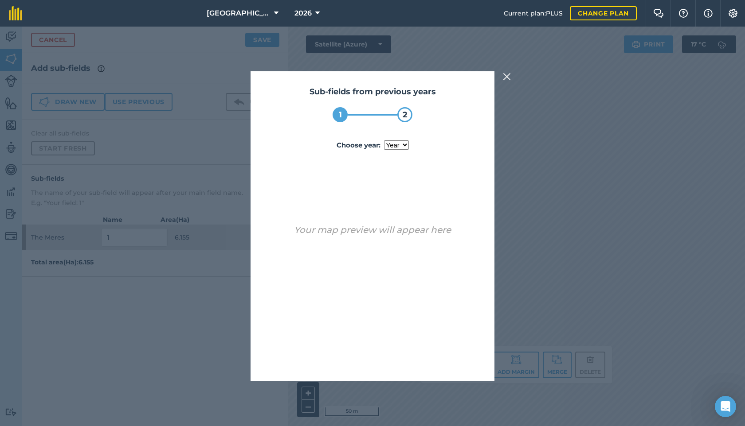
click at [400, 143] on select "year 2022 2023 2024 2025" at bounding box center [396, 145] width 25 height 9
click at [384, 141] on select "year 2022 2023 2024 2025" at bounding box center [396, 145] width 25 height 9
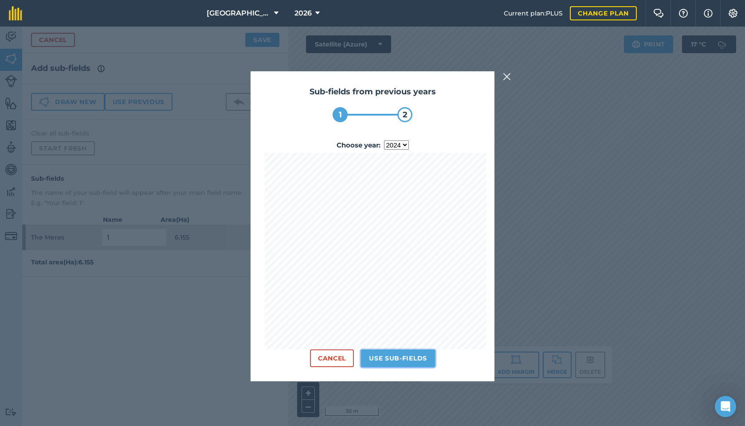
click at [407, 351] on button "Use sub-fields" at bounding box center [398, 359] width 74 height 18
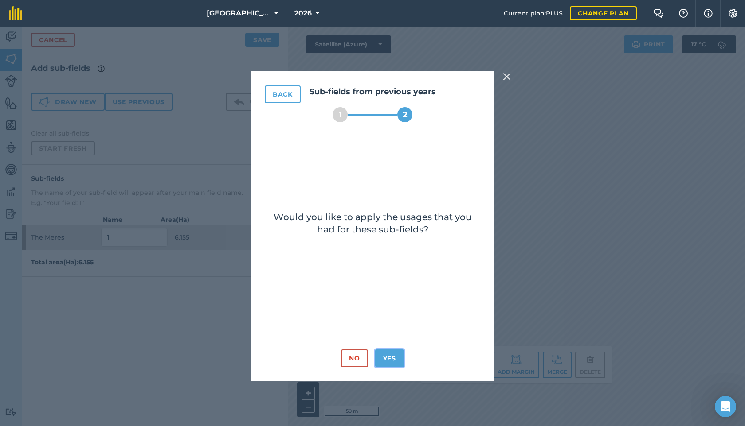
click at [393, 360] on button "Yes" at bounding box center [389, 359] width 29 height 18
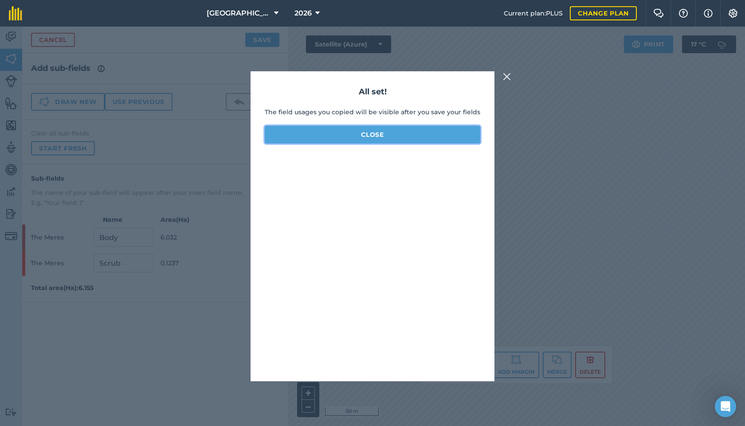
click at [387, 139] on button "Close" at bounding box center [372, 135] width 215 height 18
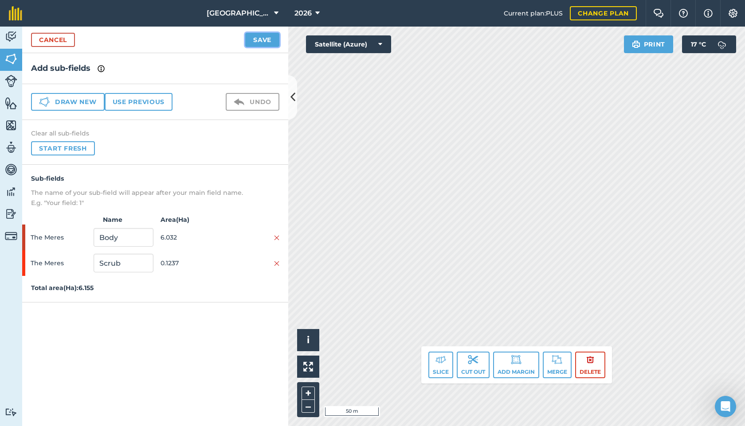
click at [269, 37] on button "Save" at bounding box center [262, 40] width 34 height 14
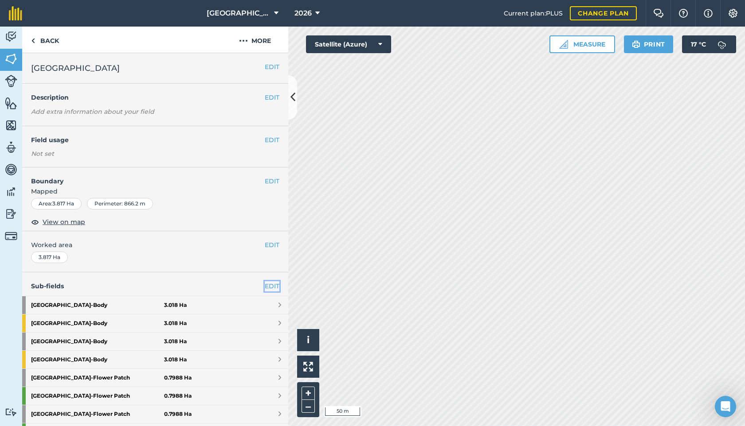
click at [269, 288] on link "EDIT" at bounding box center [272, 286] width 15 height 10
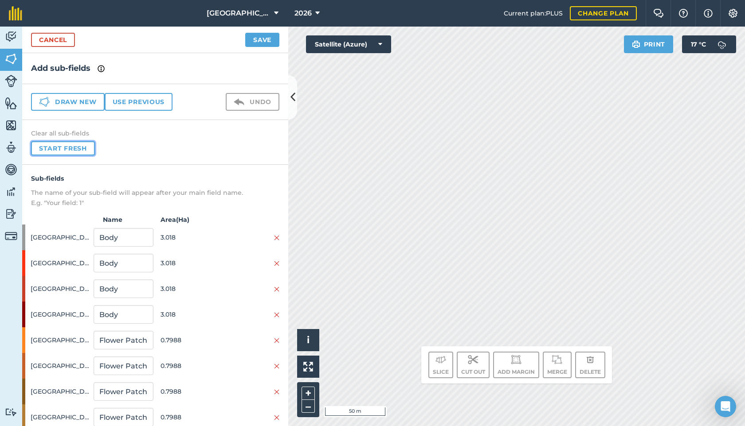
click at [73, 148] on button "Start fresh" at bounding box center [63, 148] width 64 height 14
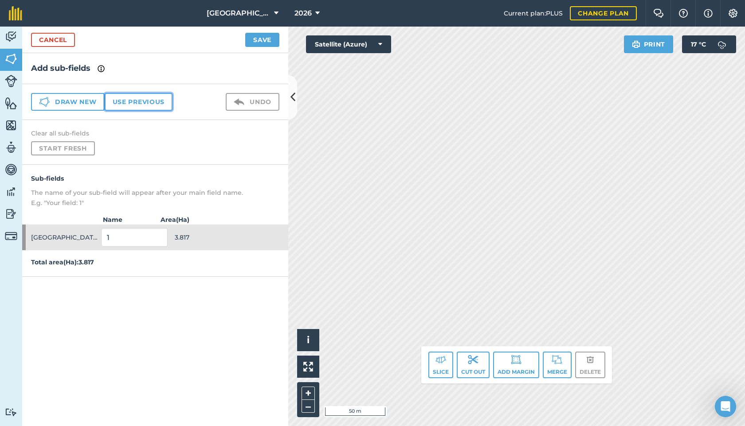
click at [141, 101] on button "Use previous" at bounding box center [139, 102] width 68 height 18
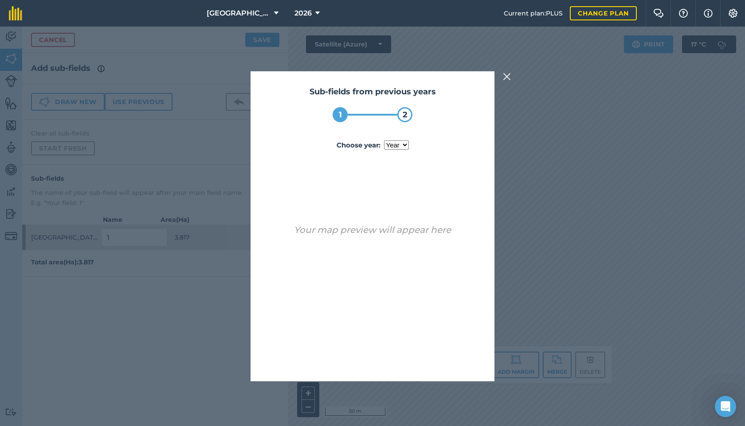
click at [406, 148] on label "Choose year : year 2022 2023 2024 2025" at bounding box center [372, 145] width 215 height 11
click at [406, 148] on select "year 2022 2023 2024 2025" at bounding box center [396, 145] width 25 height 9
click at [401, 144] on select "year 2022 2023 2024 2025" at bounding box center [396, 145] width 25 height 9
click at [384, 141] on select "year 2022 2023 2024 2025" at bounding box center [396, 145] width 25 height 9
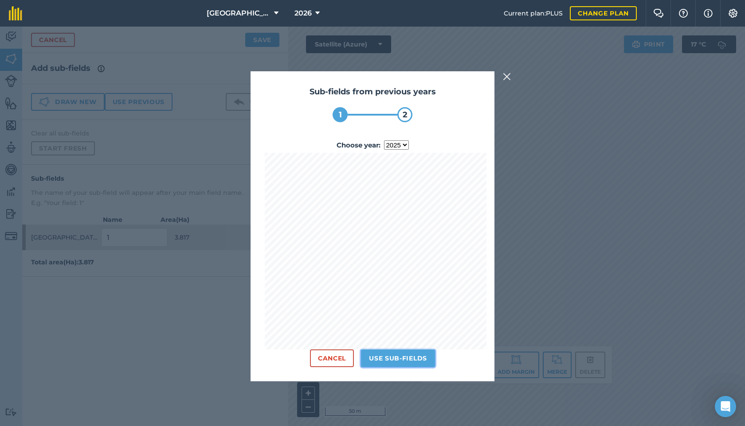
click at [411, 359] on button "Use sub-fields" at bounding box center [398, 359] width 74 height 18
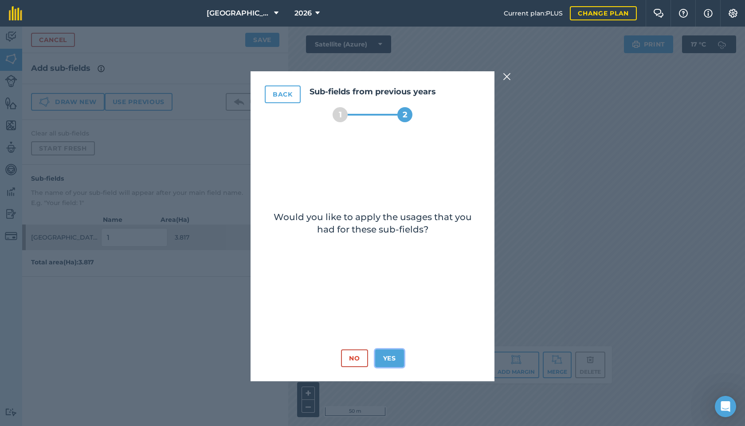
click at [386, 356] on button "Yes" at bounding box center [389, 359] width 29 height 18
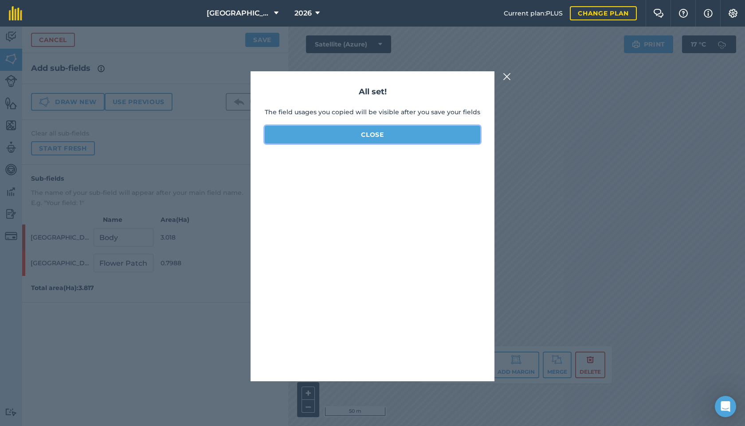
click at [413, 139] on button "Close" at bounding box center [372, 135] width 215 height 18
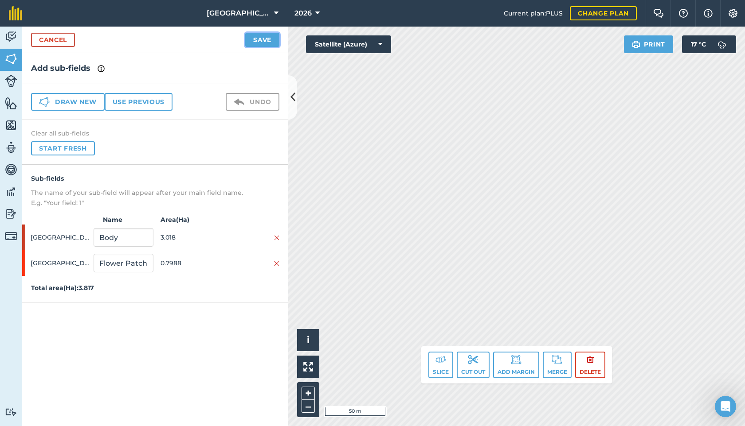
click at [258, 39] on button "Save" at bounding box center [262, 40] width 34 height 14
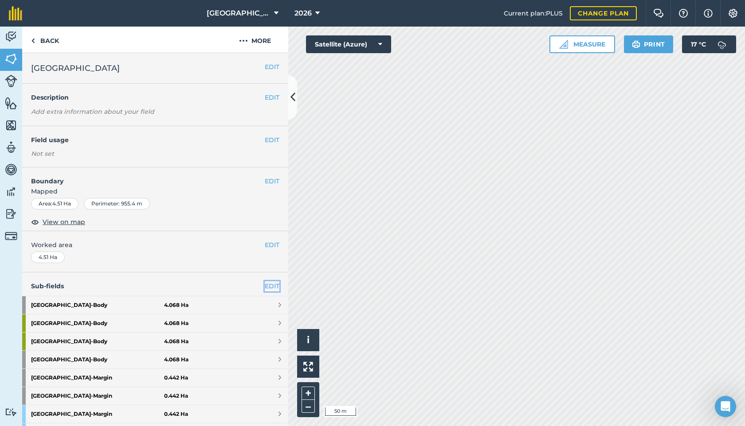
click at [274, 285] on link "EDIT" at bounding box center [272, 286] width 15 height 10
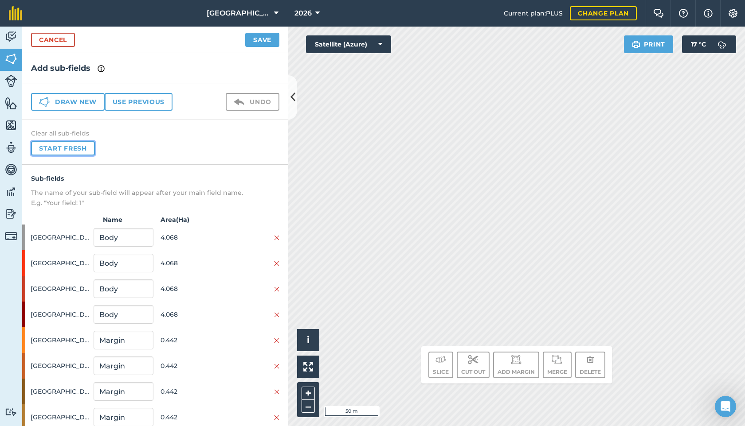
click at [64, 147] on button "Start fresh" at bounding box center [63, 148] width 64 height 14
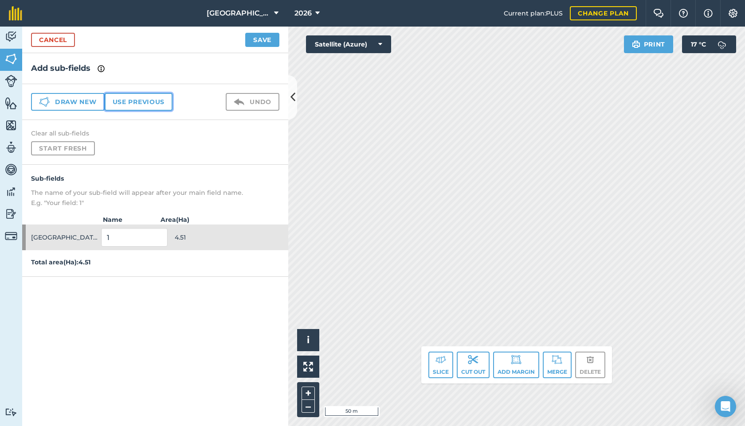
click at [149, 110] on button "Use previous" at bounding box center [139, 102] width 68 height 18
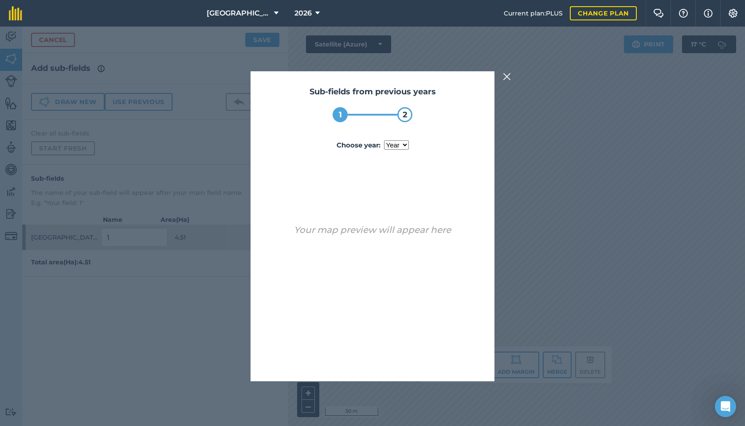
click at [400, 145] on select "year 2022 2023 2024 2025" at bounding box center [396, 145] width 25 height 9
click at [384, 141] on select "year 2022 2023 2024 2025" at bounding box center [396, 145] width 25 height 9
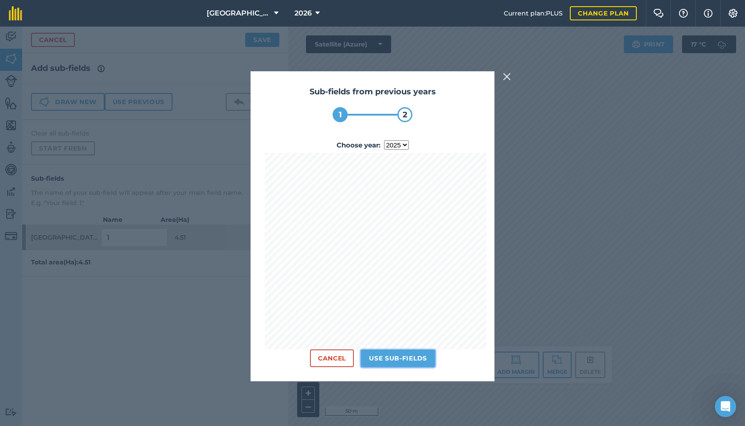
click at [416, 359] on button "Use sub-fields" at bounding box center [398, 359] width 74 height 18
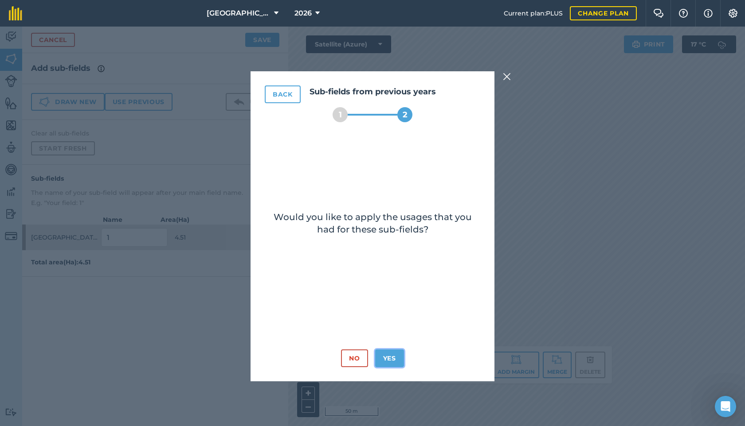
click at [394, 360] on button "Yes" at bounding box center [389, 359] width 29 height 18
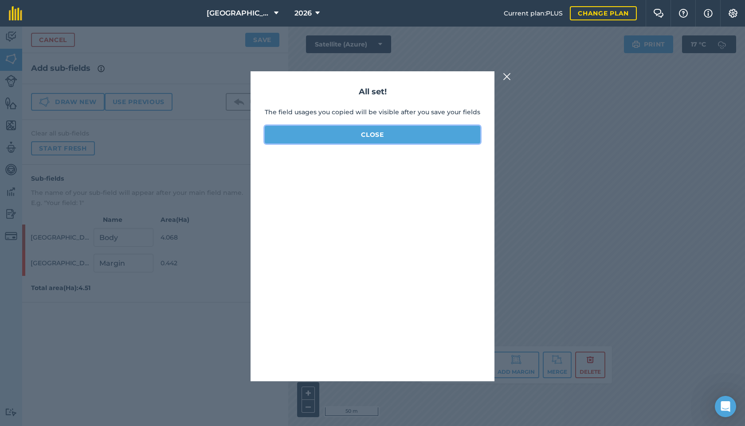
click at [388, 133] on button "Close" at bounding box center [372, 135] width 215 height 18
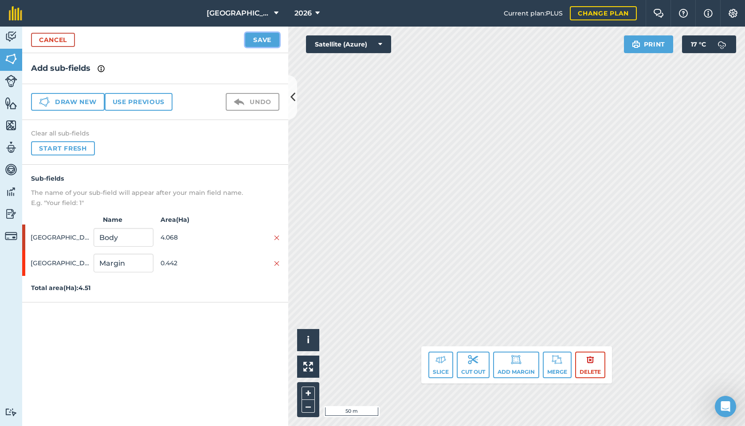
click at [266, 35] on button "Save" at bounding box center [262, 40] width 34 height 14
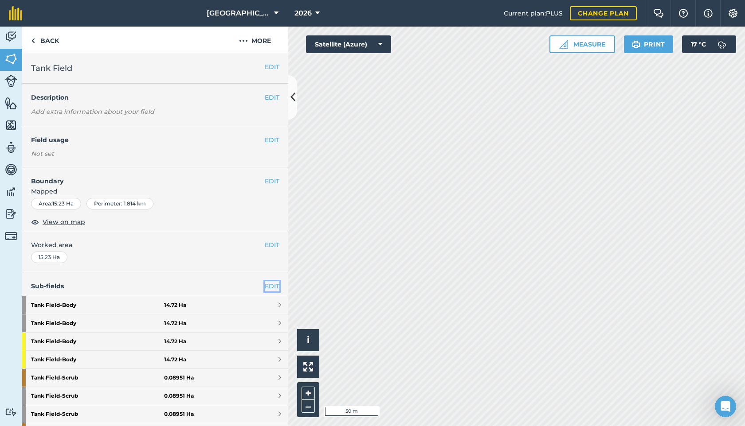
click at [272, 282] on link "EDIT" at bounding box center [272, 286] width 15 height 10
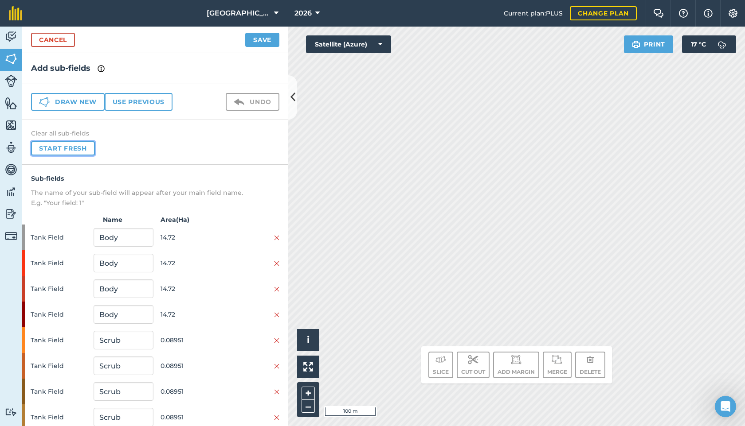
click at [66, 148] on button "Start fresh" at bounding box center [63, 148] width 64 height 14
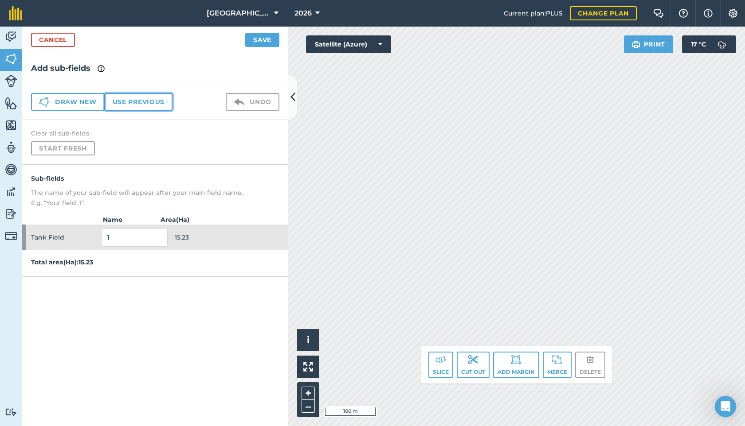
click at [153, 107] on button "Use previous" at bounding box center [139, 102] width 68 height 18
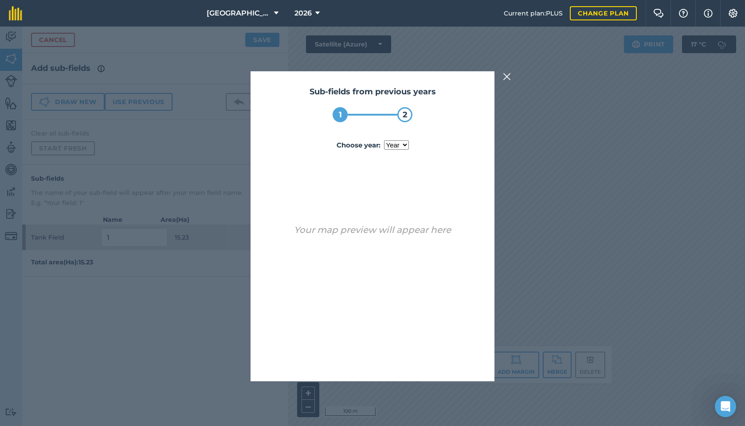
click at [400, 142] on select "year 2022 2023 2024 2025" at bounding box center [396, 145] width 25 height 9
click at [384, 141] on select "year 2022 2023 2024 2025" at bounding box center [396, 145] width 25 height 9
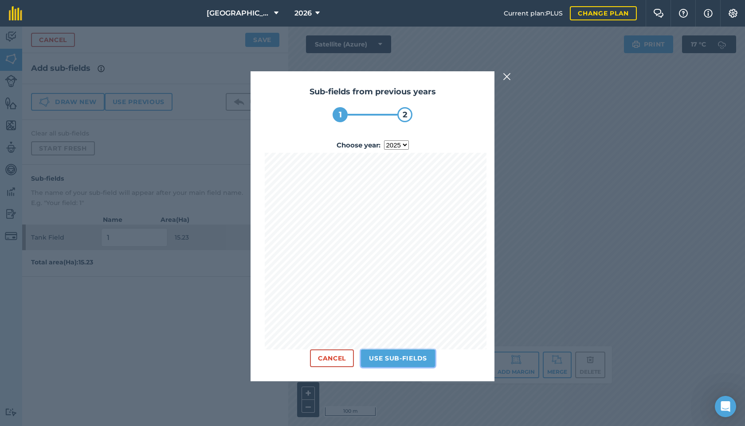
click at [405, 358] on button "Use sub-fields" at bounding box center [398, 359] width 74 height 18
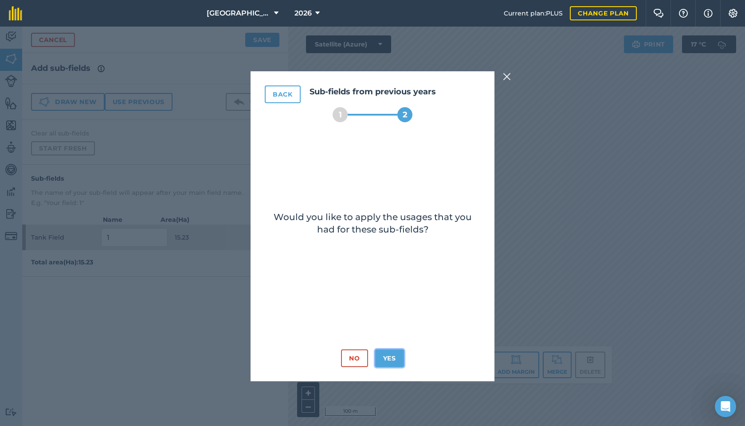
click at [393, 358] on button "Yes" at bounding box center [389, 359] width 29 height 18
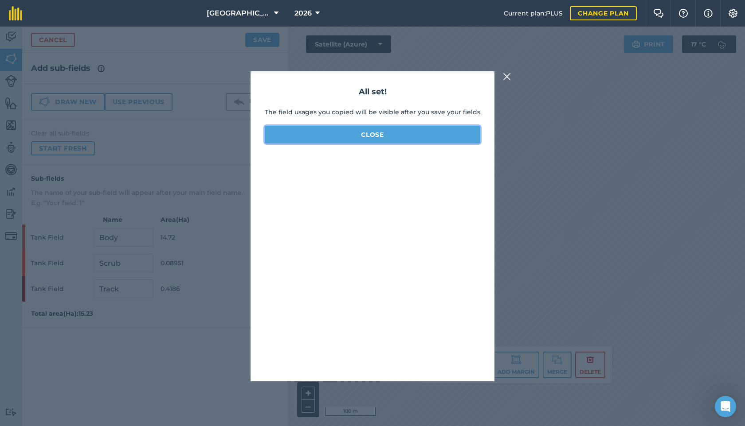
click at [390, 134] on button "Close" at bounding box center [372, 135] width 215 height 18
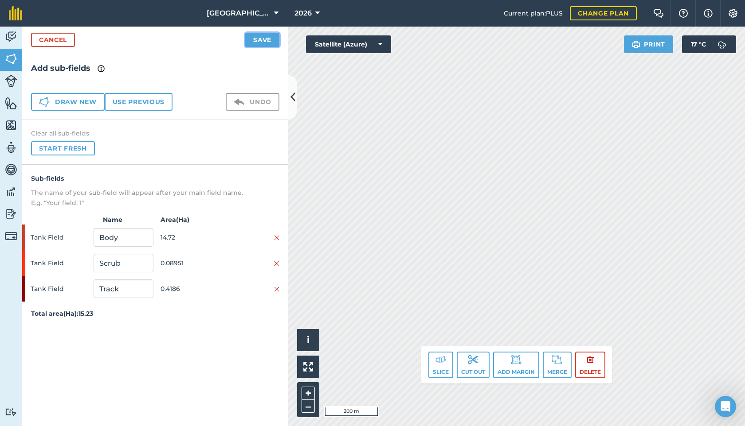
click at [258, 39] on button "Save" at bounding box center [262, 40] width 34 height 14
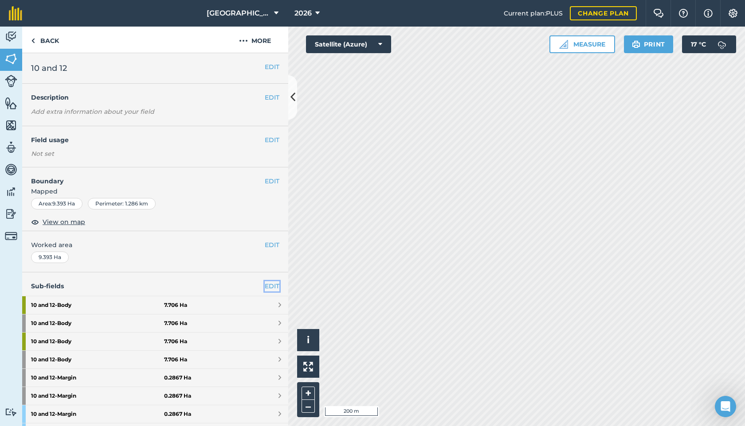
click at [271, 284] on link "EDIT" at bounding box center [272, 286] width 15 height 10
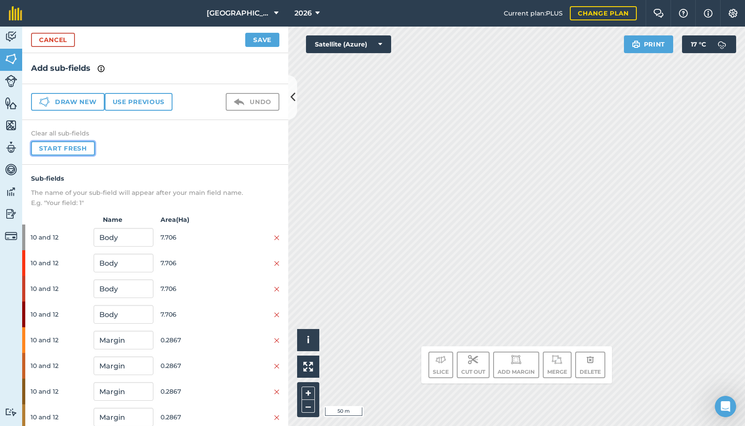
click at [82, 152] on button "Start fresh" at bounding box center [63, 148] width 64 height 14
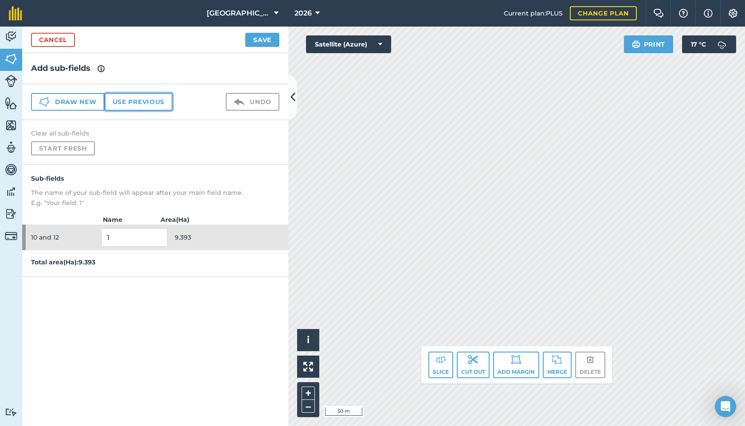
click at [155, 100] on button "Use previous" at bounding box center [139, 102] width 68 height 18
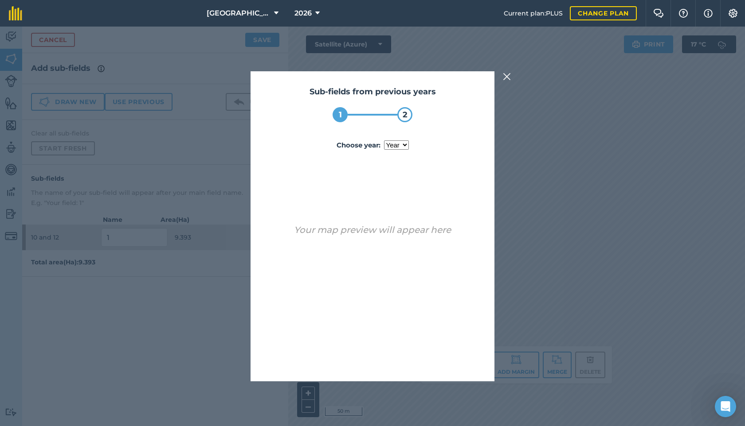
click at [407, 148] on select "year 2022 2023 2024 2025" at bounding box center [396, 145] width 25 height 9
click at [384, 141] on select "year 2022 2023 2024 2025" at bounding box center [396, 145] width 25 height 9
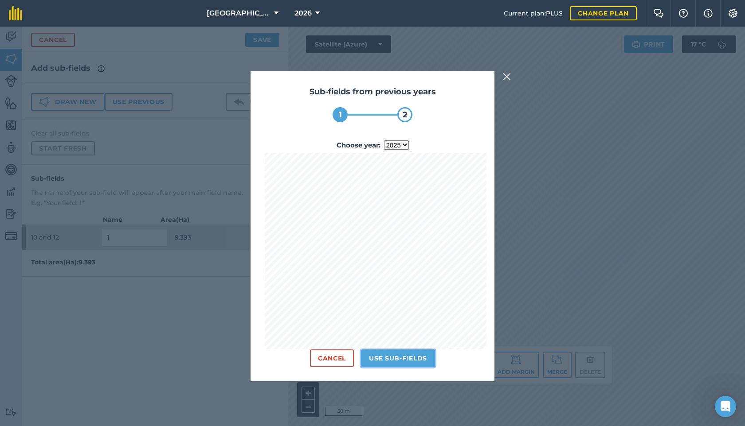
click at [408, 365] on button "Use sub-fields" at bounding box center [398, 359] width 74 height 18
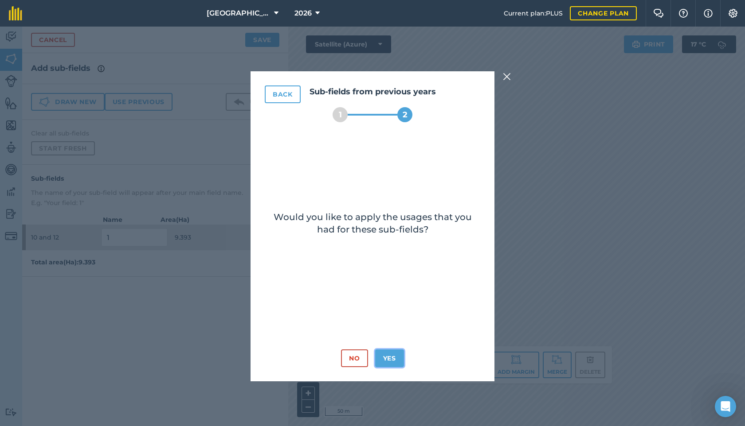
click at [384, 359] on button "Yes" at bounding box center [389, 359] width 29 height 18
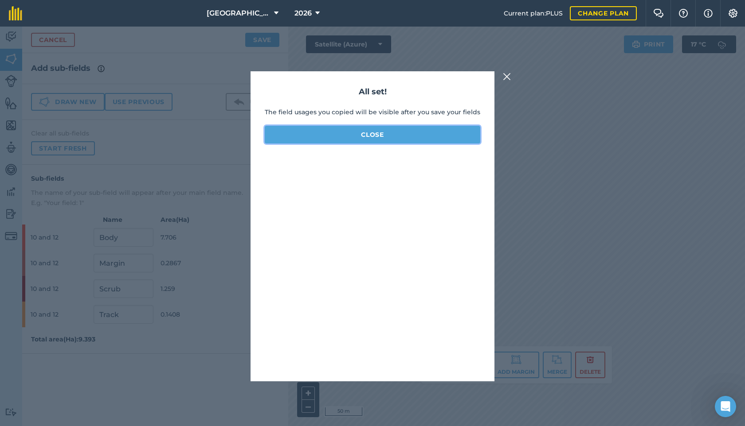
click at [367, 133] on button "Close" at bounding box center [372, 135] width 215 height 18
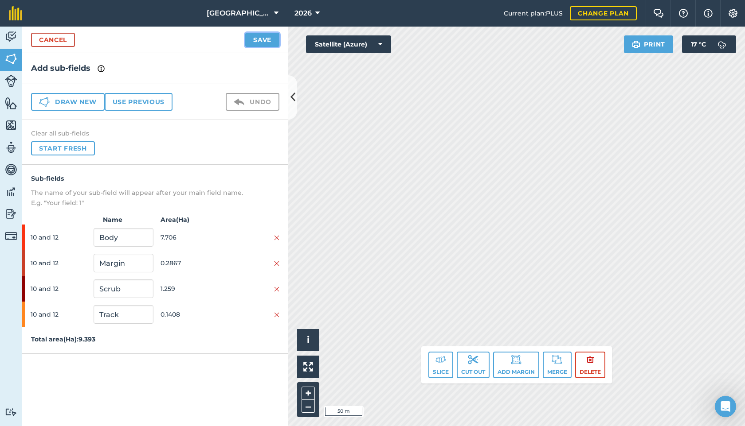
click at [264, 41] on button "Save" at bounding box center [262, 40] width 34 height 14
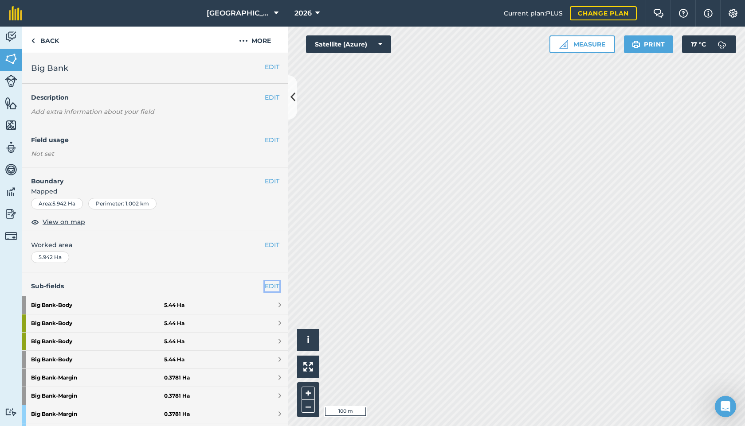
click at [274, 285] on link "EDIT" at bounding box center [272, 286] width 15 height 10
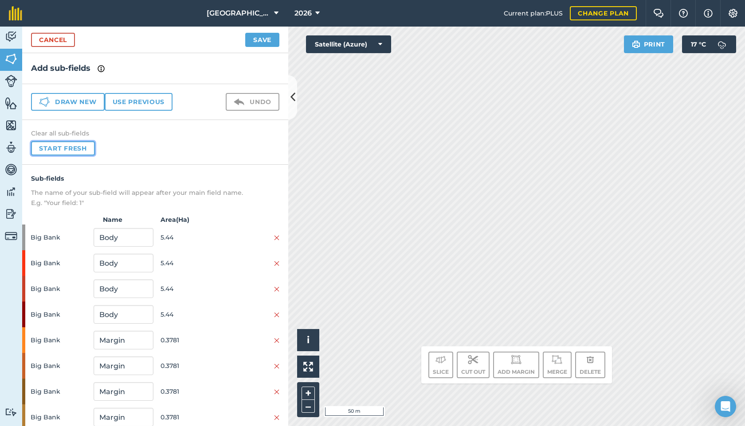
click at [82, 147] on button "Start fresh" at bounding box center [63, 148] width 64 height 14
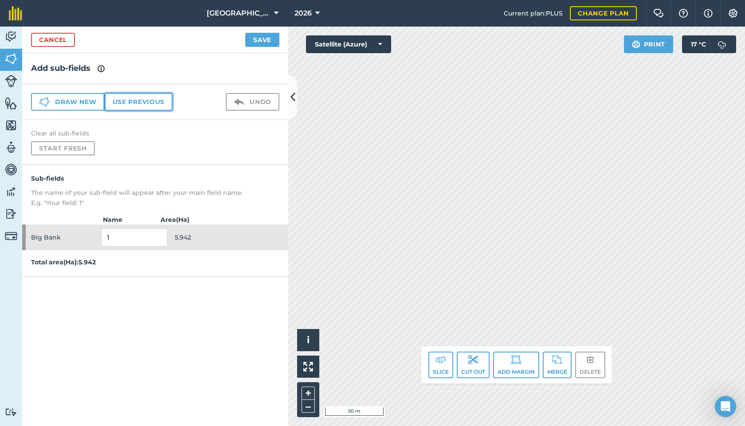
click at [145, 98] on button "Use previous" at bounding box center [139, 102] width 68 height 18
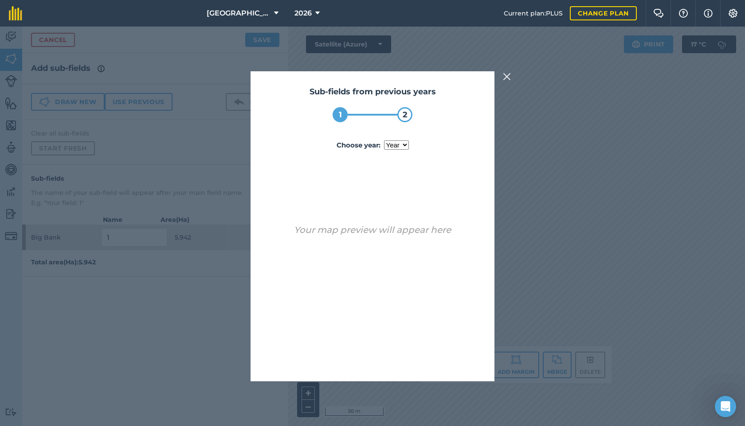
click at [391, 147] on select "year 2022 2023 2024 2025" at bounding box center [396, 145] width 25 height 9
click at [384, 141] on select "year 2022 2023 2024 2025" at bounding box center [396, 145] width 25 height 9
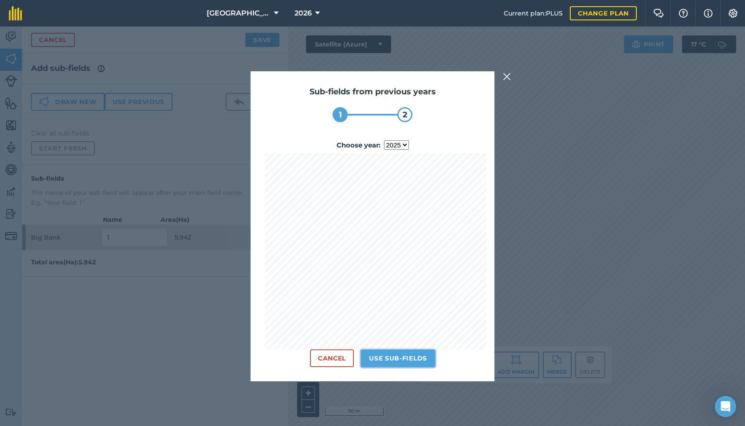
click at [396, 363] on button "Use sub-fields" at bounding box center [398, 359] width 74 height 18
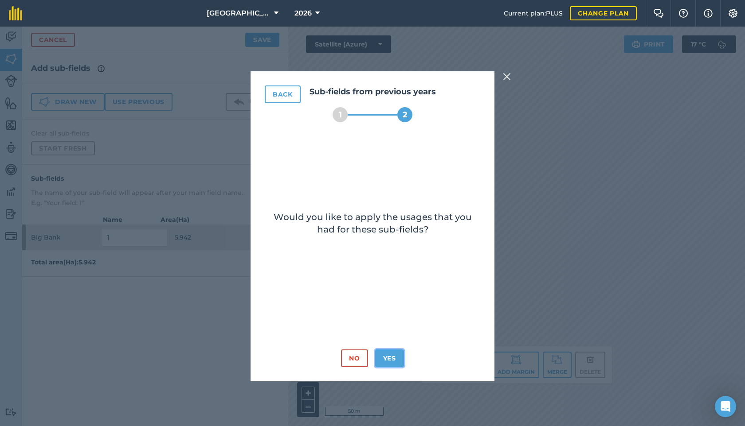
click at [385, 360] on button "Yes" at bounding box center [389, 359] width 29 height 18
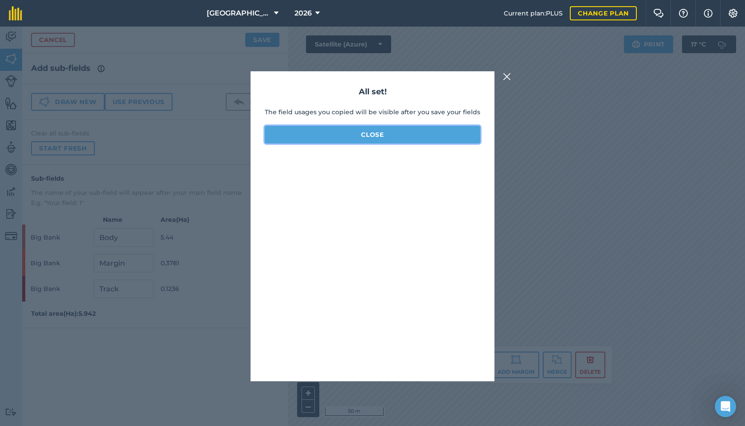
click at [383, 137] on button "Close" at bounding box center [372, 135] width 215 height 18
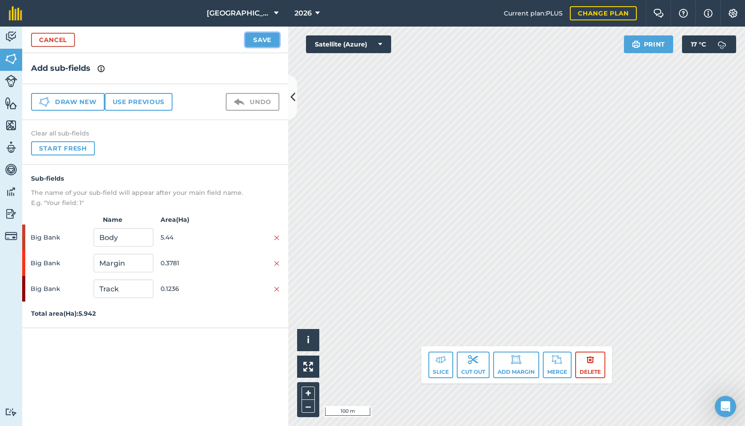
click at [252, 43] on button "Save" at bounding box center [262, 40] width 34 height 14
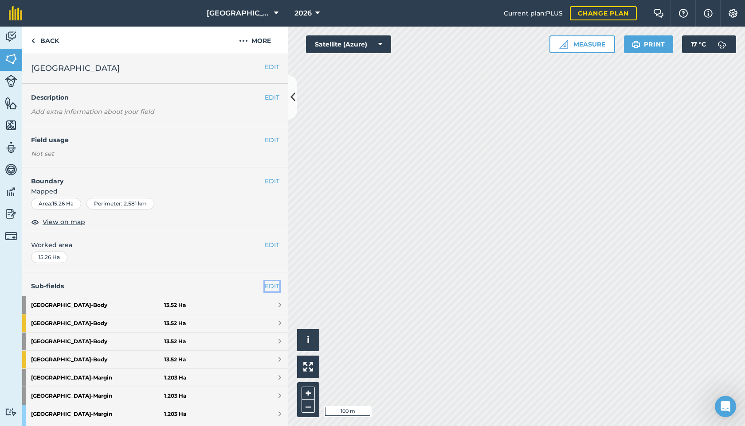
click at [274, 285] on link "EDIT" at bounding box center [272, 286] width 15 height 10
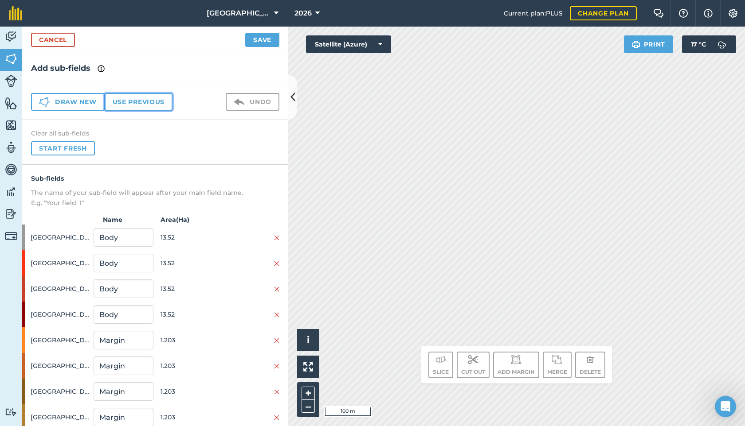
click at [129, 102] on button "Use previous" at bounding box center [139, 102] width 68 height 18
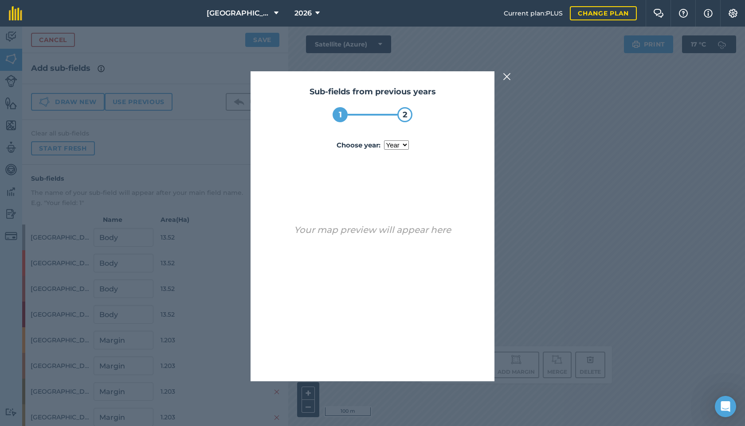
click at [400, 147] on select "year 2022 2023 2024 2025" at bounding box center [396, 145] width 25 height 9
click at [392, 144] on select "year 2022 2023 2024 2025" at bounding box center [396, 145] width 25 height 9
click at [384, 141] on select "year 2022 2023 2024 2025" at bounding box center [396, 145] width 25 height 9
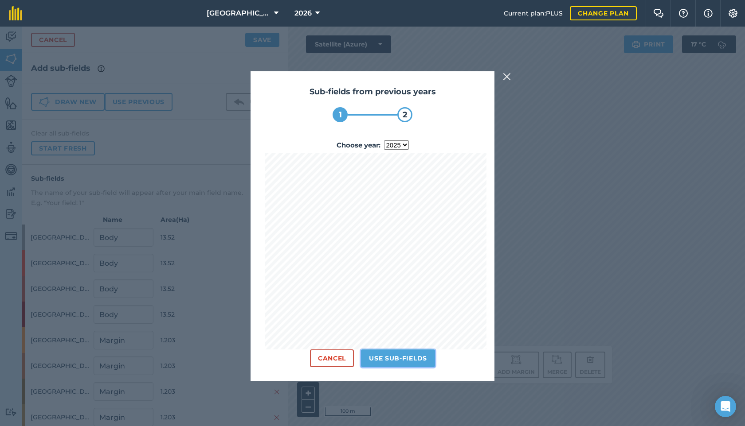
click at [402, 365] on button "Use sub-fields" at bounding box center [398, 359] width 74 height 18
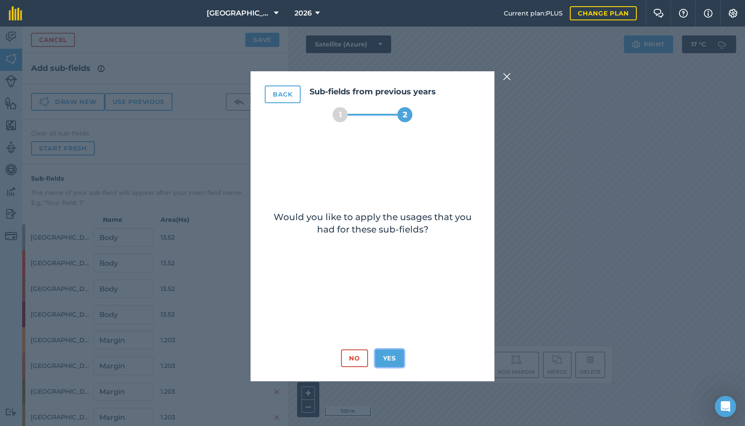
click at [390, 359] on button "Yes" at bounding box center [389, 359] width 29 height 18
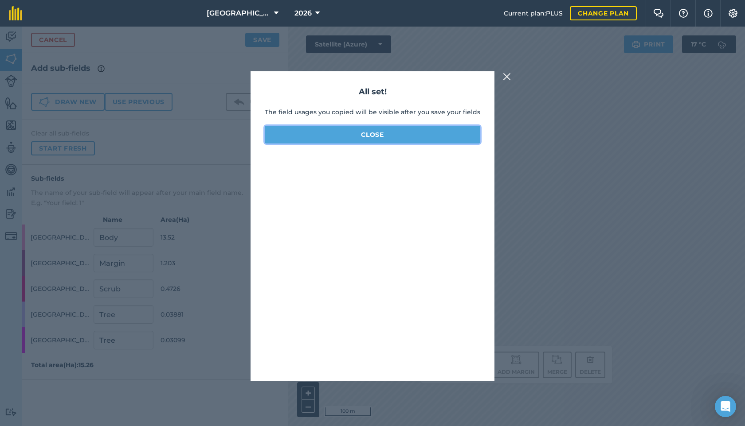
click at [375, 138] on button "Close" at bounding box center [372, 135] width 215 height 18
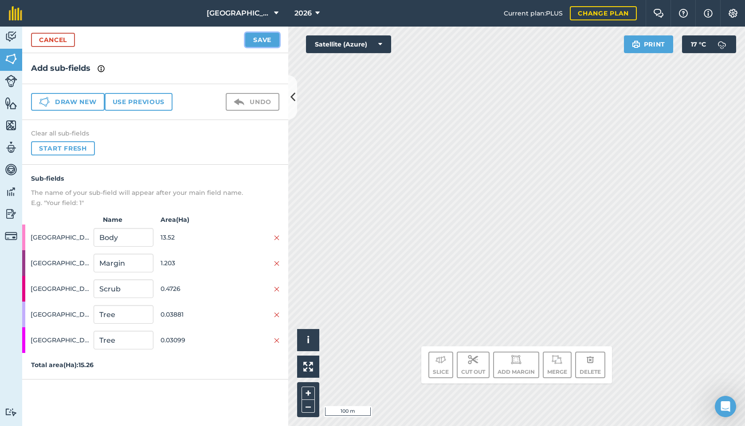
click at [257, 41] on button "Save" at bounding box center [262, 40] width 34 height 14
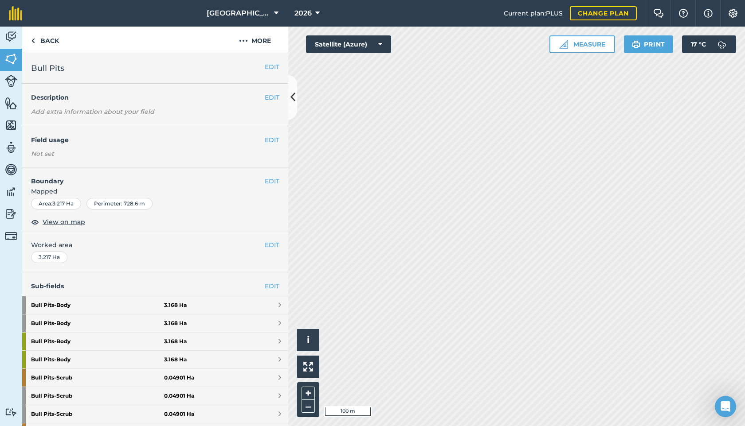
click at [273, 292] on div "Sub-fields EDIT Bull Pits - Body 3.168 Ha Bull Pits - Body 3.168 Ha Bull Pits -…" at bounding box center [155, 378] width 266 height 211
click at [273, 291] on div "Sub-fields EDIT Bull Pits - Body 3.168 Ha Bull Pits - Body 3.168 Ha Bull Pits -…" at bounding box center [155, 378] width 266 height 211
click at [267, 289] on link "EDIT" at bounding box center [272, 286] width 15 height 10
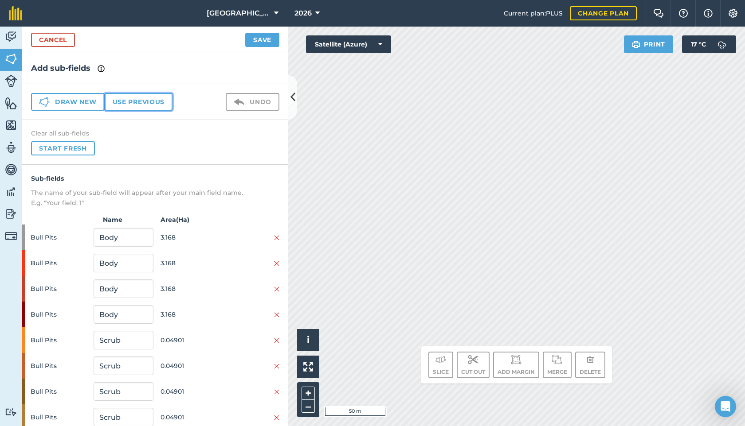
click at [133, 96] on button "Use previous" at bounding box center [139, 102] width 68 height 18
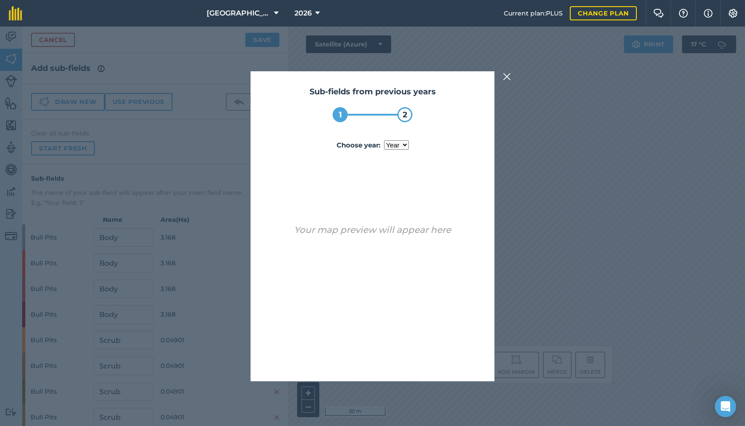
click at [401, 141] on select "year 2022 2023 2024 2025" at bounding box center [396, 145] width 25 height 9
click at [384, 141] on select "year 2022 2023 2024 2025" at bounding box center [396, 145] width 25 height 9
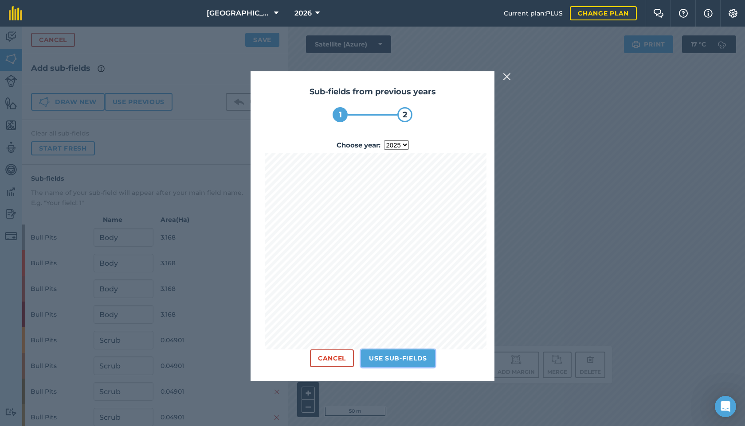
click at [407, 359] on button "Use sub-fields" at bounding box center [398, 359] width 74 height 18
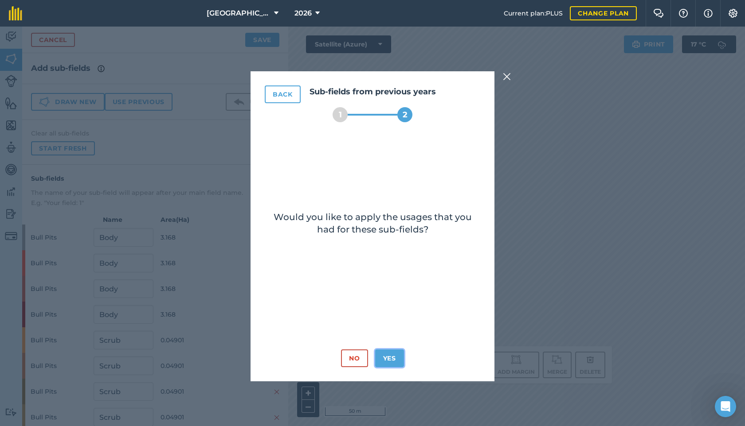
click at [389, 365] on button "Yes" at bounding box center [389, 359] width 29 height 18
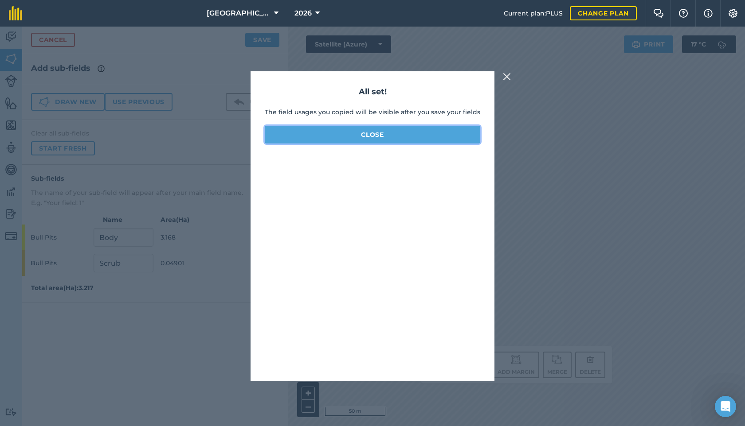
click at [358, 132] on button "Close" at bounding box center [372, 135] width 215 height 18
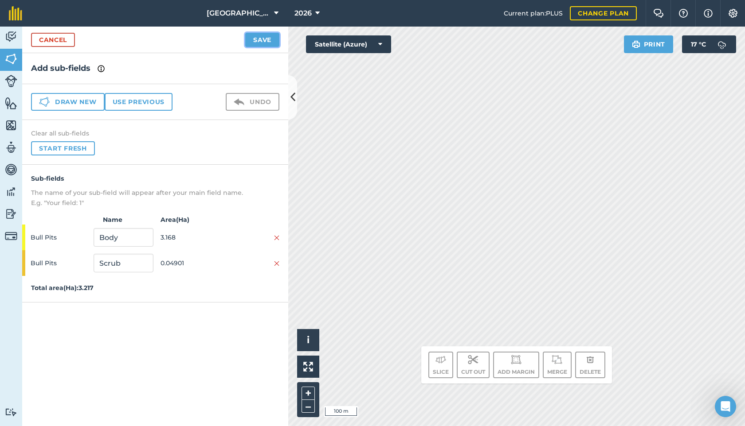
click at [271, 42] on button "Save" at bounding box center [262, 40] width 34 height 14
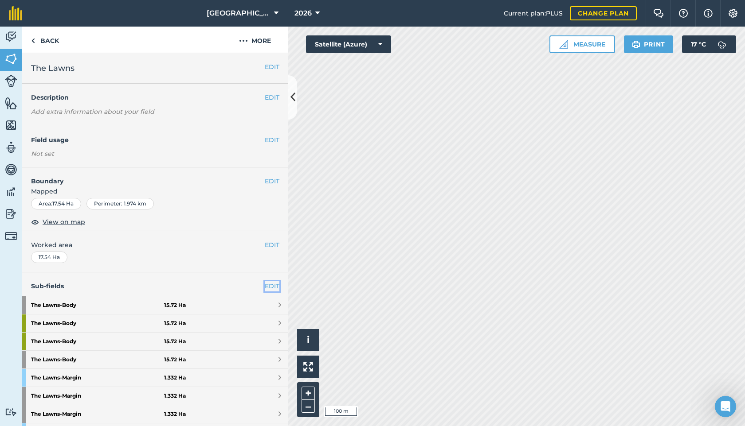
click at [273, 285] on link "EDIT" at bounding box center [272, 286] width 15 height 10
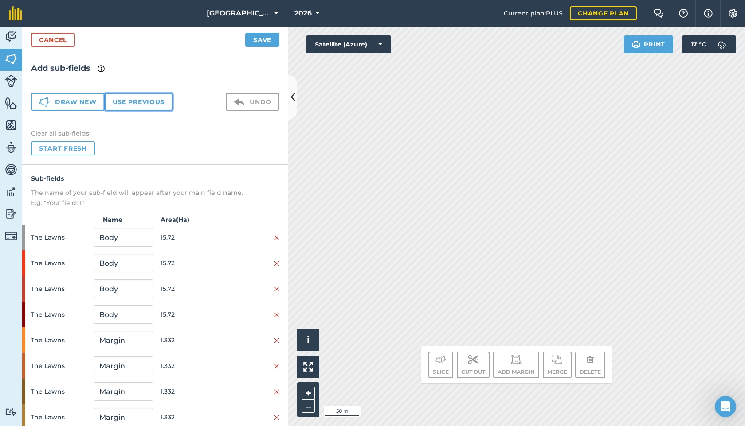
click at [152, 101] on button "Use previous" at bounding box center [139, 102] width 68 height 18
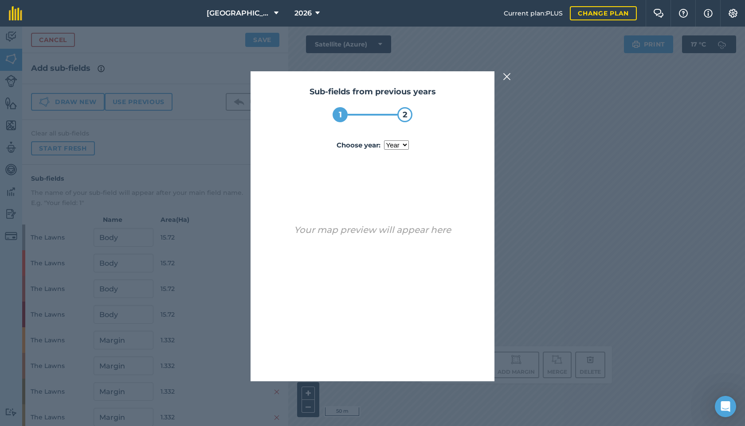
click at [402, 141] on select "year 2022 2023 2024 2025" at bounding box center [396, 145] width 25 height 9
click at [384, 141] on select "year 2022 2023 2024 2025" at bounding box center [396, 145] width 25 height 9
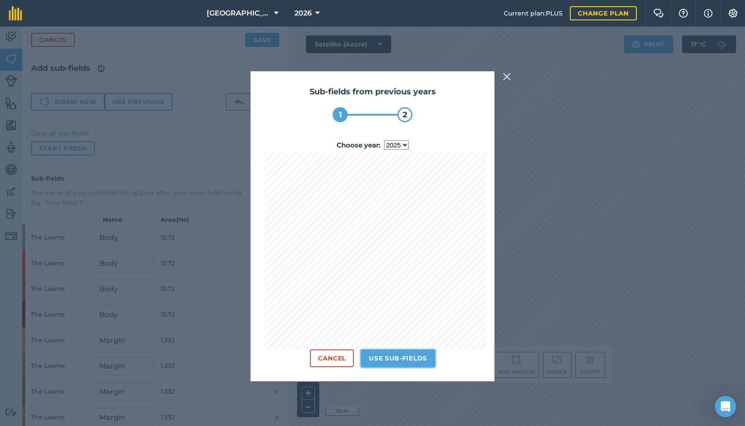
click at [401, 359] on button "Use sub-fields" at bounding box center [398, 359] width 74 height 18
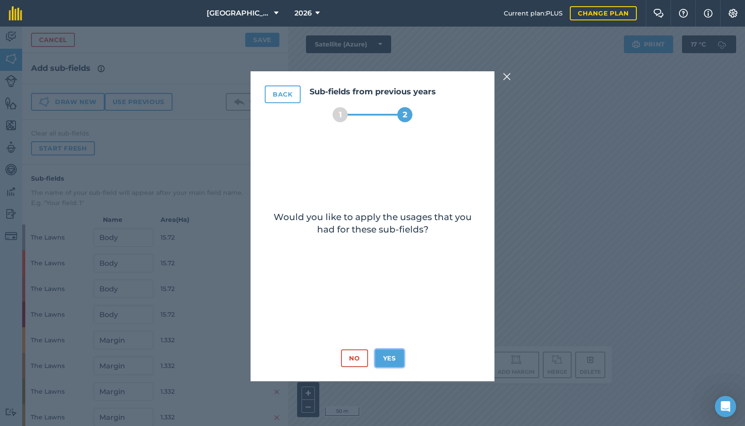
click at [383, 358] on button "Yes" at bounding box center [389, 359] width 29 height 18
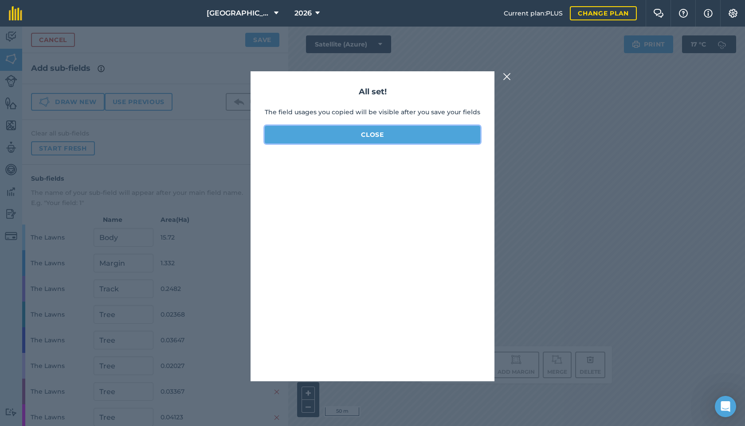
click at [385, 136] on button "Close" at bounding box center [372, 135] width 215 height 18
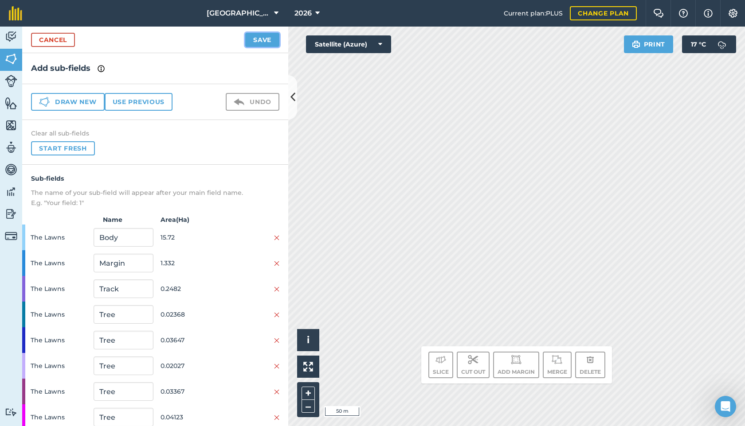
click at [257, 39] on button "Save" at bounding box center [262, 40] width 34 height 14
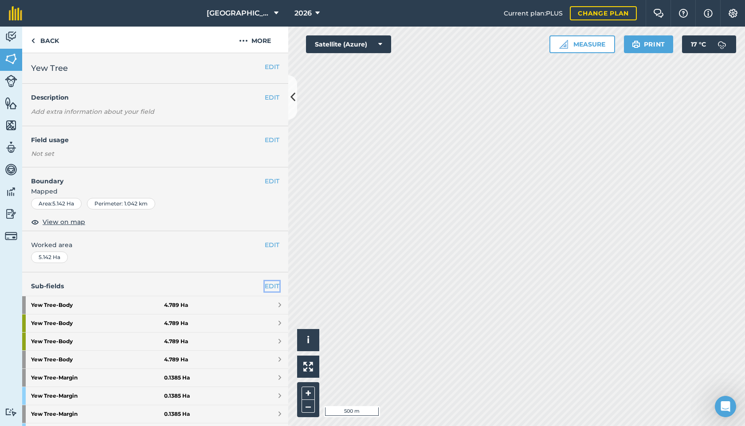
click at [270, 285] on link "EDIT" at bounding box center [272, 286] width 15 height 10
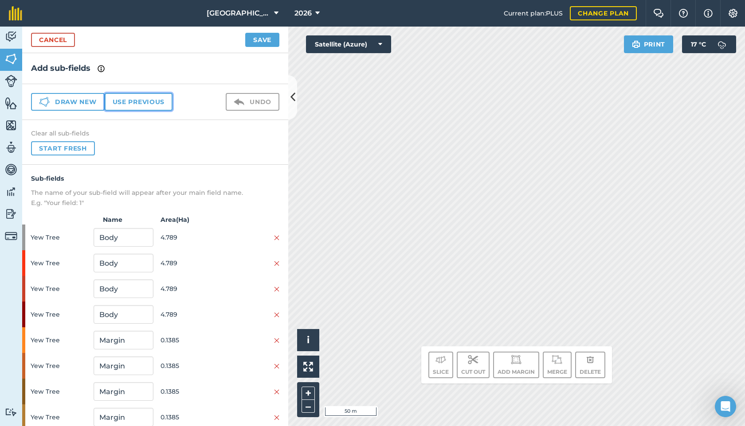
click at [132, 100] on button "Use previous" at bounding box center [139, 102] width 68 height 18
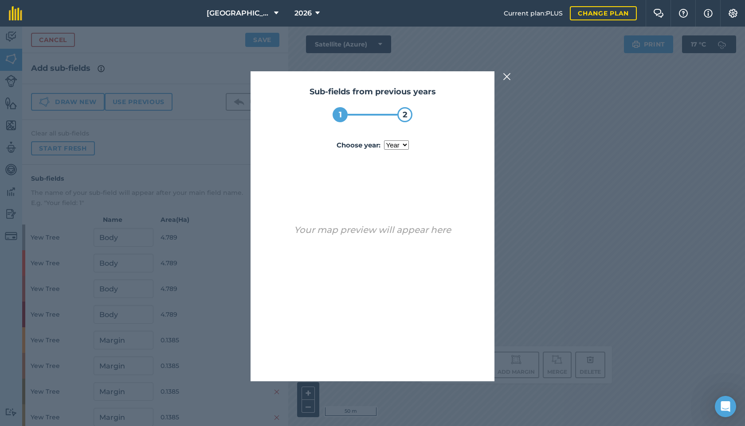
click at [398, 141] on select "year 2022 2023 2024 2025" at bounding box center [396, 145] width 25 height 9
click at [384, 141] on select "year 2022 2023 2024 2025" at bounding box center [396, 145] width 25 height 9
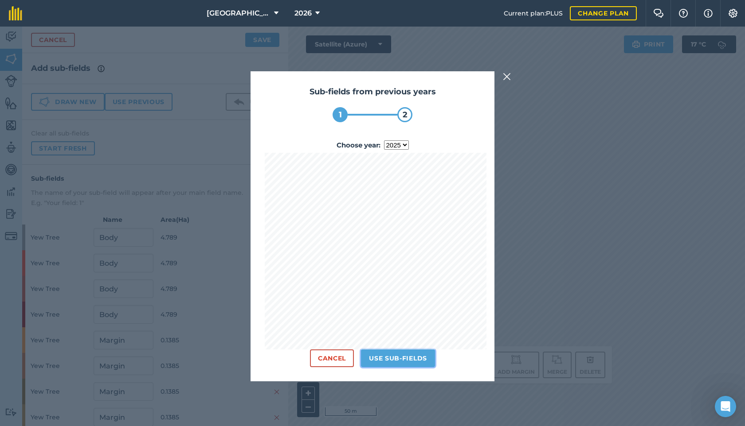
click at [420, 359] on button "Use sub-fields" at bounding box center [398, 359] width 74 height 18
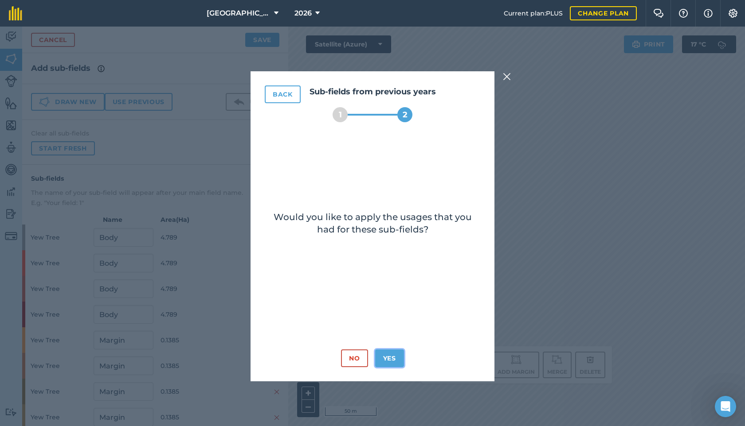
click at [387, 354] on button "Yes" at bounding box center [389, 359] width 29 height 18
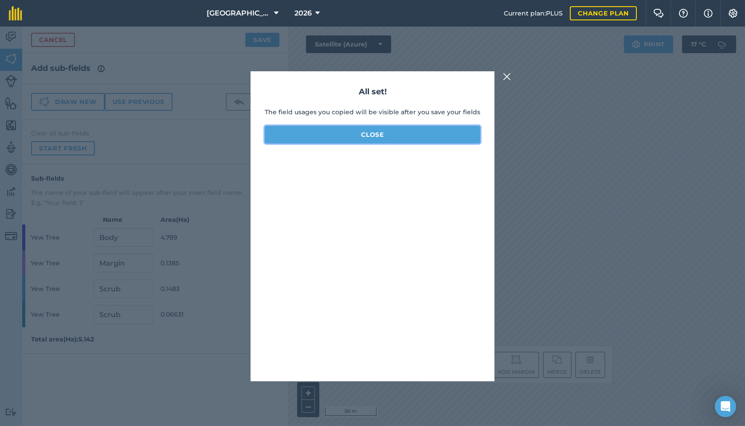
click at [375, 129] on button "Close" at bounding box center [372, 135] width 215 height 18
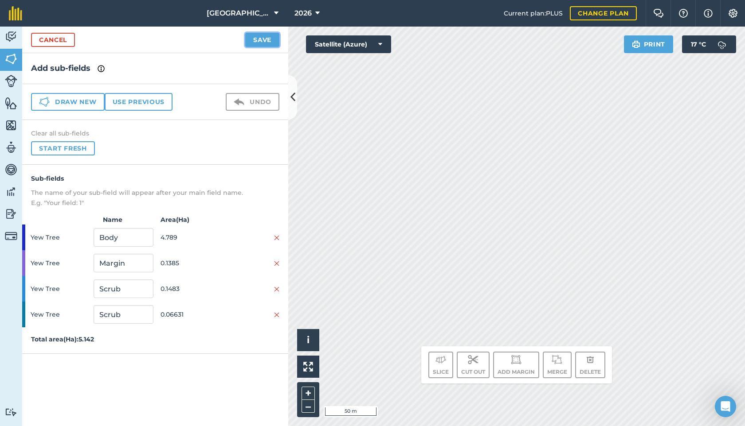
click at [250, 35] on button "Save" at bounding box center [262, 40] width 34 height 14
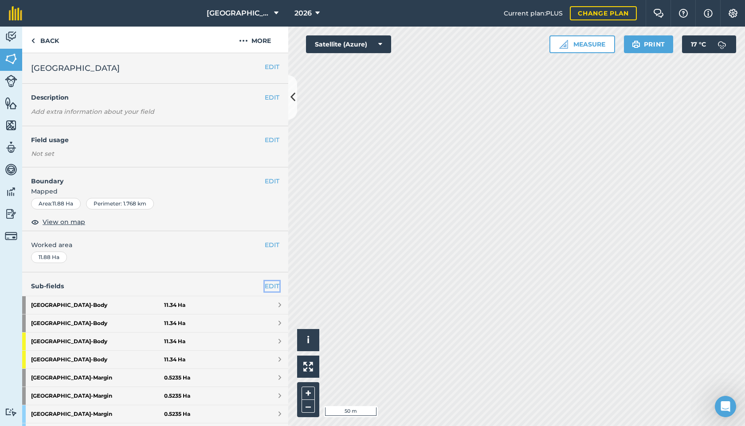
click at [274, 285] on link "EDIT" at bounding box center [272, 286] width 15 height 10
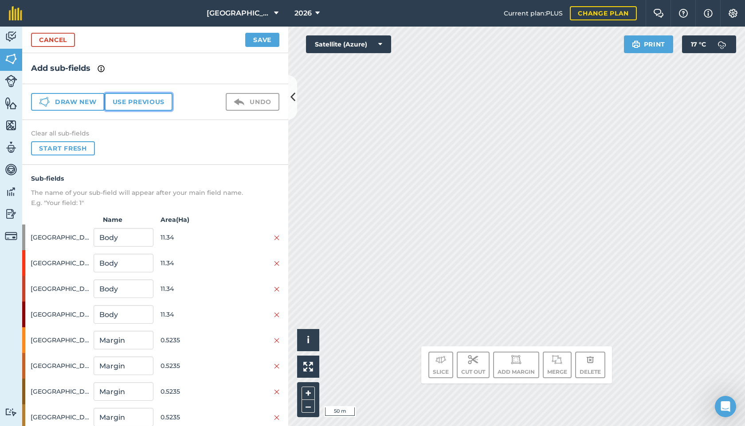
click at [138, 104] on button "Use previous" at bounding box center [139, 102] width 68 height 18
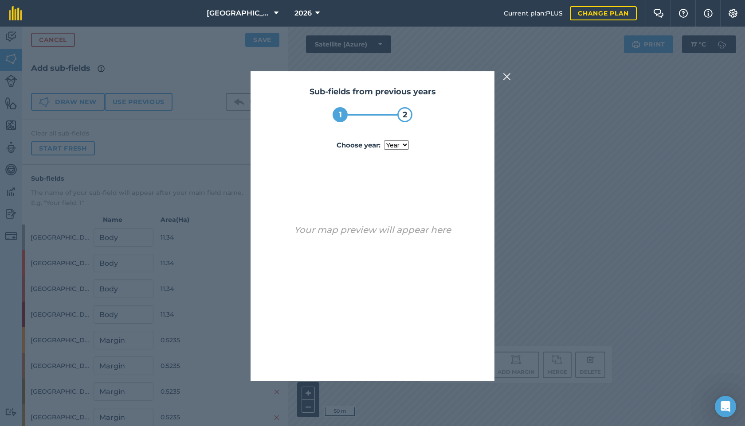
click at [388, 142] on select "year 2022 2023 2024 2025" at bounding box center [396, 145] width 25 height 9
click at [384, 141] on select "year 2022 2023 2024 2025" at bounding box center [396, 145] width 25 height 9
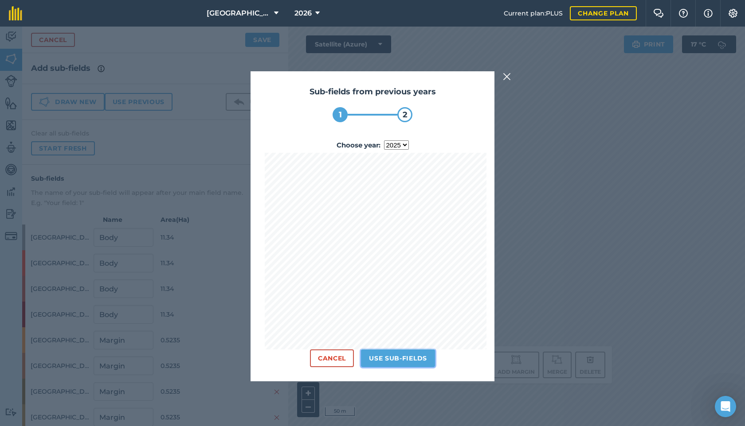
click at [401, 356] on button "Use sub-fields" at bounding box center [398, 359] width 74 height 18
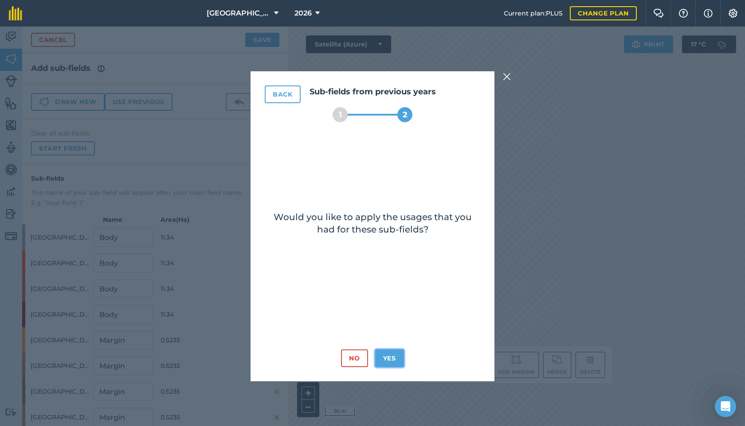
click at [380, 358] on button "Yes" at bounding box center [389, 359] width 29 height 18
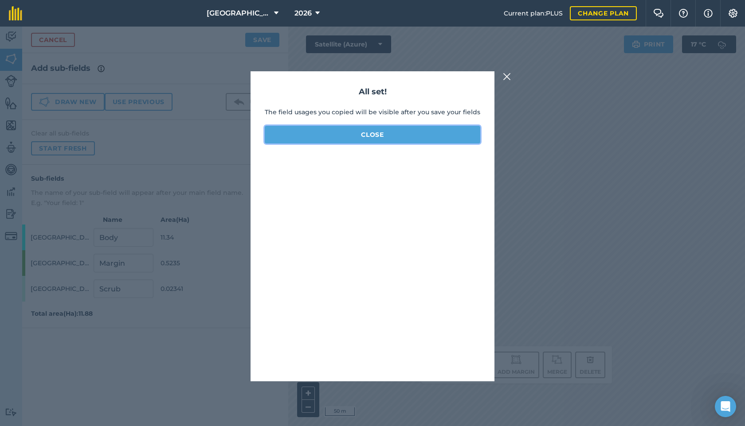
click at [328, 133] on button "Close" at bounding box center [372, 135] width 215 height 18
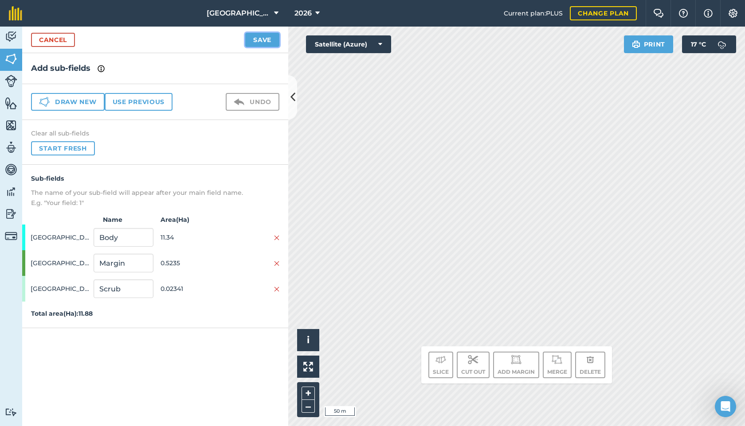
click at [257, 43] on button "Save" at bounding box center [262, 40] width 34 height 14
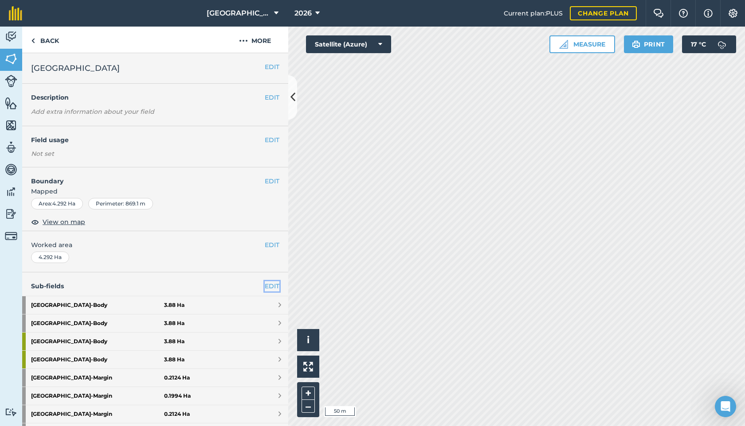
click at [275, 283] on link "EDIT" at bounding box center [272, 286] width 15 height 10
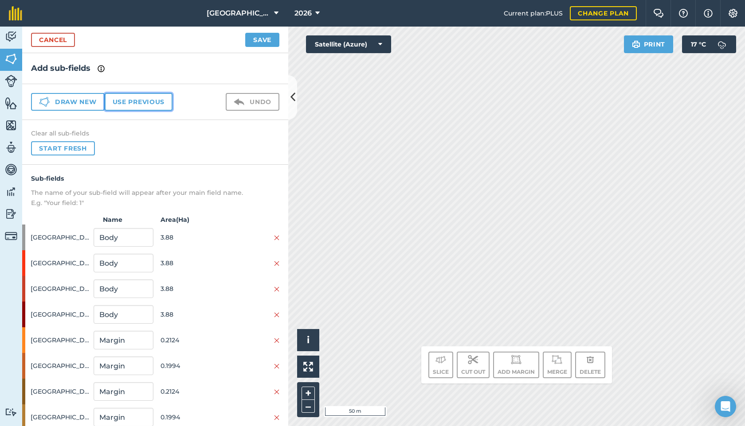
click at [142, 101] on button "Use previous" at bounding box center [139, 102] width 68 height 18
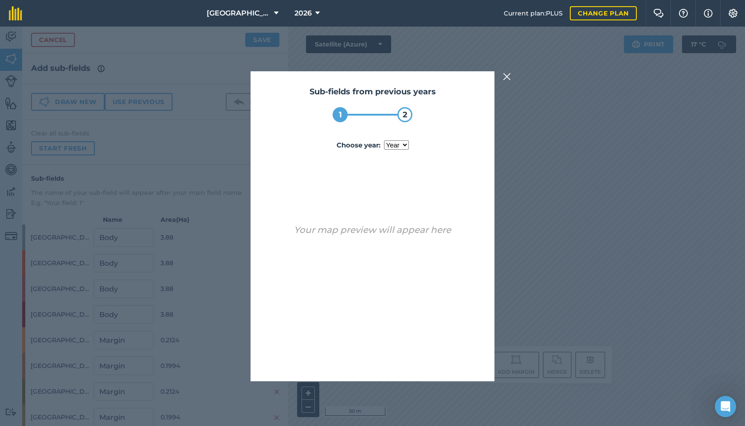
click at [411, 145] on label "Choose year : year 2022 2023 2024 2025" at bounding box center [372, 145] width 215 height 11
click at [409, 145] on select "year 2022 2023 2024 2025" at bounding box center [396, 145] width 25 height 9
click at [396, 142] on select "year 2022 2023 2024 2025" at bounding box center [396, 145] width 25 height 9
click at [384, 141] on select "year 2022 2023 2024 2025" at bounding box center [396, 145] width 25 height 9
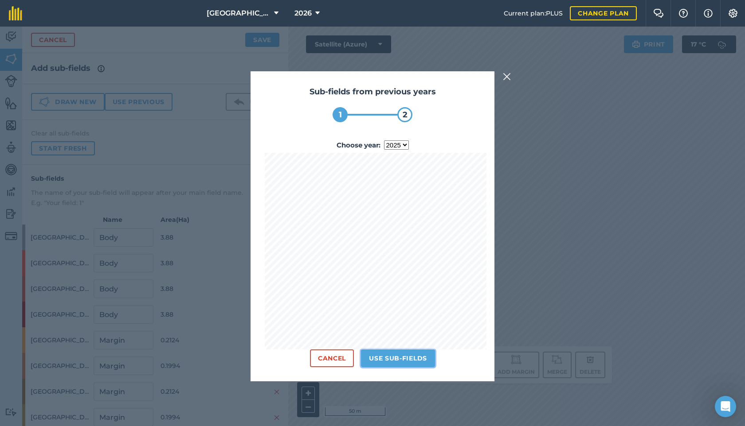
click at [402, 358] on button "Use sub-fields" at bounding box center [398, 359] width 74 height 18
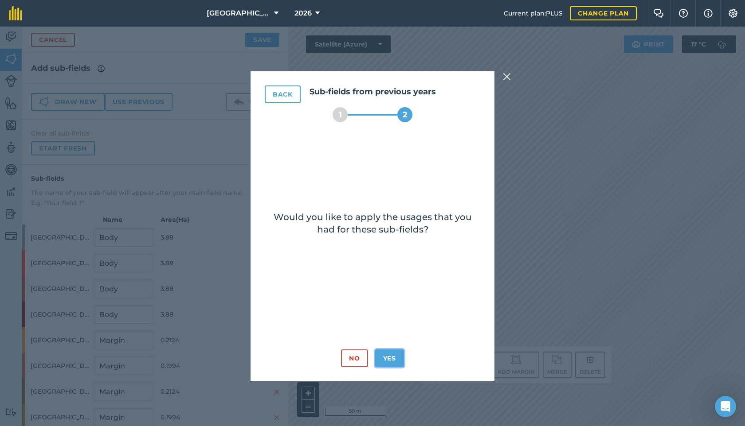
click at [395, 358] on button "Yes" at bounding box center [389, 359] width 29 height 18
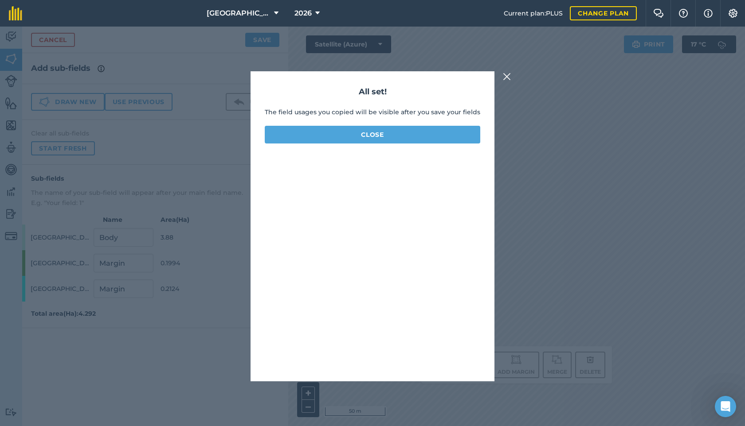
click at [376, 125] on div "All set! The field usages you copied will be visible after you save your fields…" at bounding box center [372, 226] width 244 height 310
click at [375, 130] on button "Close" at bounding box center [372, 135] width 215 height 18
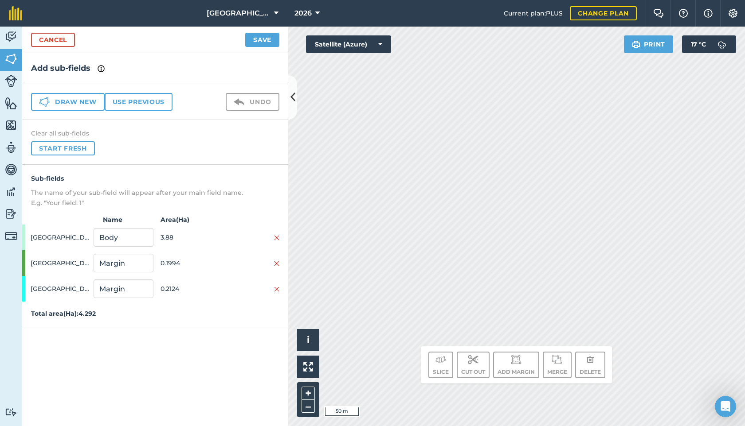
click at [262, 31] on div "Cancel Save" at bounding box center [155, 40] width 266 height 27
click at [266, 46] on button "Save" at bounding box center [262, 40] width 34 height 14
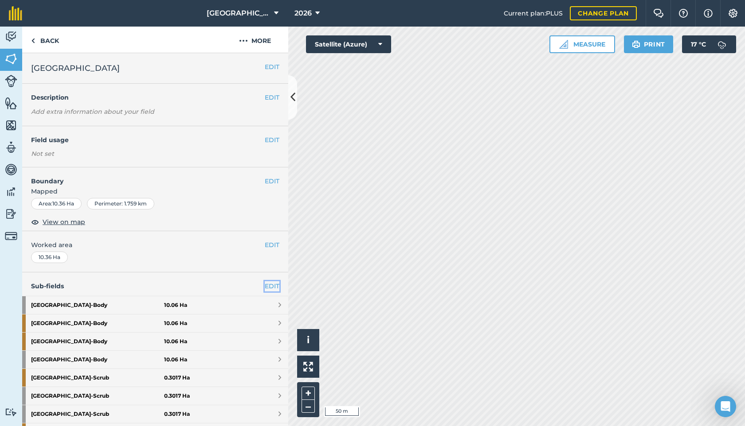
click at [270, 284] on link "EDIT" at bounding box center [272, 286] width 15 height 10
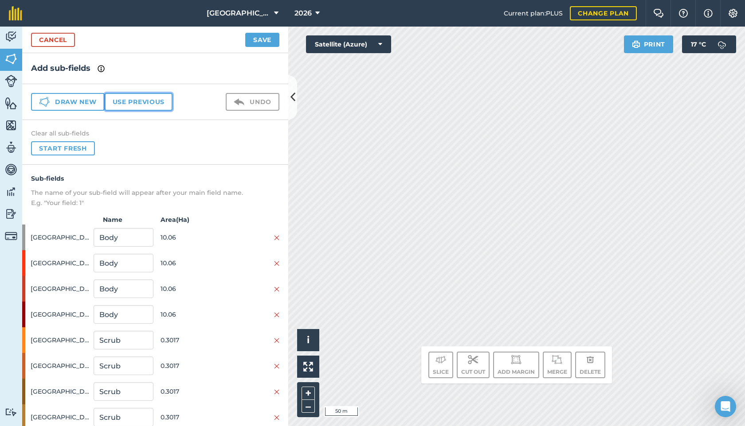
click at [141, 106] on button "Use previous" at bounding box center [139, 102] width 68 height 18
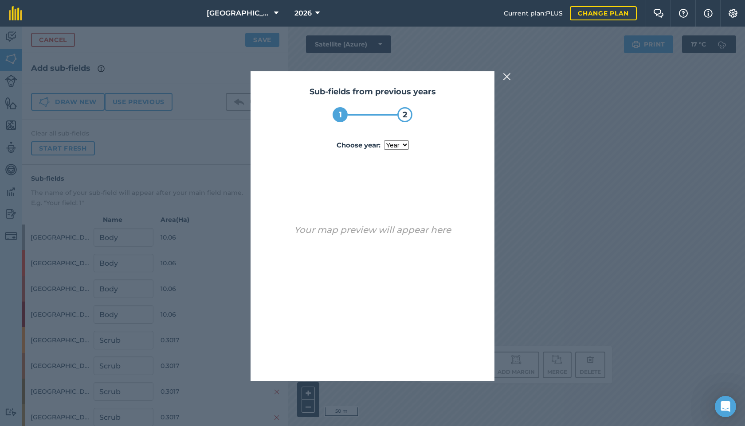
click at [393, 142] on select "year 2022 2023 2024 2025" at bounding box center [396, 145] width 25 height 9
click at [384, 141] on select "year 2022 2023 2024 2025" at bounding box center [396, 145] width 25 height 9
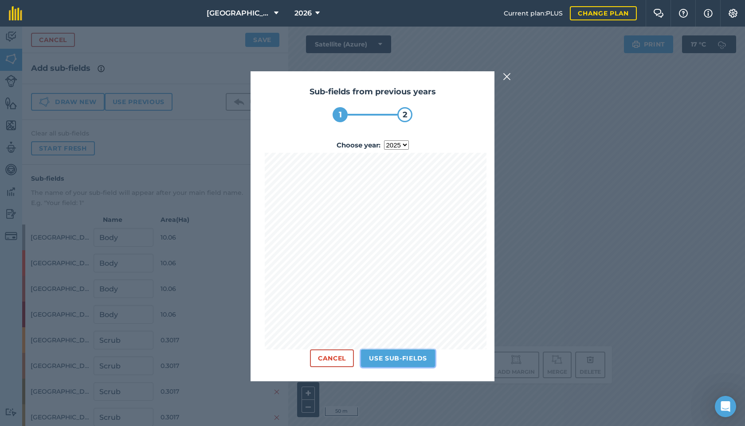
click at [401, 355] on button "Use sub-fields" at bounding box center [398, 359] width 74 height 18
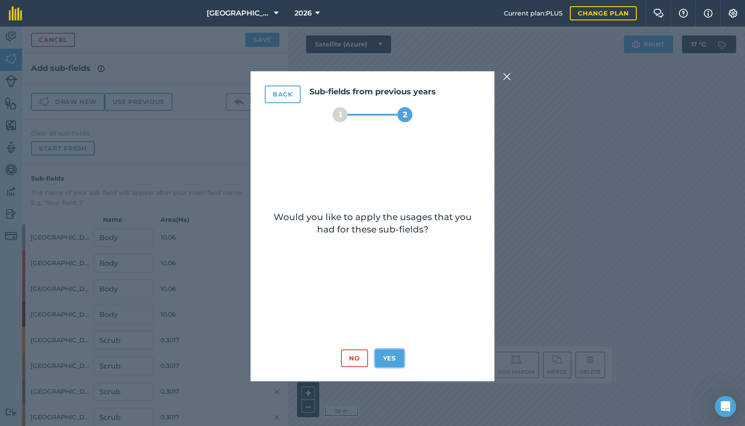
click at [393, 358] on button "Yes" at bounding box center [389, 359] width 29 height 18
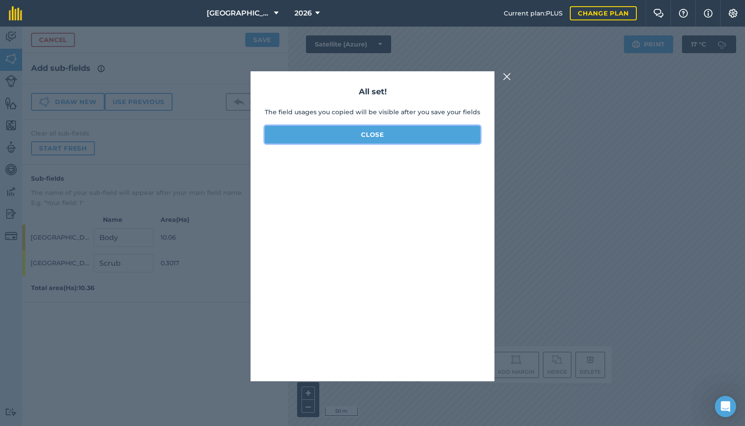
click at [371, 131] on button "Close" at bounding box center [372, 135] width 215 height 18
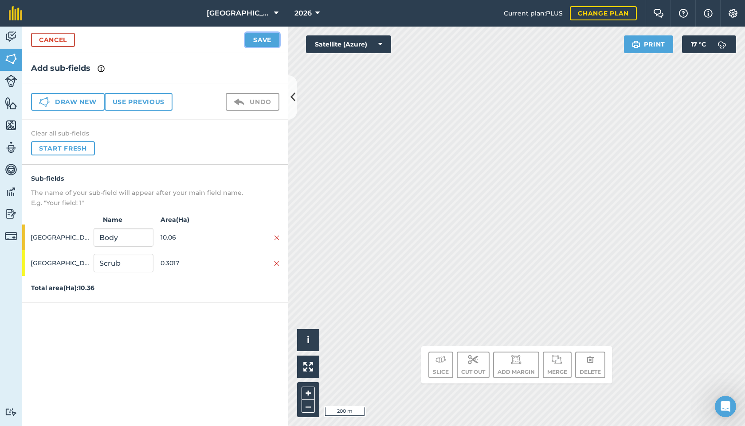
click at [258, 36] on button "Save" at bounding box center [262, 40] width 34 height 14
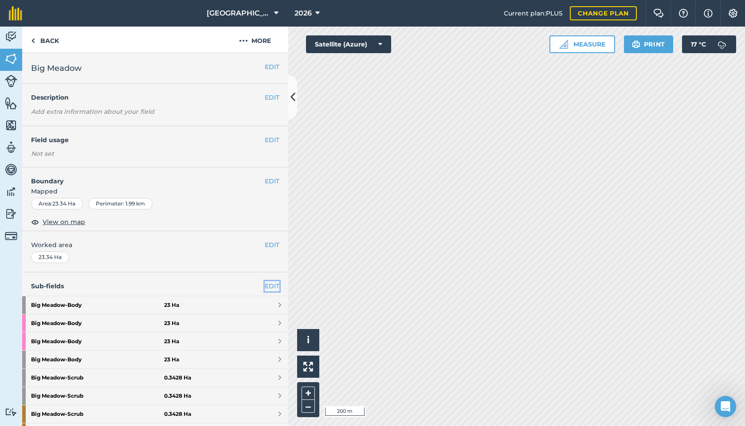
click
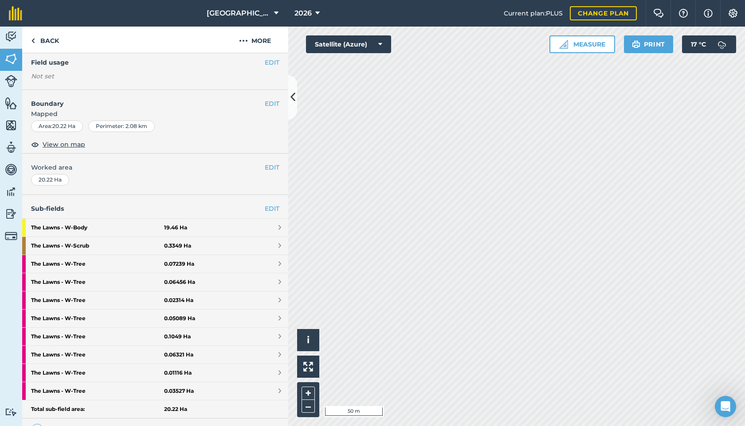
scroll to position [82, 0]
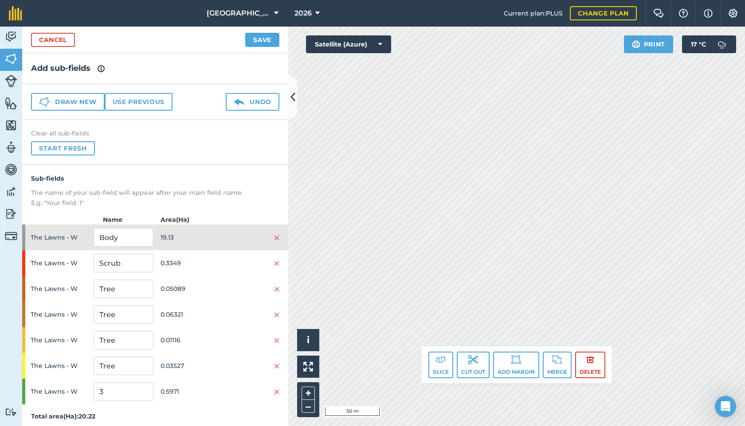
scroll to position [5, 0]
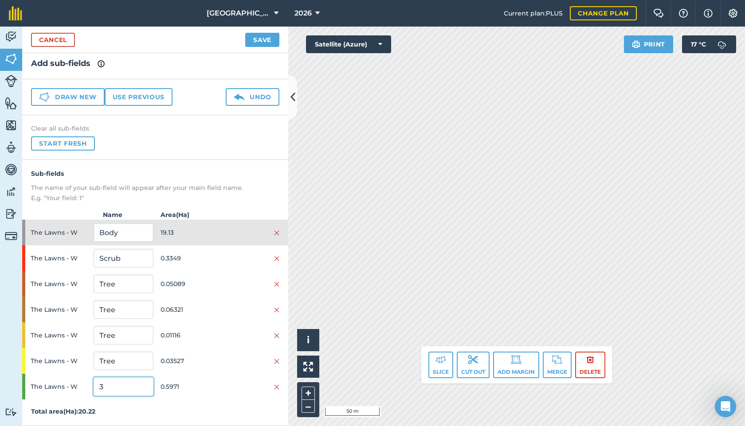
drag, startPoint x: 119, startPoint y: 388, endPoint x: 89, endPoint y: 384, distance: 30.4
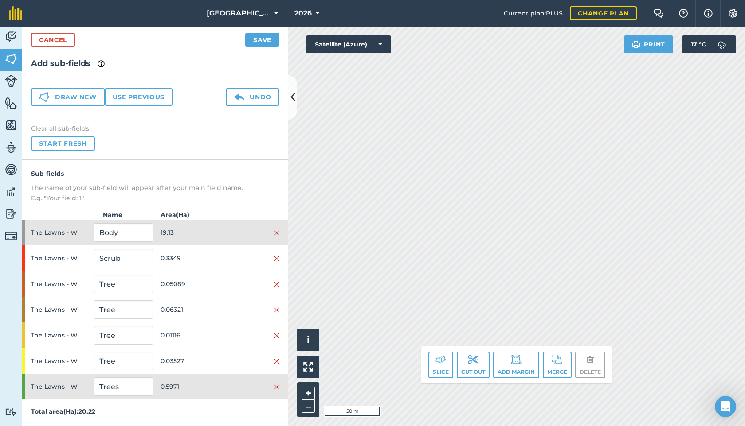
scroll to position [196, 0]
type input "Trees"
click at [193, 184] on p "The name of your sub-field will appear after your main field name." at bounding box center [155, 188] width 248 height 10
click at [473, 367] on button "Cut out" at bounding box center [473, 365] width 33 height 27
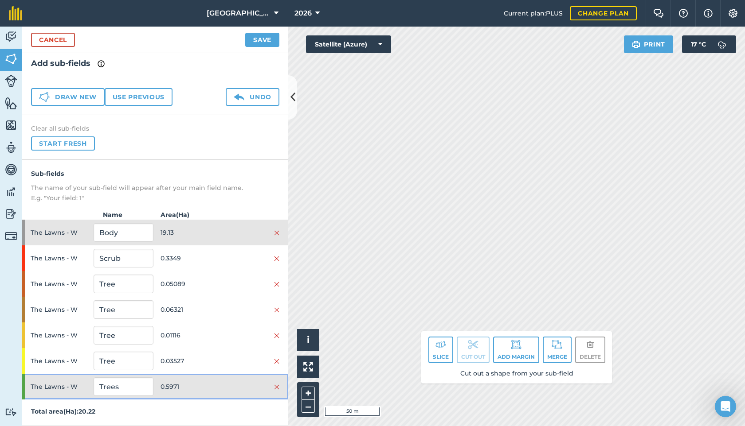
click at [214, 380] on span "0.5971" at bounding box center [189, 387] width 59 height 17
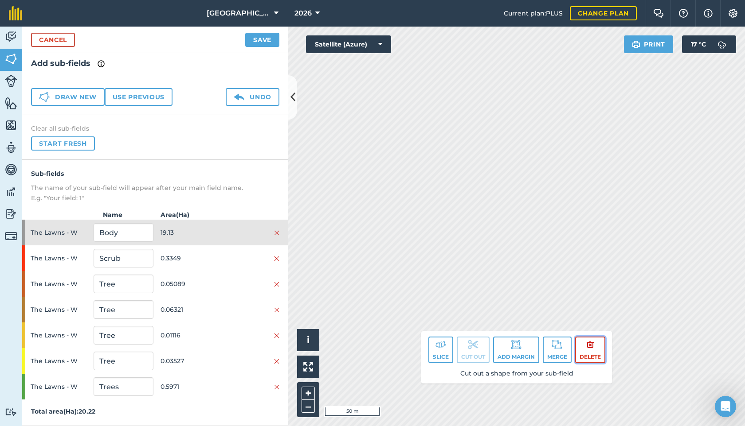
click at [582, 351] on button "Delete" at bounding box center [590, 350] width 30 height 27
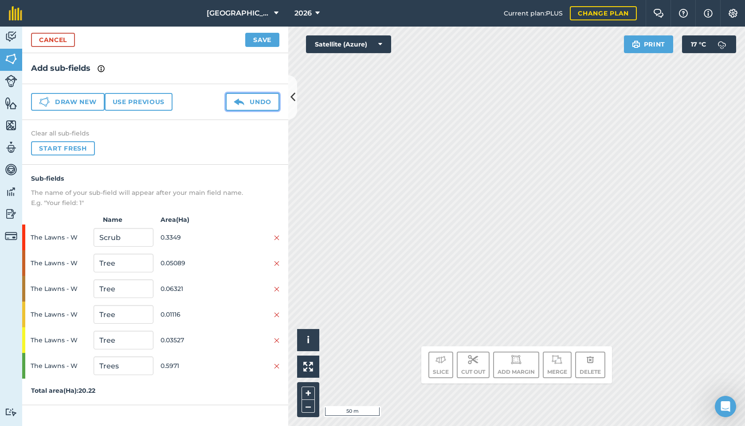
click at [240, 98] on img at bounding box center [239, 102] width 11 height 11
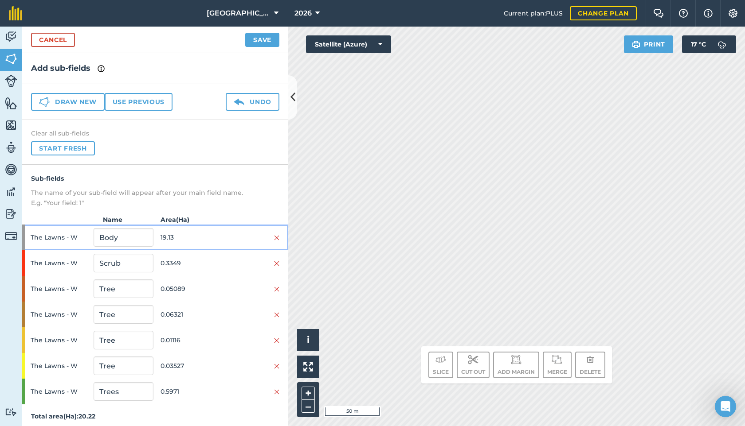
click at [203, 231] on span "19.13" at bounding box center [189, 237] width 59 height 17
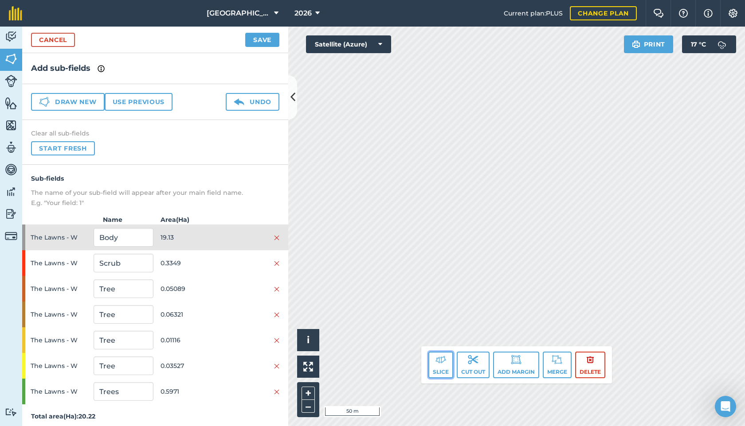
click at [438, 363] on img at bounding box center [440, 360] width 11 height 11
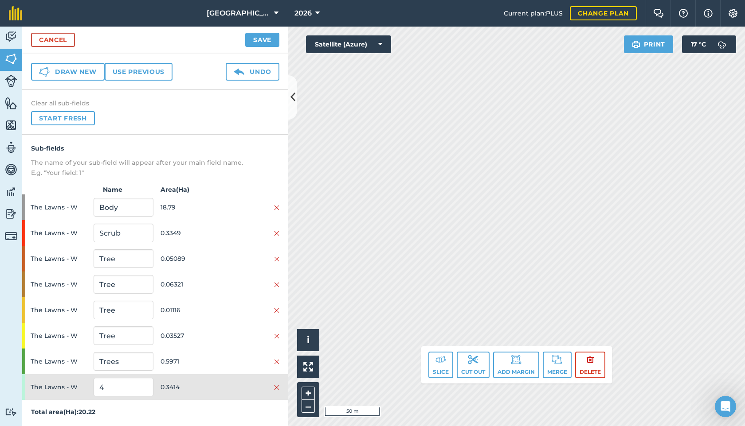
scroll to position [31, 0]
click at [193, 283] on span "0.06321" at bounding box center [189, 284] width 59 height 17
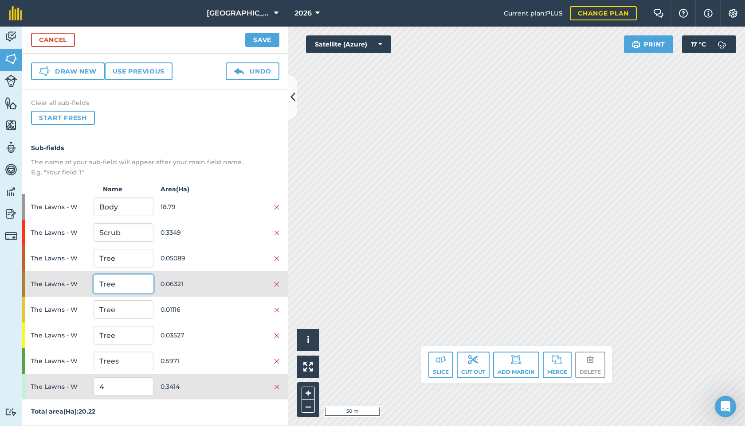
drag, startPoint x: 126, startPoint y: 281, endPoint x: 86, endPoint y: 275, distance: 40.3
click at [86, 275] on div "The Lawns - W Tree 0.06321" at bounding box center [155, 284] width 266 height 26
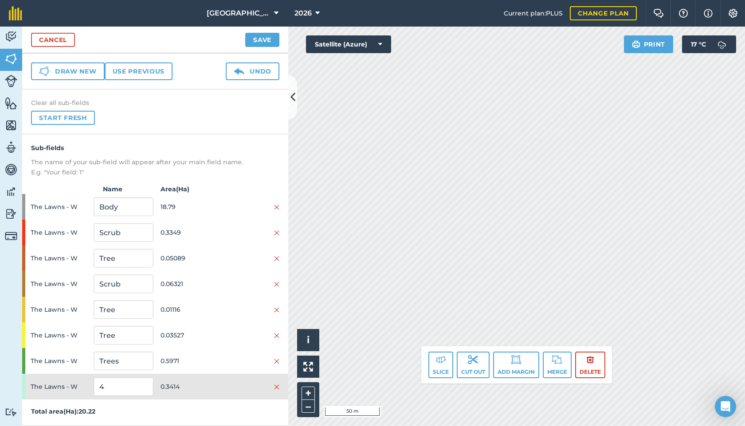
click at [212, 145] on h4 "Sub-fields" at bounding box center [155, 148] width 248 height 10
drag, startPoint x: 131, startPoint y: 284, endPoint x: 88, endPoint y: 284, distance: 43.0
click at [88, 284] on div "The Lawns - W Scrub 0.06321" at bounding box center [155, 284] width 266 height 26
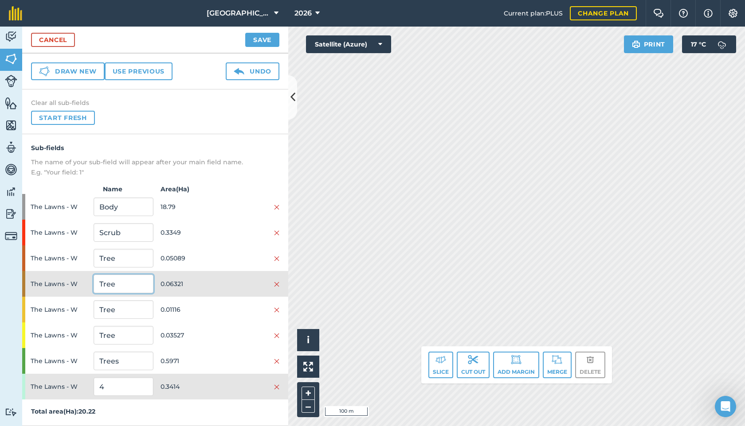
type input "Tree"
drag, startPoint x: 119, startPoint y: 385, endPoint x: 88, endPoint y: 385, distance: 31.0
click at [88, 385] on div "The Lawns - W 4 0.3414" at bounding box center [155, 387] width 266 height 26
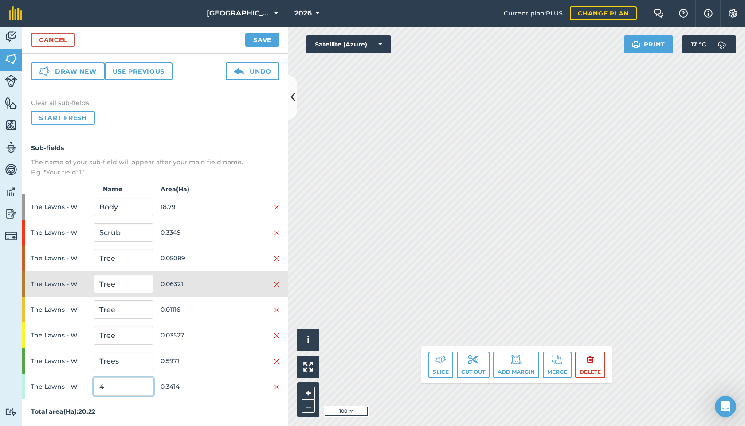
type input "C"
type input "Scrub"
click at [191, 137] on div "Sub-fields The name of your sub-field will appear after your main field name. E…" at bounding box center [155, 280] width 266 height 292
click at [266, 42] on button "Save" at bounding box center [262, 40] width 34 height 14
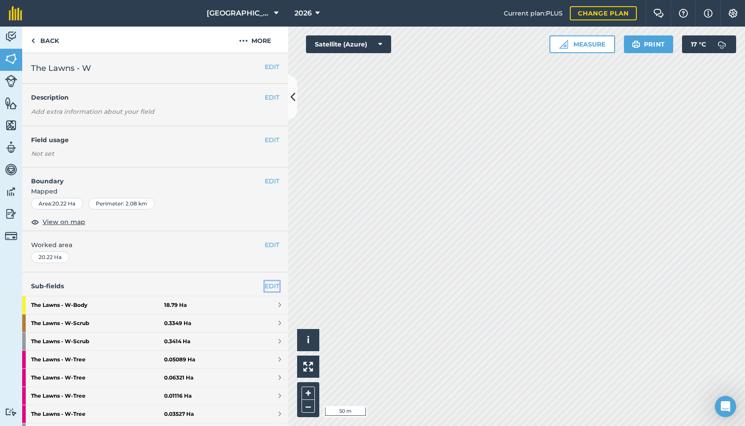
click at [267, 286] on link "EDIT" at bounding box center [272, 286] width 15 height 10
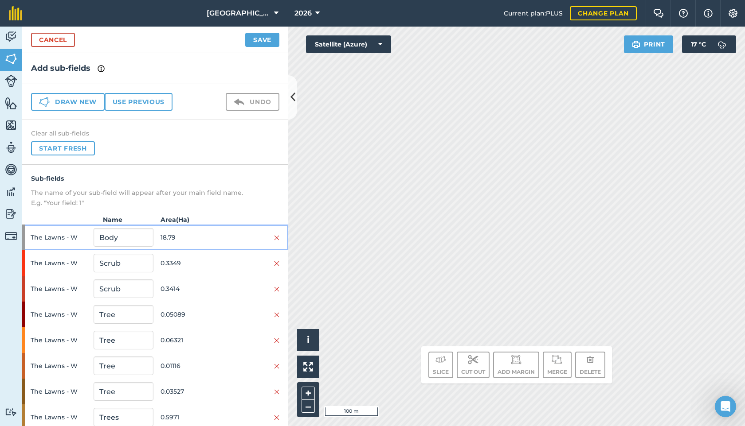
click at [206, 231] on span "18.79" at bounding box center [189, 237] width 59 height 17
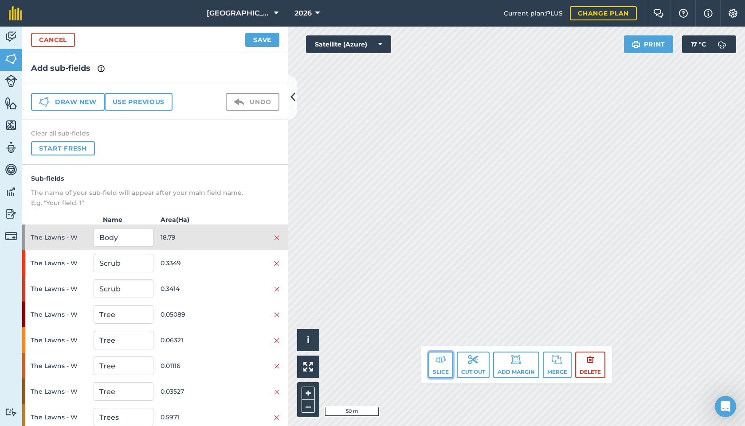
click at [442, 364] on img at bounding box center [440, 360] width 11 height 11
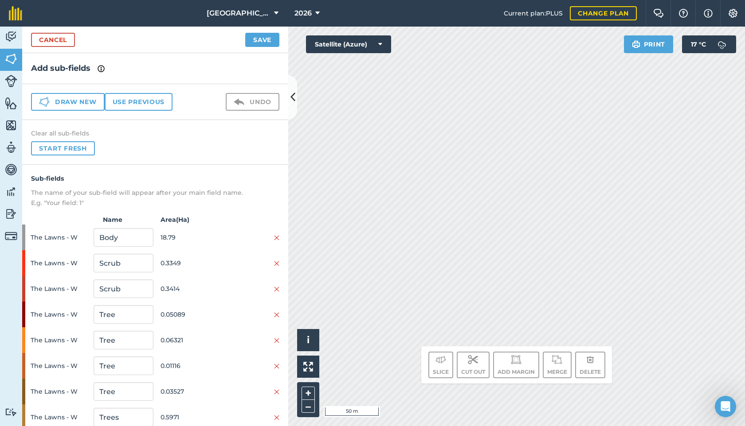
scroll to position [31, 0]
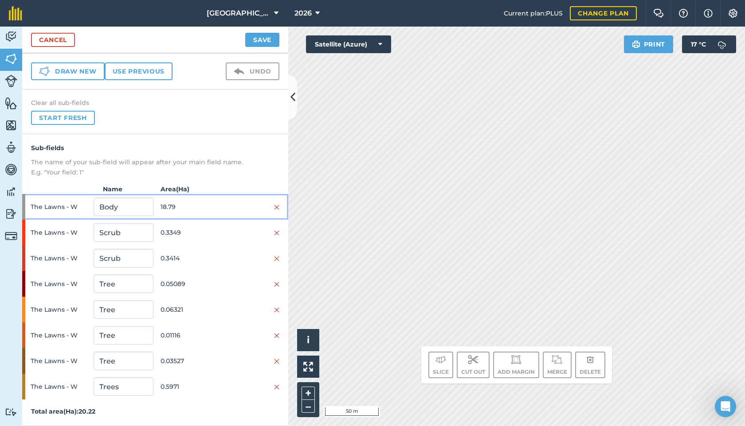
click at [189, 201] on span "18.79" at bounding box center [189, 207] width 59 height 17
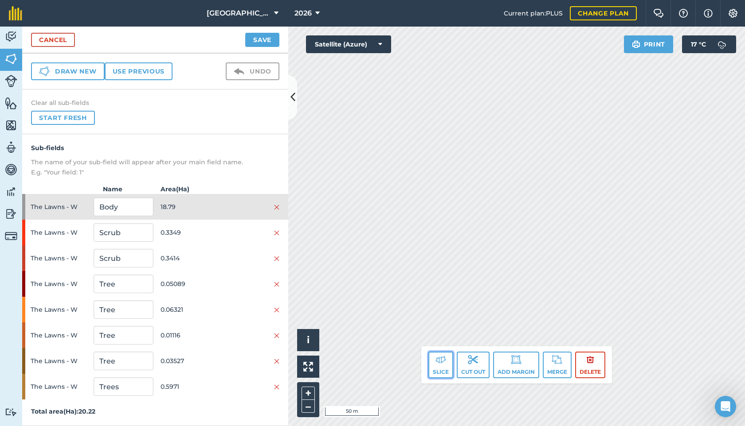
click at [438, 368] on button "Slice" at bounding box center [440, 365] width 25 height 27
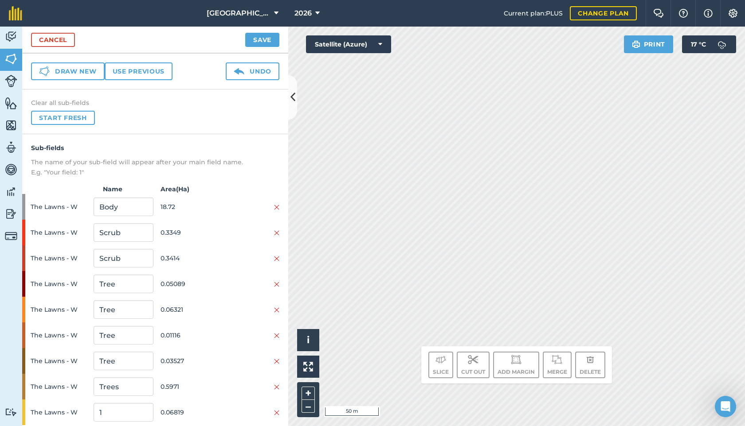
scroll to position [56, 0]
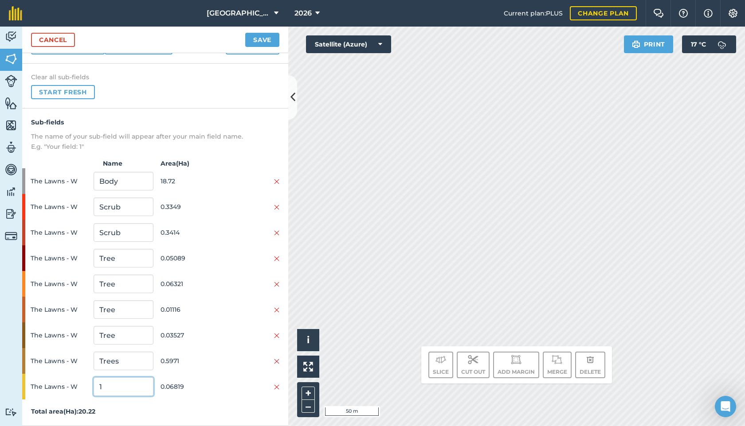
drag, startPoint x: 121, startPoint y: 384, endPoint x: 67, endPoint y: 381, distance: 53.7
click at [67, 381] on div "The Lawns - W 1 0.06819" at bounding box center [155, 387] width 266 height 26
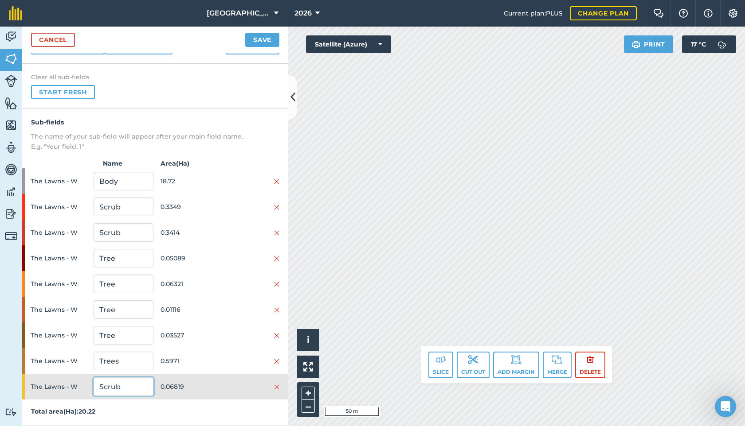
type input "Scrub"
click at [245, 33] on button "Save" at bounding box center [262, 40] width 34 height 14
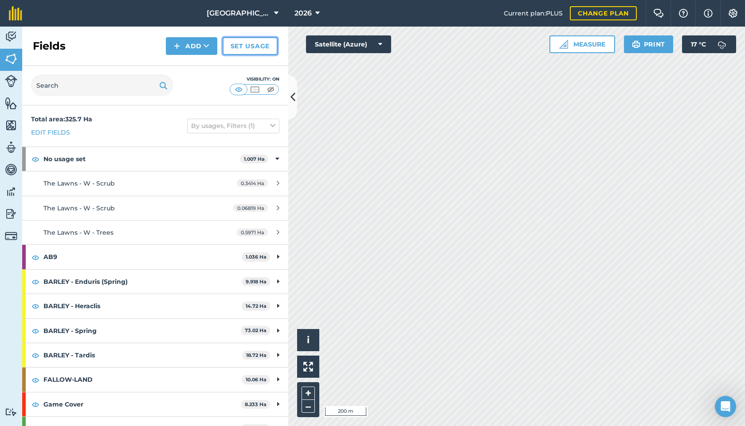
click at [248, 49] on link "Set usage" at bounding box center [250, 46] width 55 height 18
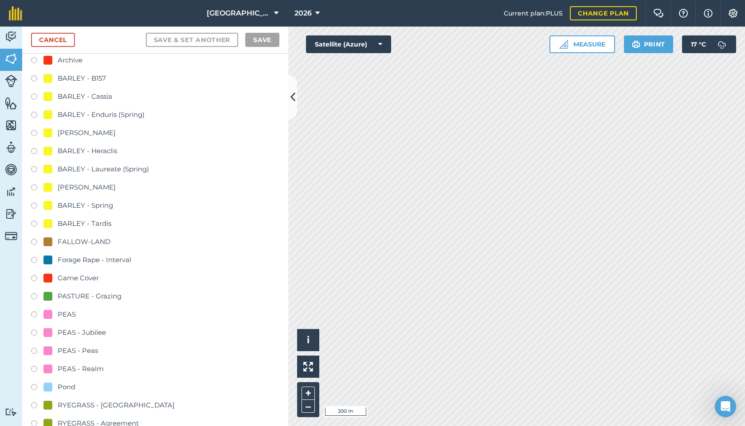
scroll to position [68, 0]
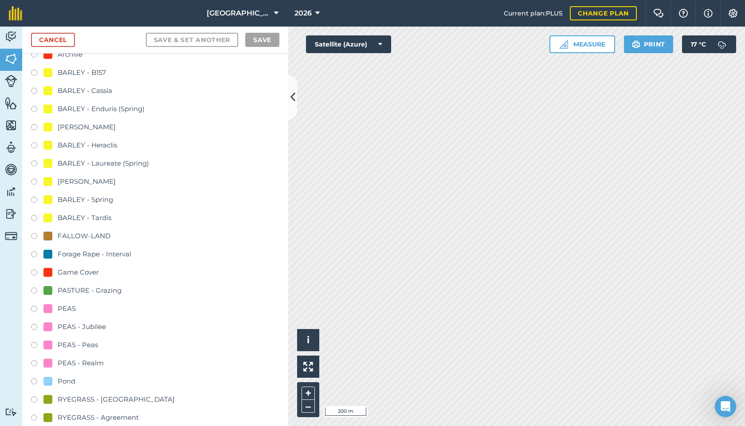
click at [36, 235] on label at bounding box center [37, 237] width 12 height 9
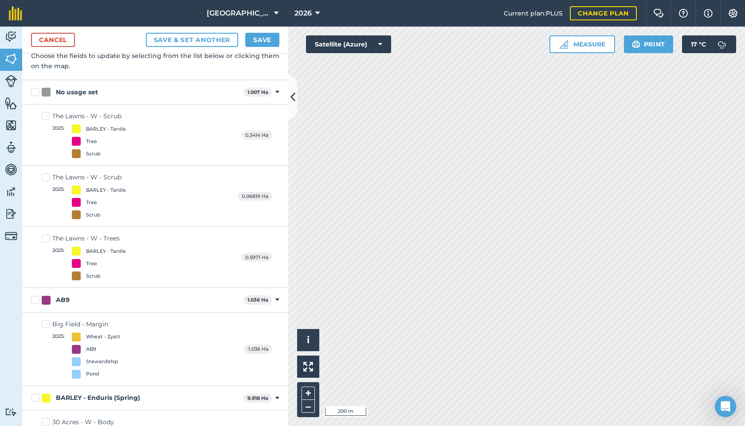
click at [49, 117] on label "The Lawns - W - Scrub 2025 : BARLEY - Tardis Tree Scrub" at bounding box center [84, 135] width 84 height 47
click at [47, 117] on input "The Lawns - W - Scrub 2025 : BARLEY - Tardis Tree Scrub" at bounding box center [45, 115] width 6 height 6
checkbox input "true"
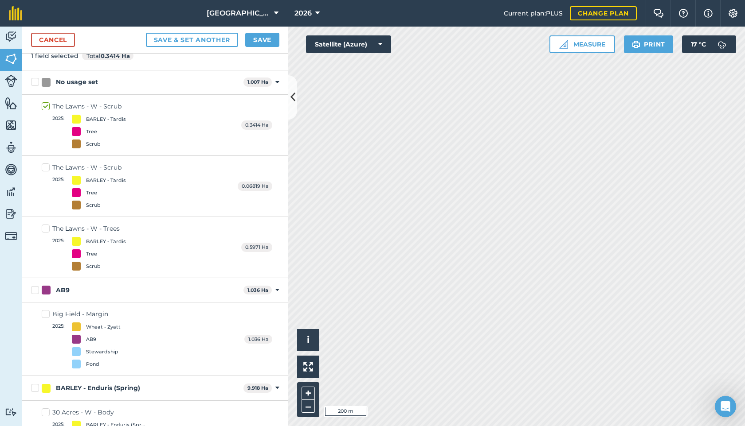
click at [48, 169] on label "The Lawns - W - Scrub 2025 : BARLEY - Tardis Tree Scrub" at bounding box center [84, 186] width 84 height 47
click at [47, 169] on input "The Lawns - W - Scrub 2025 : BARLEY - Tardis Tree Scrub" at bounding box center [45, 166] width 6 height 6
checkbox input "true"
click at [265, 40] on button "Save" at bounding box center [262, 40] width 34 height 14
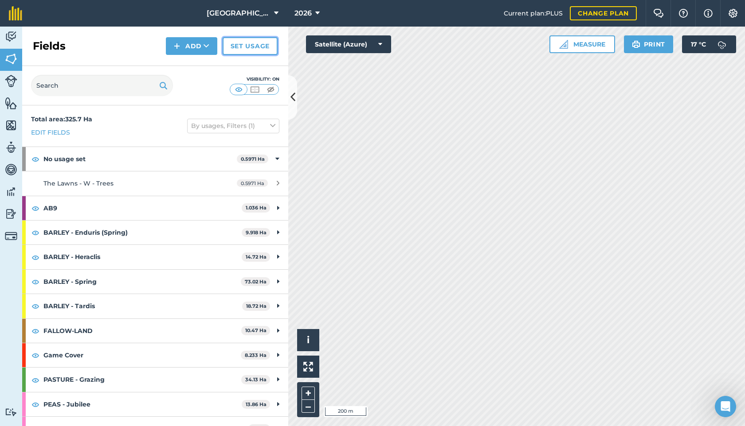
click at [248, 44] on link "Set usage" at bounding box center [250, 46] width 55 height 18
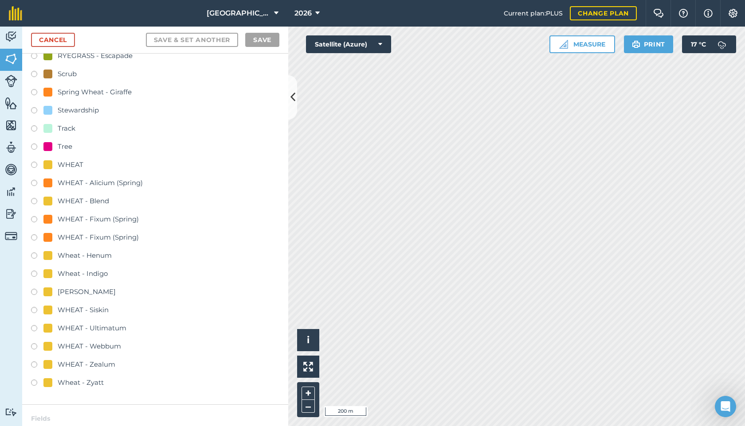
scroll to position [523, 0]
click at [34, 144] on label at bounding box center [37, 146] width 12 height 9
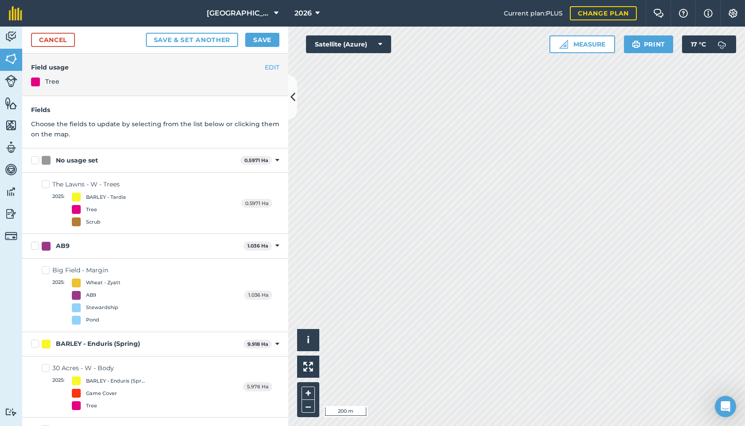
click at [46, 186] on label "The Lawns - W - Trees 2025 : BARLEY - Tardis Tree Scrub" at bounding box center [84, 203] width 84 height 47
click at [46, 186] on input "The Lawns - W - Trees 2025 : BARLEY - Tardis Tree Scrub" at bounding box center [45, 183] width 6 height 6
checkbox input "true"
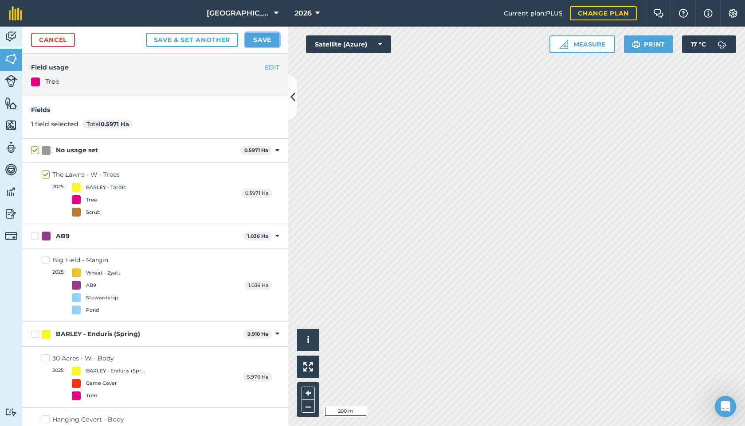
click at [261, 43] on button "Save" at bounding box center [262, 40] width 34 height 14
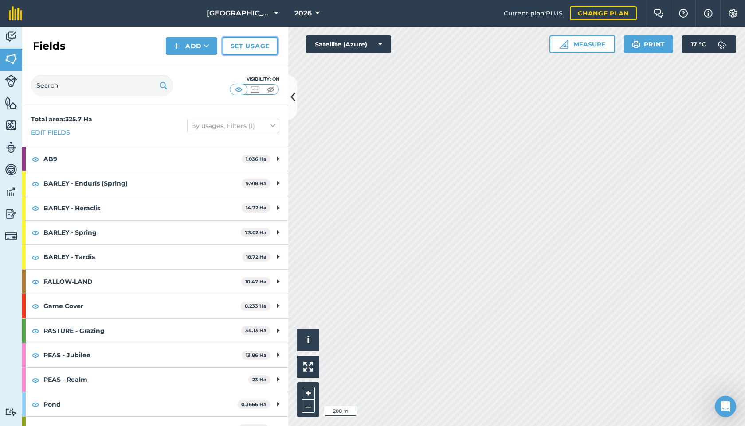
click at [243, 49] on link "Set usage" at bounding box center [250, 46] width 55 height 18
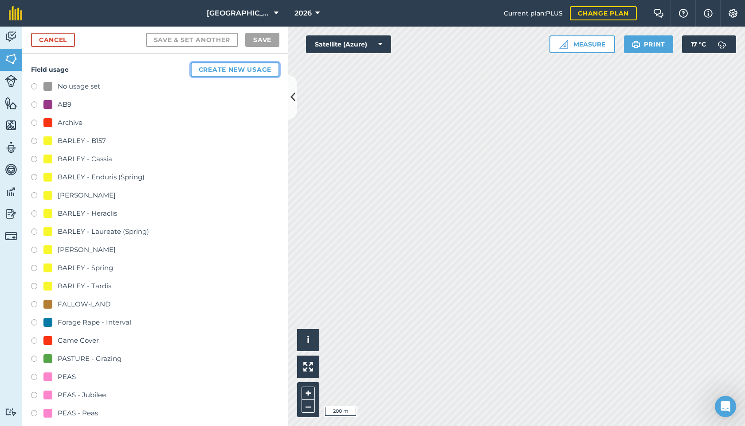
click at [230, 65] on button "Create new usage" at bounding box center [235, 70] width 89 height 14
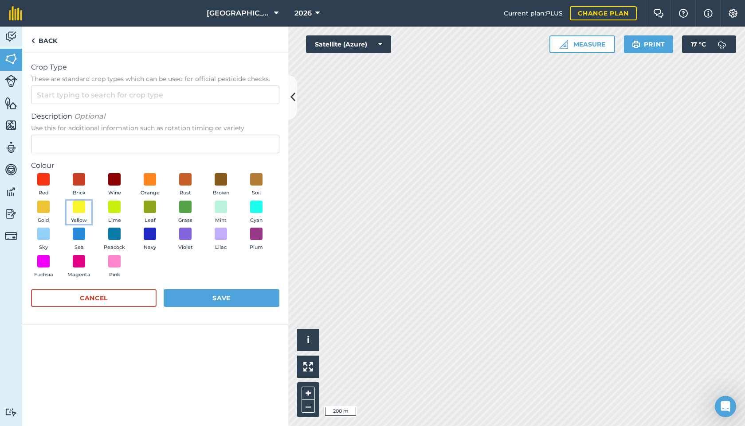
click at [72, 211] on button "Yellow" at bounding box center [78, 213] width 25 height 24
click at [64, 95] on input "Crop Type These are standard crop types which can be used for official pesticid…" at bounding box center [155, 95] width 248 height 19
click at [67, 136] on li "BARLEY" at bounding box center [154, 135] width 247 height 21
type input "BARLEY"
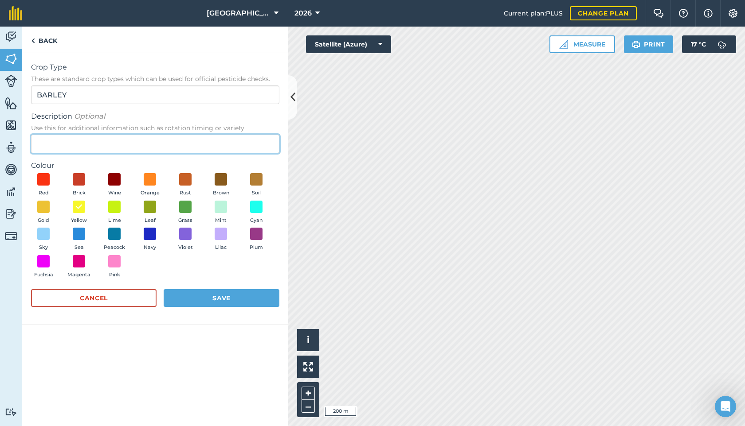
click at [61, 141] on input "Description Optional Use this for additional information such as rotation timin…" at bounding box center [155, 144] width 248 height 19
type input "Feeris"
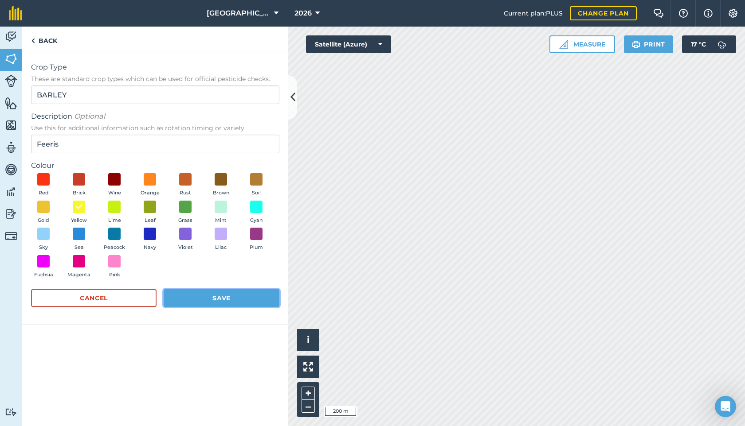
click at [206, 302] on button "Save" at bounding box center [222, 298] width 116 height 18
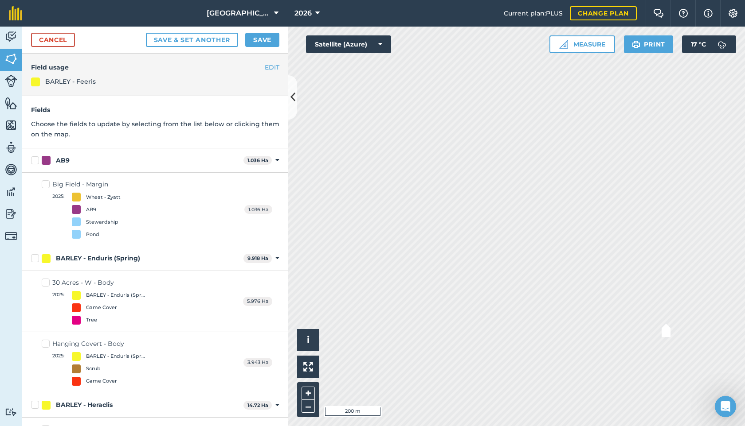
checkbox input "true"
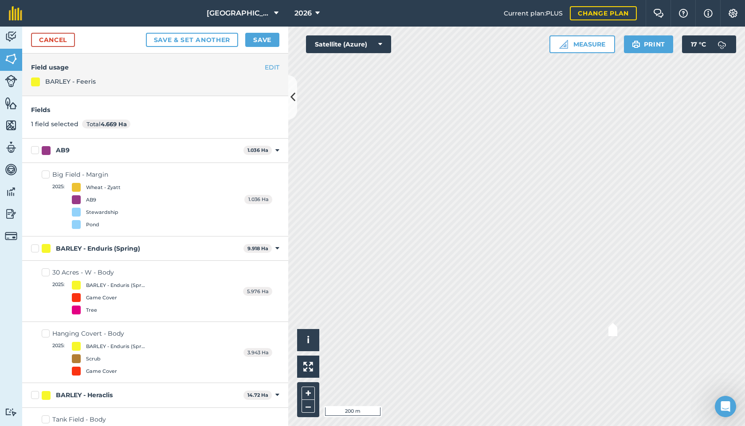
checkbox input "true"
click at [214, 40] on button "Save & set another" at bounding box center [192, 40] width 93 height 14
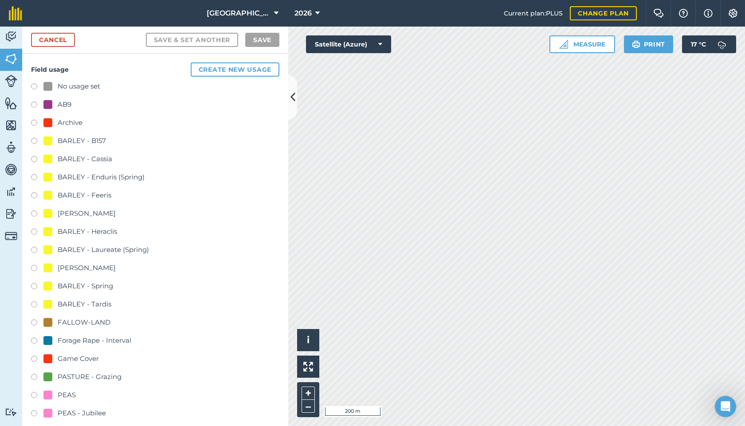
click at [35, 177] on label at bounding box center [37, 178] width 12 height 9
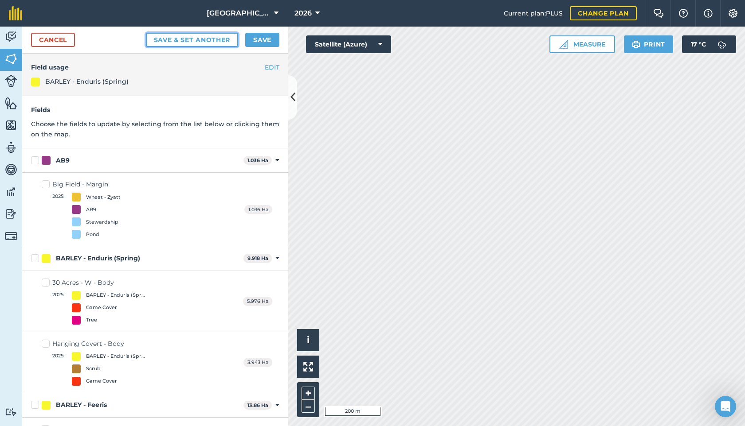
click at [176, 37] on button "Save & set another" at bounding box center [192, 40] width 93 height 14
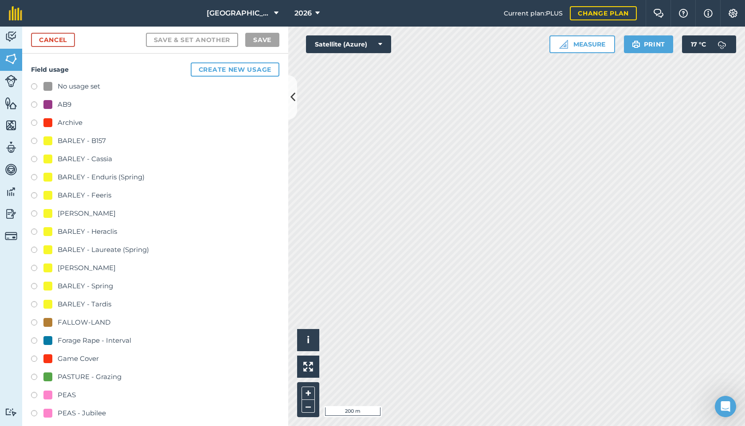
click at [33, 341] on label at bounding box center [37, 342] width 12 height 9
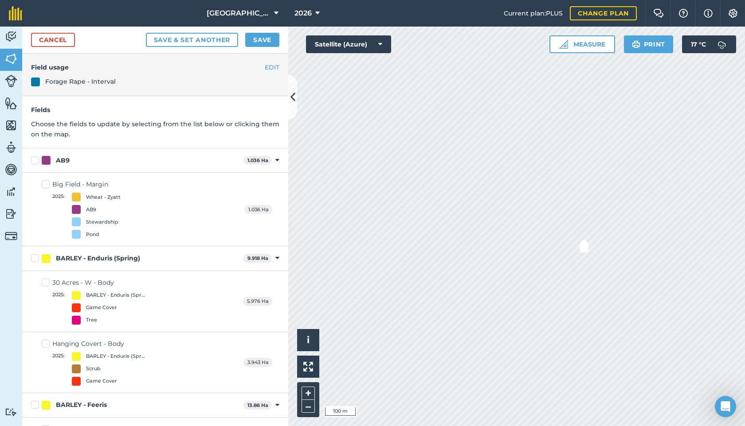
checkbox input "true"
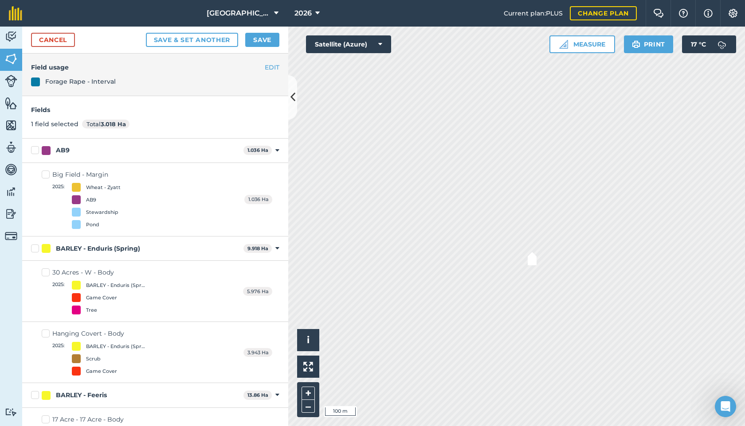
checkbox input "true"
click at [258, 40] on button "Save" at bounding box center [262, 40] width 34 height 14
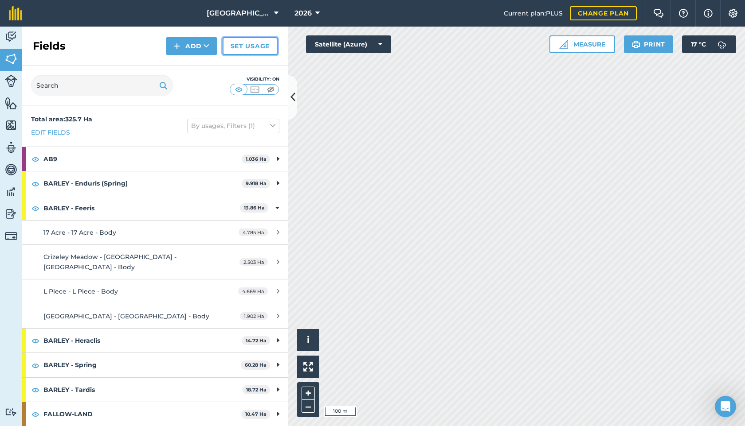
click at [241, 52] on link "Set usage" at bounding box center [250, 46] width 55 height 18
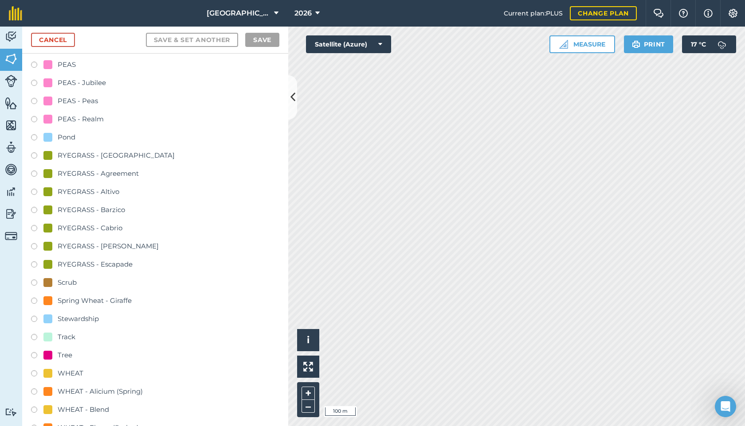
scroll to position [332, 0]
click at [35, 190] on label at bounding box center [37, 192] width 12 height 9
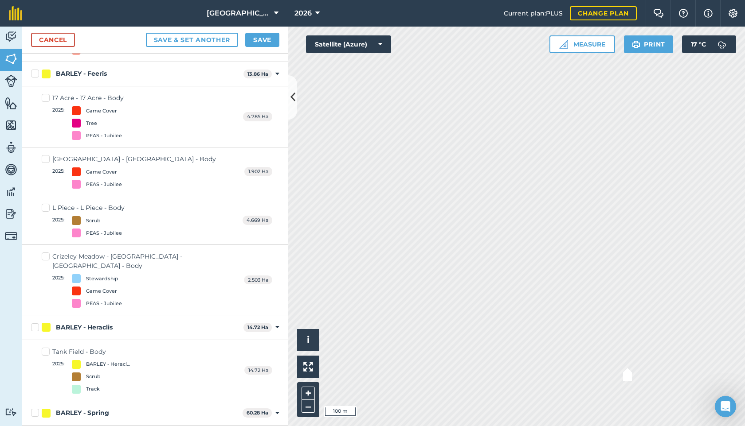
checkbox input "true"
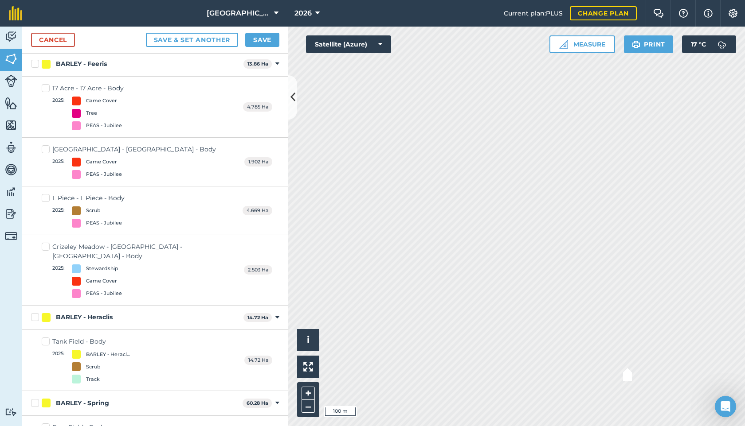
scroll to position [321, 0]
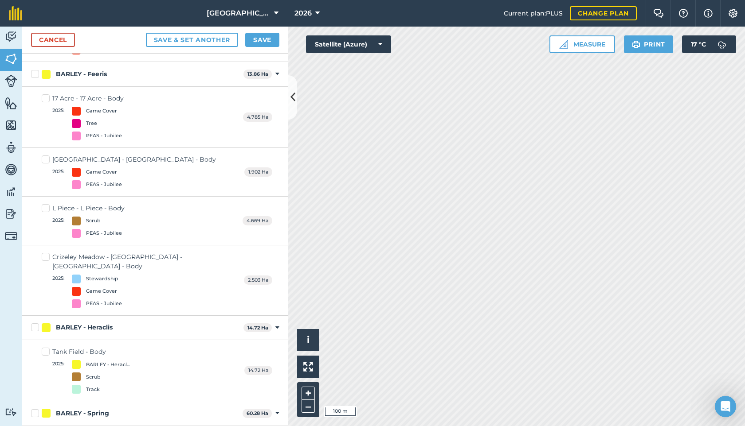
checkbox input "true"
click at [218, 41] on button "Save & set another" at bounding box center [192, 40] width 93 height 14
checkbox input "false"
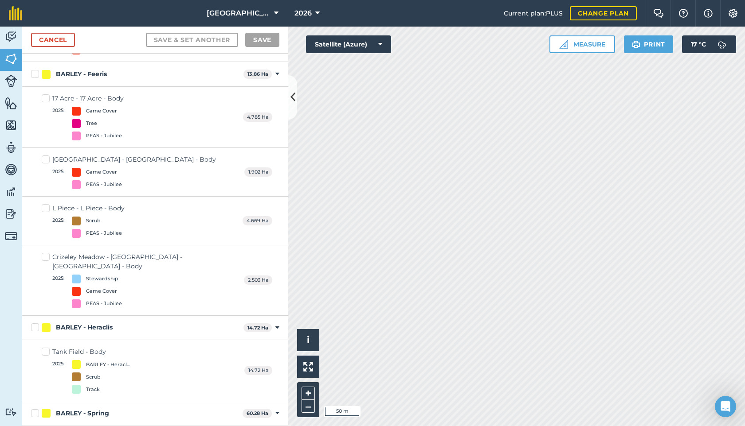
checkbox input "false"
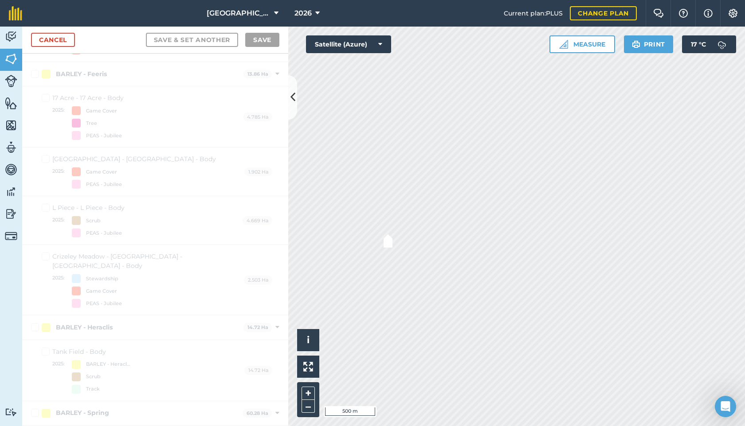
checkbox input "true"
click at [62, 43] on link "Cancel" at bounding box center [53, 40] width 44 height 14
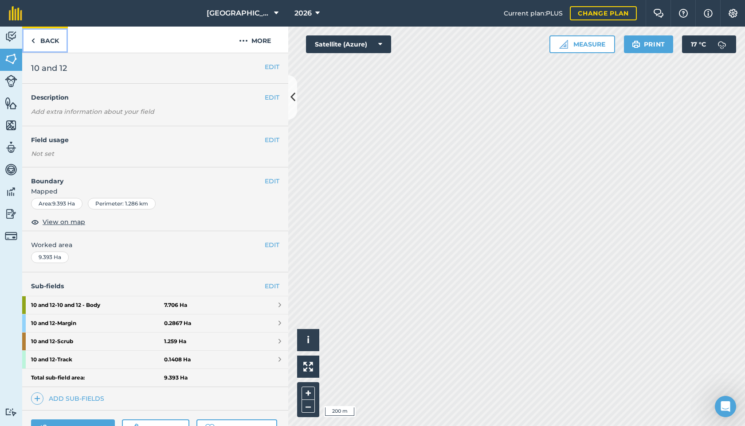
click at [34, 33] on link "Back" at bounding box center [45, 40] width 46 height 26
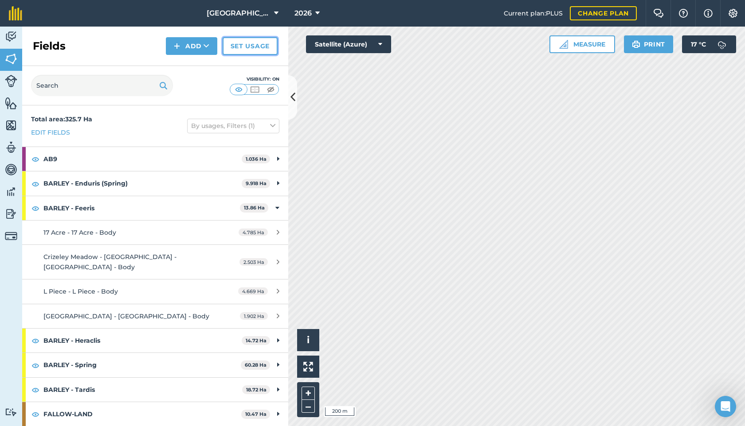
click at [242, 49] on link "Set usage" at bounding box center [250, 46] width 55 height 18
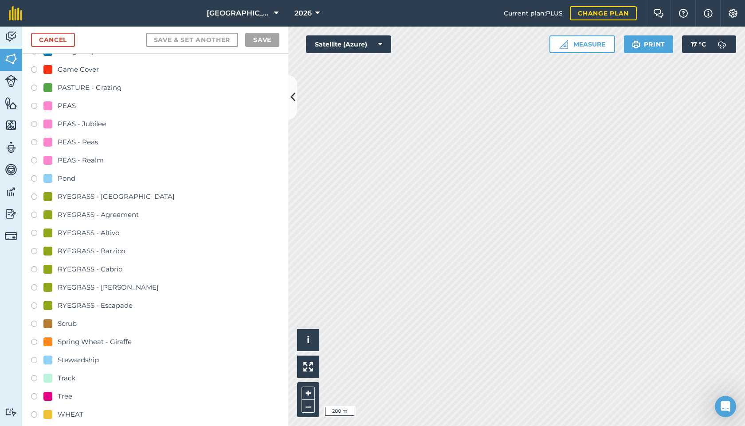
scroll to position [290, 0]
click at [38, 232] on label at bounding box center [37, 233] width 12 height 9
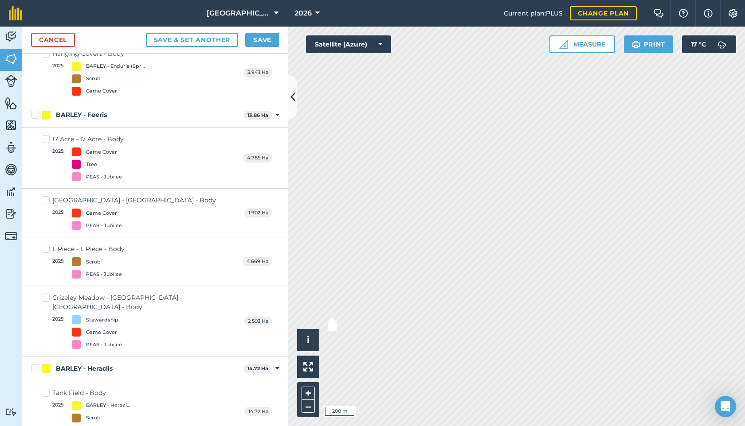
checkbox input "true"
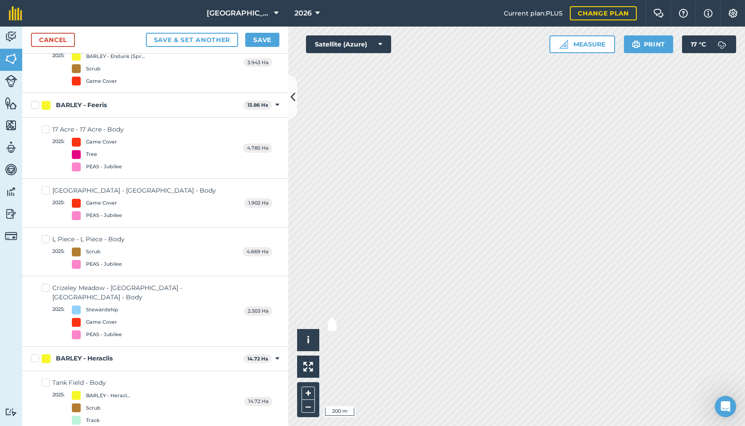
scroll to position [280, 0]
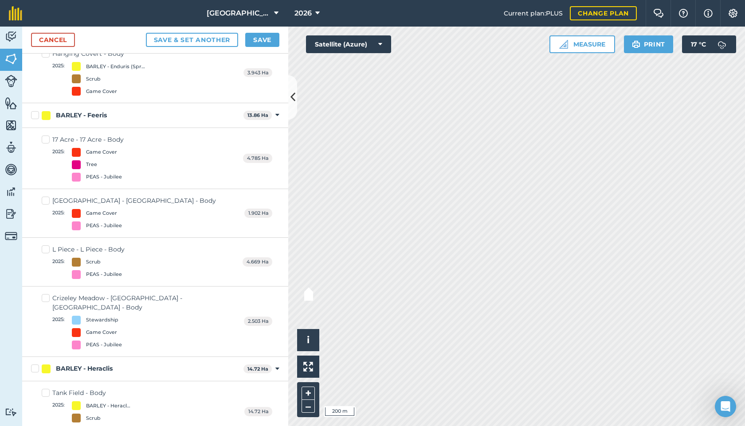
checkbox input "true"
click at [256, 42] on button "Save" at bounding box center [262, 40] width 34 height 14
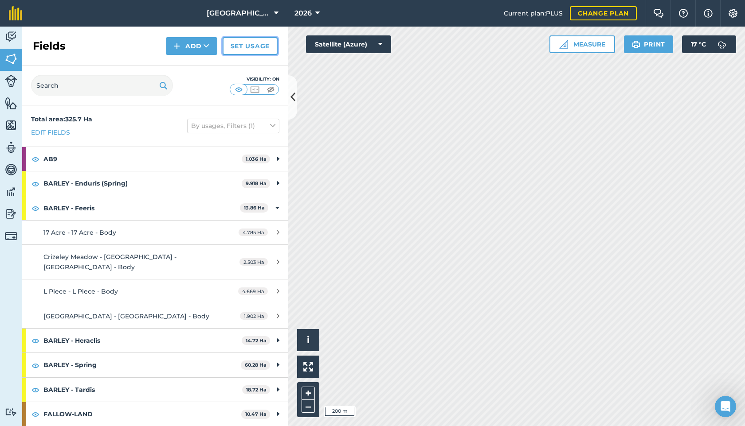
click at [250, 47] on link "Set usage" at bounding box center [250, 46] width 55 height 18
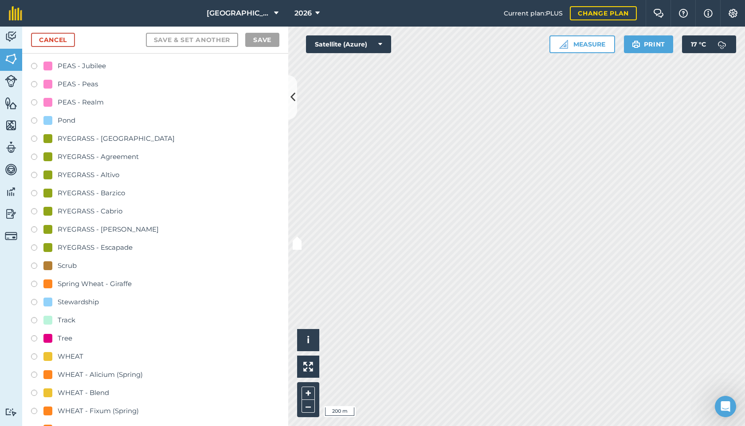
scroll to position [348, 0]
click at [56, 190] on div "RYEGRASS - Barzico" at bounding box center [84, 192] width 82 height 11
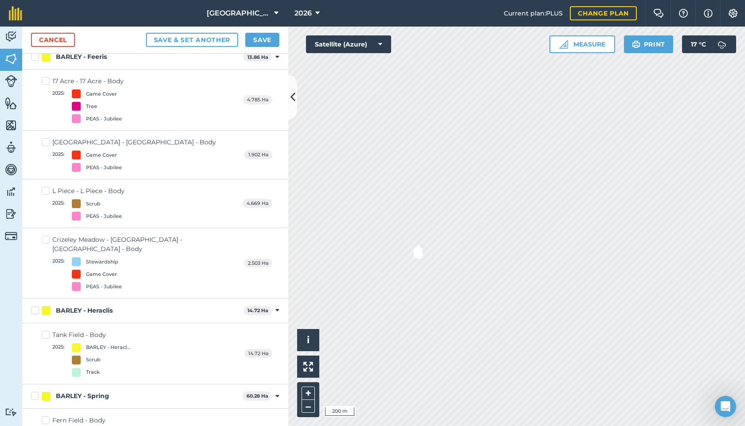
checkbox input "true"
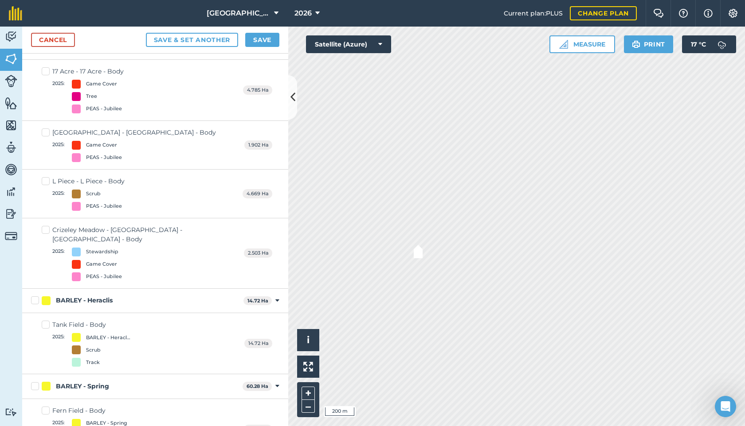
scroll to position [338, 0]
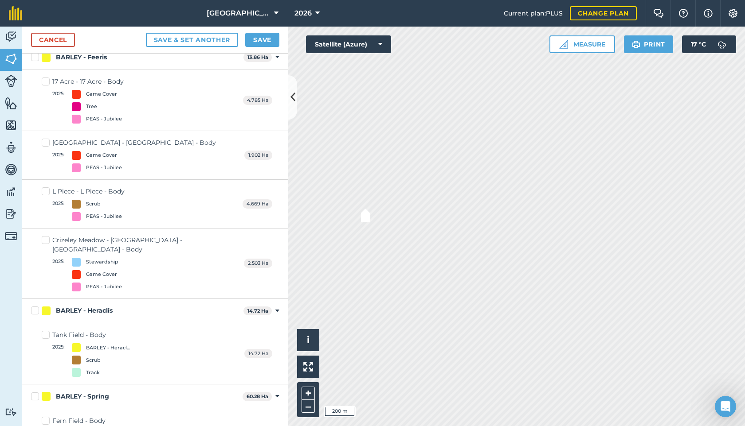
checkbox input "true"
click at [261, 41] on button "Save" at bounding box center [262, 40] width 34 height 14
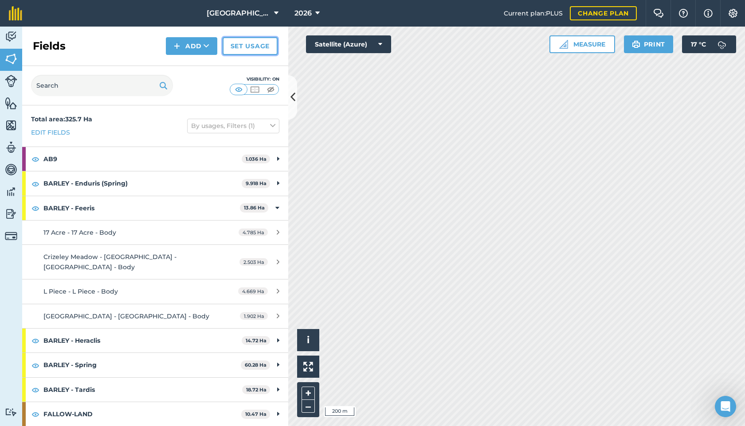
click at [242, 45] on link "Set usage" at bounding box center [250, 46] width 55 height 18
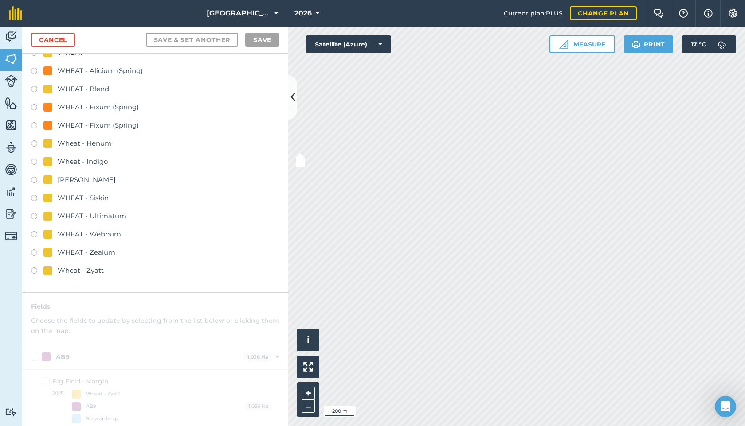
scroll to position [658, 0]
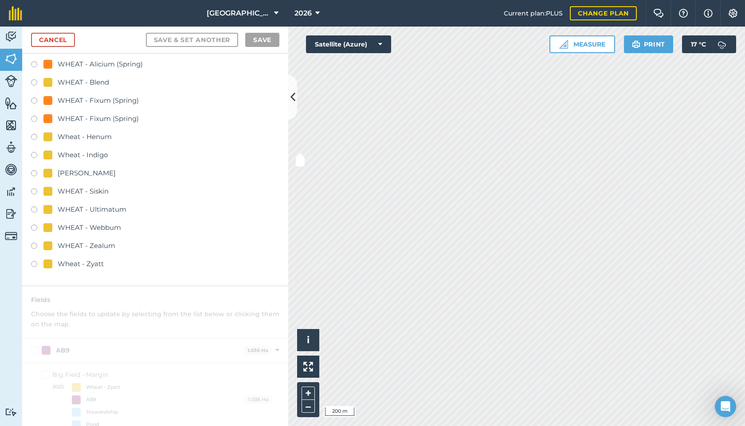
click at [35, 263] on label at bounding box center [37, 265] width 12 height 9
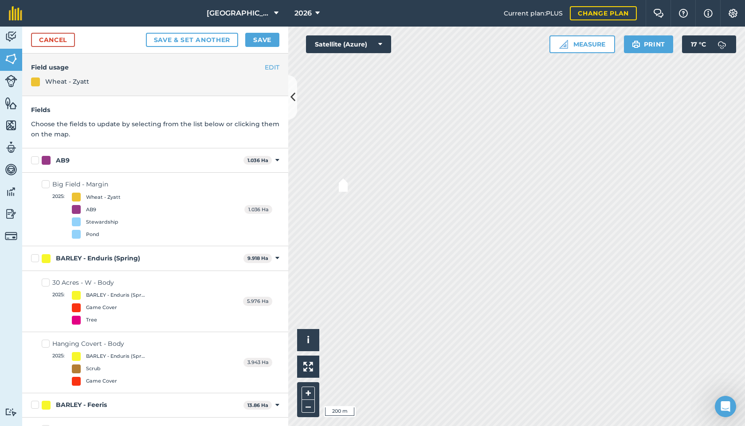
checkbox input "true"
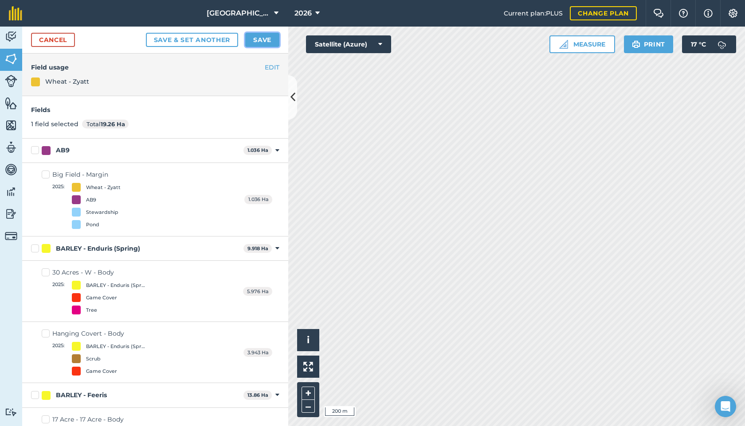
click at [259, 38] on button "Save" at bounding box center [262, 40] width 34 height 14
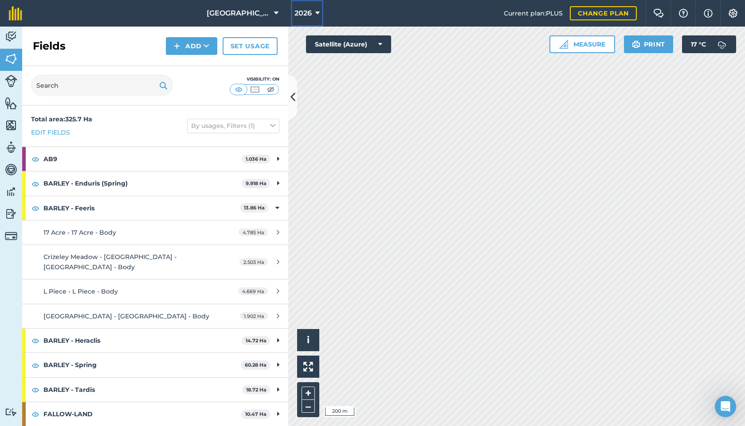
click at [315, 17] on icon at bounding box center [317, 13] width 4 height 11
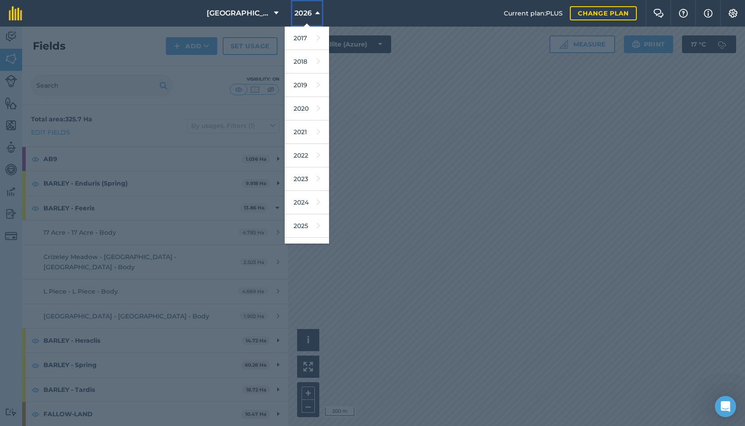
click at [310, 14] on span "2026" at bounding box center [302, 13] width 17 height 11
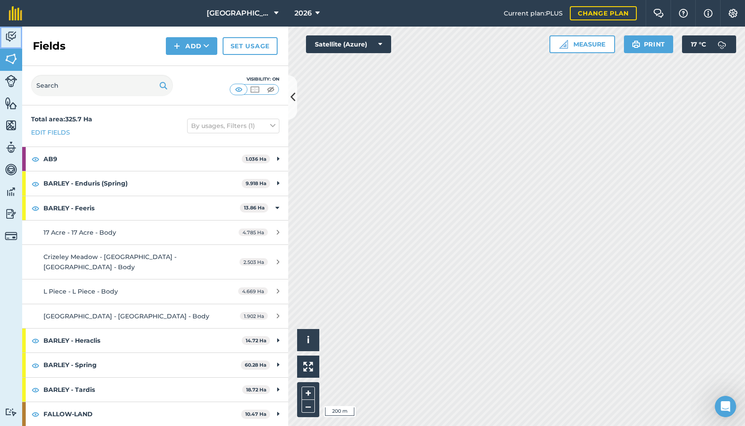
click at [15, 39] on img at bounding box center [11, 36] width 12 height 13
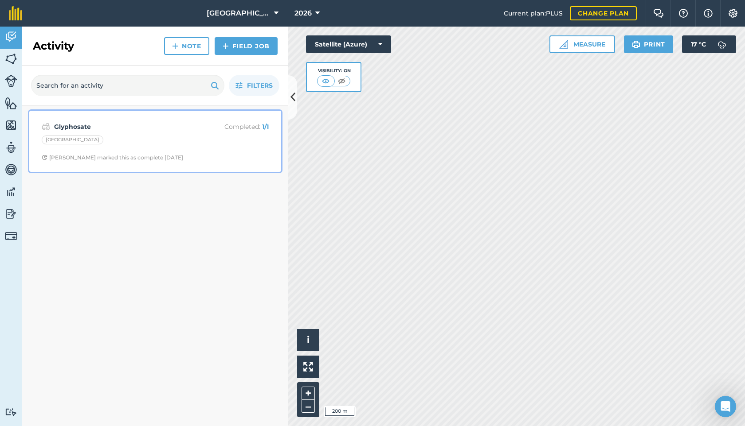
click at [126, 145] on div "[GEOGRAPHIC_DATA]" at bounding box center [155, 142] width 227 height 12
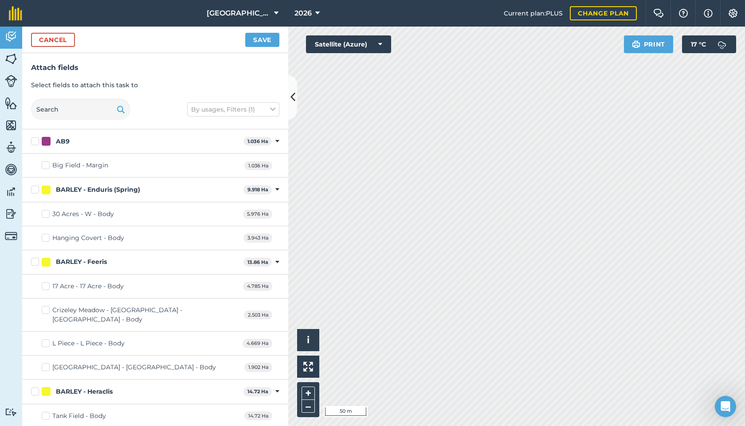
checkbox input "true"
click at [261, 36] on button "Save" at bounding box center [262, 40] width 34 height 14
checkbox input "false"
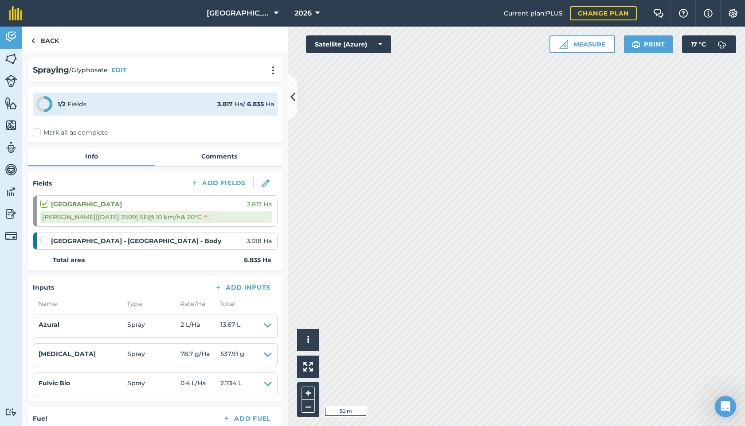
click at [46, 236] on label at bounding box center [45, 236] width 11 height 0
click at [46, 241] on input "checkbox" at bounding box center [43, 239] width 6 height 6
checkbox input "false"
select select "SE"
select select "Cloudy"
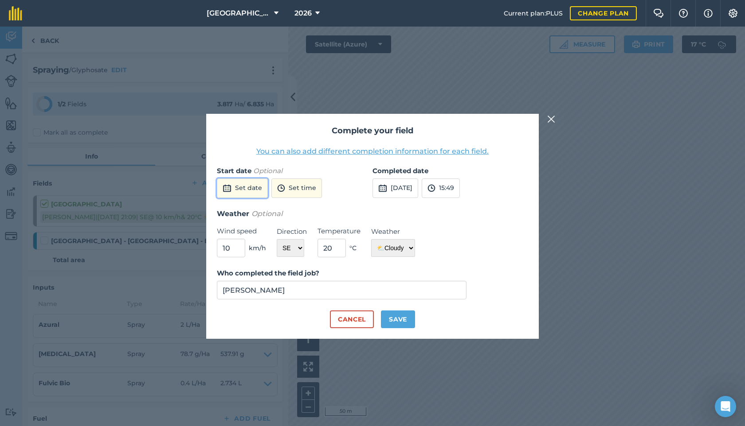
click at [258, 184] on button "Set date" at bounding box center [242, 189] width 51 height 20
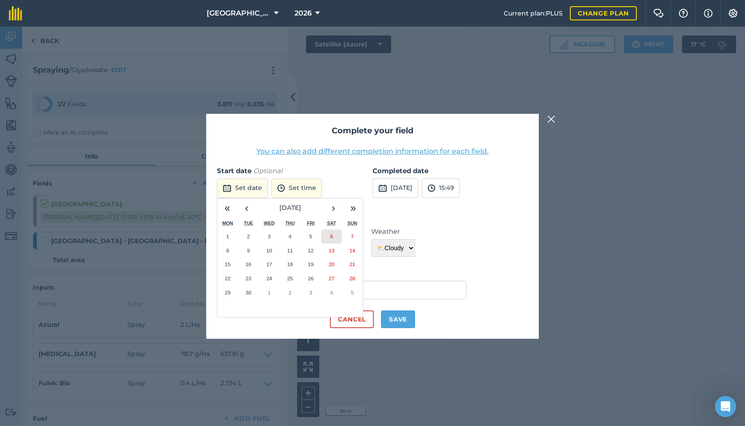
click at [329, 237] on button "6" at bounding box center [331, 237] width 21 height 14
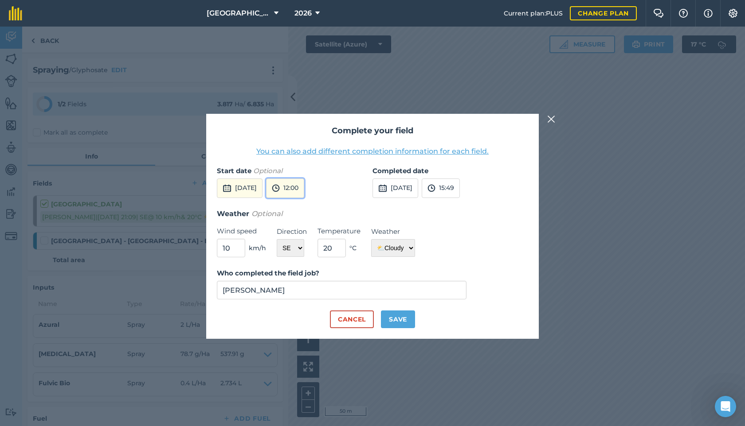
click at [300, 188] on button "12:00" at bounding box center [285, 189] width 38 height 20
click at [301, 240] on button "21:00" at bounding box center [287, 239] width 42 height 14
click at [305, 281] on div "Who completed the field job? [PERSON_NAME]" at bounding box center [342, 283] width 250 height 31
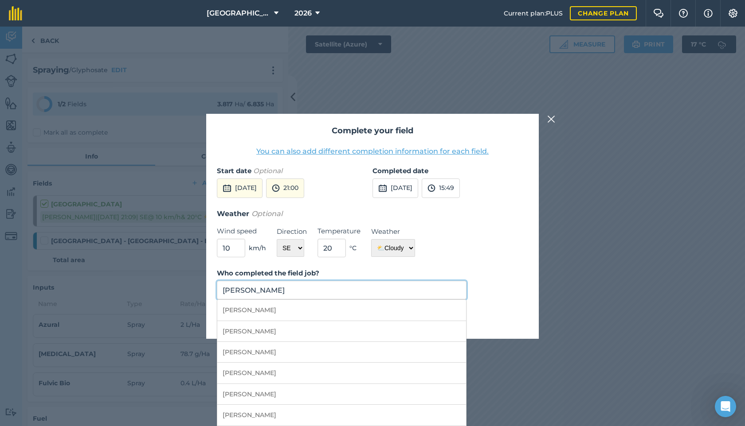
click at [296, 292] on input "[PERSON_NAME]" at bounding box center [342, 290] width 250 height 19
drag, startPoint x: 244, startPoint y: 291, endPoint x: 179, endPoint y: 290, distance: 65.6
click at [179, 290] on div "Complete your field You can also add different completion information for each …" at bounding box center [372, 227] width 745 height 400
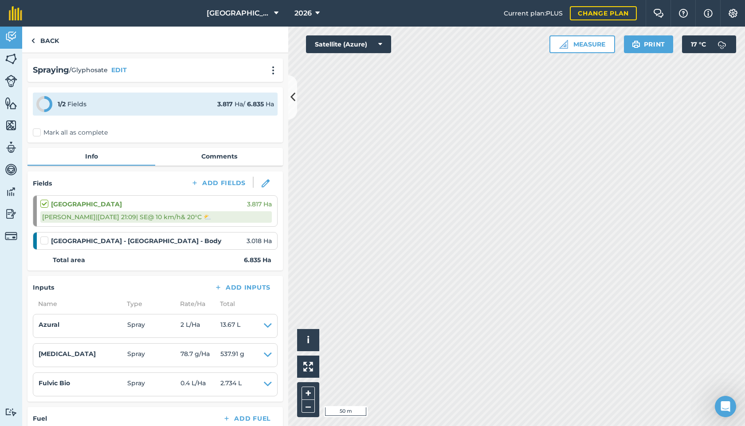
click at [45, 236] on label at bounding box center [45, 236] width 11 height 0
click at [45, 242] on input "checkbox" at bounding box center [43, 239] width 6 height 6
checkbox input "false"
select select "SE"
select select "Cloudy"
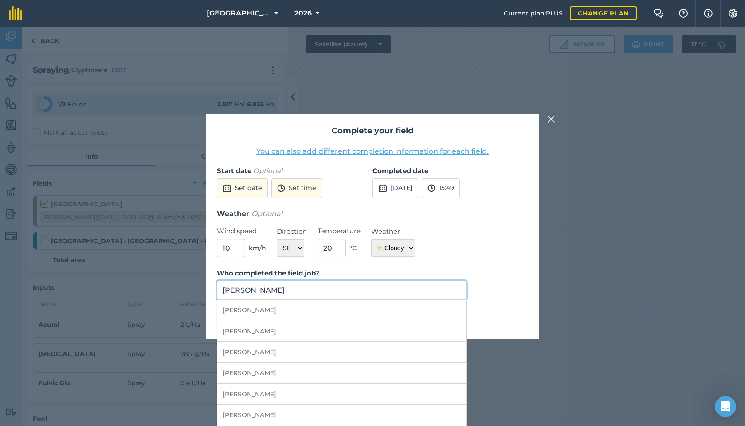
click at [257, 291] on input "[PERSON_NAME]" at bounding box center [342, 290] width 250 height 19
click at [291, 293] on input "[PERSON_NAME]" at bounding box center [342, 290] width 250 height 19
click at [243, 289] on input "[PERSON_NAME]" at bounding box center [342, 290] width 250 height 19
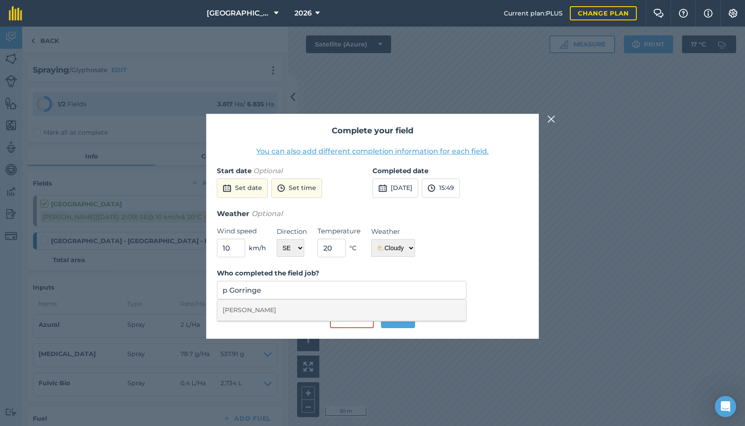
click at [258, 309] on li "[PERSON_NAME]" at bounding box center [341, 310] width 249 height 21
type input "[PERSON_NAME]"
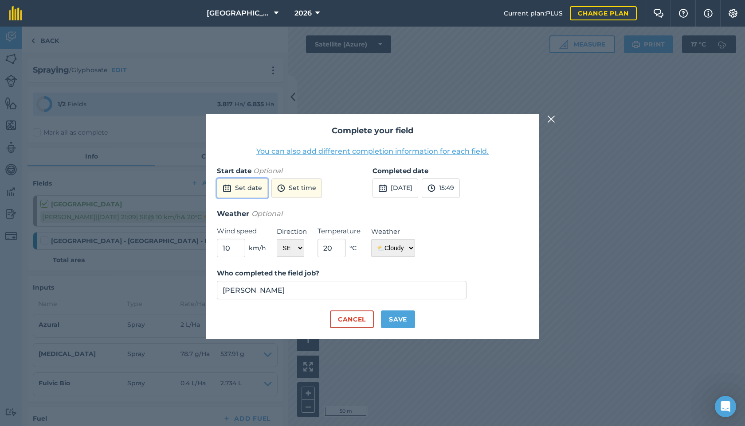
click at [248, 187] on button "Set date" at bounding box center [242, 189] width 51 height 20
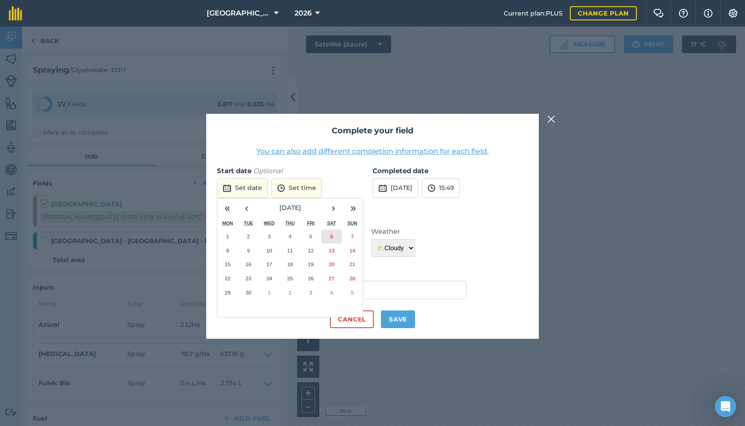
click at [331, 233] on button "6" at bounding box center [331, 237] width 21 height 14
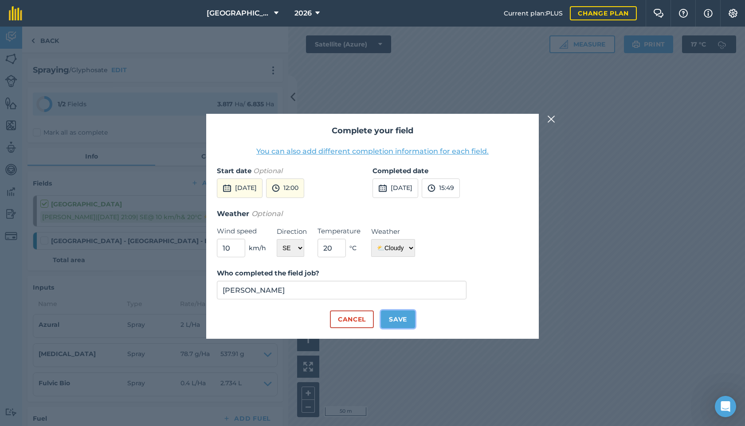
click at [401, 323] on button "Save" at bounding box center [398, 320] width 34 height 18
checkbox input "true"
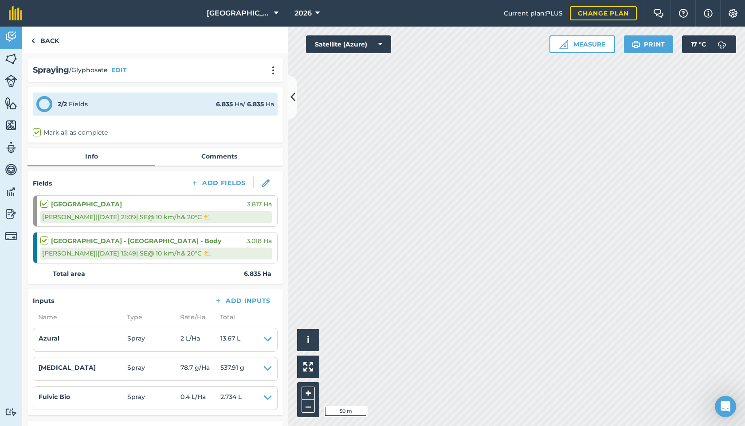
click at [42, 199] on label at bounding box center [45, 199] width 11 height 0
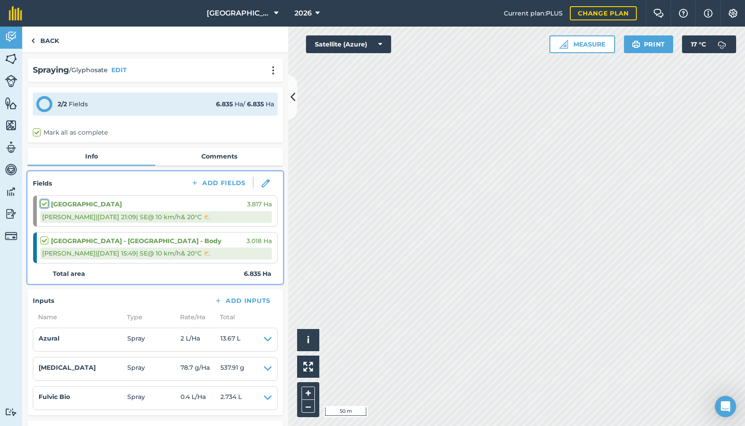
click at [42, 203] on input "checkbox" at bounding box center [43, 202] width 6 height 6
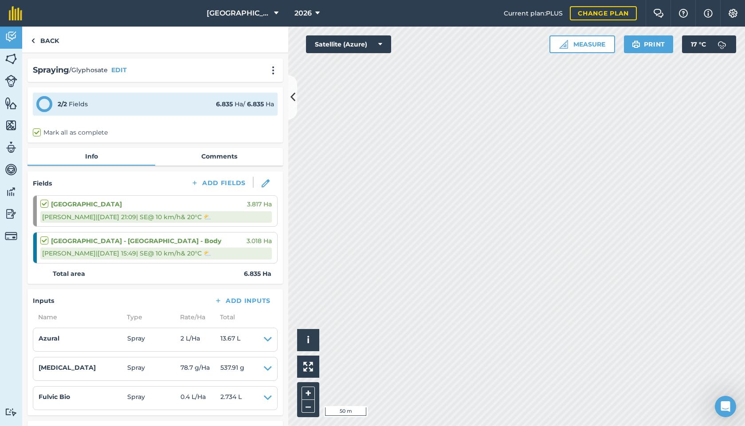
checkbox input "true"
checkbox input "false"
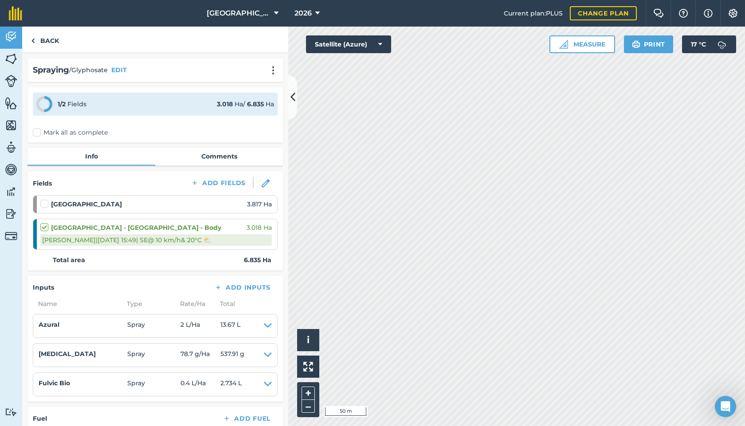
click at [242, 207] on div "Barn Field 3.817 Ha" at bounding box center [155, 204] width 231 height 10
click at [265, 184] on img at bounding box center [266, 184] width 8 height 8
select select "SE"
select select "Cloudy"
select select "SE"
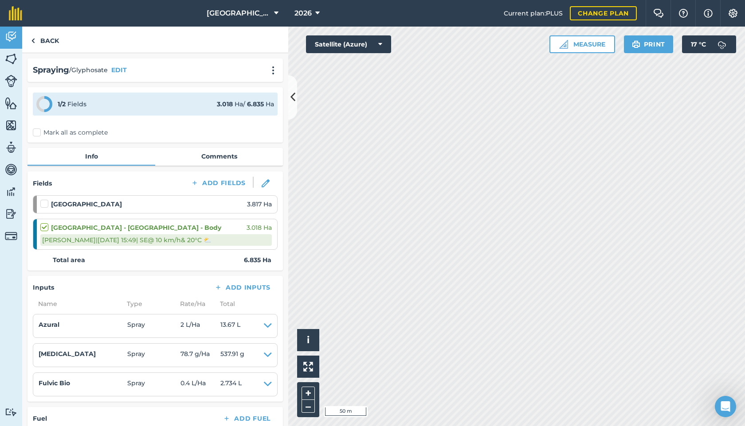
select select "Cloudy"
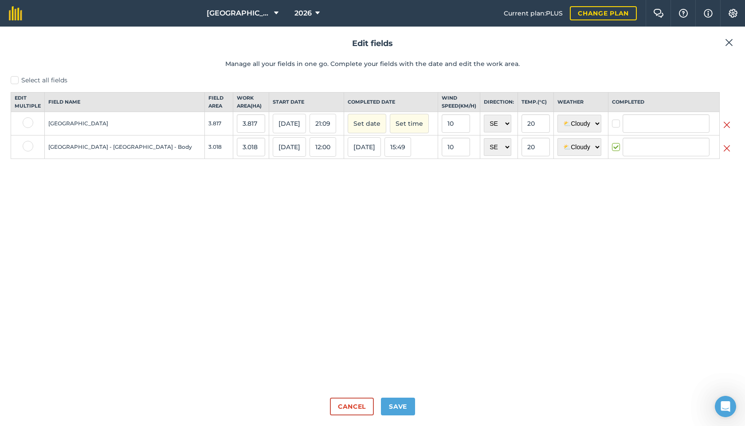
type input "[PERSON_NAME]"
click at [730, 129] on img at bounding box center [726, 125] width 7 height 11
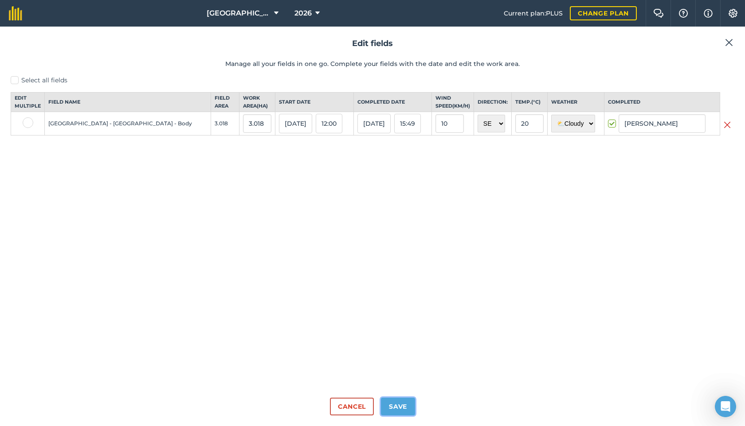
click at [402, 406] on button "Save" at bounding box center [398, 407] width 34 height 18
checkbox input "true"
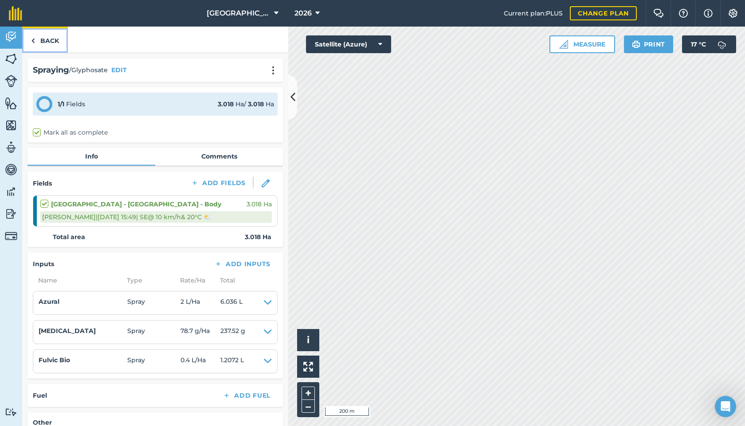
click at [51, 38] on link "Back" at bounding box center [45, 40] width 46 height 26
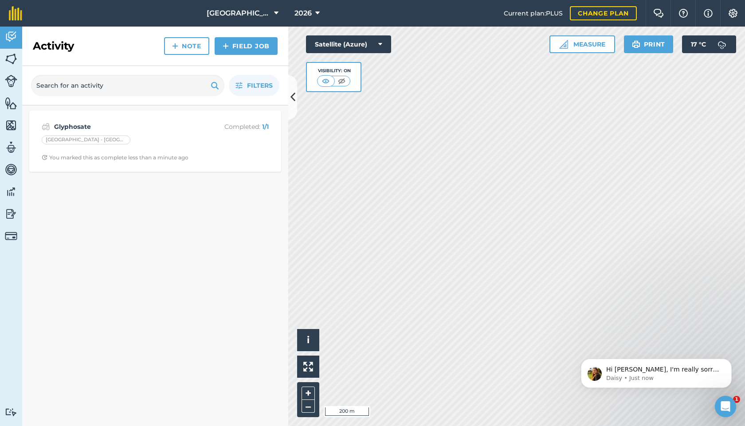
scroll to position [424, 0]
click at [246, 40] on link "Field Job" at bounding box center [246, 46] width 63 height 18
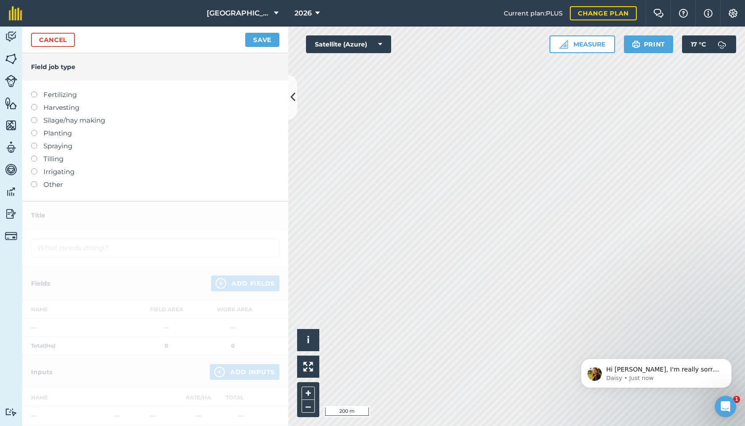
click at [34, 143] on label at bounding box center [37, 143] width 12 height 0
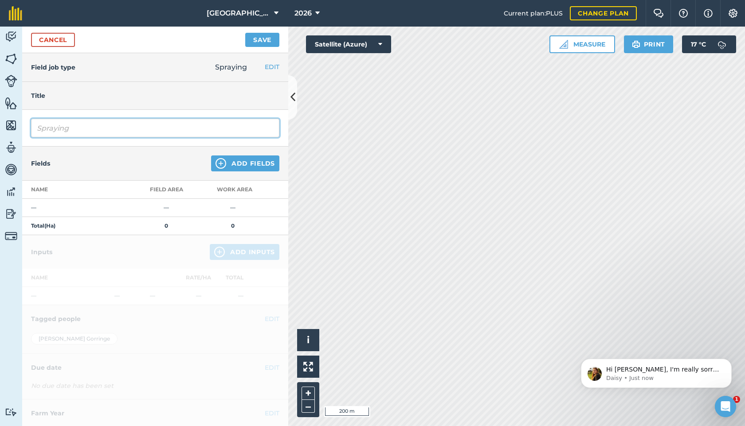
click at [76, 125] on input "Spraying" at bounding box center [155, 128] width 248 height 19
drag, startPoint x: 83, startPoint y: 127, endPoint x: 0, endPoint y: 122, distance: 83.5
click at [0, 122] on div "Activity Fields Livestock Features Maps Team Vehicles Data Reporting Billing Tu…" at bounding box center [372, 227] width 745 height 400
type input "Glyphosate"
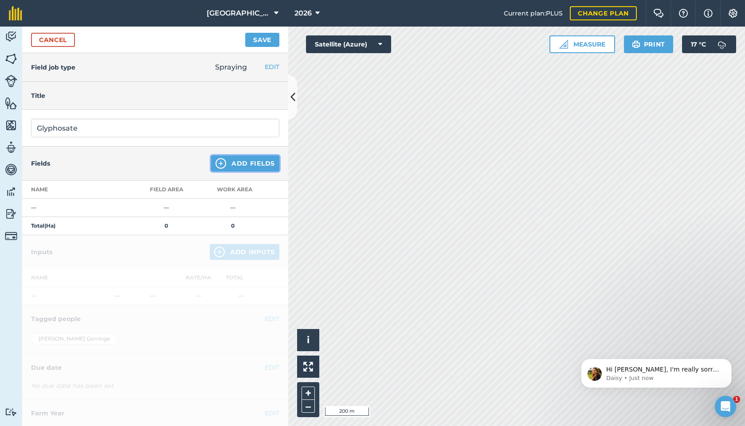
click at [227, 160] on button "Add Fields" at bounding box center [245, 164] width 68 height 16
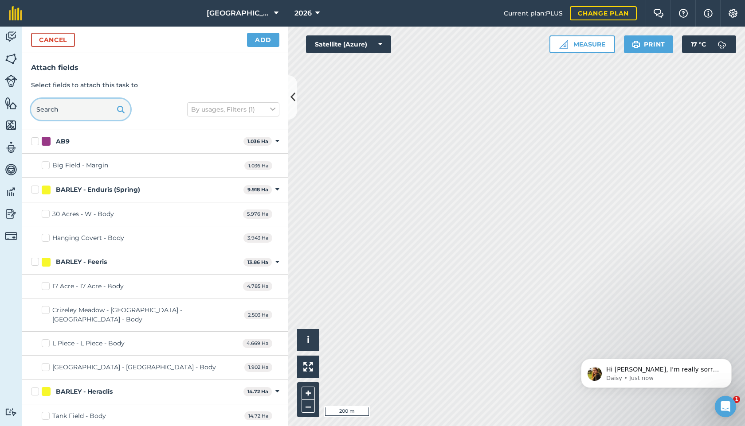
click at [74, 109] on input "text" at bounding box center [80, 109] width 99 height 21
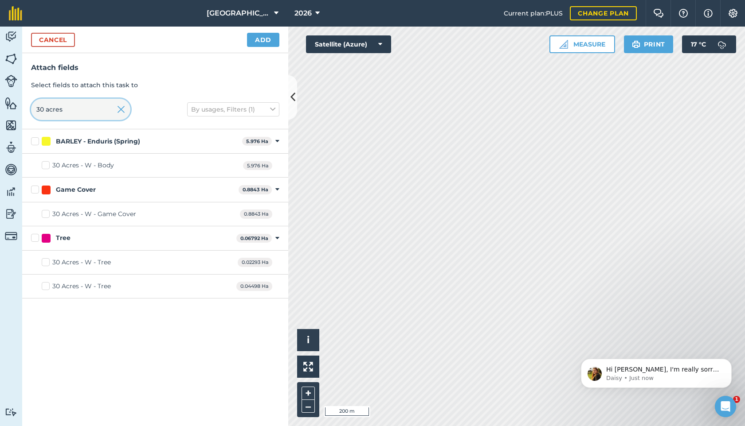
type input "30 acres"
click at [46, 164] on label "30 Acres - W - Body" at bounding box center [78, 165] width 72 height 9
click at [46, 164] on input "30 Acres - W - Body" at bounding box center [45, 164] width 6 height 6
checkbox input "true"
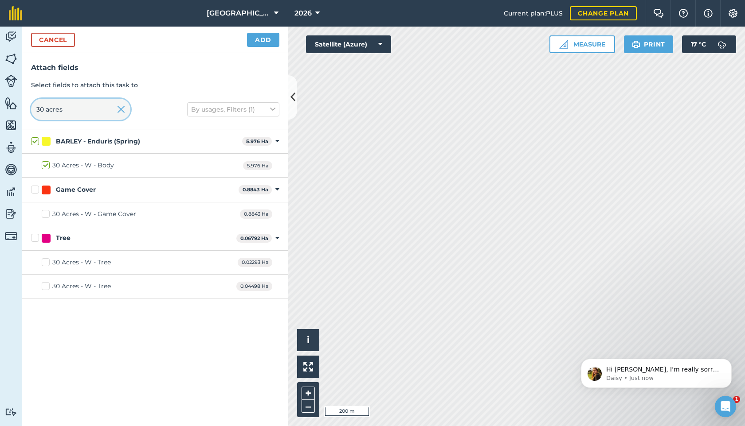
drag, startPoint x: 76, startPoint y: 109, endPoint x: 12, endPoint y: 104, distance: 64.1
click at [12, 104] on div "Activity Fields Livestock Features Maps Team Vehicles Data Reporting Billing Tu…" at bounding box center [372, 227] width 745 height 400
type input "H"
checkbox input "false"
type input "Hang"
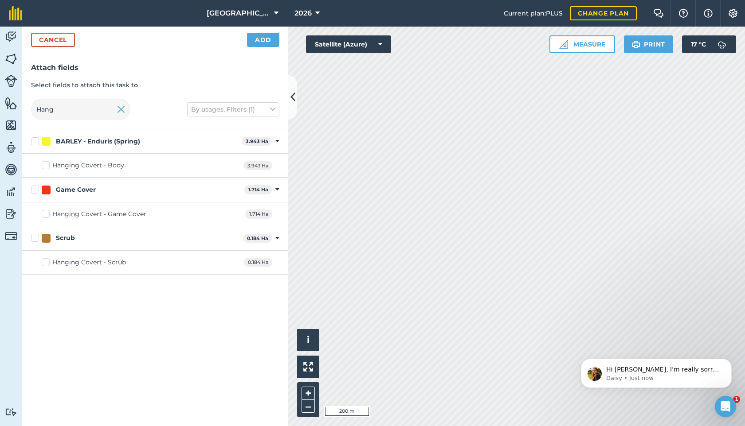
click at [44, 163] on label "Hanging Covert - Body" at bounding box center [83, 165] width 82 height 9
click at [44, 163] on input "Hanging Covert - Body" at bounding box center [45, 164] width 6 height 6
checkbox input "true"
drag, startPoint x: 66, startPoint y: 109, endPoint x: 31, endPoint y: 109, distance: 34.6
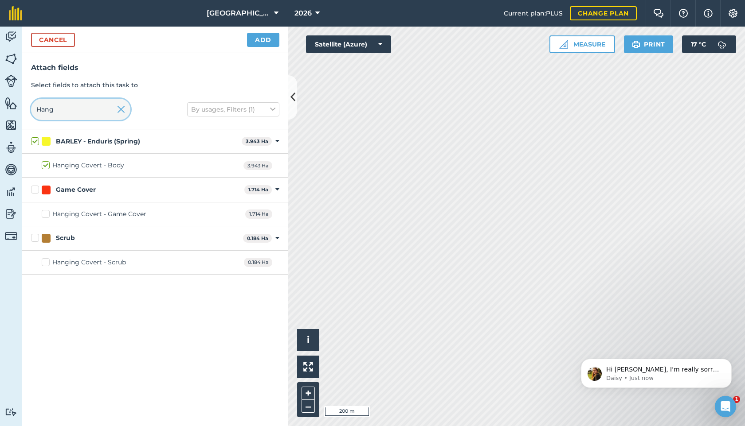
click at [31, 109] on input "Hang" at bounding box center [80, 109] width 99 height 21
type input "bottom"
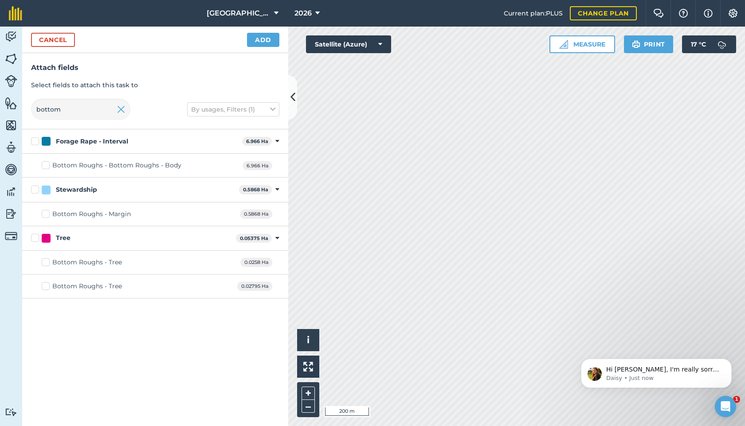
click at [47, 165] on label "Bottom Roughs - Bottom Roughs - Body" at bounding box center [112, 165] width 140 height 9
click at [47, 165] on input "Bottom Roughs - Bottom Roughs - Body" at bounding box center [45, 164] width 6 height 6
checkbox input "true"
drag, startPoint x: 67, startPoint y: 111, endPoint x: 27, endPoint y: 108, distance: 40.1
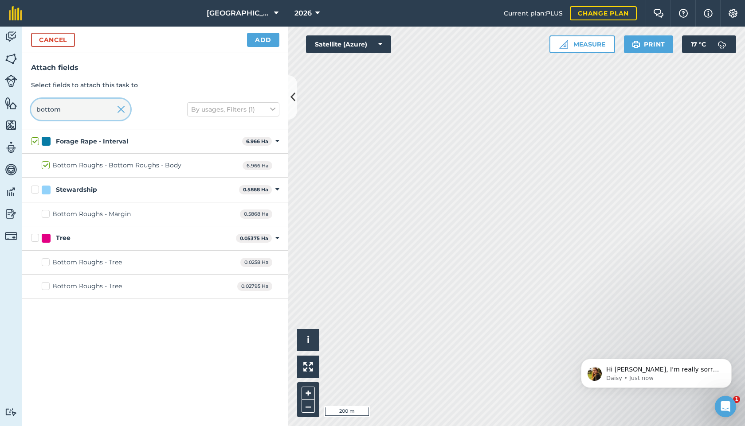
click at [27, 108] on div "Attach fields Select fields to attach this task to bottom By usages, Filters (1)" at bounding box center [155, 91] width 266 height 76
type input "b"
checkbox input "false"
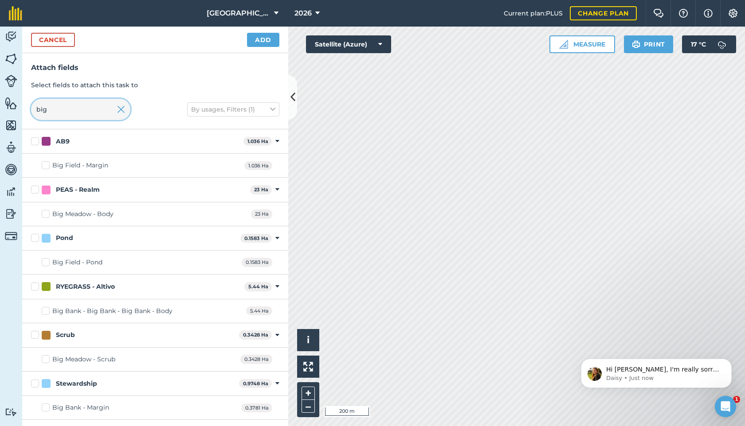
type input "big"
click at [57, 31] on div "Cancel Add" at bounding box center [155, 40] width 266 height 27
click at [57, 40] on button "Cancel" at bounding box center [53, 40] width 44 height 14
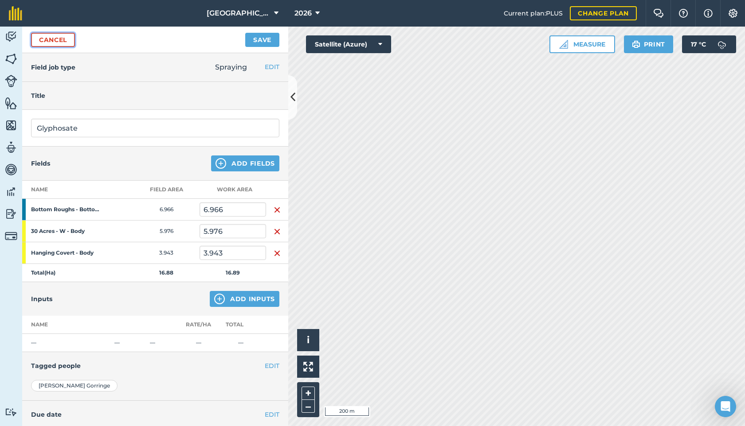
click at [56, 43] on link "Cancel" at bounding box center [53, 40] width 44 height 14
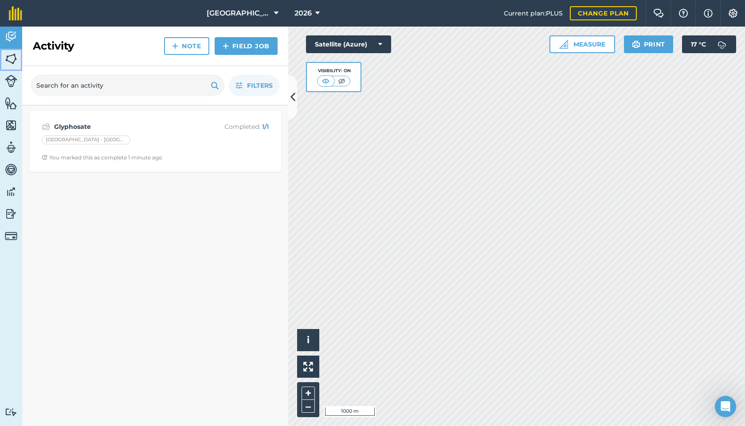
click at [8, 56] on img at bounding box center [11, 58] width 12 height 13
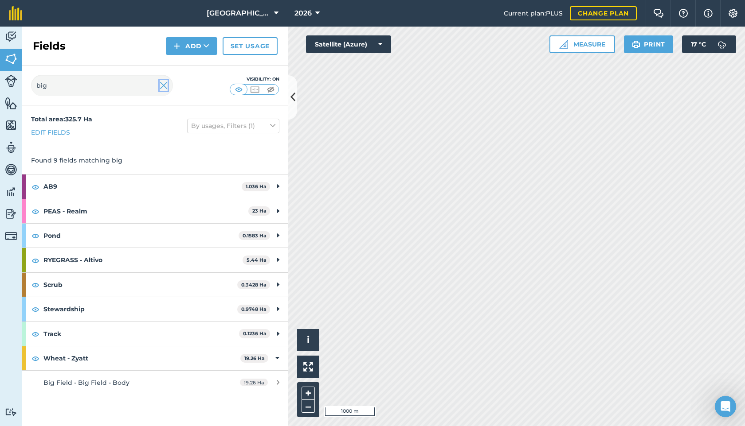
click at [163, 84] on img at bounding box center [164, 85] width 8 height 11
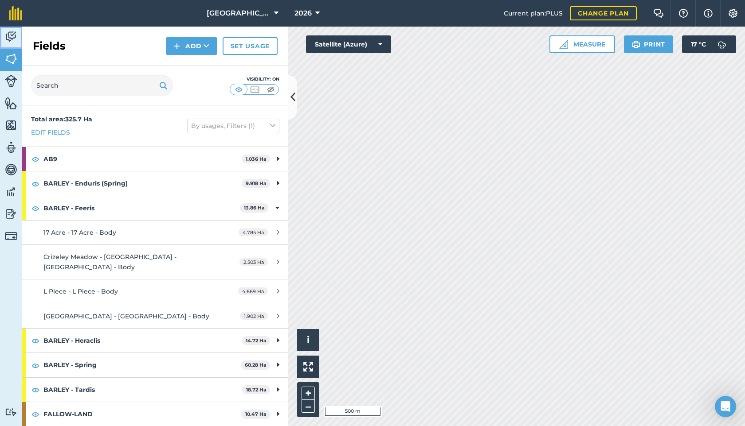
click at [11, 41] on img at bounding box center [11, 36] width 12 height 13
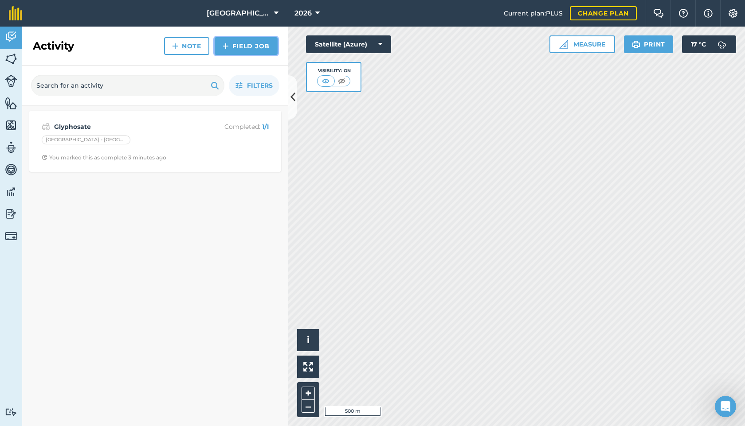
click at [230, 46] on link "Field Job" at bounding box center [246, 46] width 63 height 18
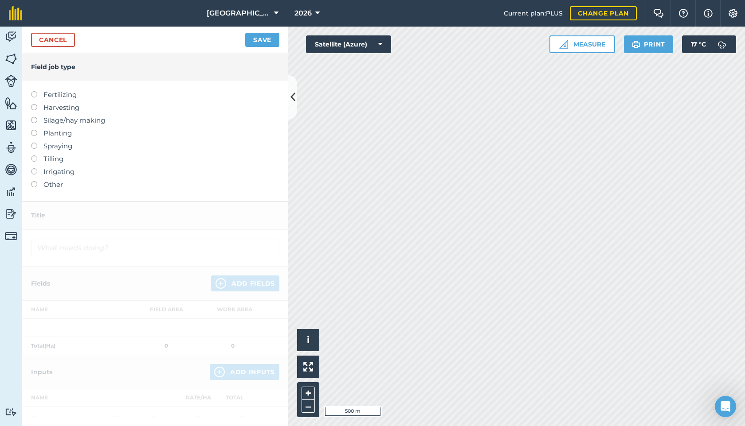
click at [33, 143] on label at bounding box center [37, 143] width 12 height 0
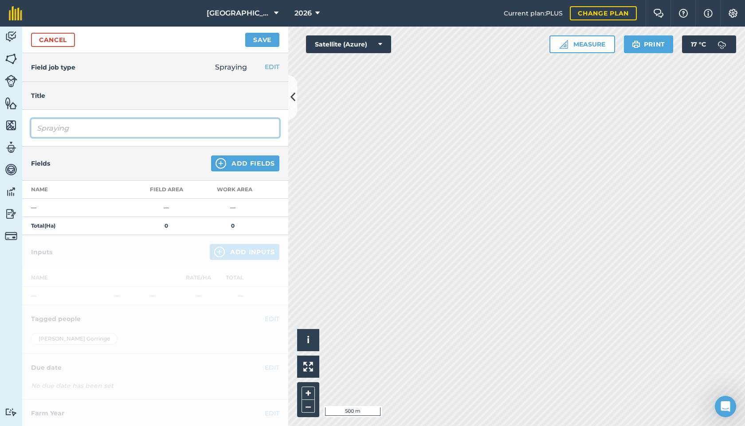
click at [81, 132] on input "Spraying" at bounding box center [155, 128] width 248 height 19
drag, startPoint x: 103, startPoint y: 130, endPoint x: 0, endPoint y: 117, distance: 104.1
click at [0, 117] on div "Activity Fields Livestock Features Maps Team Vehicles Data Reporting Billing Tu…" at bounding box center [372, 227] width 745 height 400
type input "Glyphosate"
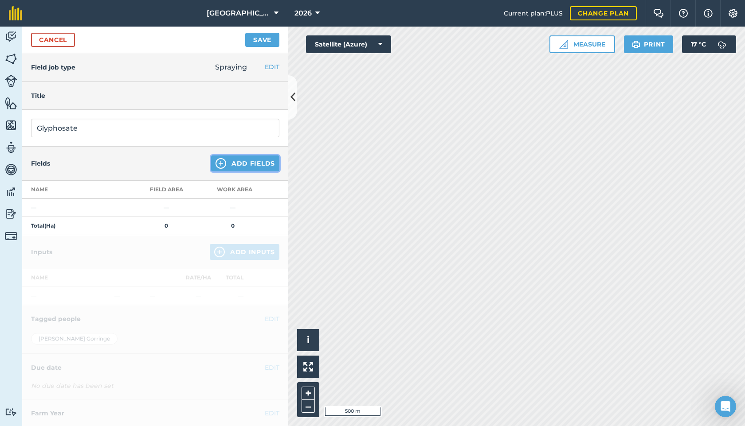
click at [245, 168] on button "Add Fields" at bounding box center [245, 164] width 68 height 16
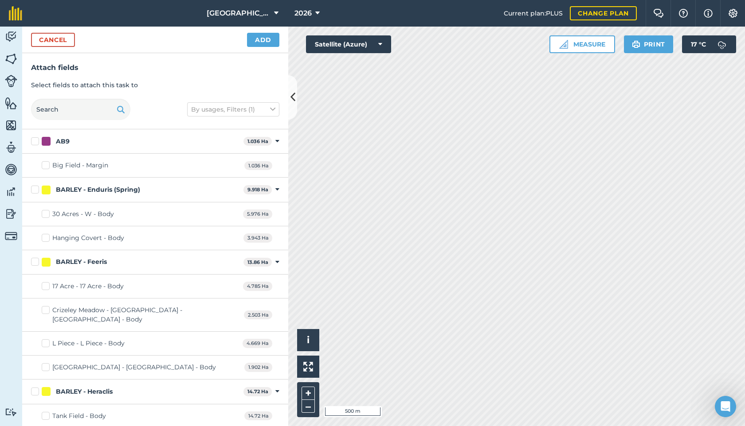
checkbox input "true"
click at [262, 41] on button "Add" at bounding box center [263, 40] width 32 height 14
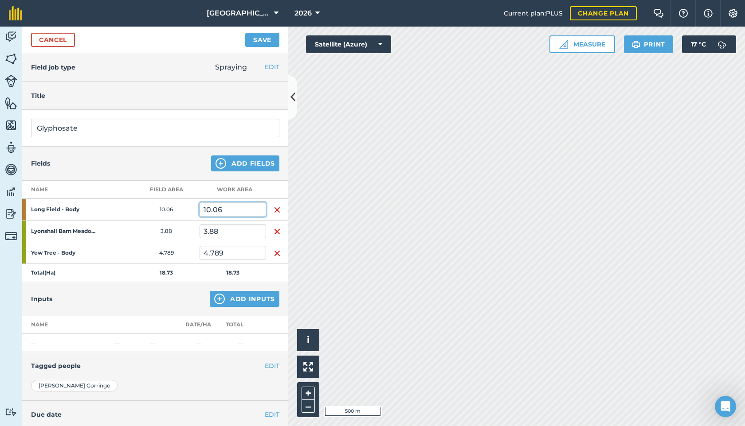
drag, startPoint x: 225, startPoint y: 211, endPoint x: 184, endPoint y: 209, distance: 40.4
click at [184, 209] on tr "Long Field - Body 10.06 10.06" at bounding box center [155, 210] width 266 height 22
type input "4"
click at [186, 172] on div "Fields Add Fields" at bounding box center [155, 164] width 266 height 34
click at [227, 301] on button "Add Inputs" at bounding box center [245, 299] width 70 height 16
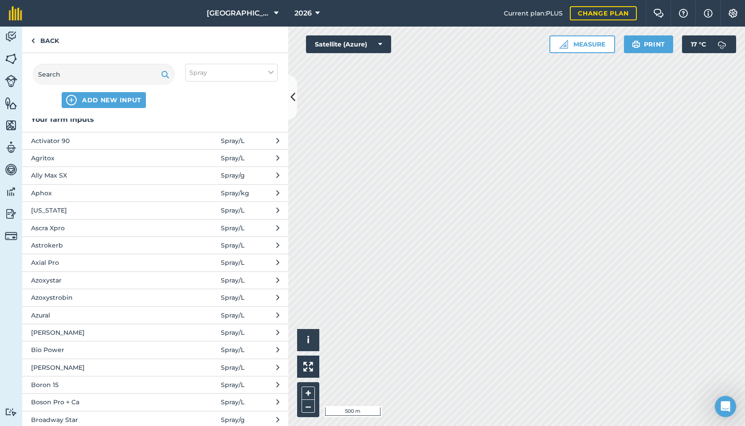
scroll to position [7, 0]
click at [60, 316] on span "Azural" at bounding box center [103, 314] width 145 height 10
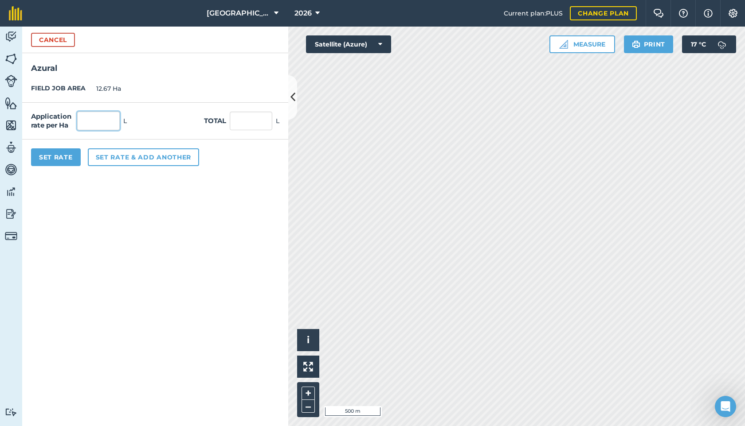
click at [92, 120] on input "text" at bounding box center [98, 121] width 43 height 19
type input "2.5"
click at [116, 156] on button "Set rate & add another" at bounding box center [143, 157] width 111 height 18
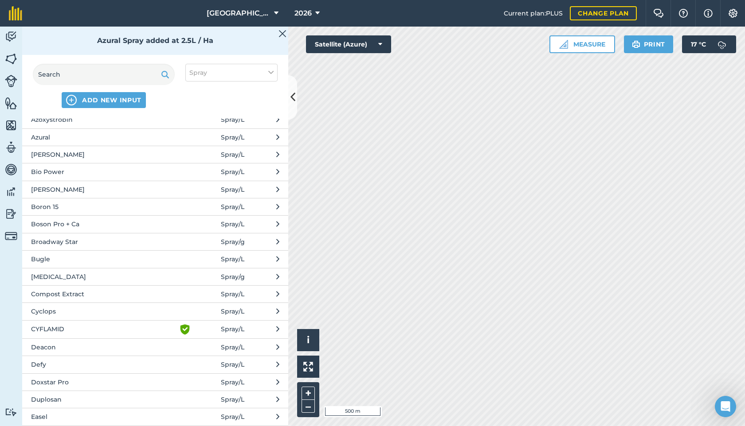
scroll to position [184, 0]
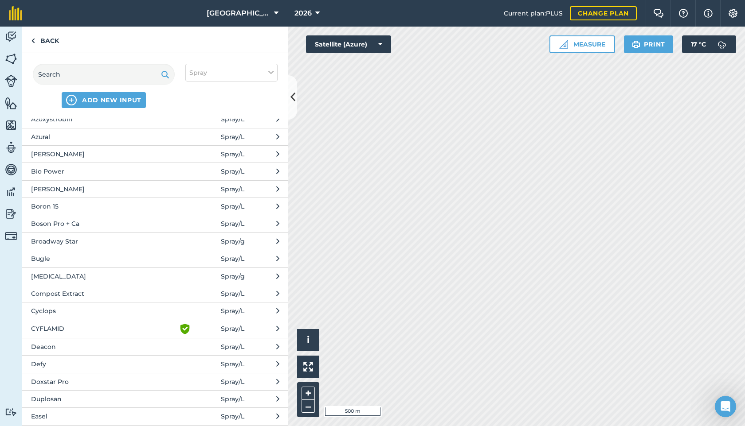
click at [62, 281] on span "[MEDICAL_DATA]" at bounding box center [103, 277] width 145 height 10
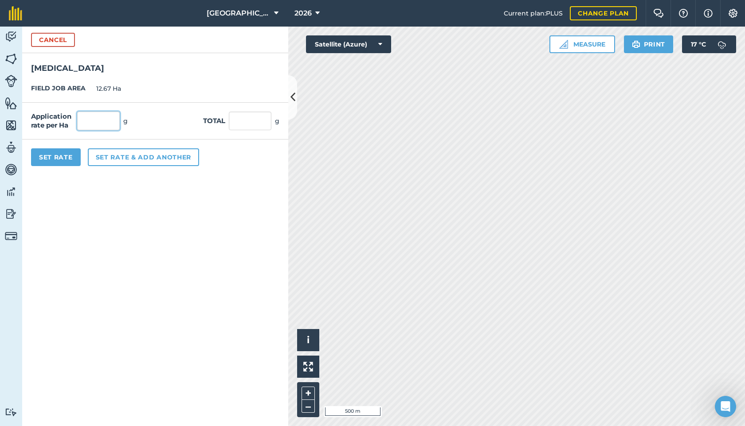
click at [93, 121] on input "text" at bounding box center [98, 121] width 43 height 19
type input "78.7"
type input "997.129"
click at [118, 155] on button "Set rate & add another" at bounding box center [143, 157] width 111 height 18
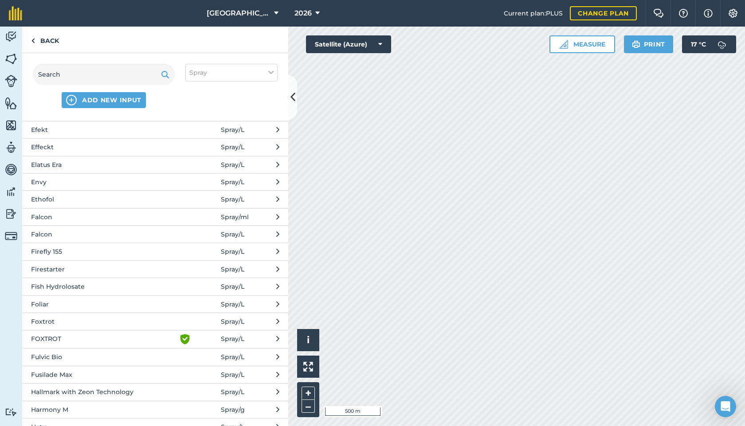
scroll to position [499, 0]
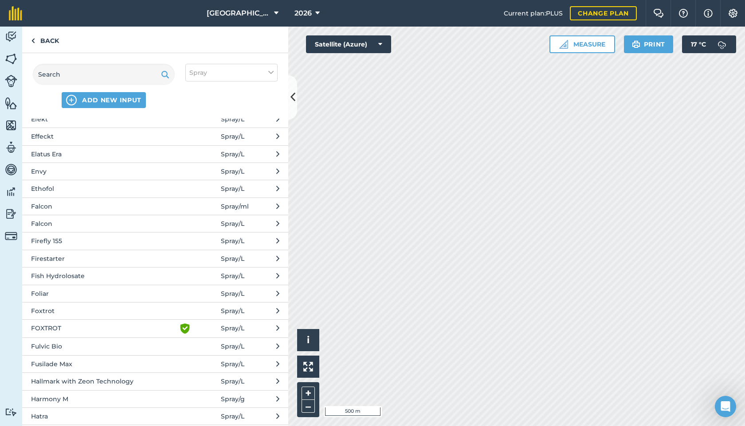
click at [57, 347] on span "Fulvic Bio" at bounding box center [103, 347] width 145 height 10
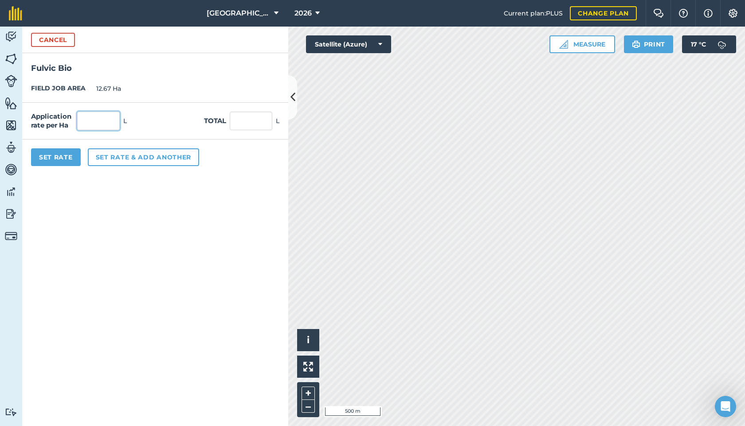
click at [98, 121] on input "text" at bounding box center [98, 121] width 43 height 19
type input "0.4"
type input "5.068"
click at [66, 158] on button "Set Rate" at bounding box center [56, 157] width 50 height 18
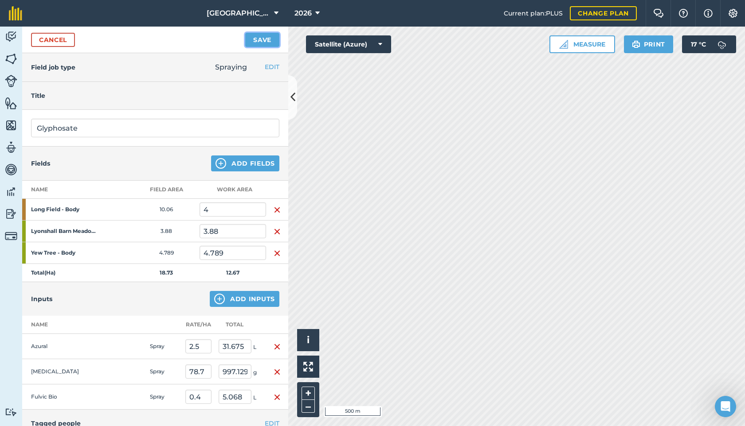
click at [264, 40] on button "Save" at bounding box center [262, 40] width 34 height 14
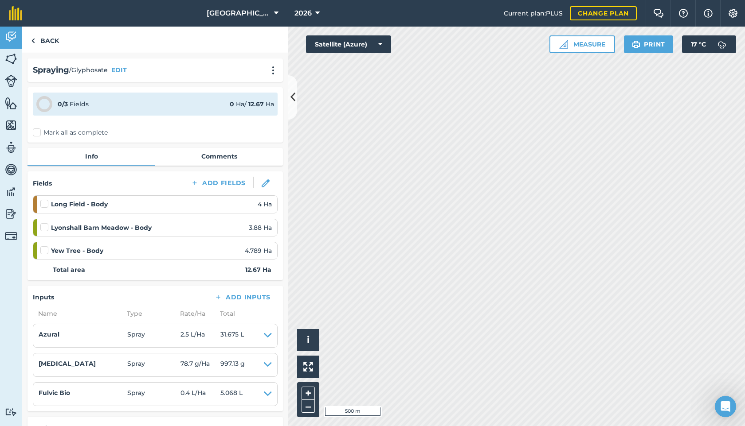
click at [42, 246] on label at bounding box center [45, 246] width 11 height 0
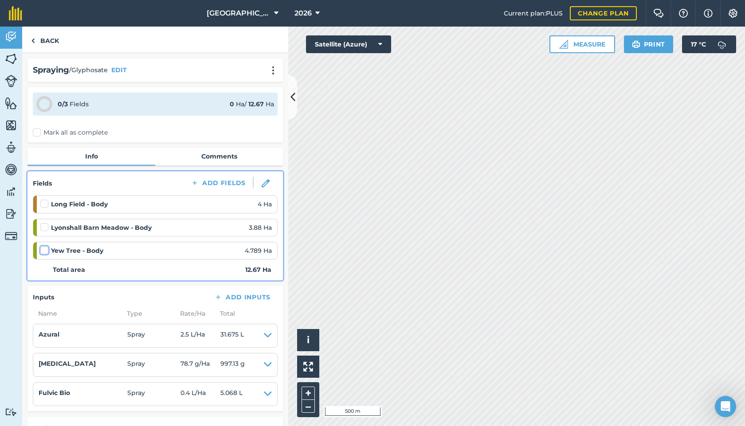
click at [42, 251] on input "checkbox" at bounding box center [43, 249] width 6 height 6
checkbox input "false"
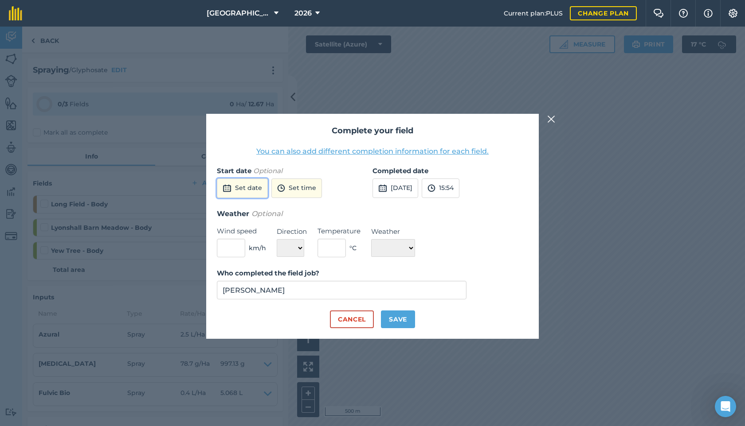
click at [253, 191] on button "Set date" at bounding box center [242, 189] width 51 height 20
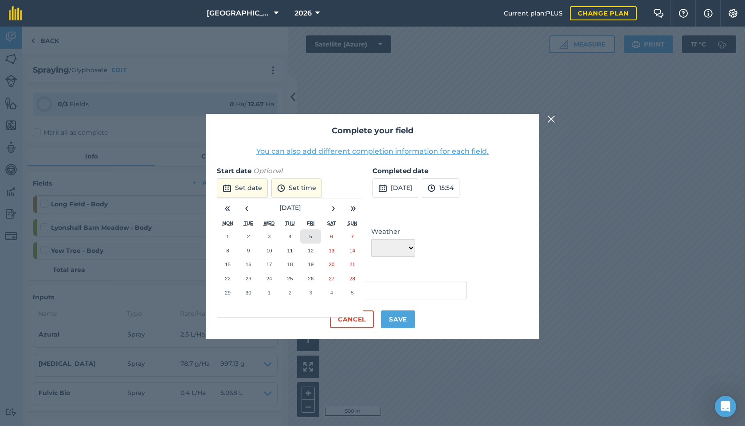
click at [311, 238] on abbr "5" at bounding box center [310, 237] width 3 height 6
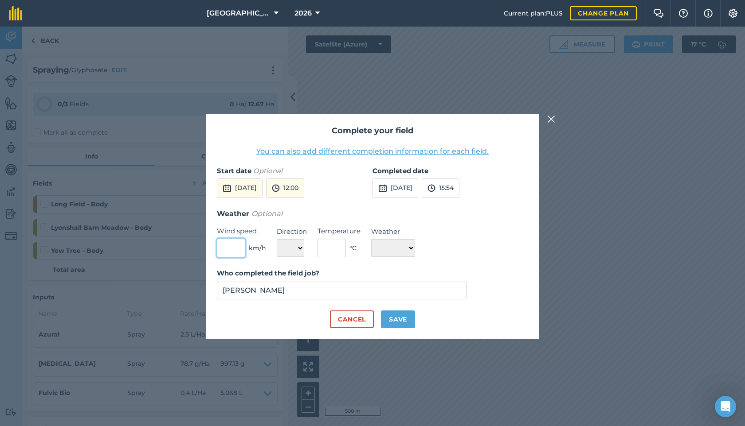
click at [226, 252] on input "text" at bounding box center [231, 248] width 28 height 19
type input "4"
click at [289, 247] on select "N NE E SE S SW W NW" at bounding box center [290, 248] width 27 height 18
select select "NE"
click at [277, 239] on select "N NE E SE S SW W NW" at bounding box center [290, 248] width 27 height 18
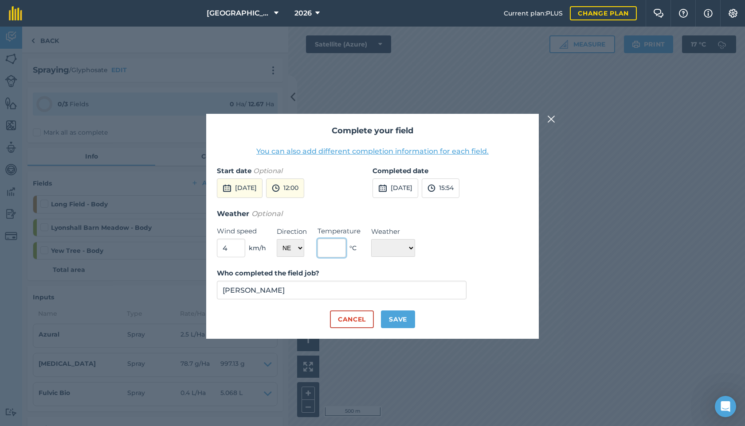
click at [330, 251] on input "text" at bounding box center [331, 248] width 28 height 19
type input "2"
type input "19"
click at [408, 244] on select "☀️ Sunny 🌧 Rainy ⛅️ Cloudy 🌨 Snow ❄️ Icy" at bounding box center [393, 248] width 44 height 18
select select "Sunny"
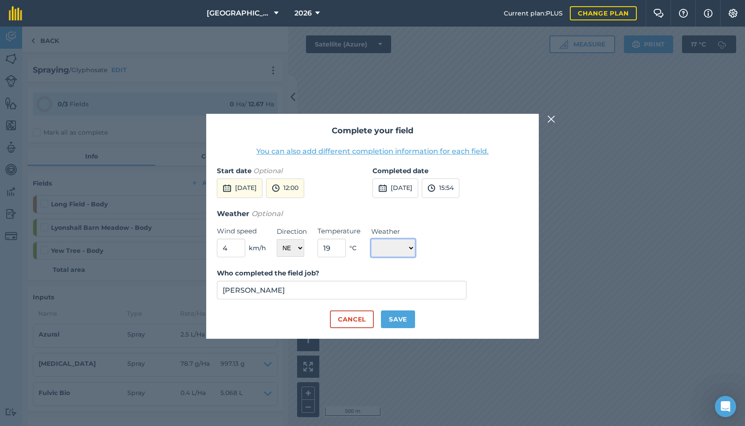
click at [371, 239] on select "☀️ Sunny 🌧 Rainy ⛅️ Cloudy 🌨 Snow ❄️ Icy" at bounding box center [393, 248] width 44 height 18
click at [402, 186] on button "[DATE]" at bounding box center [395, 189] width 46 height 20
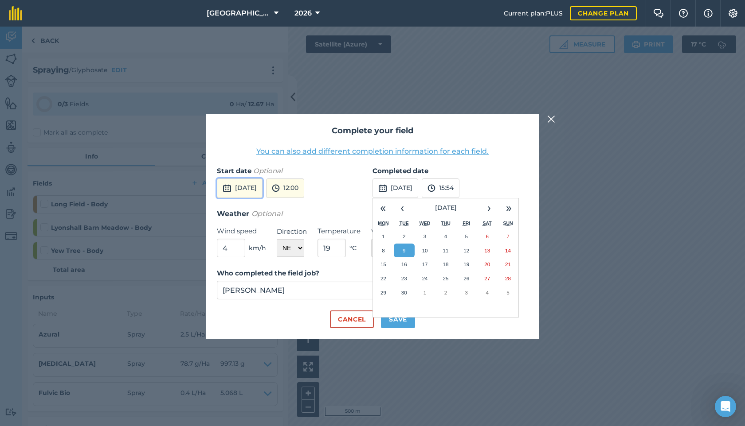
click at [253, 193] on button "[DATE]" at bounding box center [240, 189] width 46 height 20
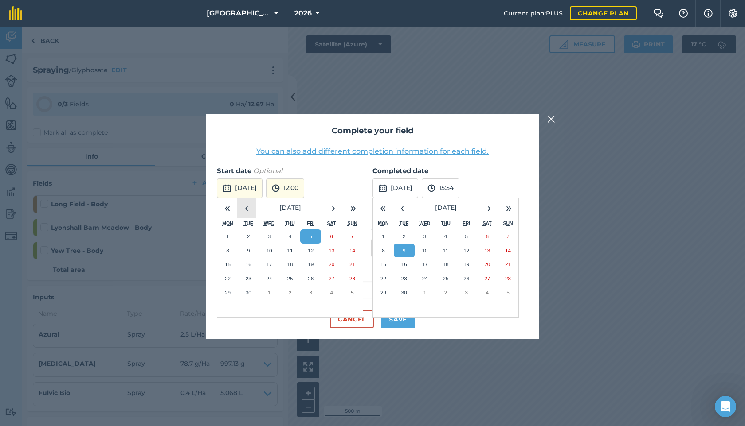
click at [248, 210] on button "‹" at bounding box center [247, 209] width 20 height 20
click at [401, 189] on button "[DATE]" at bounding box center [395, 189] width 46 height 20
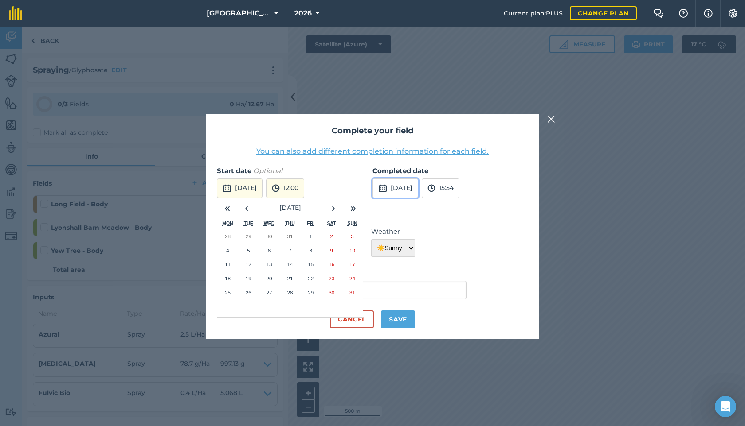
click at [414, 191] on button "[DATE]" at bounding box center [395, 189] width 46 height 20
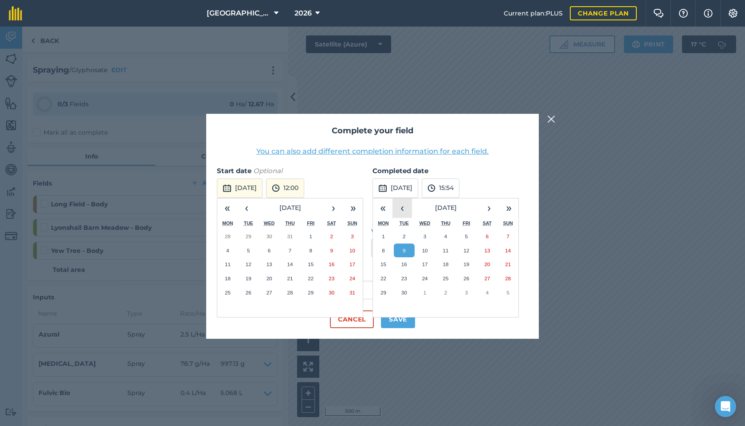
click at [399, 207] on button "‹" at bounding box center [402, 209] width 20 height 20
click at [400, 248] on button "5" at bounding box center [404, 251] width 21 height 14
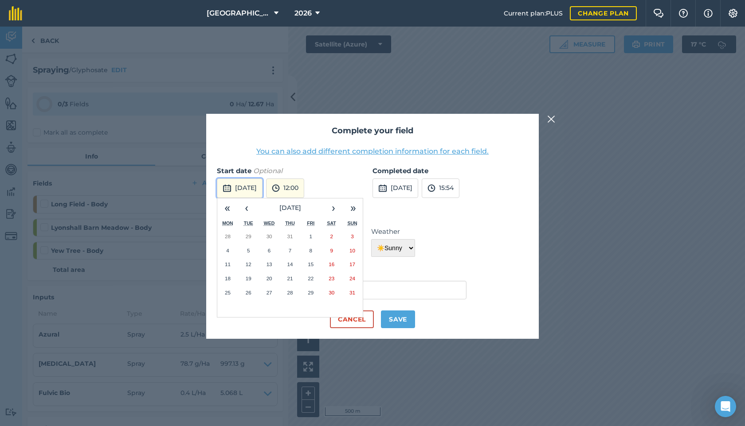
click at [262, 186] on button "[DATE]" at bounding box center [240, 189] width 46 height 20
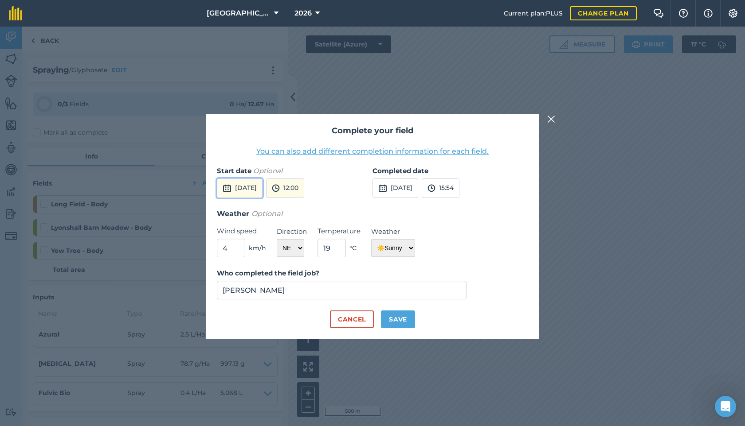
click at [262, 188] on button "[DATE]" at bounding box center [240, 189] width 46 height 20
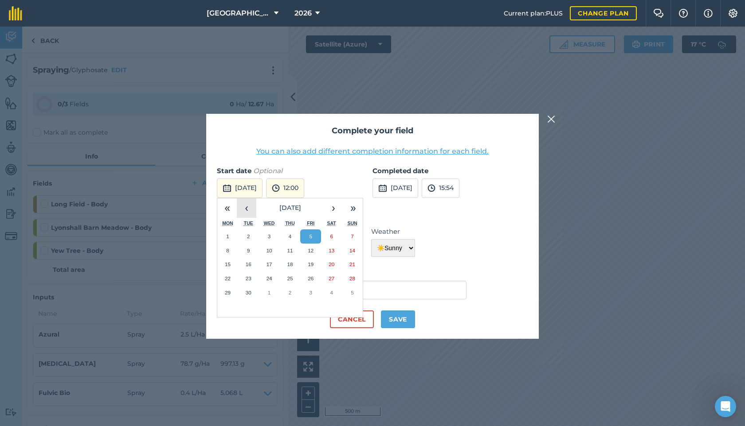
click at [246, 207] on button "‹" at bounding box center [247, 209] width 20 height 20
click at [255, 250] on button "5" at bounding box center [248, 251] width 21 height 14
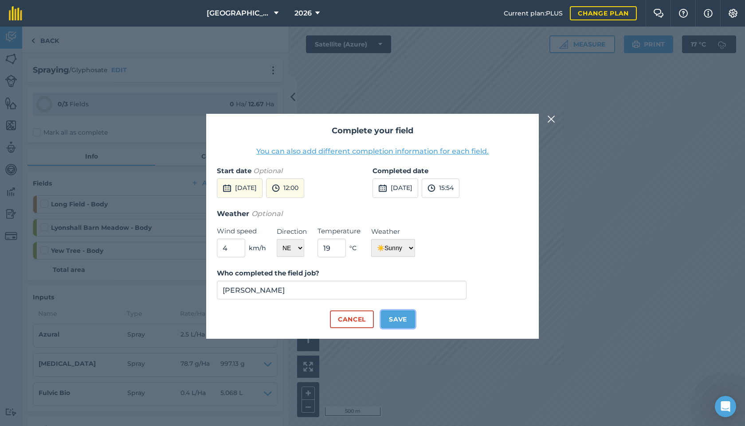
click at [393, 318] on button "Save" at bounding box center [398, 320] width 34 height 18
checkbox input "true"
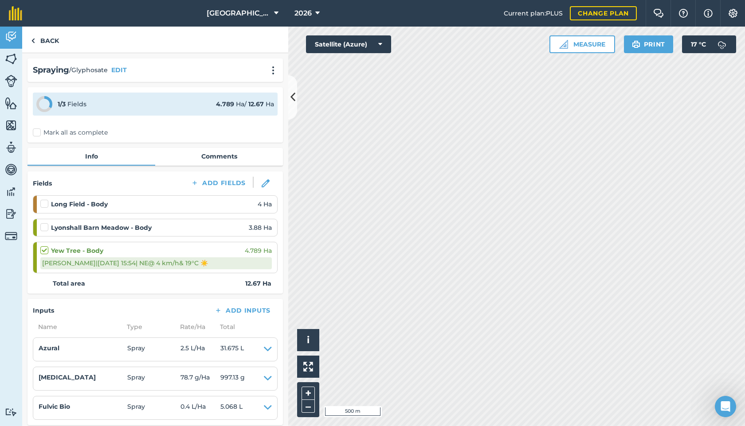
click at [43, 223] on label at bounding box center [45, 223] width 11 height 0
click at [43, 226] on input "checkbox" at bounding box center [43, 226] width 6 height 6
checkbox input "false"
select select "NE"
select select "Sunny"
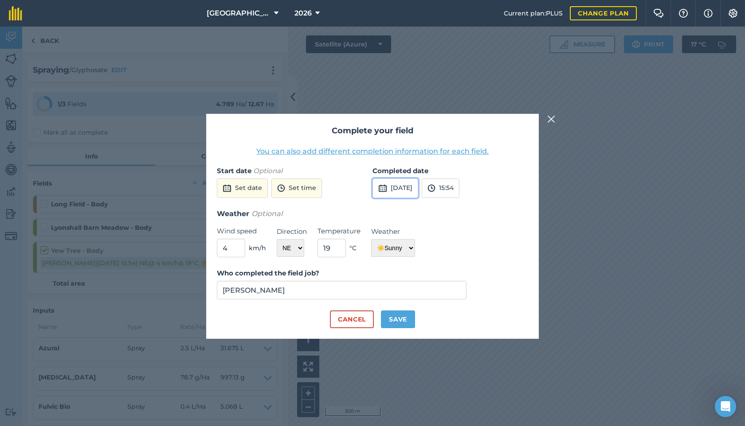
click at [391, 189] on button "[DATE]" at bounding box center [395, 189] width 46 height 20
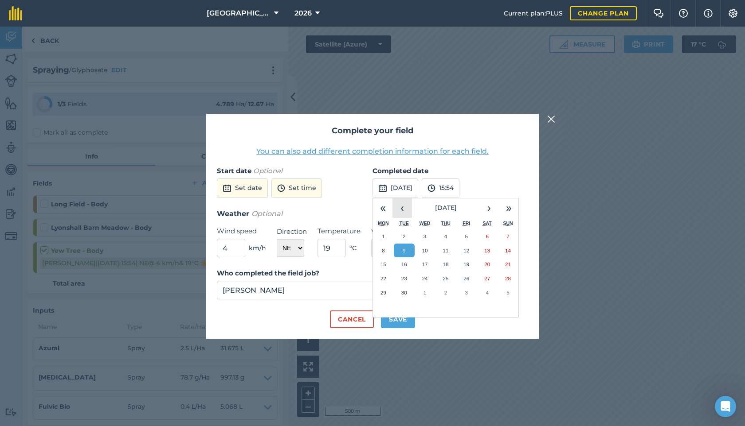
click at [398, 206] on button "‹" at bounding box center [402, 209] width 20 height 20
click at [410, 251] on button "5" at bounding box center [404, 251] width 21 height 14
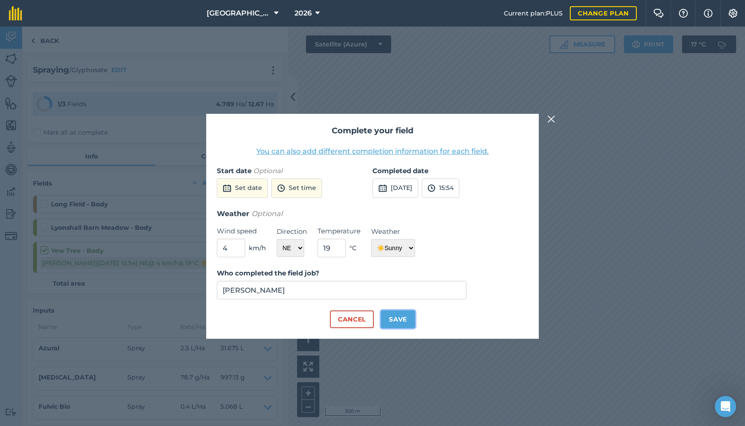
click at [396, 314] on button "Save" at bounding box center [398, 320] width 34 height 18
checkbox input "true"
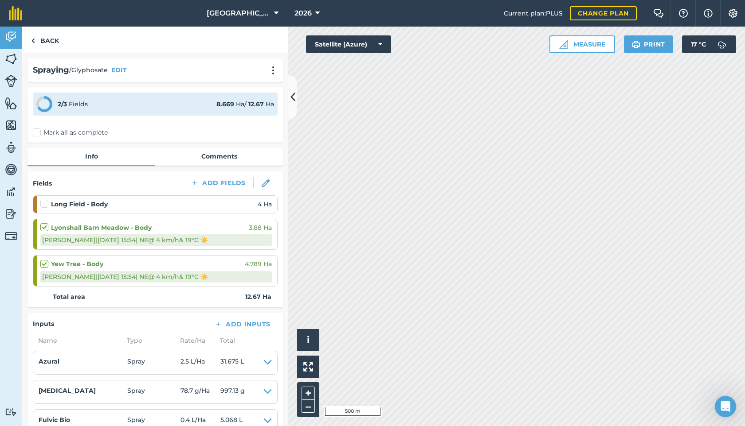
click at [42, 199] on label at bounding box center [45, 199] width 11 height 0
click at [42, 205] on input "checkbox" at bounding box center [43, 202] width 6 height 6
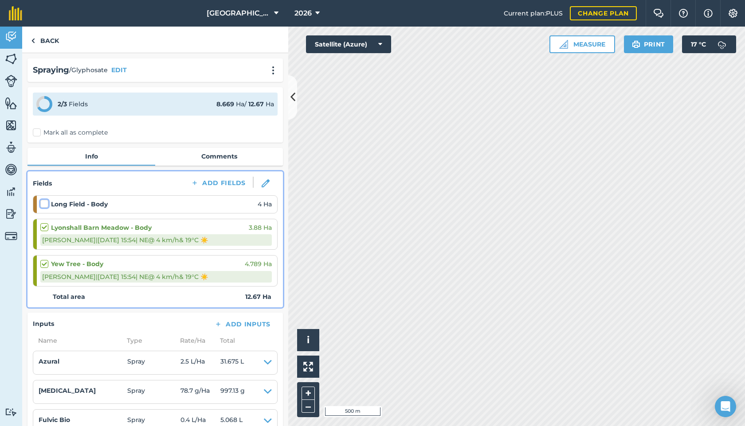
checkbox input "false"
select select "NE"
select select "Sunny"
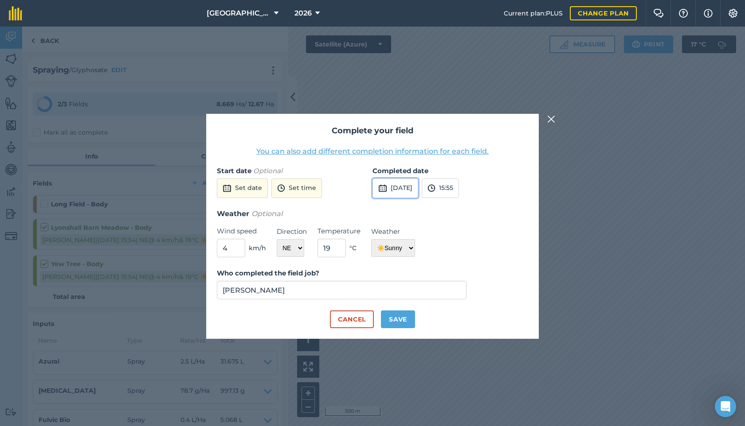
click at [400, 188] on button "[DATE]" at bounding box center [395, 189] width 46 height 20
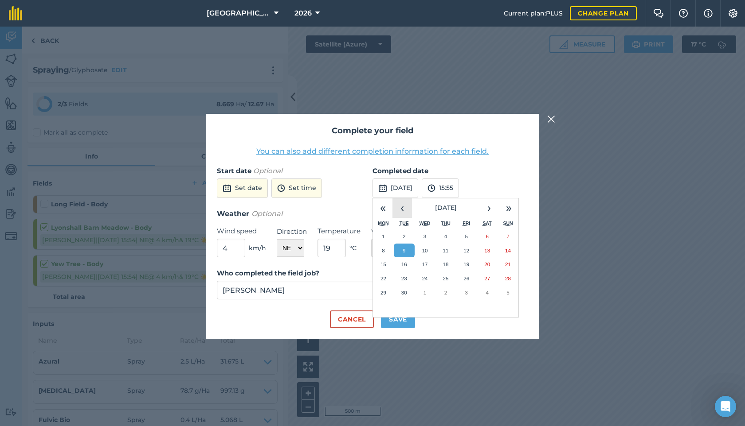
click at [402, 213] on button "‹" at bounding box center [402, 209] width 20 height 20
click at [404, 246] on button "5" at bounding box center [404, 251] width 21 height 14
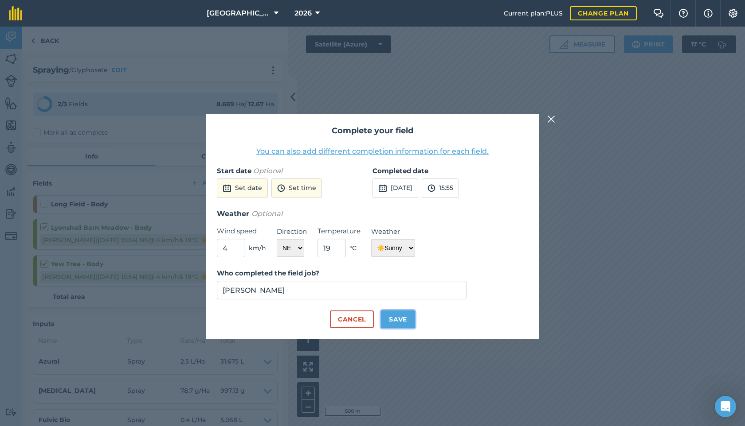
click at [391, 316] on button "Save" at bounding box center [398, 320] width 34 height 18
checkbox input "true"
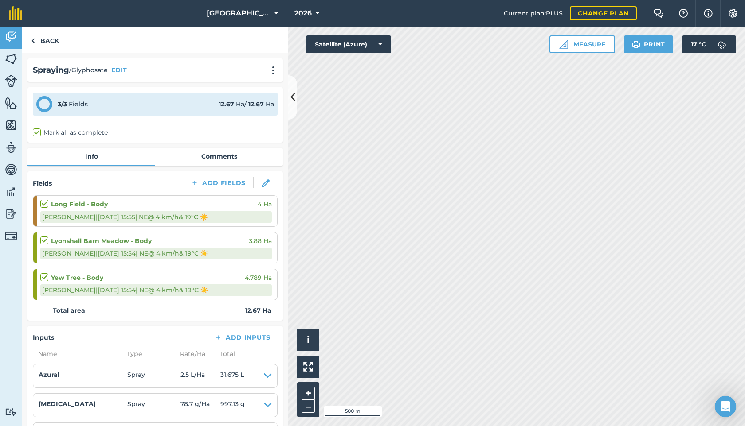
click at [202, 200] on div "Long Field - Body 4 Ha" at bounding box center [155, 204] width 231 height 10
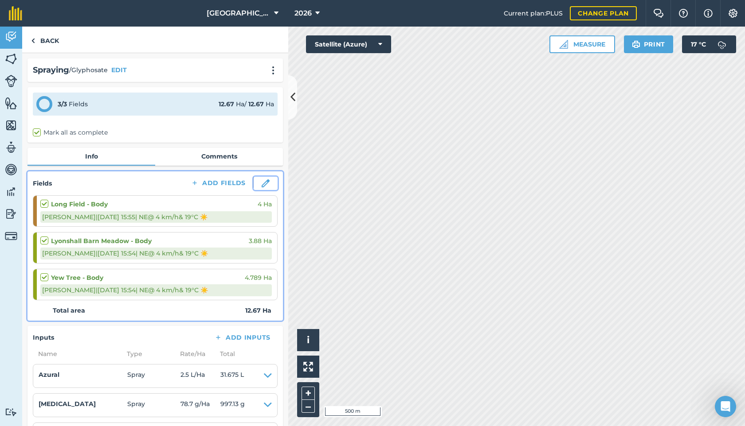
click at [266, 181] on img at bounding box center [266, 184] width 8 height 8
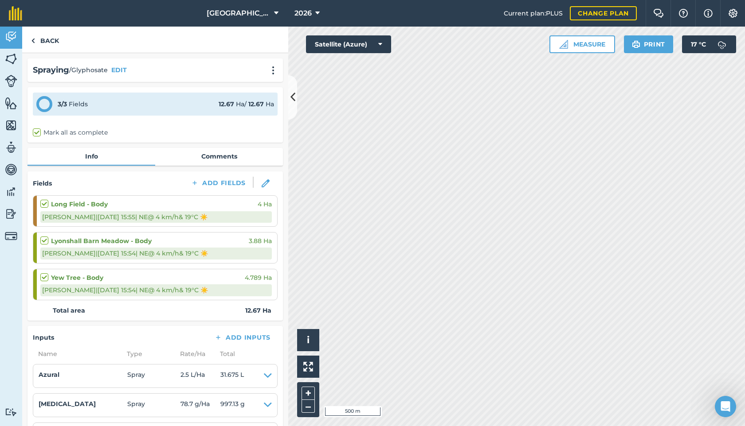
select select "NE"
select select "Sunny"
select select "NE"
select select "Sunny"
select select "NE"
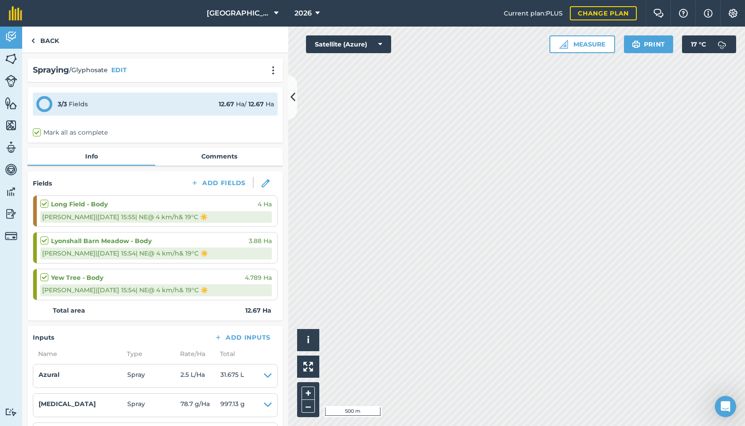
select select "Sunny"
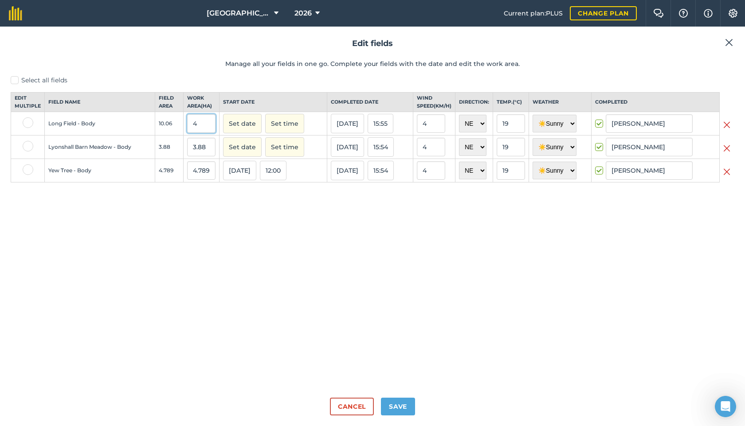
drag, startPoint x: 205, startPoint y: 133, endPoint x: 181, endPoint y: 129, distance: 24.8
click at [181, 129] on tr "Long Field - Body 10.06 4 Set date Set time [DATE] 15:55 4 N NE E SE S SW W NW …" at bounding box center [372, 123] width 723 height 23
type input "10.06"
click at [402, 408] on button "Save" at bounding box center [398, 407] width 34 height 18
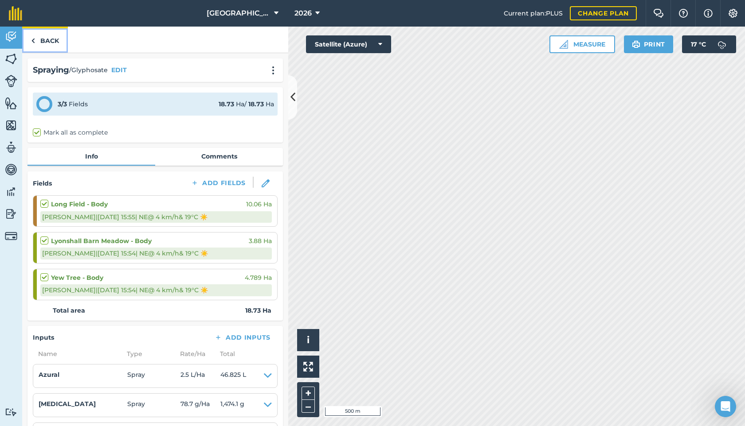
click at [49, 40] on link "Back" at bounding box center [45, 40] width 46 height 26
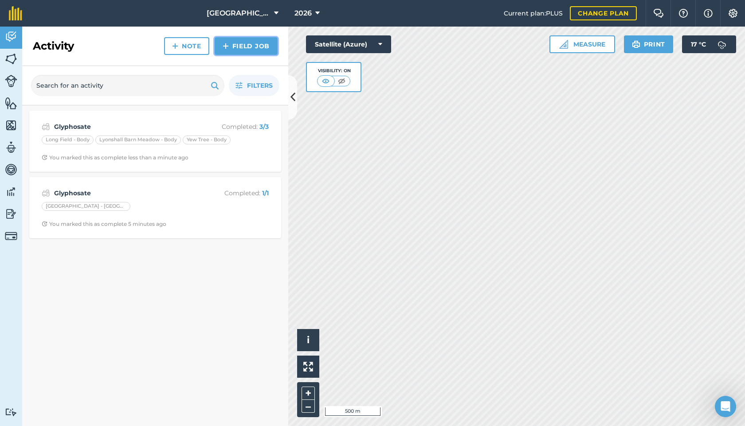
click at [231, 47] on link "Field Job" at bounding box center [246, 46] width 63 height 18
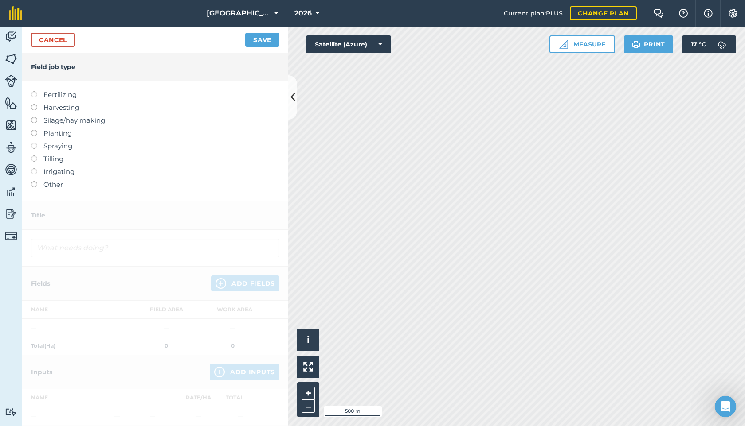
click at [33, 130] on label at bounding box center [37, 130] width 12 height 0
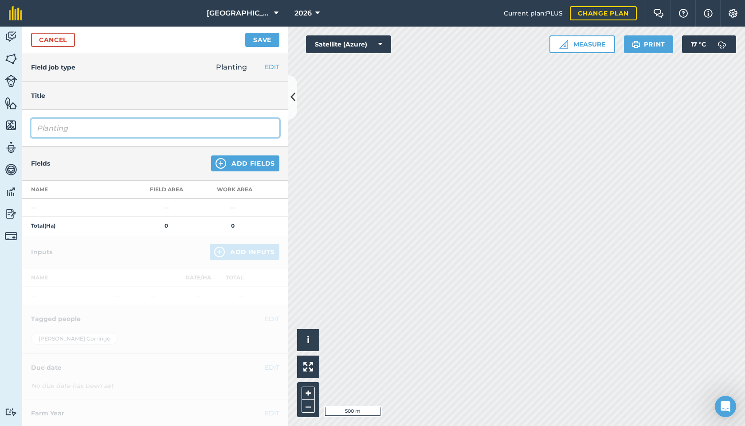
click at [70, 123] on input "Planting" at bounding box center [155, 128] width 248 height 19
drag, startPoint x: 80, startPoint y: 130, endPoint x: 60, endPoint y: 128, distance: 20.1
click at [60, 128] on input "Planting" at bounding box center [155, 128] width 248 height 19
click at [81, 129] on input "Planting" at bounding box center [155, 128] width 248 height 19
drag, startPoint x: 81, startPoint y: 129, endPoint x: 33, endPoint y: 129, distance: 48.3
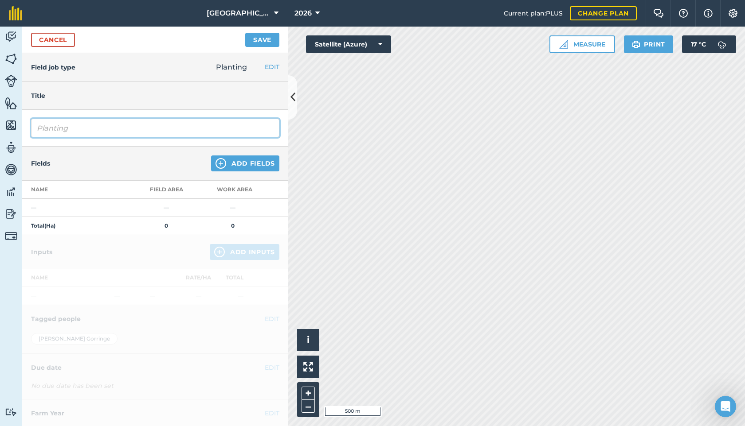
click at [33, 129] on input "Planting" at bounding box center [155, 128] width 248 height 19
type input "Cover Crop"
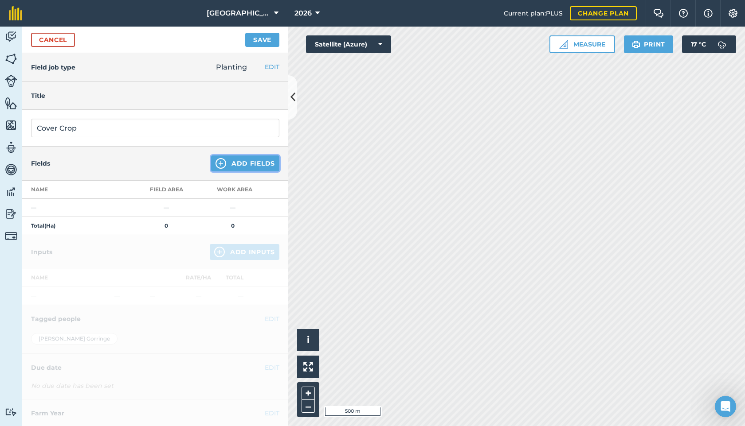
click at [238, 167] on button "Add Fields" at bounding box center [245, 164] width 68 height 16
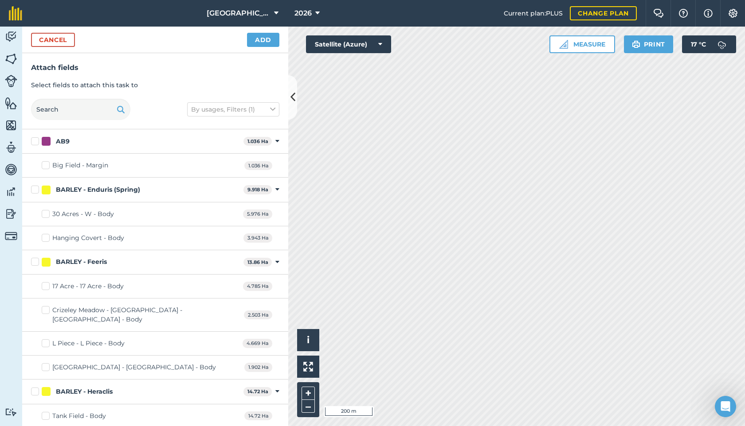
checkbox input "true"
click at [263, 39] on button "Add" at bounding box center [263, 40] width 32 height 14
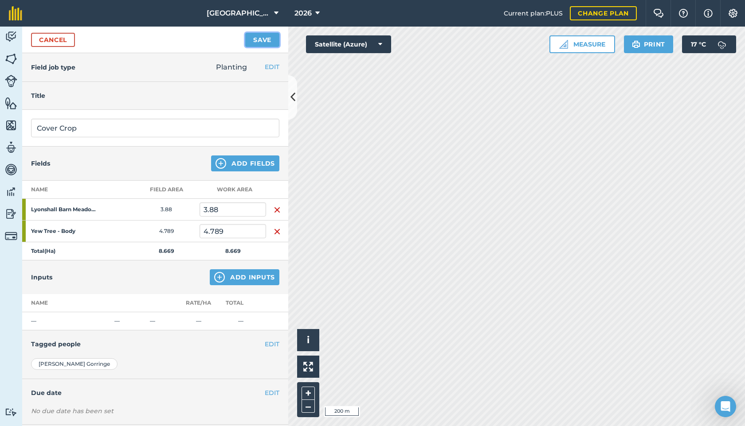
click at [261, 39] on button "Save" at bounding box center [262, 40] width 34 height 14
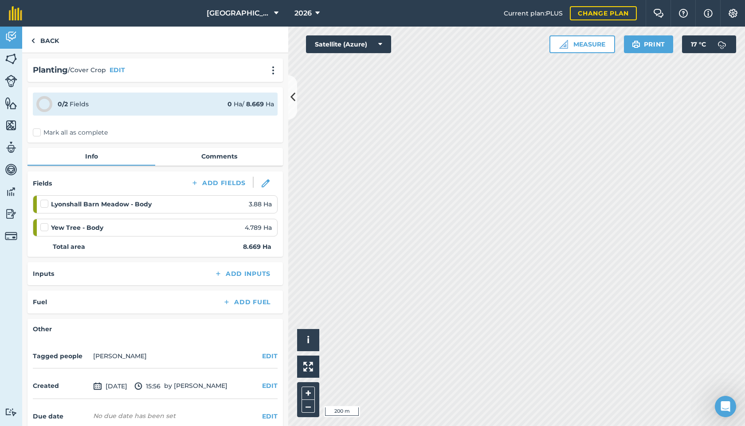
click at [44, 223] on label at bounding box center [45, 223] width 11 height 0
click at [44, 228] on input "checkbox" at bounding box center [43, 226] width 6 height 6
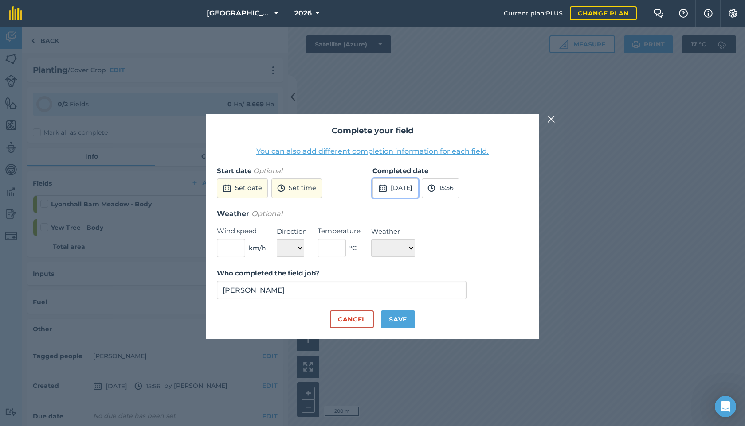
click at [403, 194] on button "[DATE]" at bounding box center [395, 189] width 46 height 20
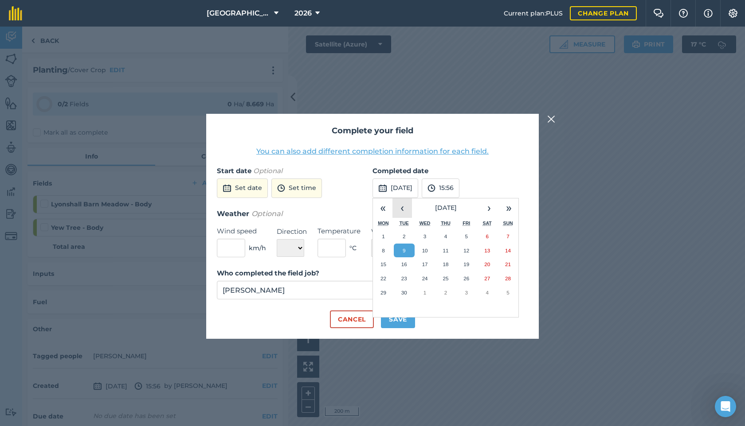
click at [403, 206] on button "‹" at bounding box center [402, 209] width 20 height 20
click at [445, 248] on abbr "7" at bounding box center [445, 251] width 3 height 6
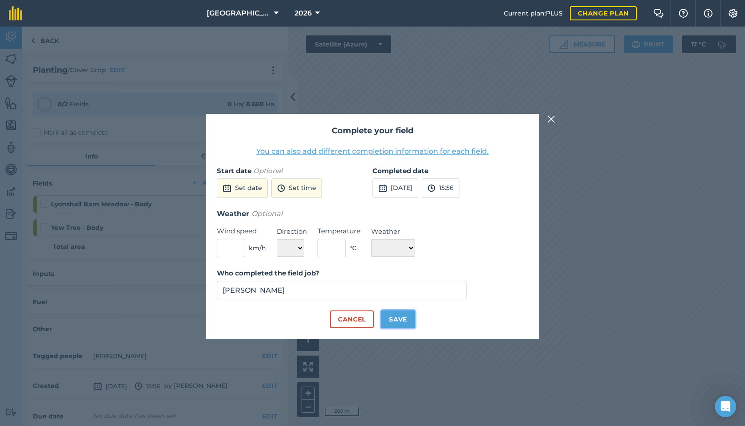
click at [399, 318] on button "Save" at bounding box center [398, 320] width 34 height 18
checkbox input "true"
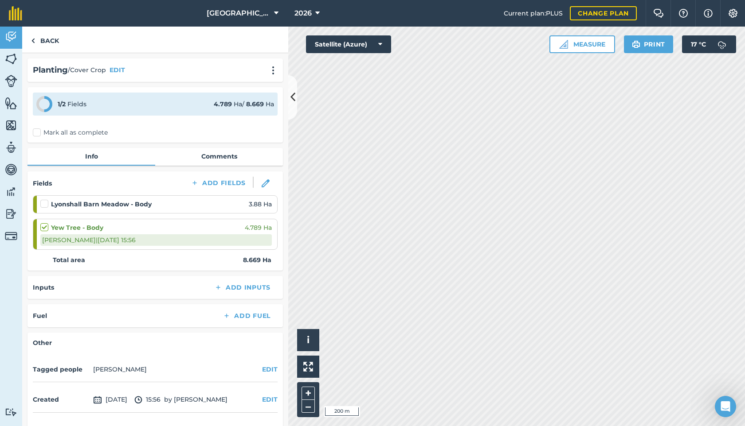
click at [45, 199] on label at bounding box center [45, 199] width 11 height 0
click at [45, 205] on input "checkbox" at bounding box center [43, 202] width 6 height 6
checkbox input "false"
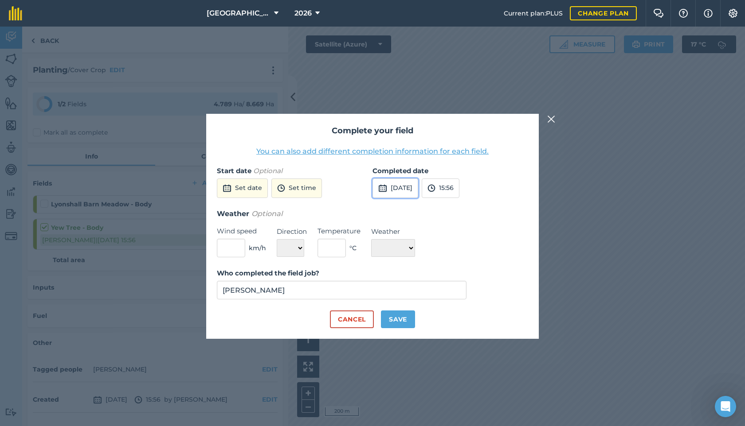
click at [413, 190] on button "[DATE]" at bounding box center [395, 189] width 46 height 20
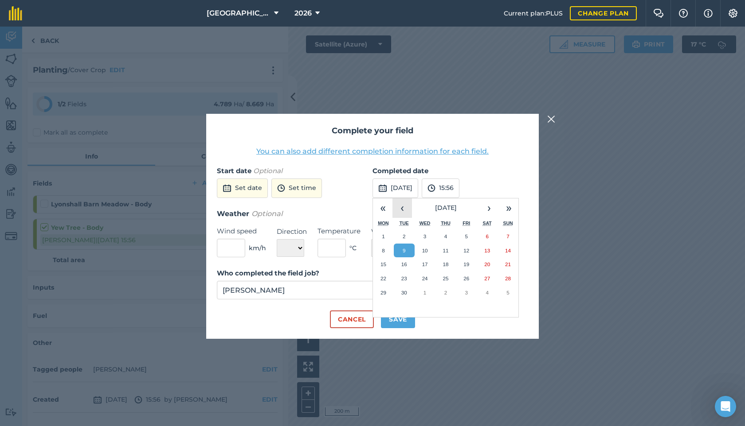
click at [399, 209] on button "‹" at bounding box center [402, 209] width 20 height 20
click at [446, 253] on abbr "7" at bounding box center [445, 251] width 3 height 6
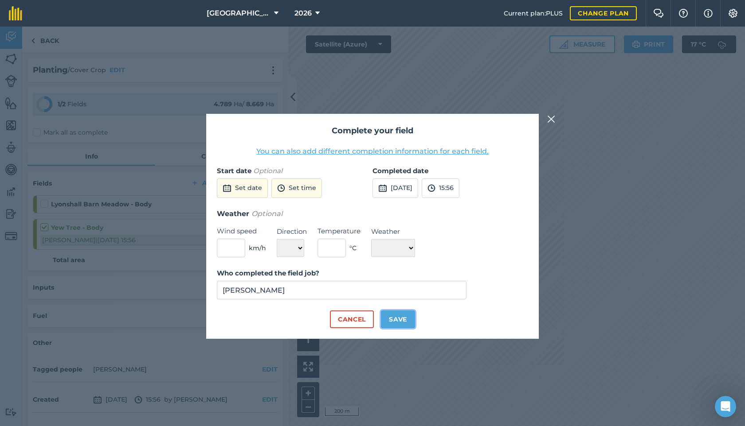
click at [391, 323] on button "Save" at bounding box center [398, 320] width 34 height 18
checkbox input "true"
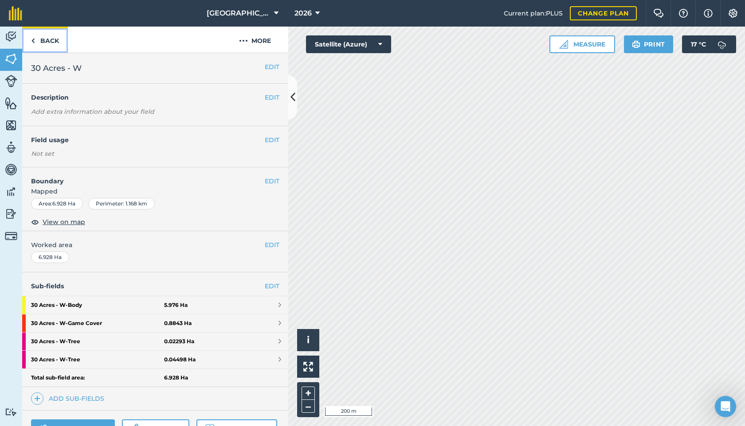
click at [47, 42] on link "Back" at bounding box center [45, 40] width 46 height 26
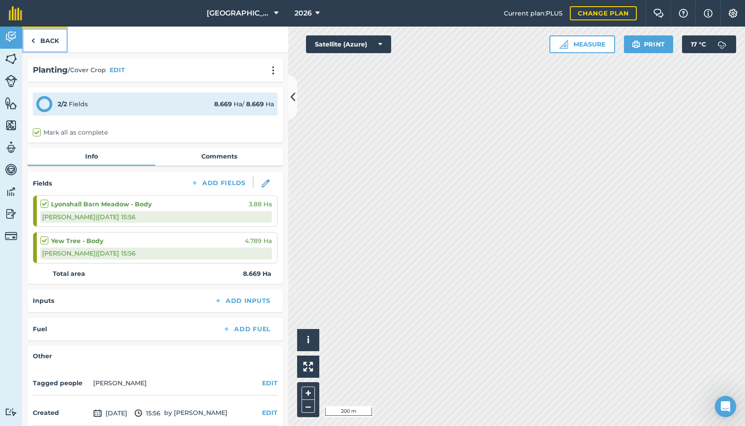
click at [51, 43] on link "Back" at bounding box center [45, 40] width 46 height 26
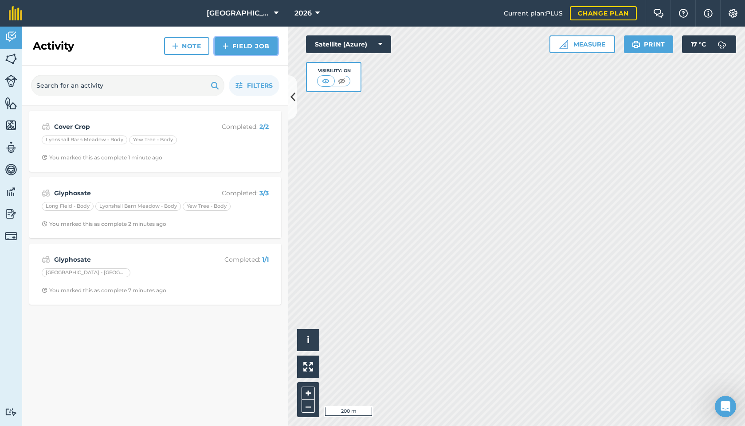
click at [256, 40] on link "Field Job" at bounding box center [246, 46] width 63 height 18
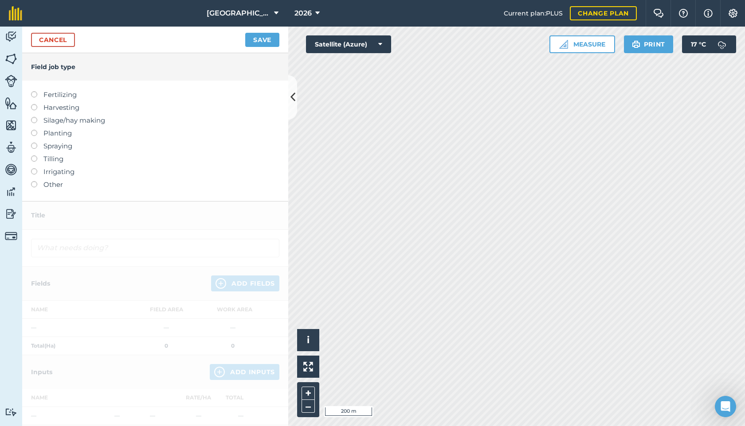
click at [35, 130] on label at bounding box center [37, 130] width 12 height 0
type input "Planting"
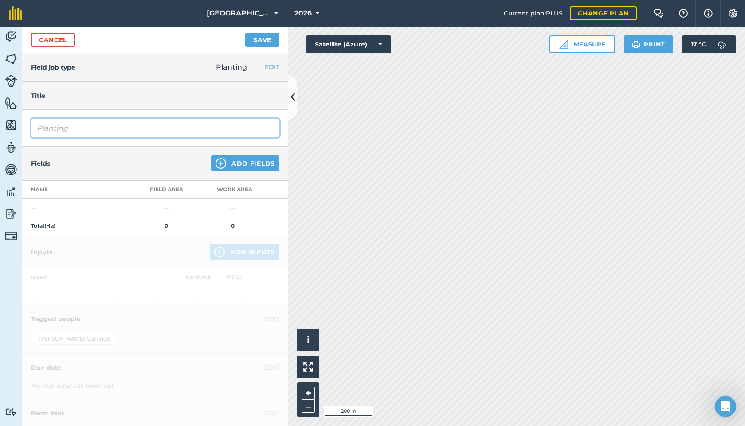
click at [79, 131] on input "Planting" at bounding box center [155, 128] width 248 height 19
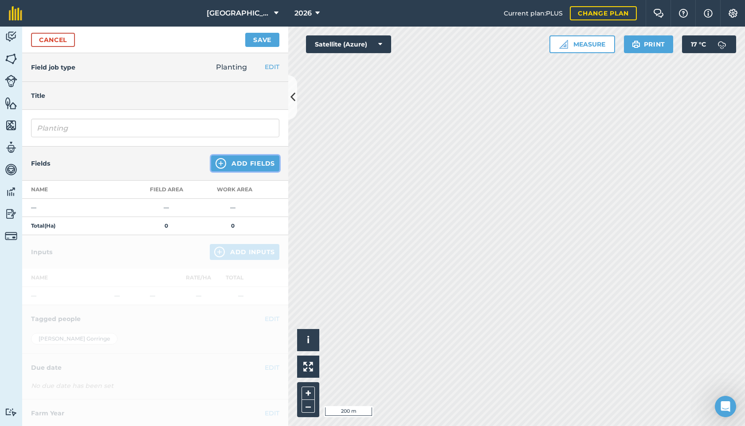
click at [237, 165] on button "Add Fields" at bounding box center [245, 164] width 68 height 16
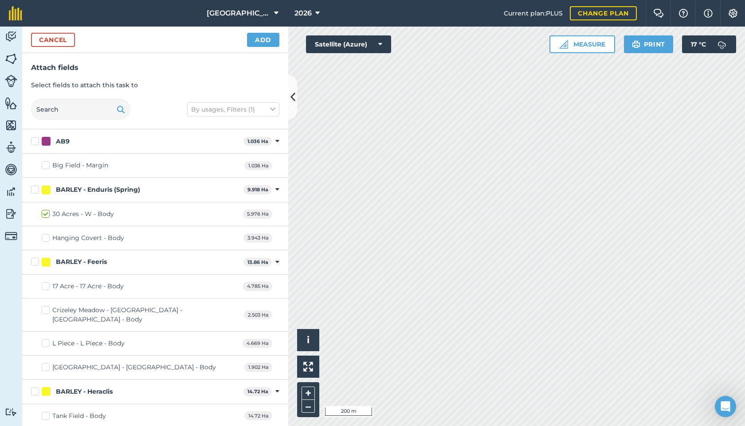
checkbox input "true"
click at [262, 41] on button "Add" at bounding box center [263, 40] width 32 height 14
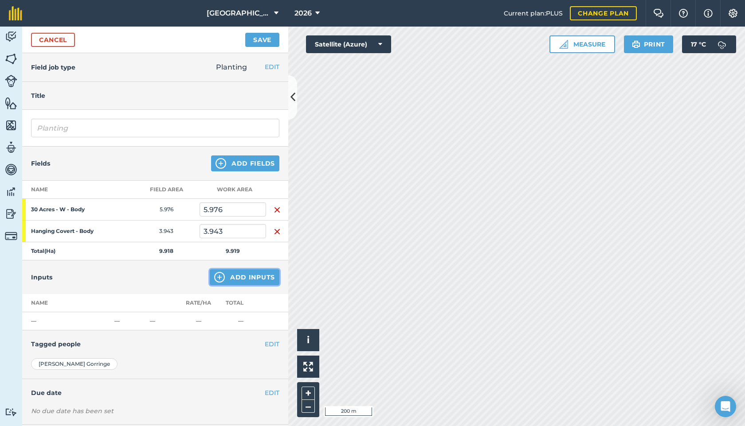
click at [234, 278] on button "Add Inputs" at bounding box center [245, 278] width 70 height 16
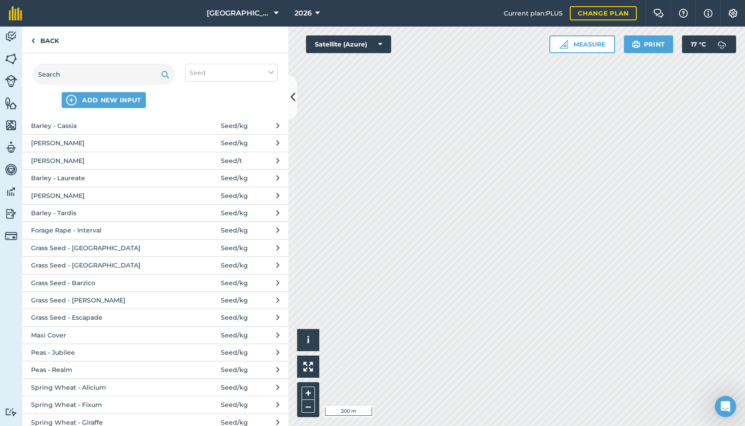
scroll to position [38, 0]
click at [64, 333] on span "Maxi Cover" at bounding box center [103, 335] width 145 height 10
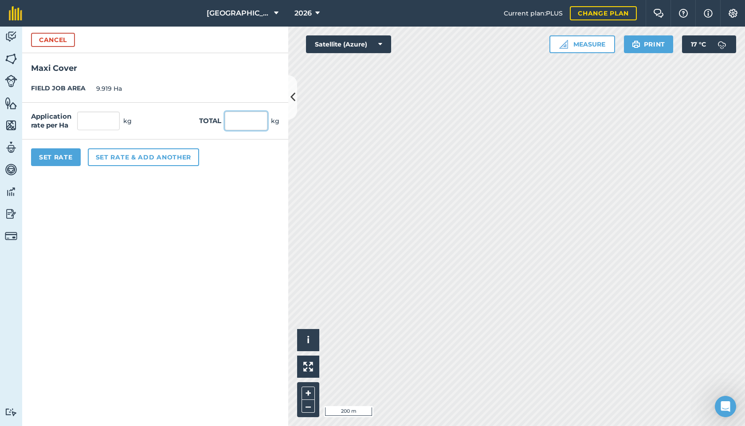
click at [234, 113] on input "text" at bounding box center [246, 121] width 43 height 19
type input "112"
type input "11.291"
click at [157, 193] on form "Cancel Maxi Cover FIELD JOB AREA 9.919 Ha Application rate per Ha 11.291 kg Tot…" at bounding box center [155, 227] width 266 height 400
click at [67, 39] on button "Cancel" at bounding box center [53, 40] width 44 height 14
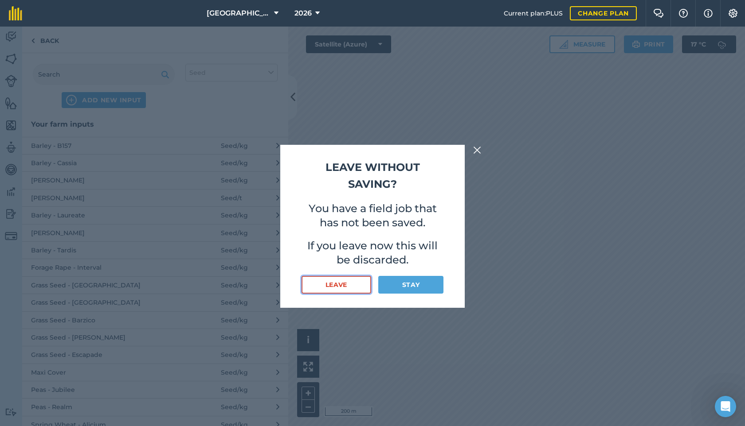
click at [355, 286] on button "Leave" at bounding box center [336, 285] width 70 height 18
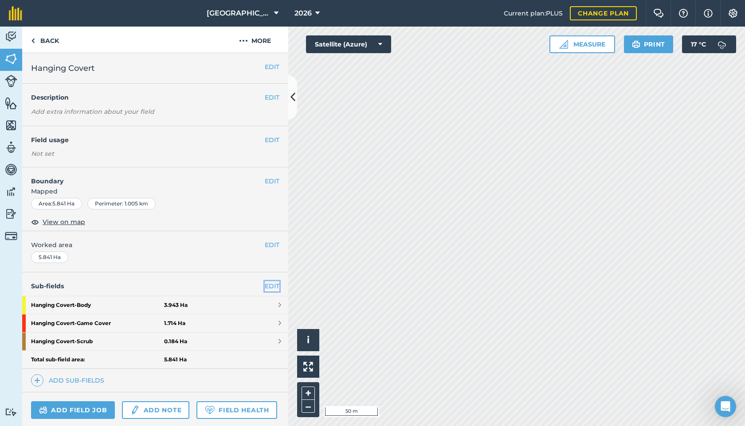
click at [268, 286] on link "EDIT" at bounding box center [272, 286] width 15 height 10
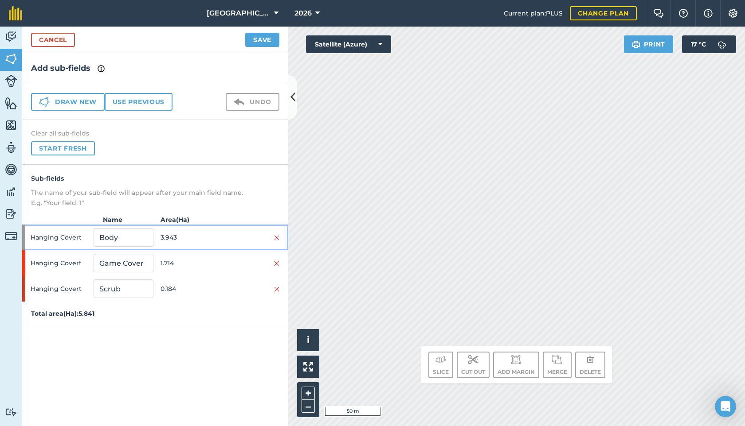
click at [186, 241] on span "3.943" at bounding box center [189, 237] width 59 height 17
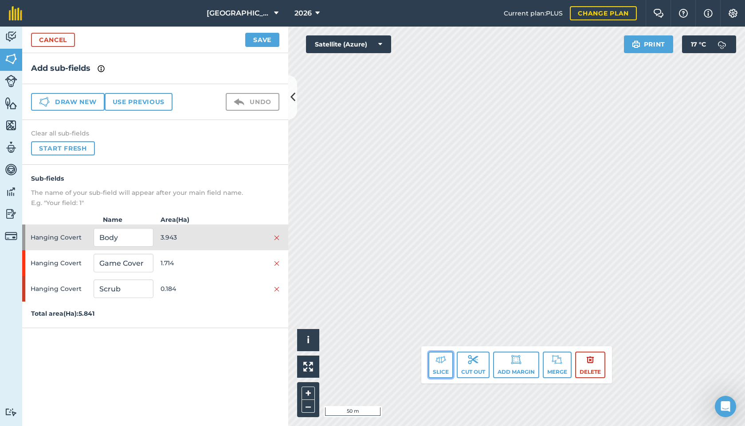
click at [438, 370] on button "Slice" at bounding box center [440, 365] width 25 height 27
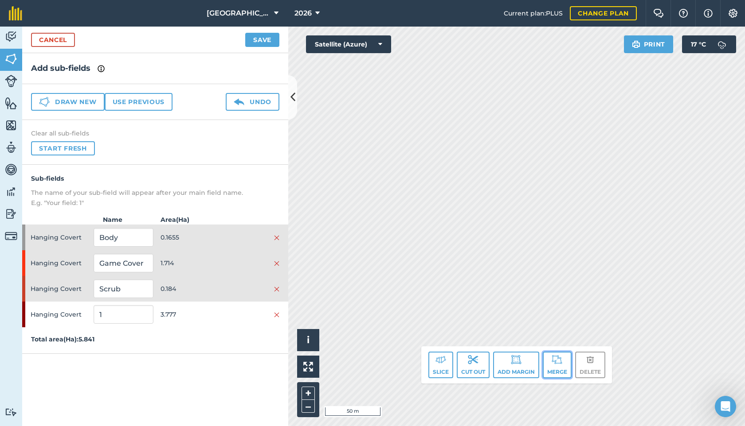
click at [551, 365] on button "Merge" at bounding box center [557, 365] width 29 height 27
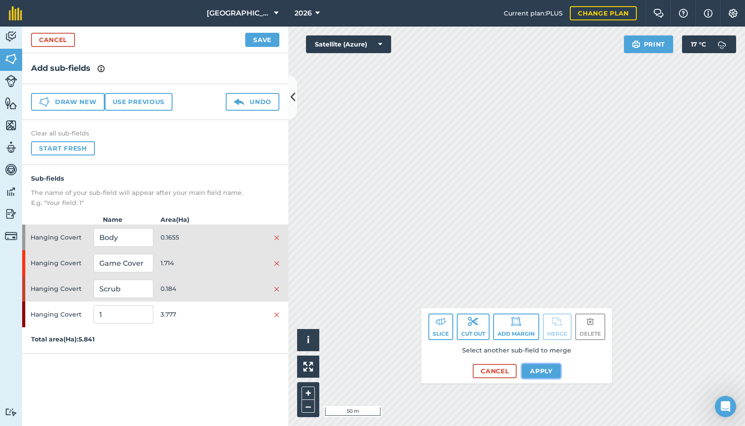
click at [546, 370] on button "Apply" at bounding box center [541, 371] width 39 height 14
click at [543, 372] on button "Apply" at bounding box center [541, 371] width 39 height 14
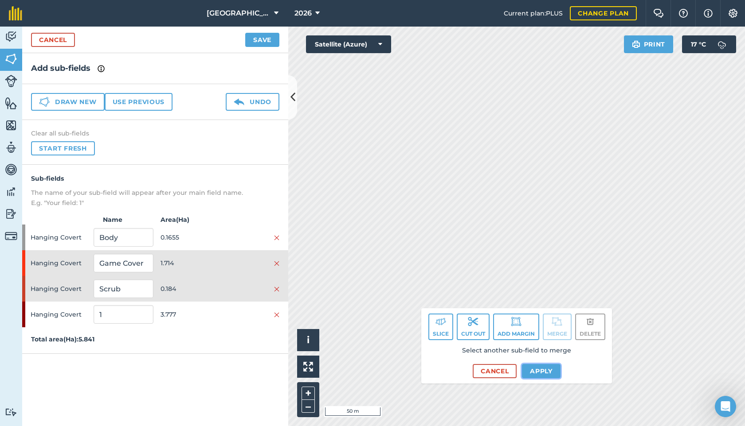
click at [545, 370] on button "Apply" at bounding box center [541, 371] width 39 height 14
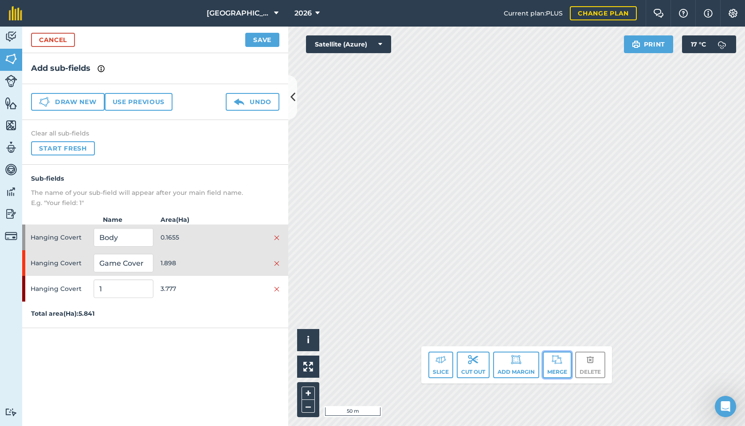
click at [555, 369] on button "Merge" at bounding box center [557, 365] width 29 height 27
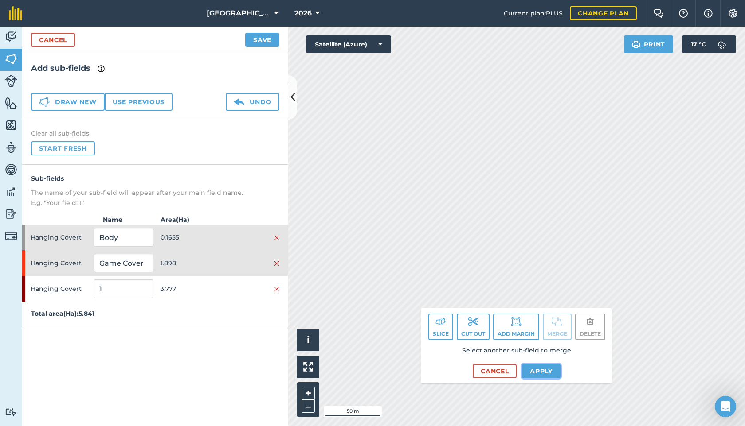
click at [542, 370] on button "Apply" at bounding box center [541, 371] width 39 height 14
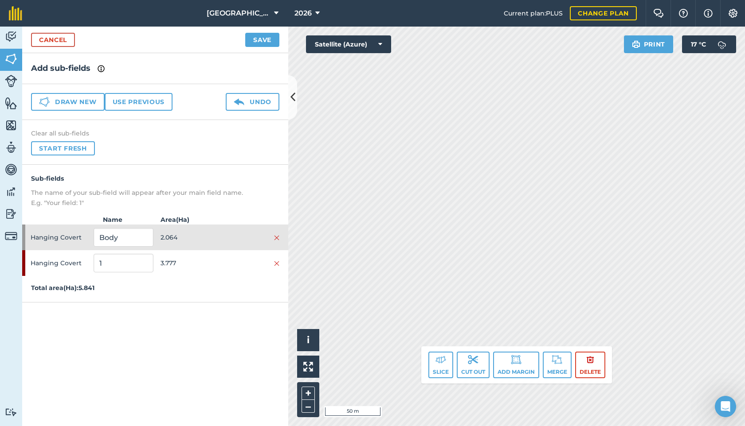
click at [165, 333] on div "Add sub-fields Draw new Use previous Undo Clear all sub-fields Start fresh Sub-…" at bounding box center [155, 239] width 266 height 373
click at [117, 262] on input "1" at bounding box center [123, 263] width 59 height 19
click at [137, 303] on div "Add sub-fields Draw new Use previous Undo Clear all sub-fields Start fresh Sub-…" at bounding box center [155, 239] width 266 height 373
click at [216, 242] on span "2.064" at bounding box center [189, 237] width 59 height 17
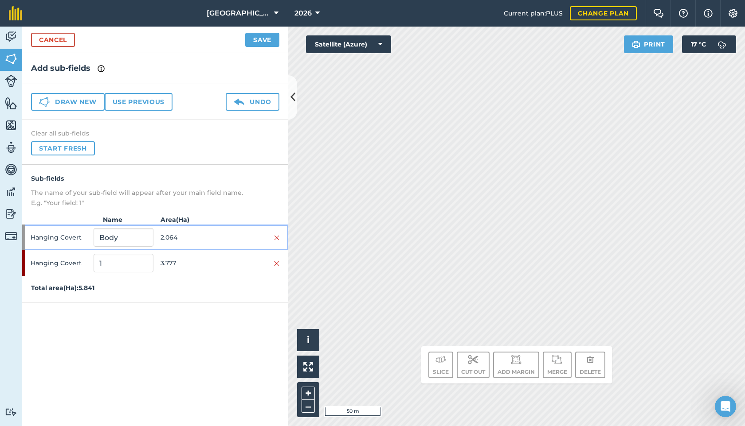
click at [211, 240] on span "2.064" at bounding box center [189, 237] width 59 height 17
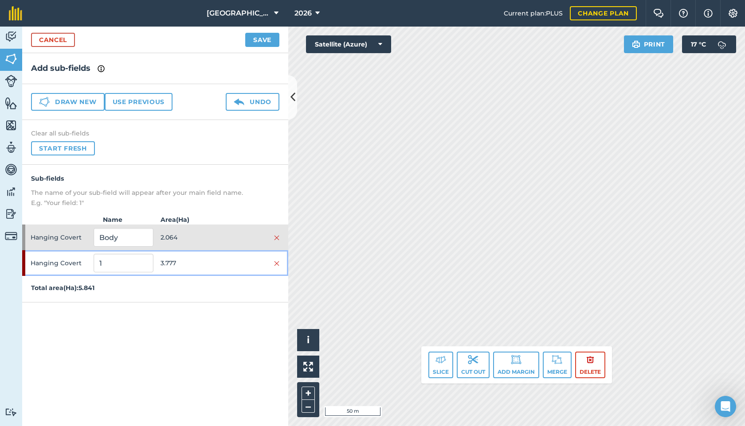
click at [211, 252] on div "Hanging Covert 1 3.777" at bounding box center [155, 263] width 266 height 26
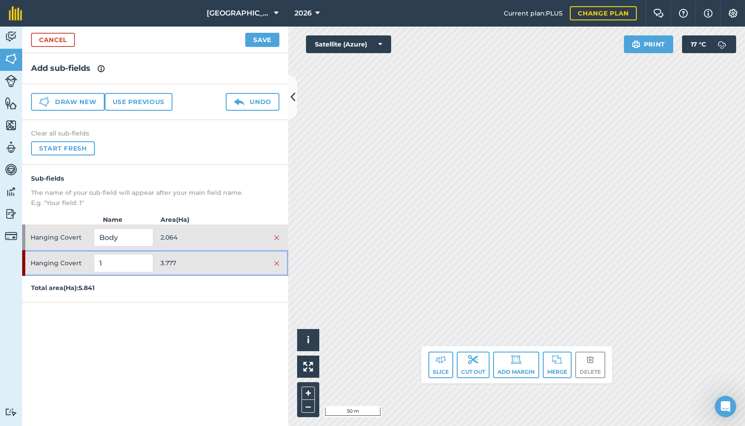
click at [207, 261] on span "3.777" at bounding box center [189, 263] width 59 height 17
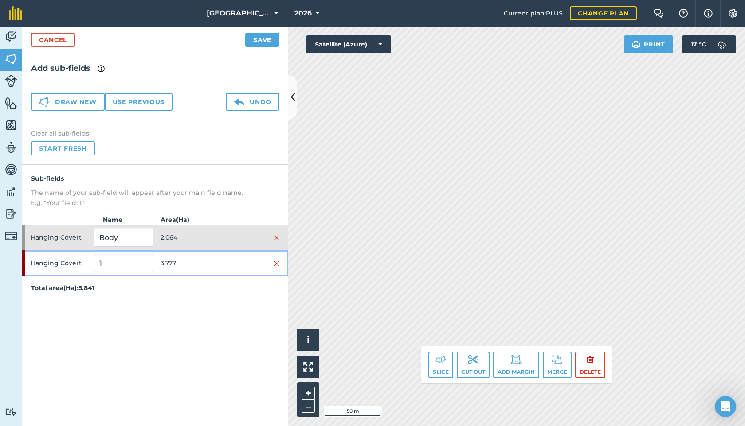
click at [204, 261] on span "3.777" at bounding box center [189, 263] width 59 height 17
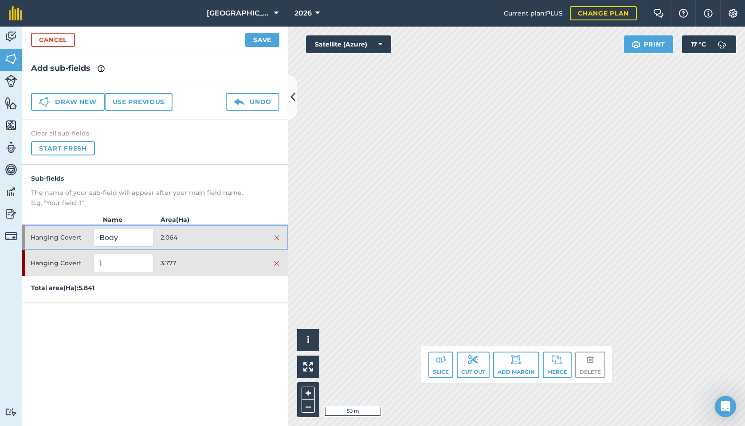
click at [206, 244] on span "2.064" at bounding box center [189, 237] width 59 height 17
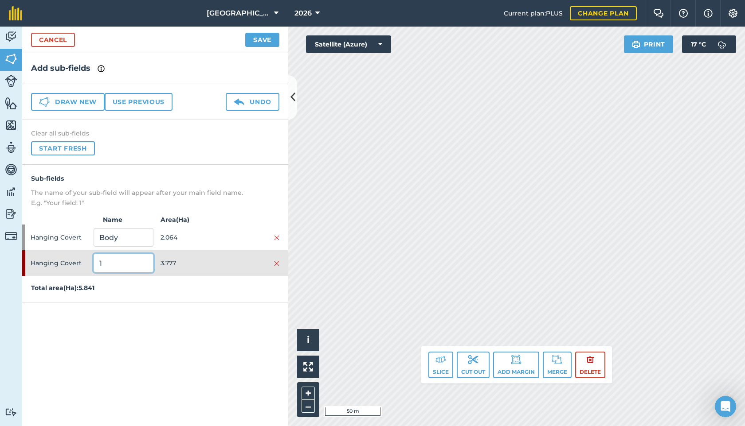
drag, startPoint x: 127, startPoint y: 262, endPoint x: 82, endPoint y: 254, distance: 44.9
click at [82, 254] on div "Hanging Covert 1 3.777" at bounding box center [155, 263] width 266 height 26
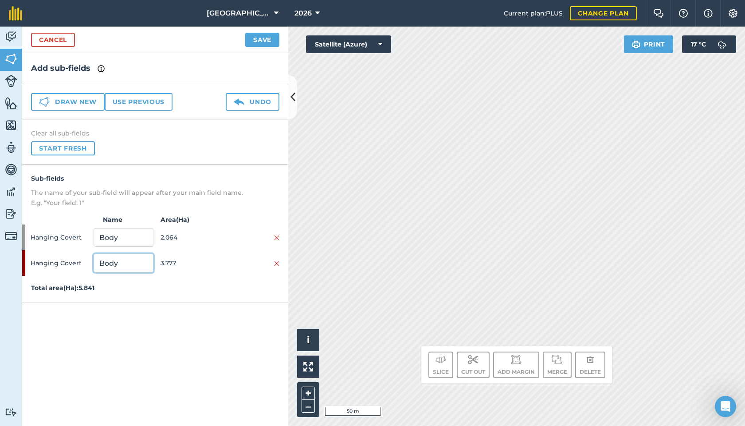
type input "Body"
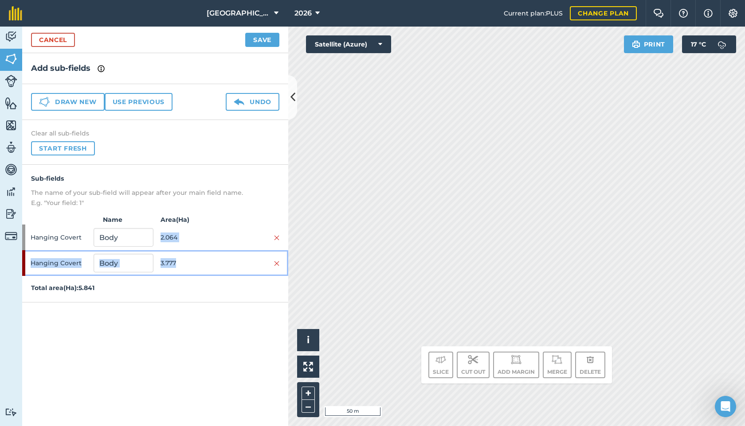
drag, startPoint x: 206, startPoint y: 265, endPoint x: 207, endPoint y: 232, distance: 32.8
click at [207, 232] on div "Sub-fields The name of your sub-field will appear after your main field name. E…" at bounding box center [155, 234] width 266 height 138
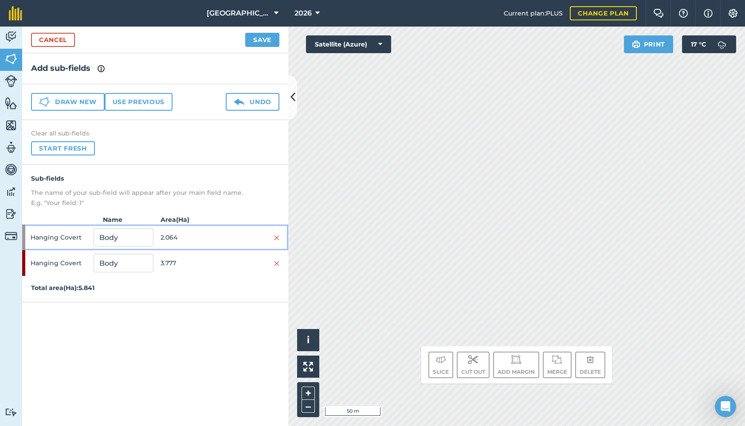
click at [203, 242] on span "2.064" at bounding box center [189, 237] width 59 height 17
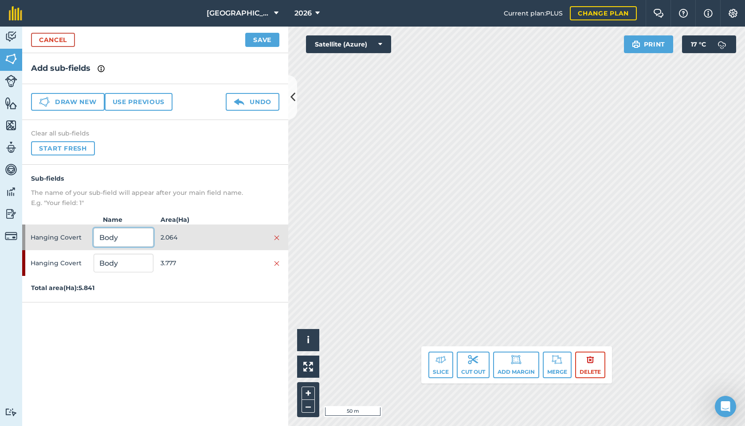
click at [127, 231] on input "Body" at bounding box center [123, 237] width 59 height 19
drag, startPoint x: 128, startPoint y: 238, endPoint x: 91, endPoint y: 237, distance: 36.4
click at [91, 237] on div "Hanging Covert Body 2.064" at bounding box center [155, 238] width 266 height 26
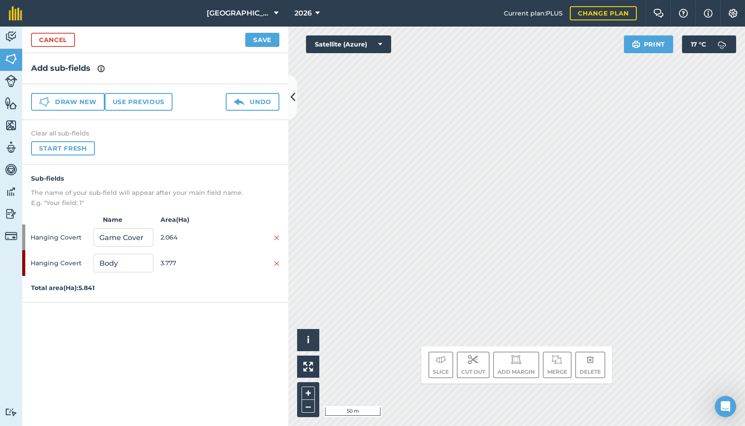
click at [189, 312] on div "Add sub-fields Draw new Use previous Undo Clear all sub-fields Start fresh Sub-…" at bounding box center [155, 239] width 266 height 373
click at [58, 262] on span "Hanging Covert" at bounding box center [60, 263] width 59 height 17
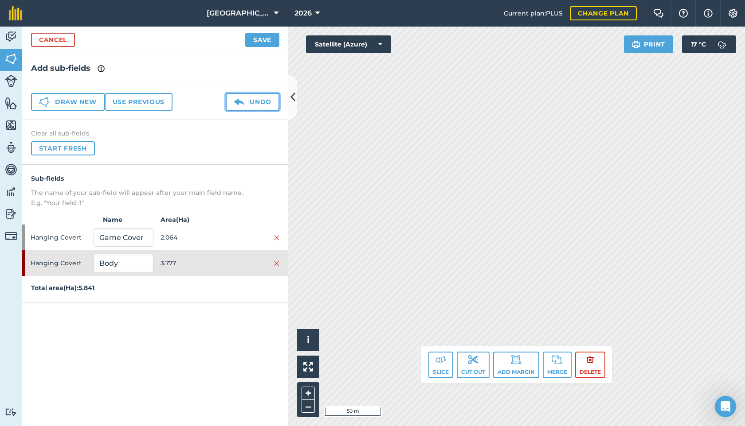
click at [242, 104] on img at bounding box center [239, 102] width 11 height 11
type input "Body"
type input "1"
click at [250, 97] on button "Undo" at bounding box center [253, 102] width 54 height 18
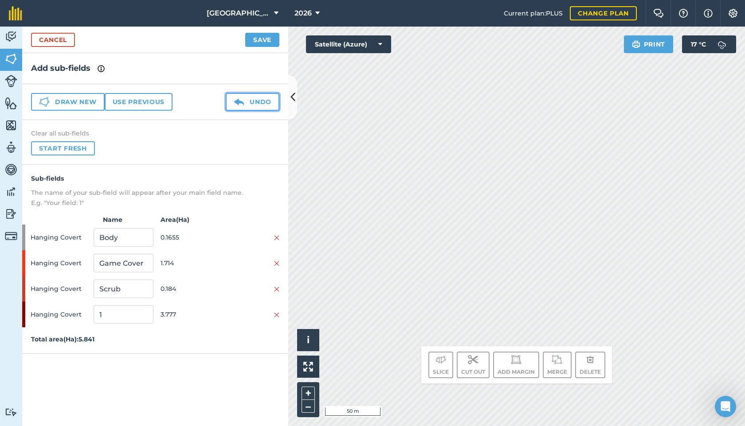
click at [250, 97] on button "Undo" at bounding box center [253, 102] width 54 height 18
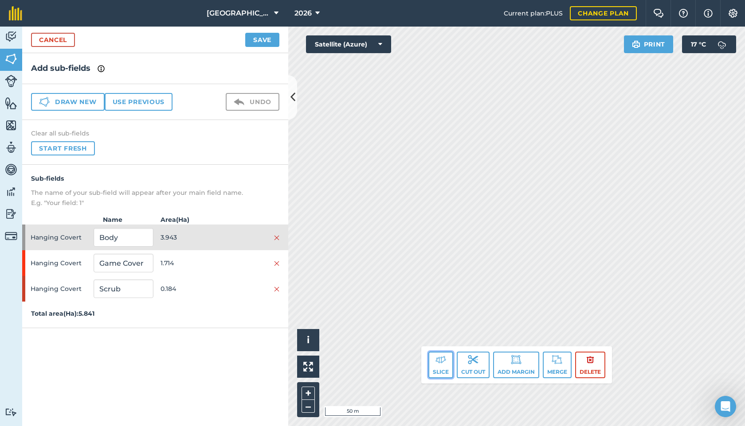
click at [441, 360] on img at bounding box center [440, 360] width 11 height 11
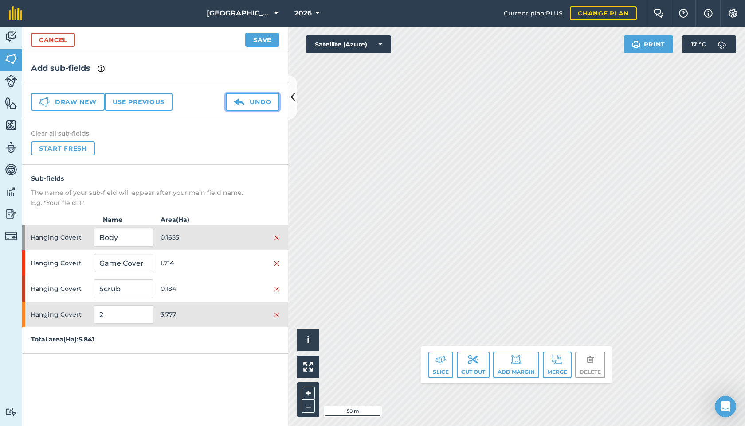
click at [258, 101] on button "Undo" at bounding box center [253, 102] width 54 height 18
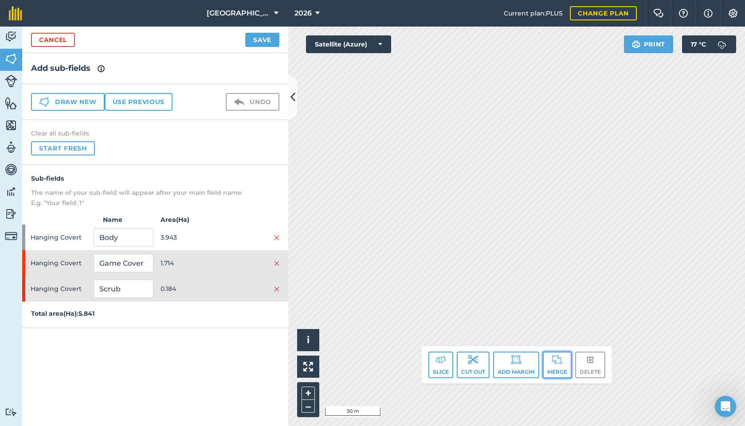
click at [556, 368] on button "Merge" at bounding box center [557, 365] width 29 height 27
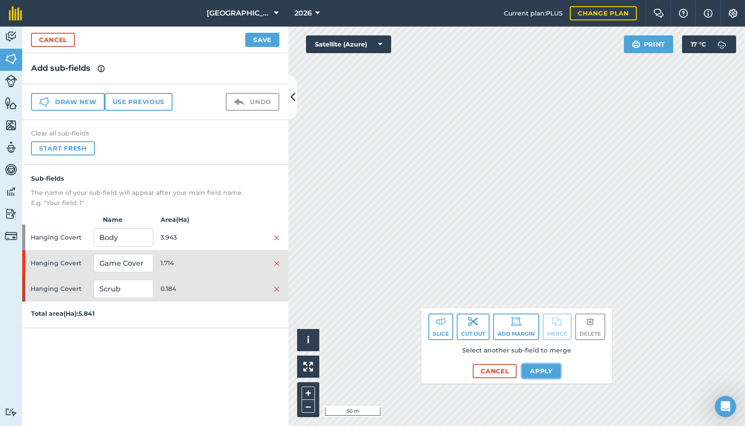
click at [544, 371] on button "Apply" at bounding box center [541, 371] width 39 height 14
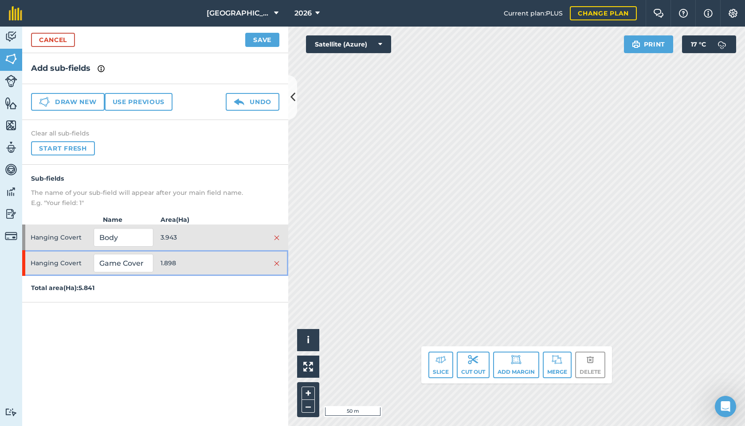
click at [206, 263] on span "1.898" at bounding box center [189, 263] width 59 height 17
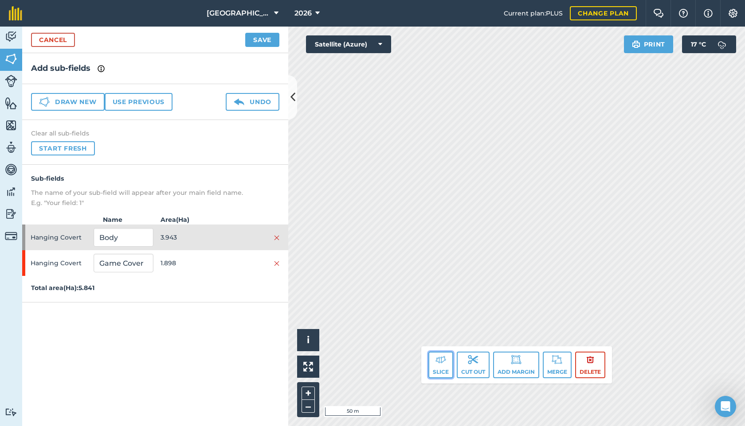
click at [436, 364] on img at bounding box center [440, 360] width 11 height 11
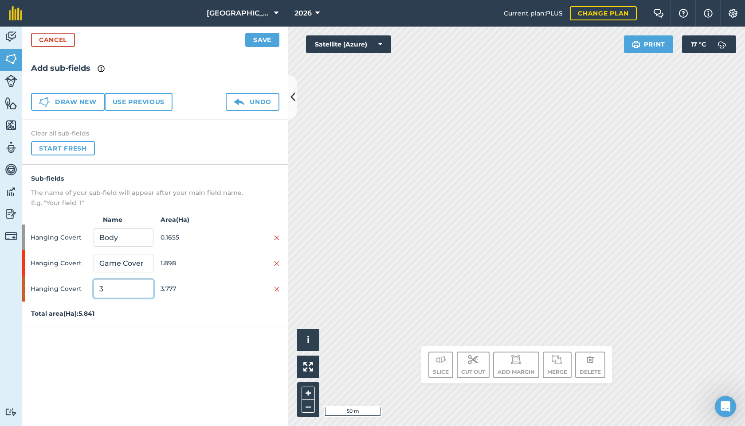
click at [134, 287] on input "3" at bounding box center [123, 289] width 59 height 19
drag, startPoint x: 128, startPoint y: 292, endPoint x: 97, endPoint y: 289, distance: 30.7
click at [97, 289] on input "3" at bounding box center [123, 289] width 59 height 19
click at [123, 292] on input "3" at bounding box center [123, 289] width 59 height 19
click at [255, 103] on button "Undo" at bounding box center [253, 102] width 54 height 18
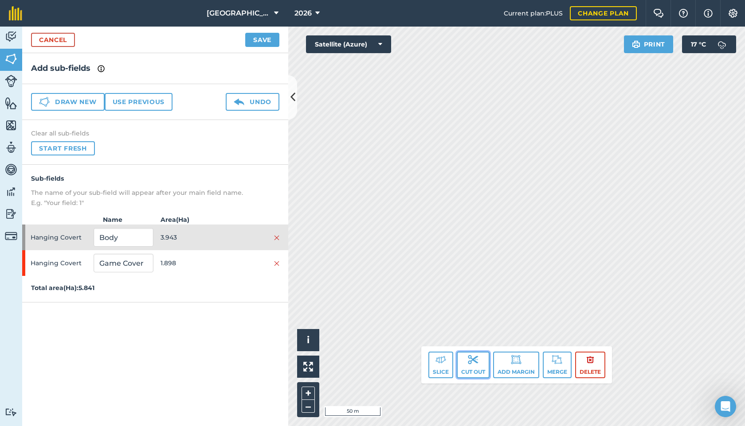
click at [465, 364] on button "Cut out" at bounding box center [473, 365] width 33 height 27
click at [440, 369] on button "Slice" at bounding box center [440, 365] width 25 height 27
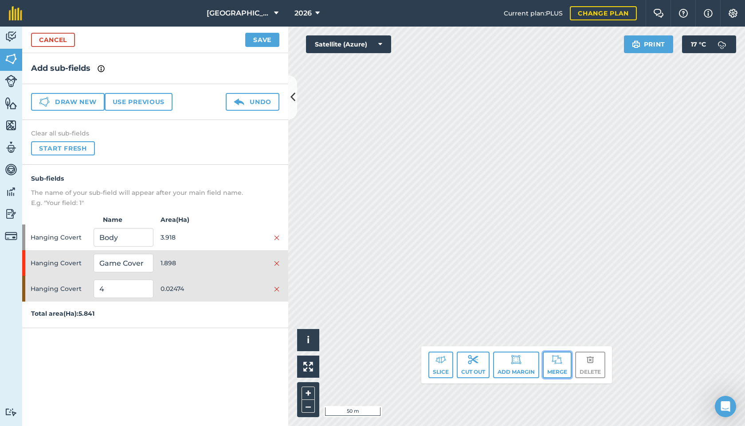
click at [565, 367] on button "Merge" at bounding box center [557, 365] width 29 height 27
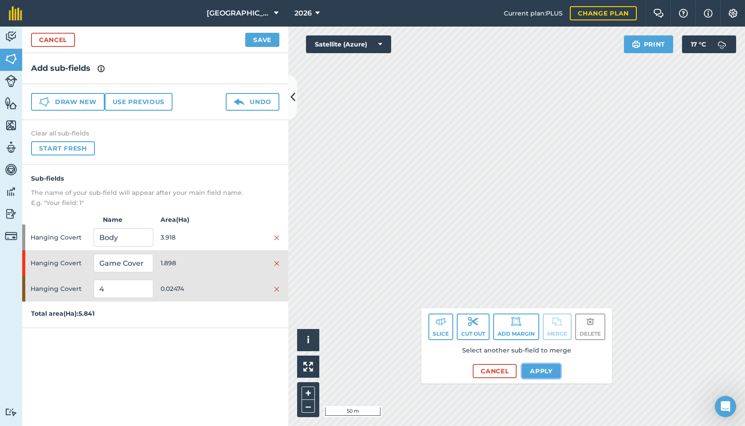
click at [539, 368] on button "Apply" at bounding box center [541, 371] width 39 height 14
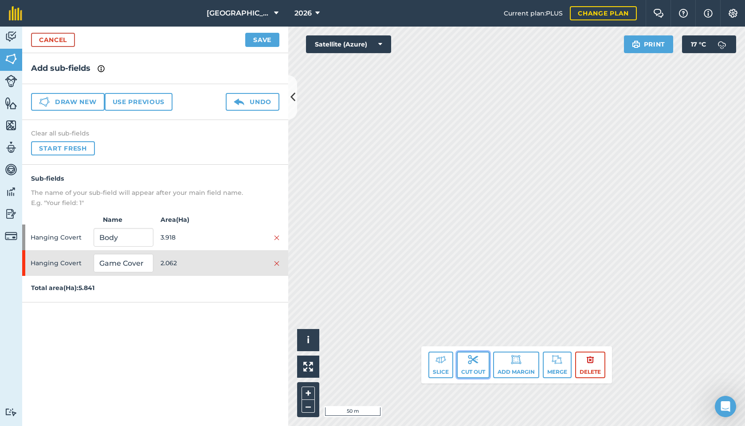
click at [475, 367] on button "Cut out" at bounding box center [473, 365] width 33 height 27
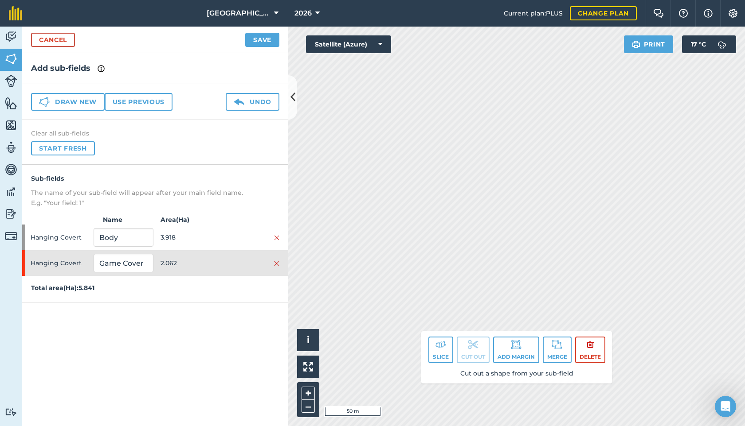
click at [224, 332] on div "Add sub-fields Draw new Use previous Undo Clear all sub-fields Start fresh Sub-…" at bounding box center [155, 239] width 266 height 373
click at [217, 286] on p "Total area ( Ha ): 5.841" at bounding box center [155, 288] width 266 height 10
click at [191, 242] on span "3.918" at bounding box center [189, 237] width 59 height 17
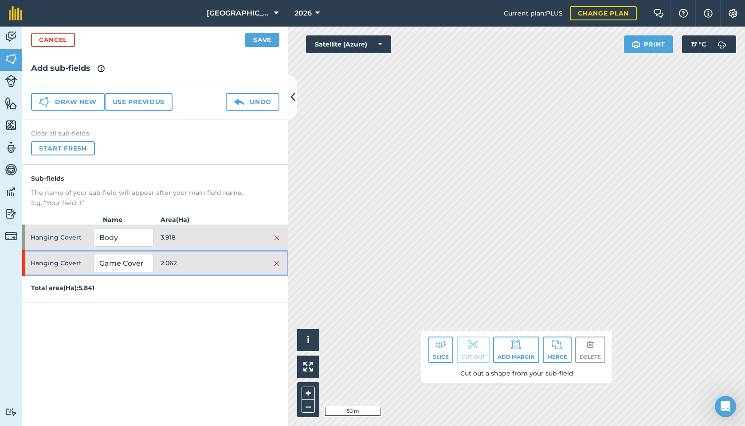
click at [191, 265] on span "2.062" at bounding box center [189, 263] width 59 height 17
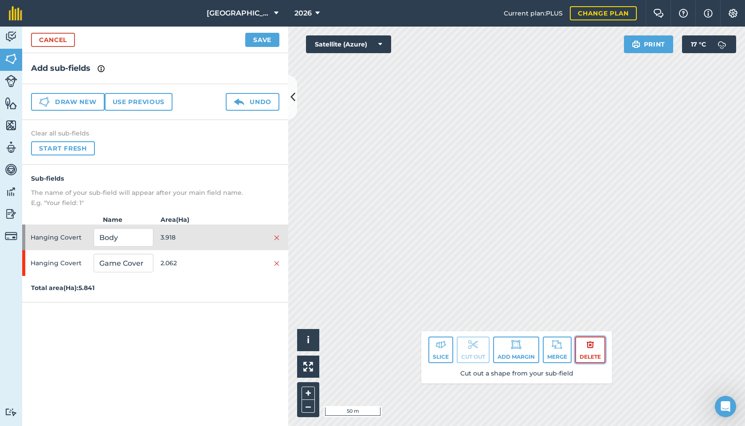
click at [584, 351] on button "Delete" at bounding box center [590, 350] width 30 height 27
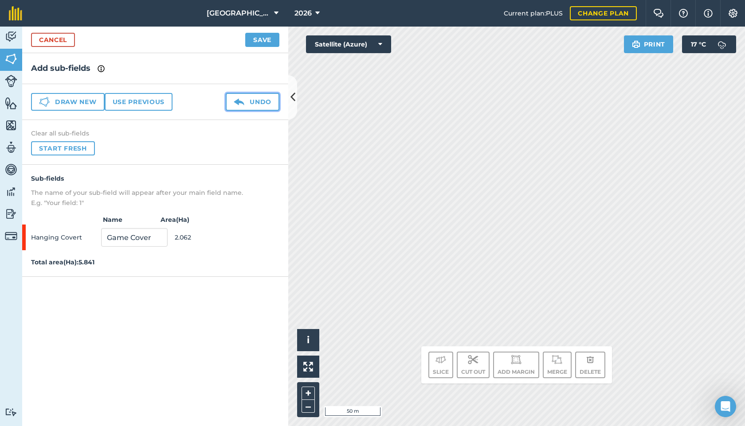
click at [249, 100] on button "Undo" at bounding box center [253, 102] width 54 height 18
click at [233, 97] on button "Undo" at bounding box center [253, 102] width 54 height 18
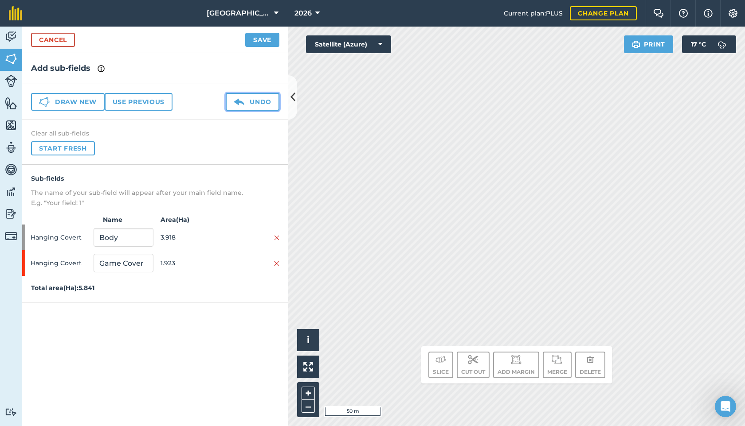
click at [233, 97] on button "Undo" at bounding box center [253, 102] width 54 height 18
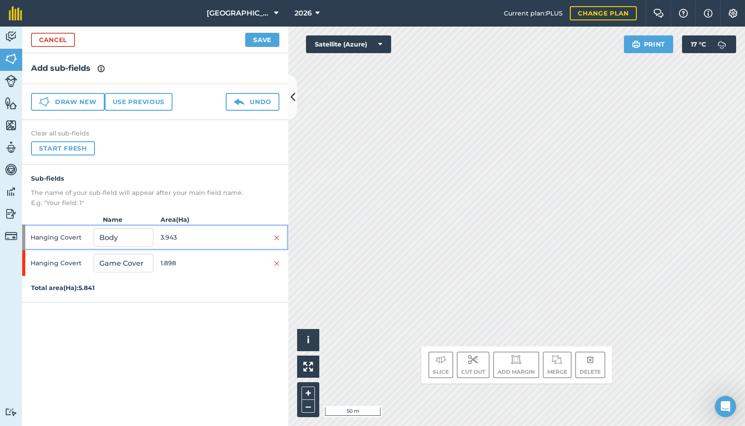
click at [208, 231] on span "3.943" at bounding box center [189, 237] width 59 height 17
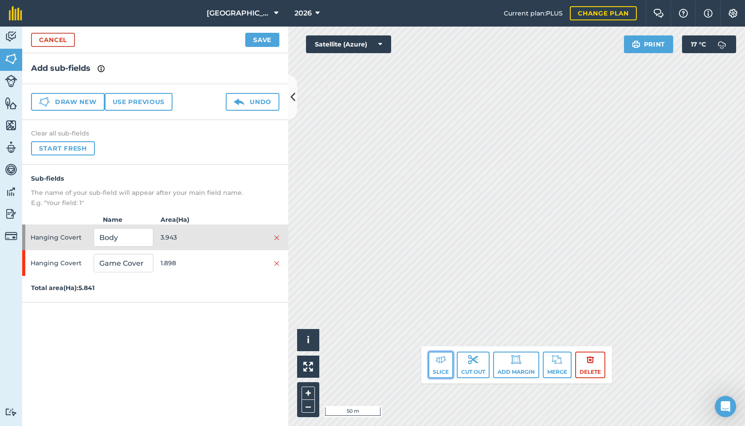
click at [444, 365] on button "Slice" at bounding box center [440, 365] width 25 height 27
click at [440, 365] on img at bounding box center [440, 360] width 11 height 11
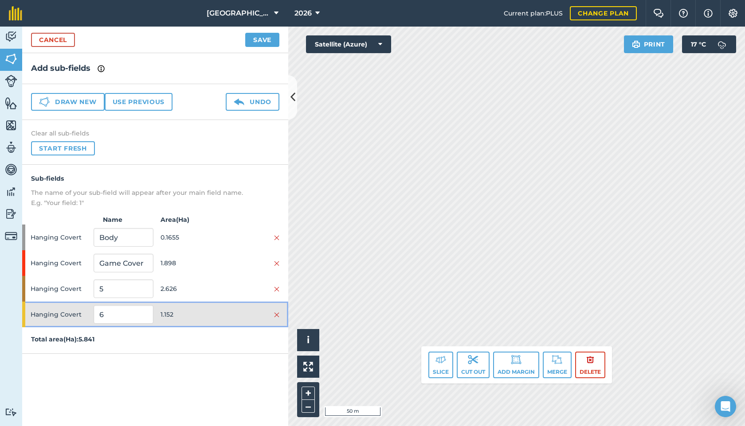
click at [199, 309] on span "1.152" at bounding box center [189, 314] width 59 height 17
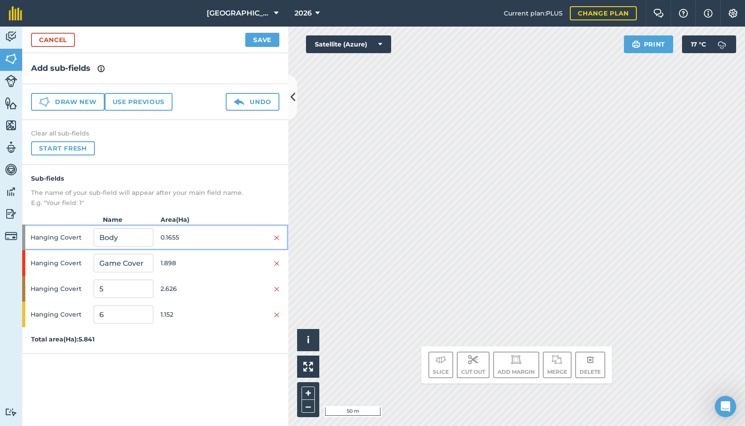
click at [186, 241] on span "0.1655" at bounding box center [189, 237] width 59 height 17
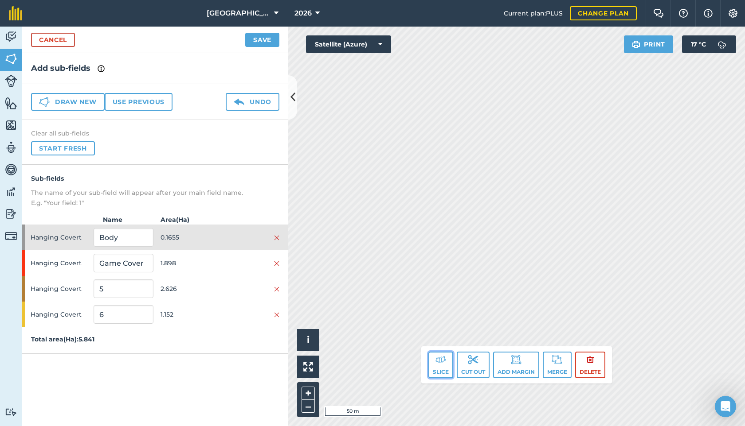
click at [442, 369] on button "Slice" at bounding box center [440, 365] width 25 height 27
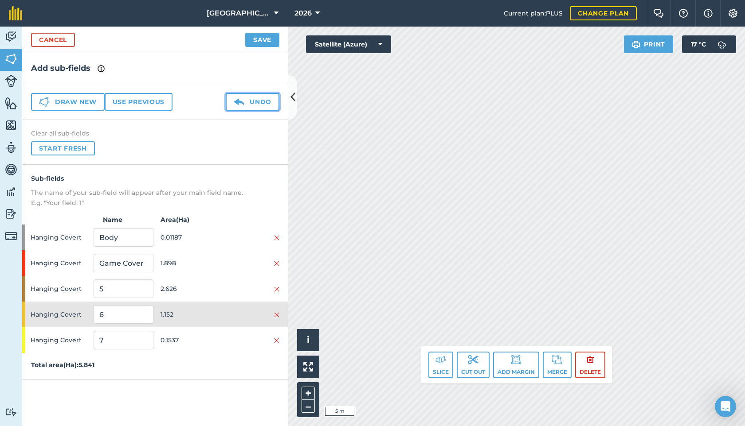
click at [248, 101] on button "Undo" at bounding box center [253, 102] width 54 height 18
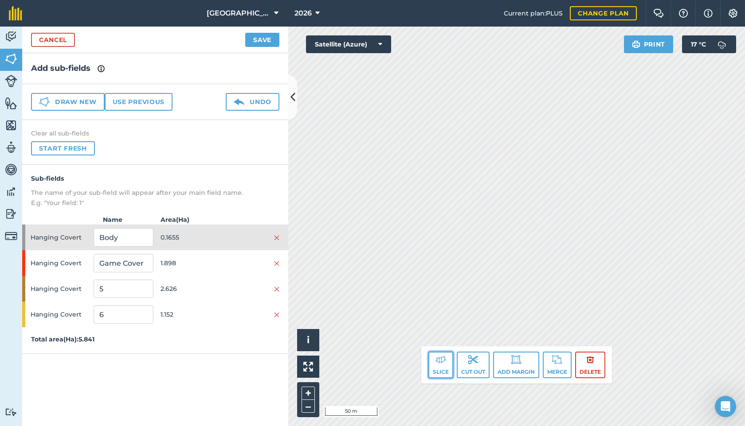
click at [437, 366] on button "Slice" at bounding box center [440, 365] width 25 height 27
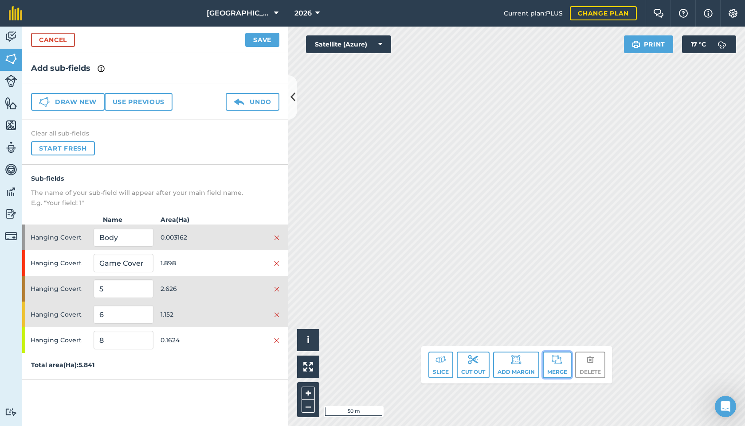
click at [554, 362] on img at bounding box center [556, 360] width 11 height 11
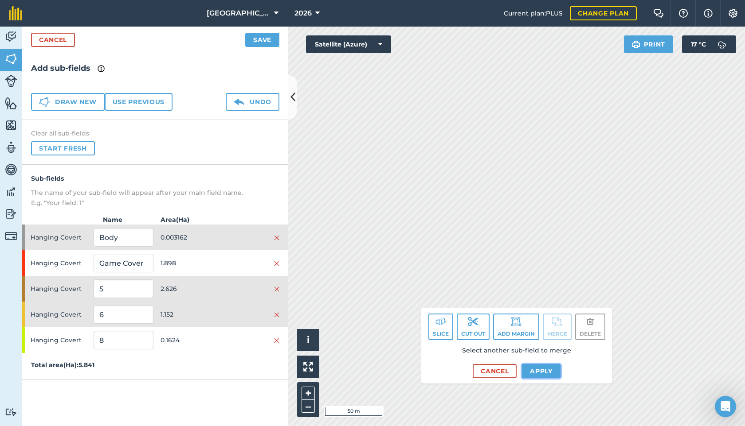
click at [537, 369] on button "Apply" at bounding box center [541, 371] width 39 height 14
click at [542, 372] on button "Apply" at bounding box center [541, 371] width 39 height 14
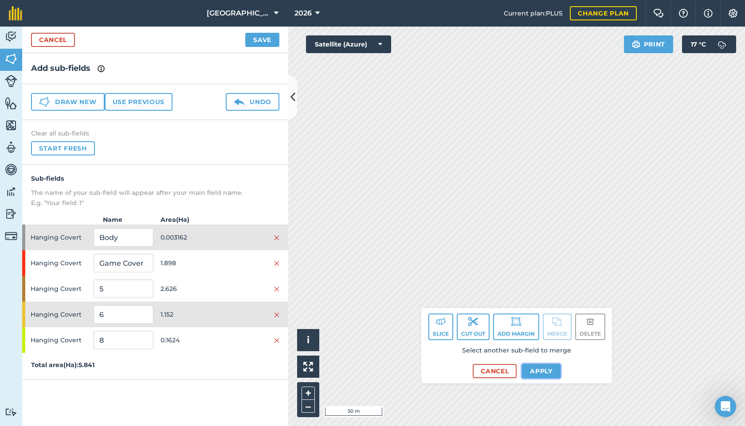
click at [532, 375] on button "Apply" at bounding box center [541, 371] width 39 height 14
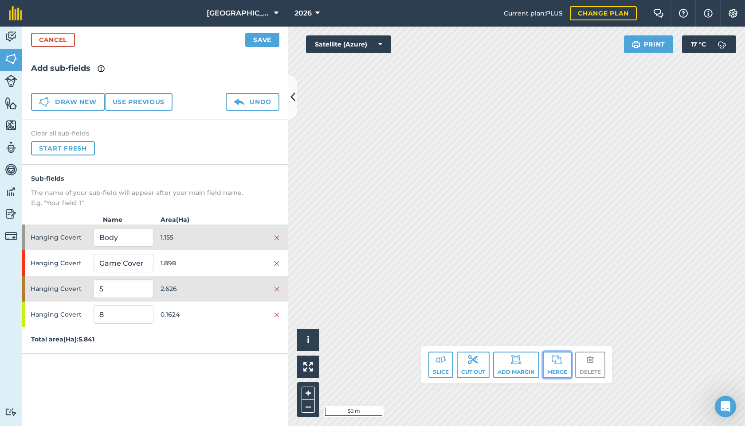
click at [560, 368] on button "Merge" at bounding box center [557, 365] width 29 height 27
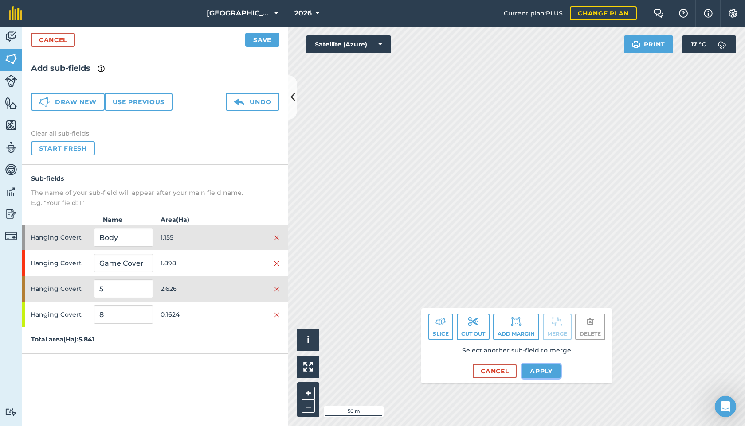
click at [542, 371] on button "Apply" at bounding box center [541, 371] width 39 height 14
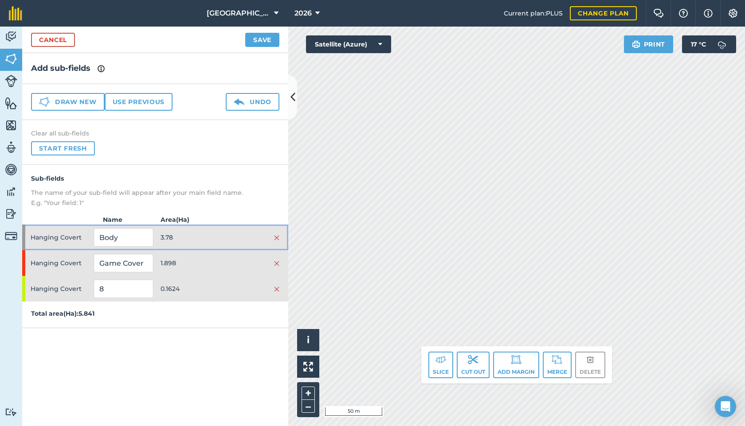
click at [207, 246] on span "3.78" at bounding box center [189, 237] width 59 height 17
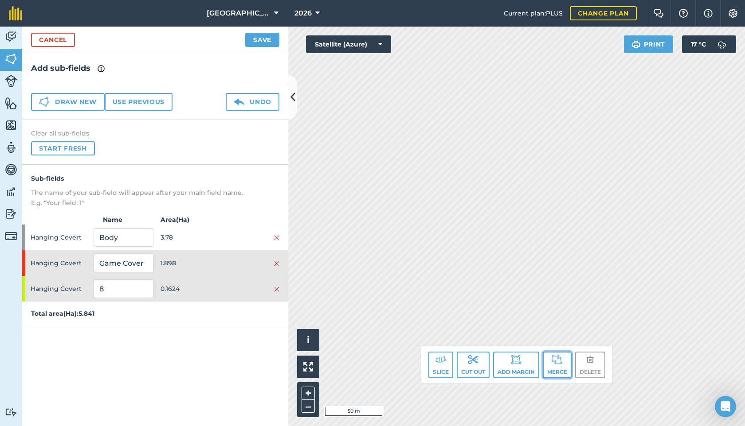
click at [555, 367] on button "Merge" at bounding box center [557, 365] width 29 height 27
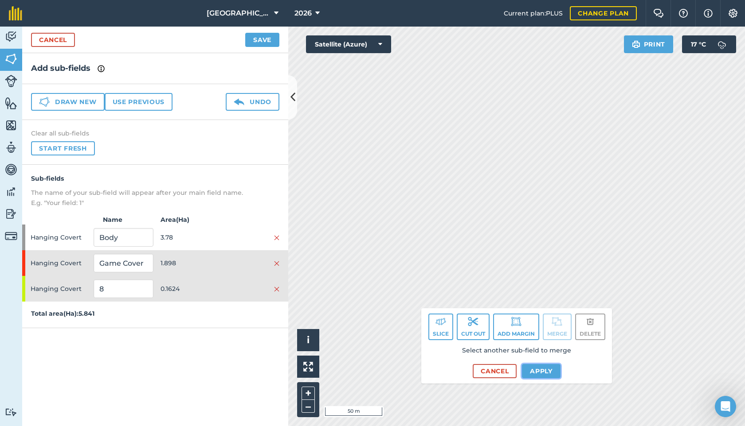
click at [545, 375] on button "Apply" at bounding box center [541, 371] width 39 height 14
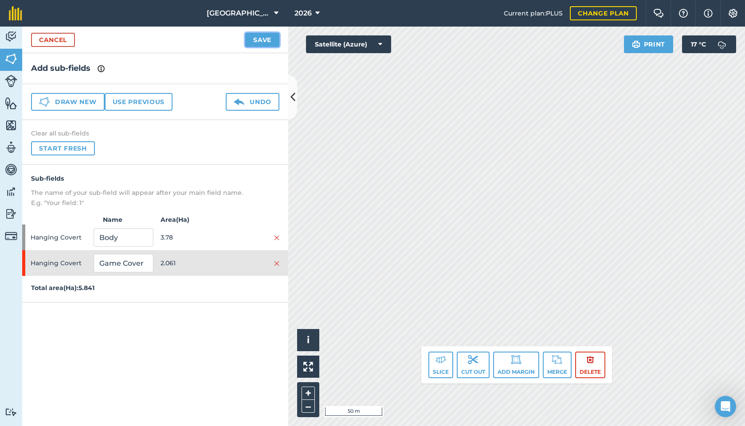
click at [253, 39] on button "Save" at bounding box center [262, 40] width 34 height 14
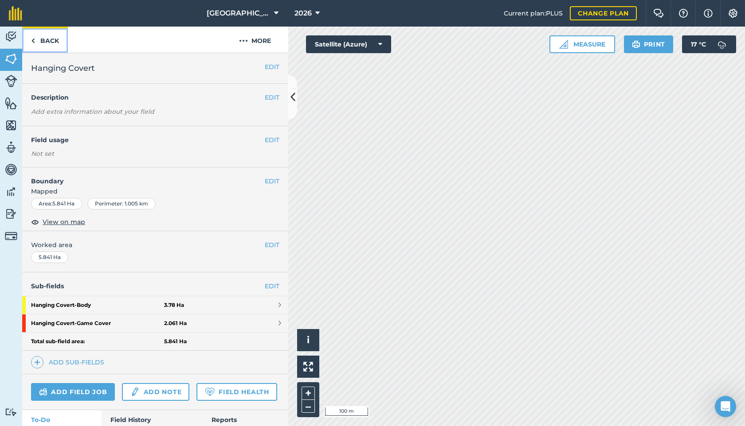
click at [48, 42] on link "Back" at bounding box center [45, 40] width 46 height 26
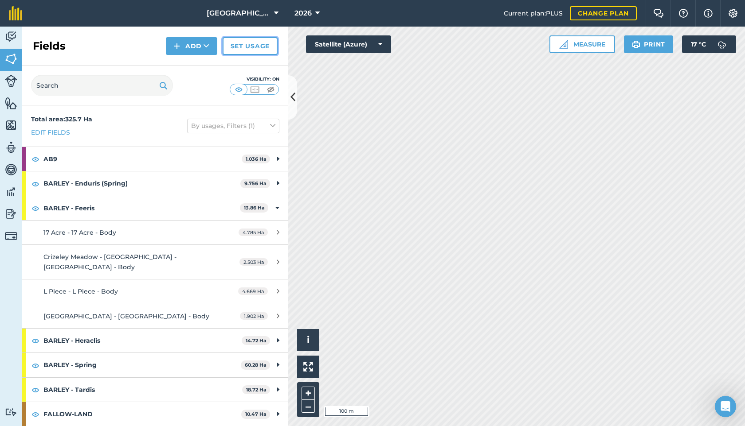
click at [244, 47] on link "Set usage" at bounding box center [250, 46] width 55 height 18
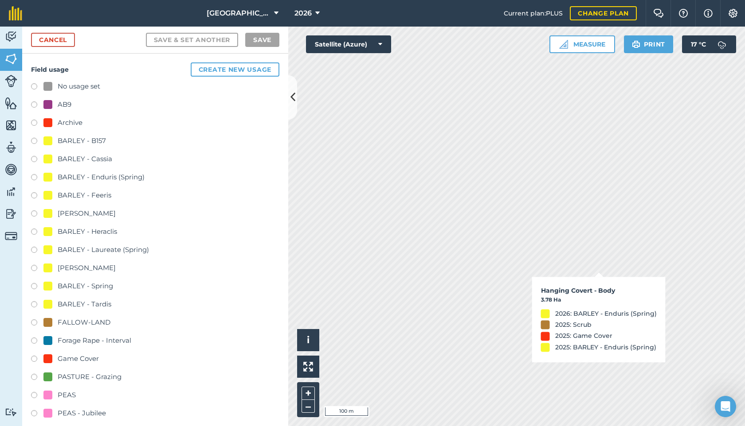
checkbox input "true"
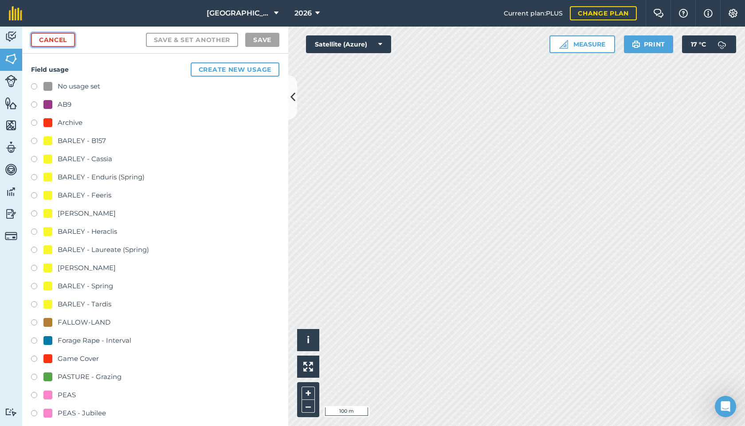
click at [52, 40] on link "Cancel" at bounding box center [53, 40] width 44 height 14
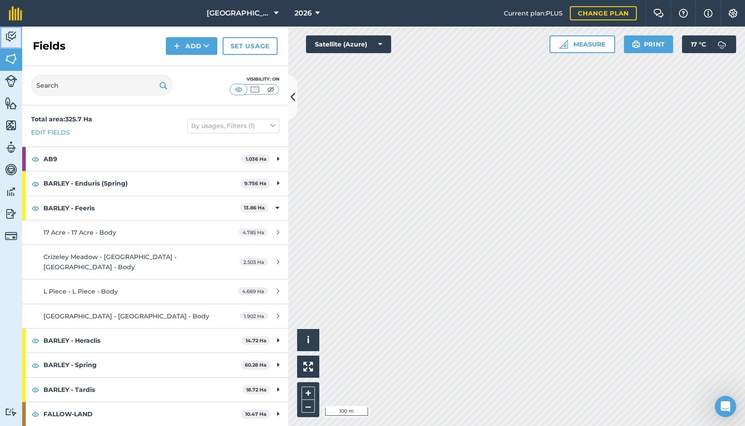
click at [17, 42] on img at bounding box center [11, 36] width 12 height 13
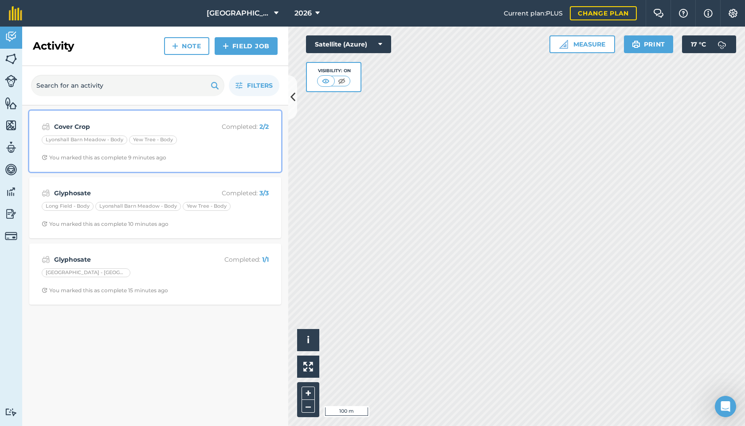
click at [181, 124] on strong "Cover Crop" at bounding box center [124, 127] width 141 height 10
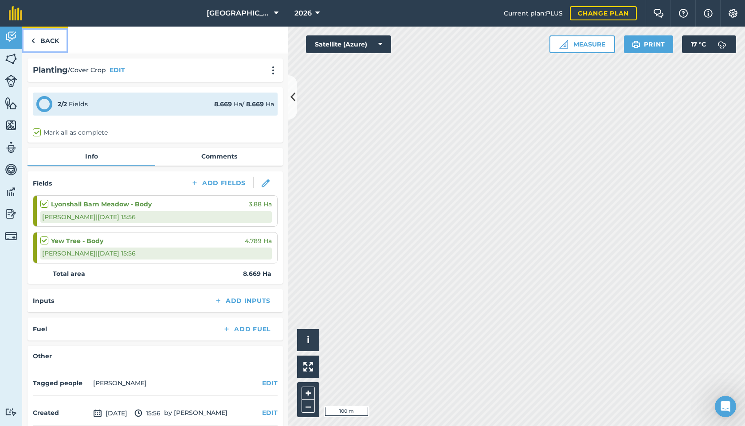
click at [55, 39] on link "Back" at bounding box center [45, 40] width 46 height 26
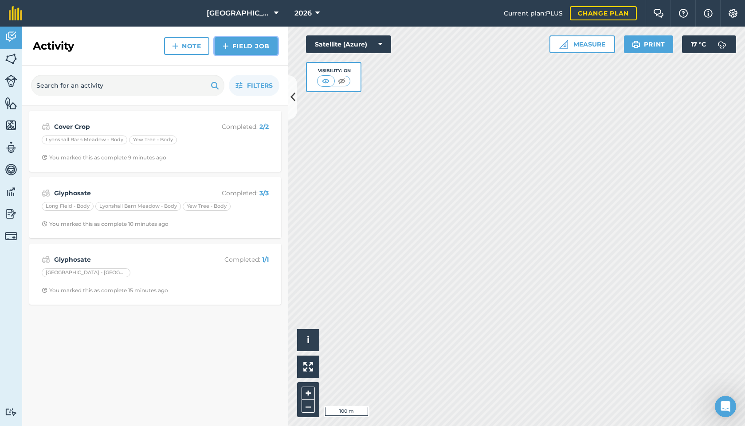
click at [250, 50] on link "Field Job" at bounding box center [246, 46] width 63 height 18
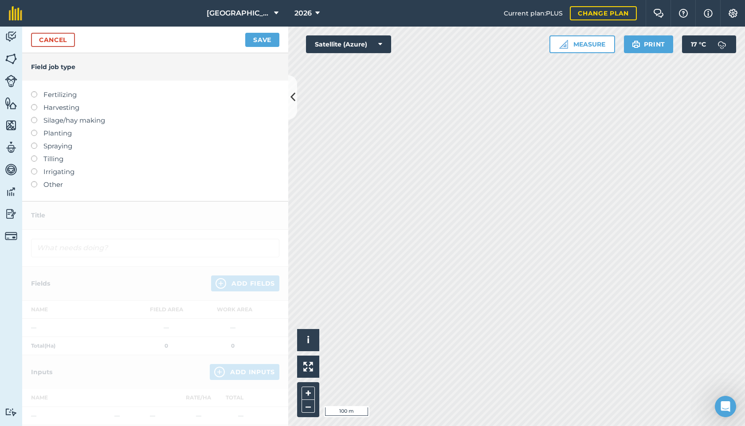
click at [32, 130] on label at bounding box center [37, 130] width 12 height 0
type input "Planting"
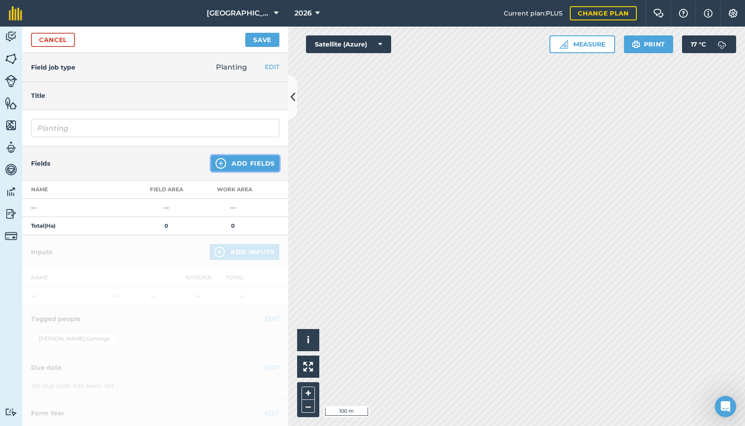
click at [244, 164] on button "Add Fields" at bounding box center [245, 164] width 68 height 16
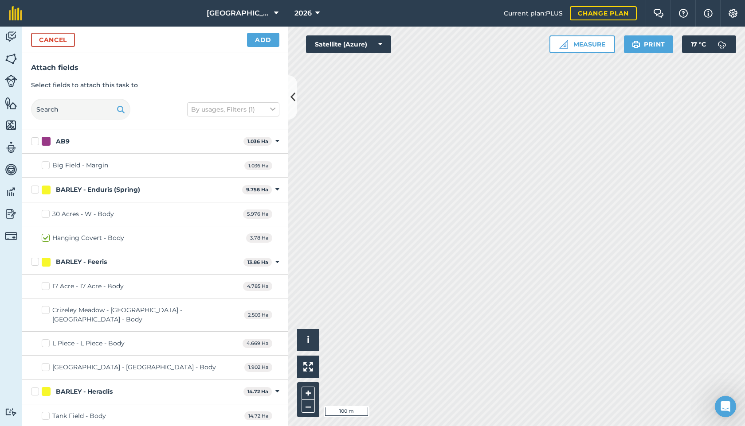
checkbox input "true"
click at [260, 42] on button "Add" at bounding box center [263, 40] width 32 height 14
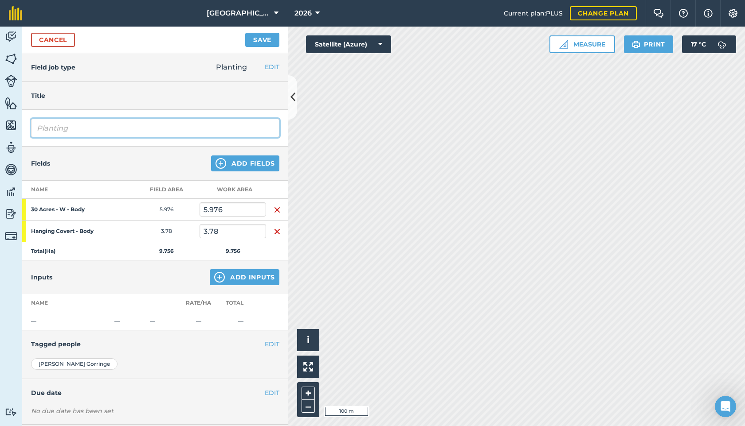
click at [119, 129] on input "Planting" at bounding box center [155, 128] width 248 height 19
drag, startPoint x: 124, startPoint y: 131, endPoint x: 29, endPoint y: 121, distance: 95.4
click at [29, 121] on div "Planting" at bounding box center [155, 128] width 266 height 37
type input "Maxi Cover"
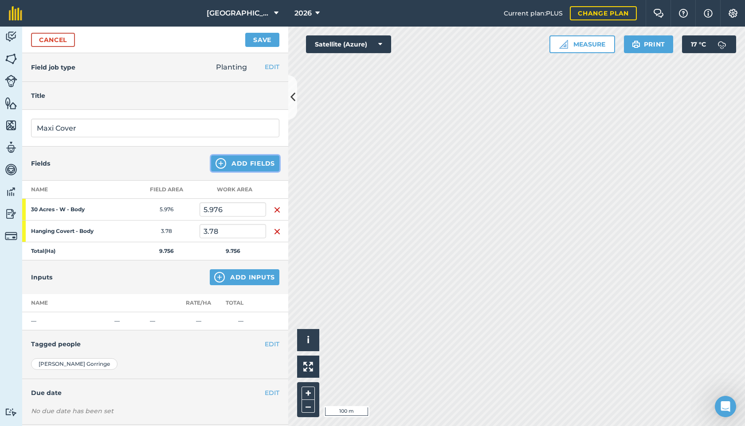
click at [251, 165] on button "Add Fields" at bounding box center [245, 164] width 68 height 16
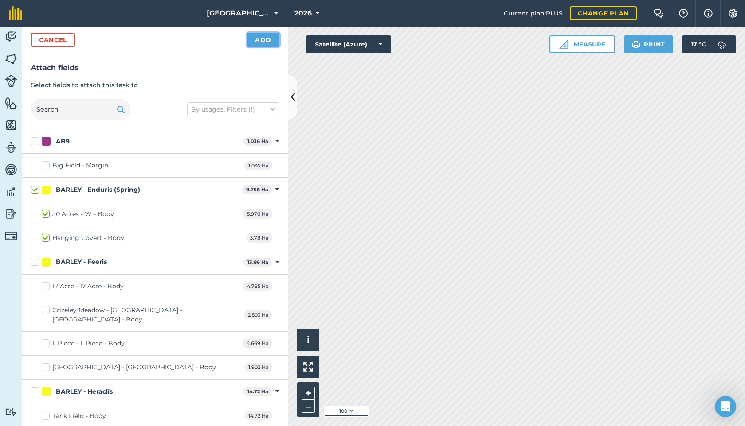
click at [266, 41] on button "Add" at bounding box center [263, 40] width 32 height 14
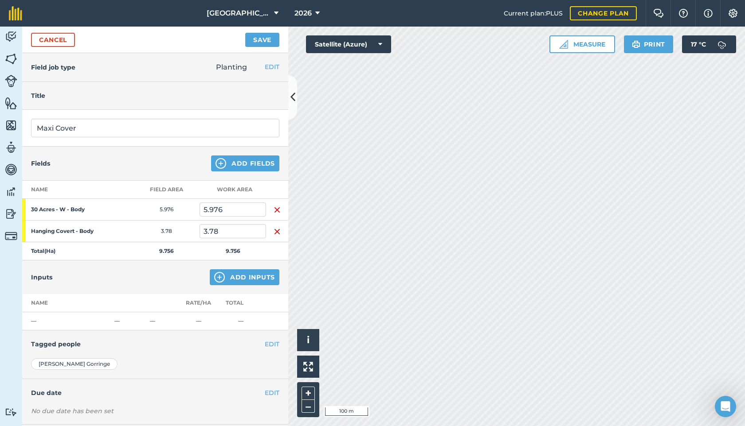
click at [234, 286] on div "Inputs Add Inputs" at bounding box center [155, 278] width 266 height 34
click at [228, 285] on button "Add Inputs" at bounding box center [245, 278] width 70 height 16
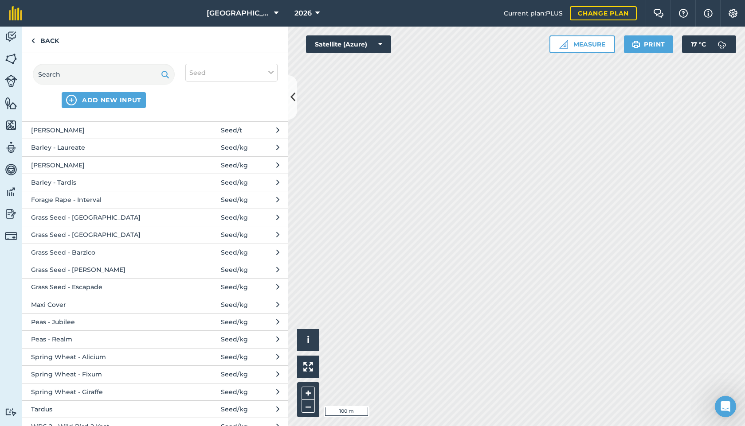
scroll to position [77, 0]
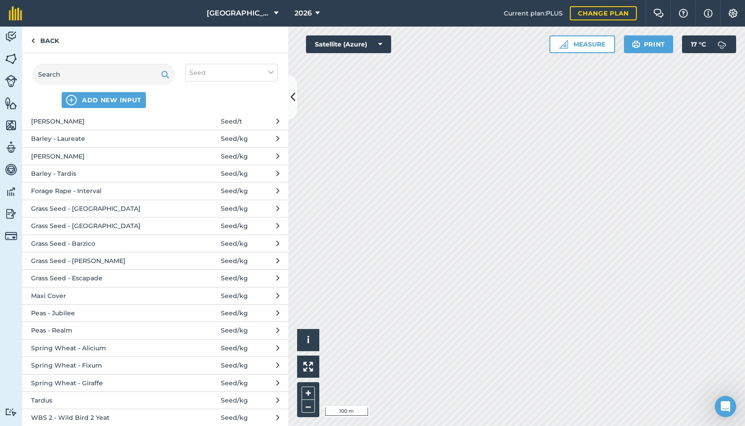
click at [123, 298] on span "Maxi Cover" at bounding box center [103, 296] width 145 height 10
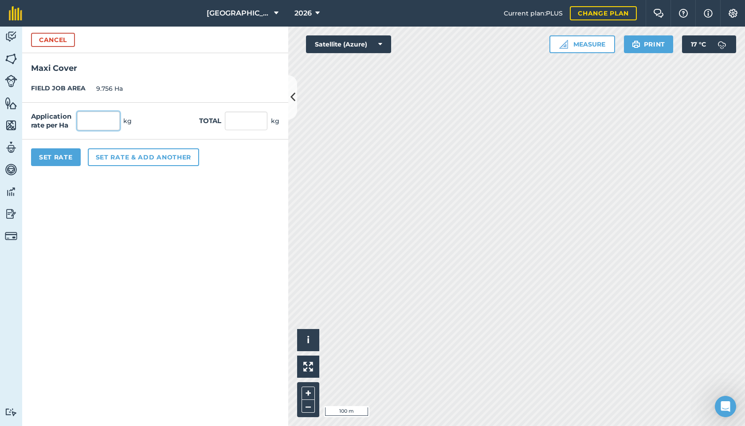
click at [103, 122] on input "text" at bounding box center [98, 121] width 43 height 19
type input "112"
click at [233, 124] on input "1,092.672" at bounding box center [246, 121] width 43 height 19
type input "112,092.672"
drag, startPoint x: 103, startPoint y: 121, endPoint x: 50, endPoint y: 119, distance: 53.2
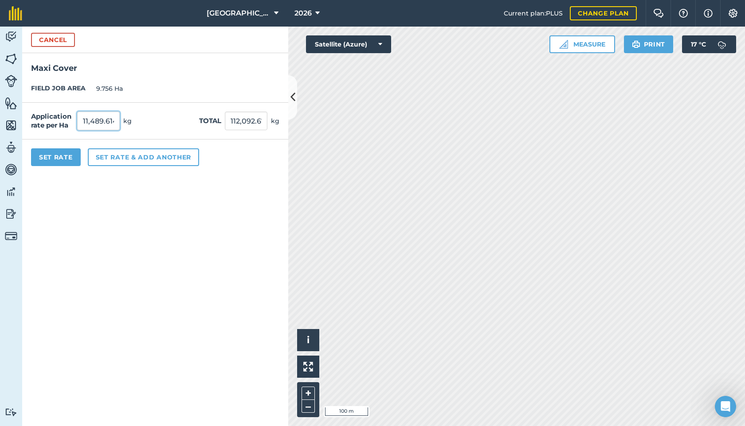
click at [50, 119] on div "Application rate per Ha 11,489.614 kg" at bounding box center [81, 121] width 101 height 19
type input ".614"
drag, startPoint x: 100, startPoint y: 121, endPoint x: 64, endPoint y: 106, distance: 38.9
click at [79, 120] on input ".614" at bounding box center [98, 121] width 43 height 19
click at [353, 126] on div "Activity Fields Livestock Features Maps Team Vehicles Data Reporting Billing Tu…" at bounding box center [372, 227] width 745 height 400
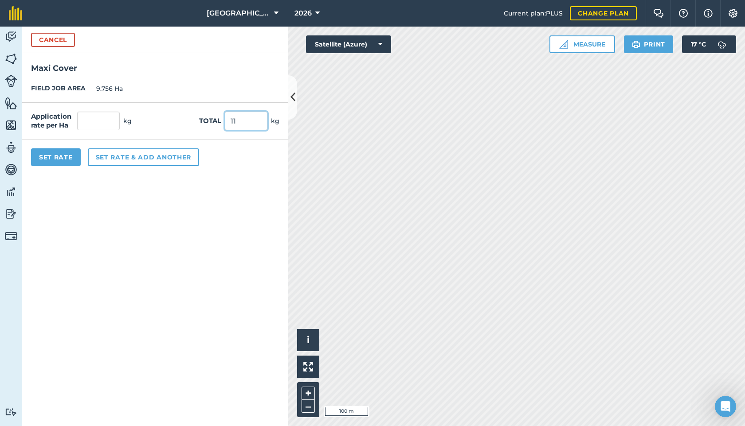
type input "112"
click at [61, 159] on button "Set Rate" at bounding box center [56, 157] width 50 height 18
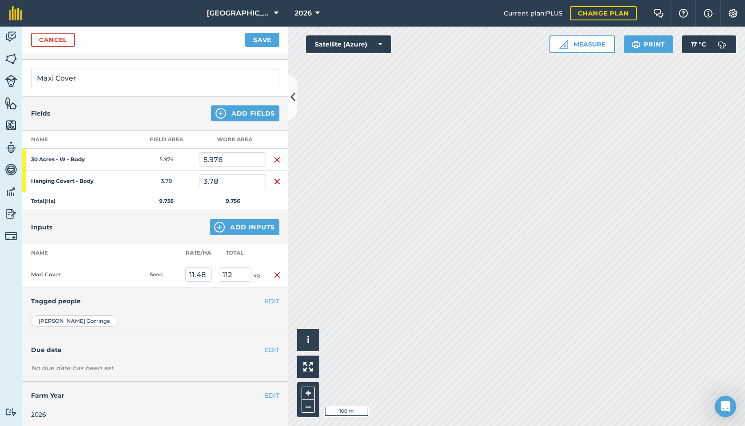
scroll to position [0, 0]
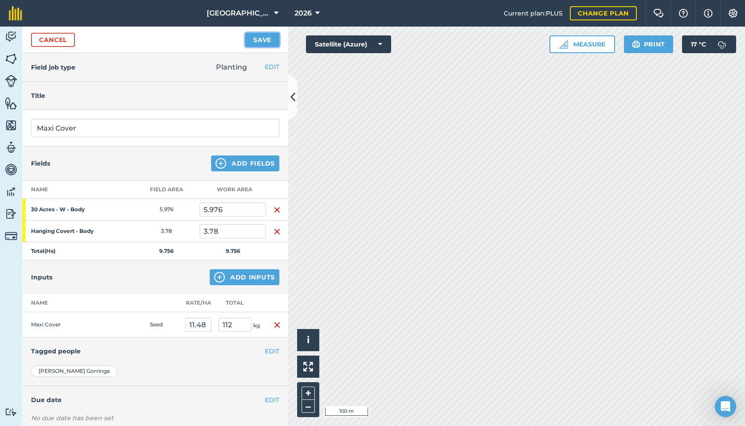
click at [254, 43] on button "Save" at bounding box center [262, 40] width 34 height 14
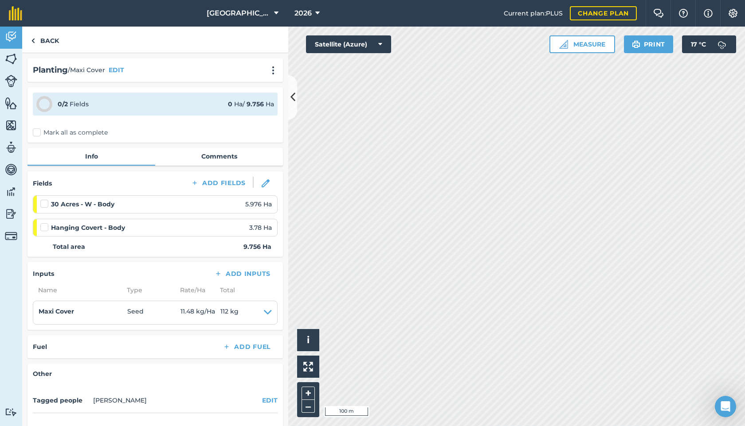
click at [45, 223] on label at bounding box center [45, 223] width 11 height 0
click at [45, 228] on input "checkbox" at bounding box center [43, 226] width 6 height 6
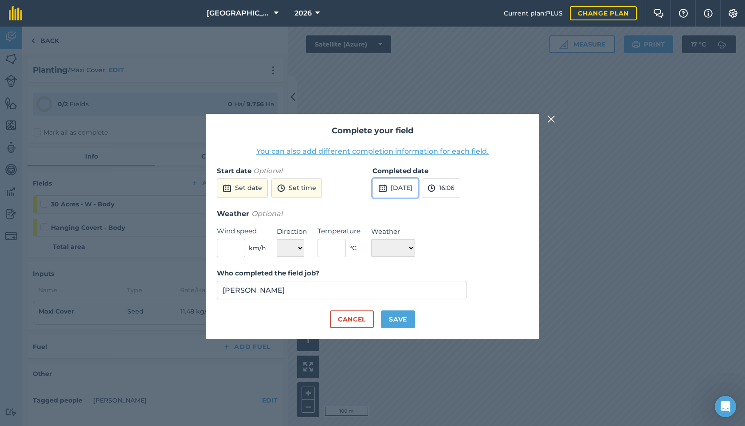
click at [398, 188] on button "[DATE]" at bounding box center [395, 189] width 46 height 20
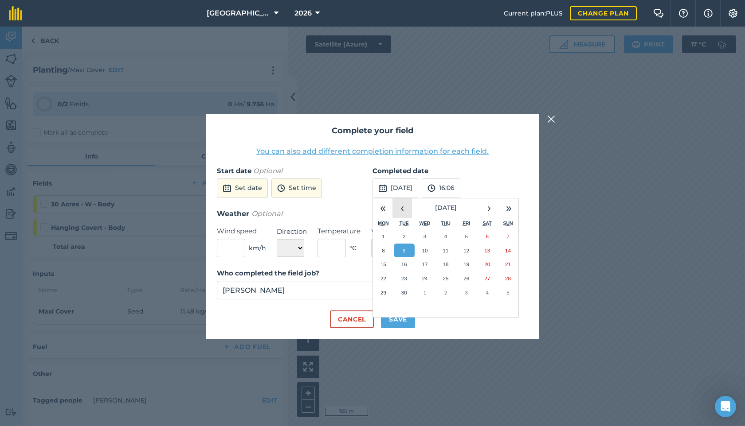
click at [406, 211] on button "‹" at bounding box center [402, 209] width 20 height 20
click at [430, 279] on button "20" at bounding box center [424, 279] width 21 height 14
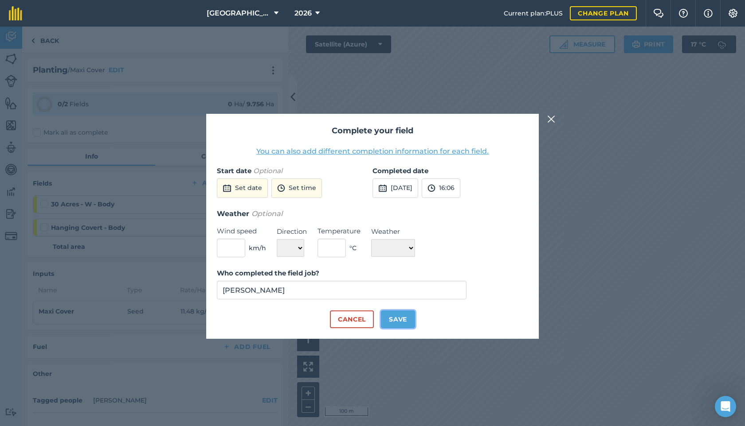
click at [403, 314] on button "Save" at bounding box center [398, 320] width 34 height 18
checkbox input "true"
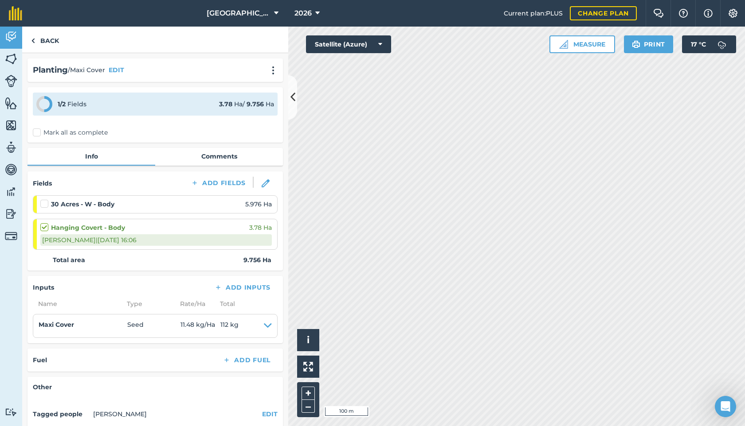
click at [47, 199] on label at bounding box center [45, 199] width 11 height 0
click at [46, 201] on input "checkbox" at bounding box center [43, 202] width 6 height 6
checkbox input "false"
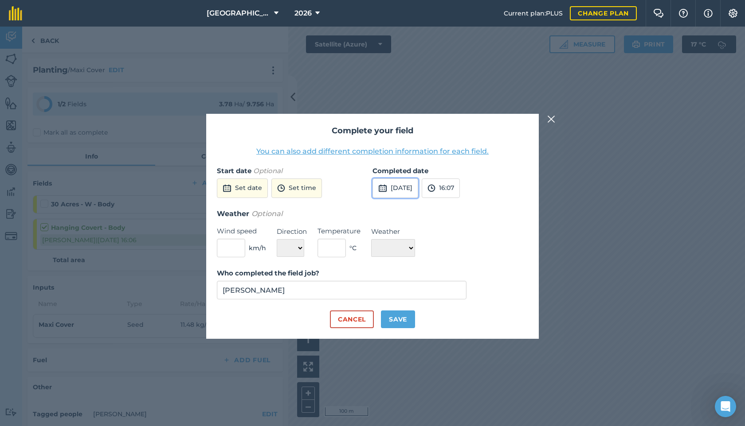
click at [396, 187] on button "[DATE]" at bounding box center [395, 189] width 46 height 20
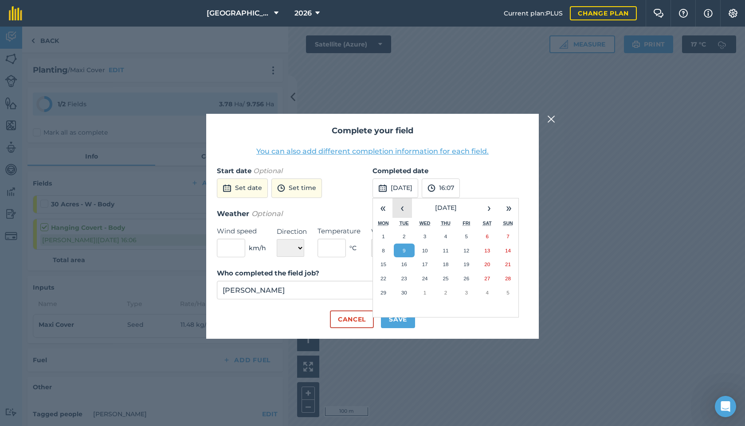
click at [405, 202] on button "‹" at bounding box center [402, 209] width 20 height 20
click at [423, 276] on abbr "20" at bounding box center [425, 279] width 6 height 6
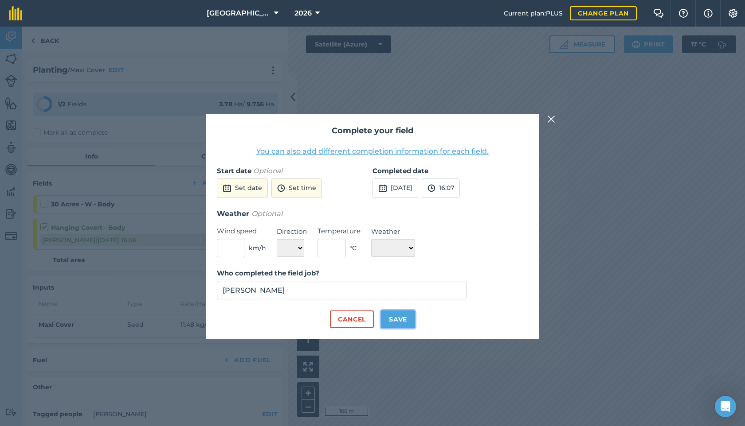
click at [404, 319] on button "Save" at bounding box center [398, 320] width 34 height 18
checkbox input "true"
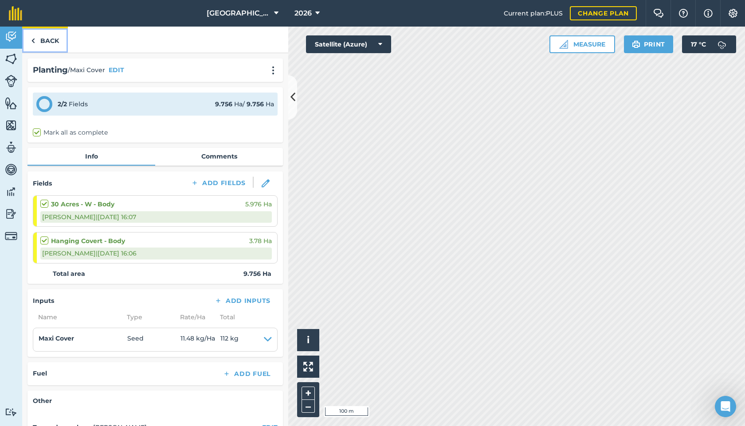
click at [52, 42] on link "Back" at bounding box center [45, 40] width 46 height 26
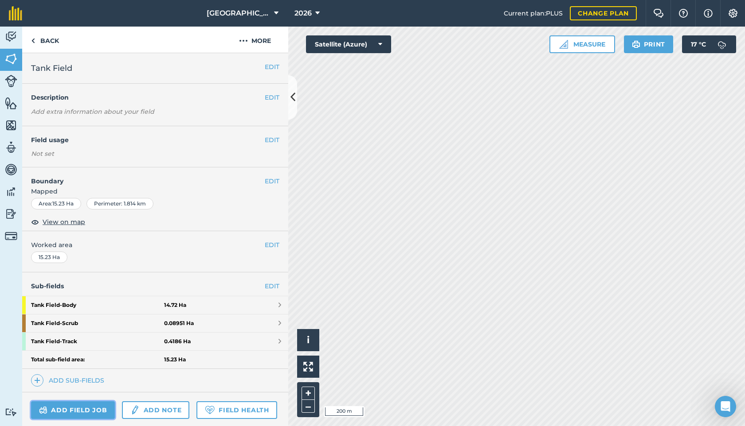
click at [88, 406] on link "Add field job" at bounding box center [73, 411] width 84 height 18
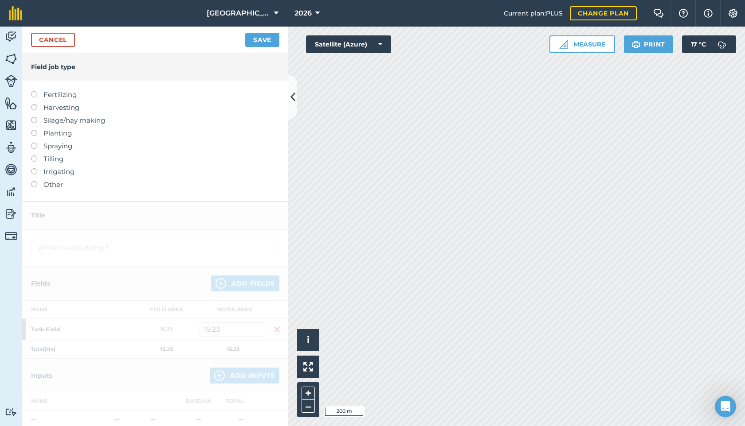
click at [33, 130] on label at bounding box center [37, 130] width 12 height 0
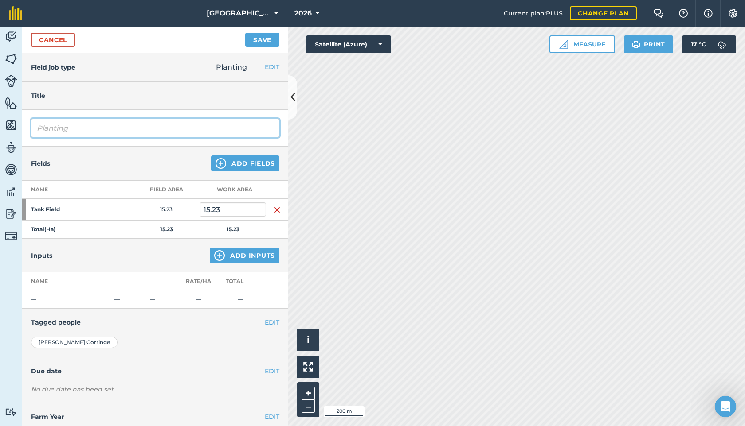
click at [68, 130] on input "Planting" at bounding box center [155, 128] width 248 height 19
drag, startPoint x: 101, startPoint y: 130, endPoint x: 0, endPoint y: 115, distance: 101.8
click at [0, 115] on div "Activity Fields Livestock Features Maps Team Vehicles Data Reporting Billing Tu…" at bounding box center [372, 227] width 745 height 400
type input "Cover Crop"
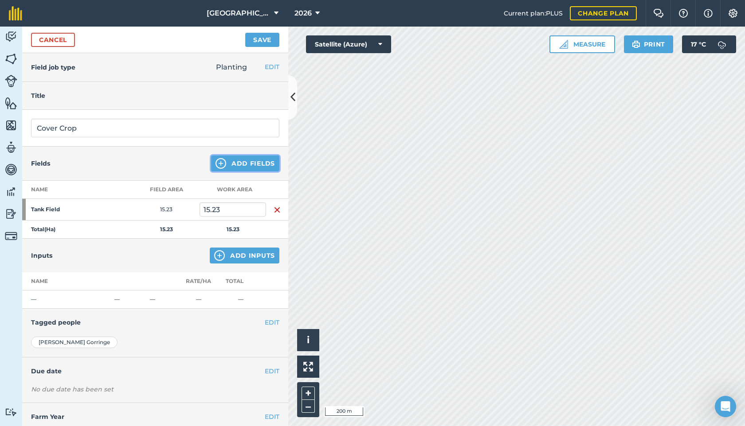
click at [248, 166] on button "Add Fields" at bounding box center [245, 164] width 68 height 16
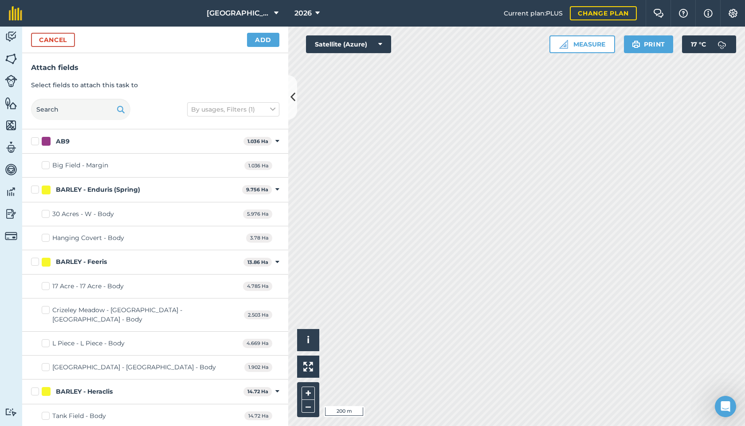
checkbox input "true"
click at [261, 37] on button "Add" at bounding box center [263, 40] width 32 height 14
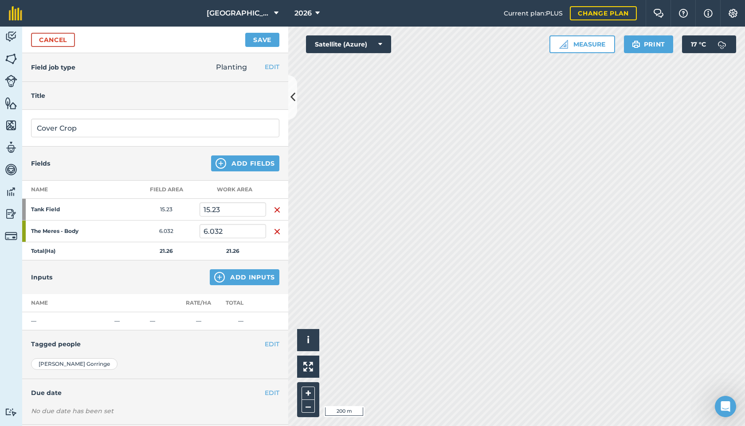
scroll to position [424, 0]
click at [276, 210] on img "button" at bounding box center [277, 210] width 7 height 11
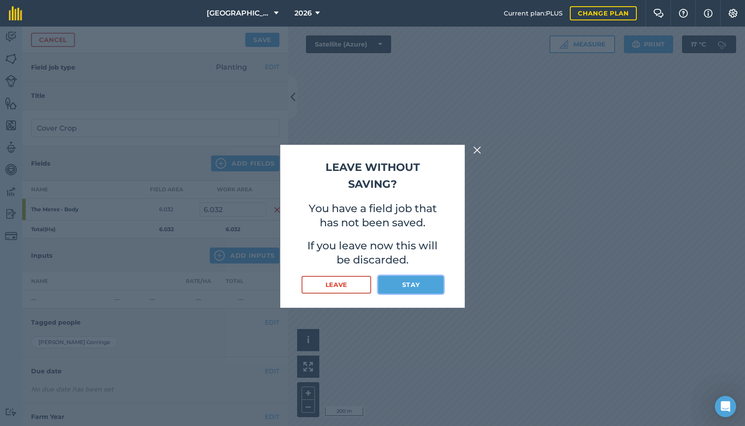
click at [409, 283] on button "Stay" at bounding box center [410, 285] width 65 height 18
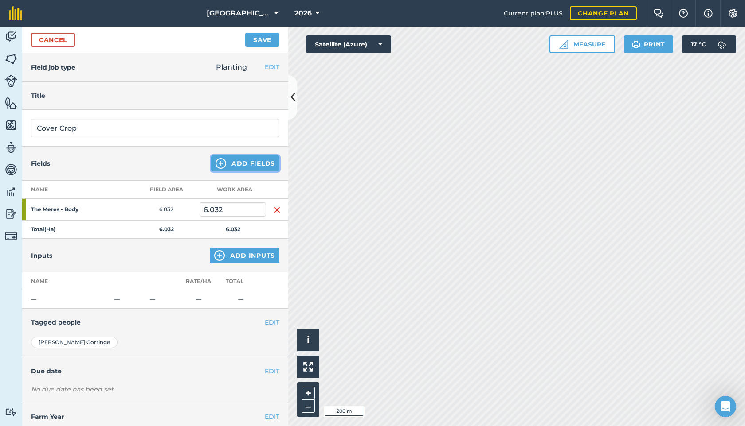
click at [258, 163] on button "Add Fields" at bounding box center [245, 164] width 68 height 16
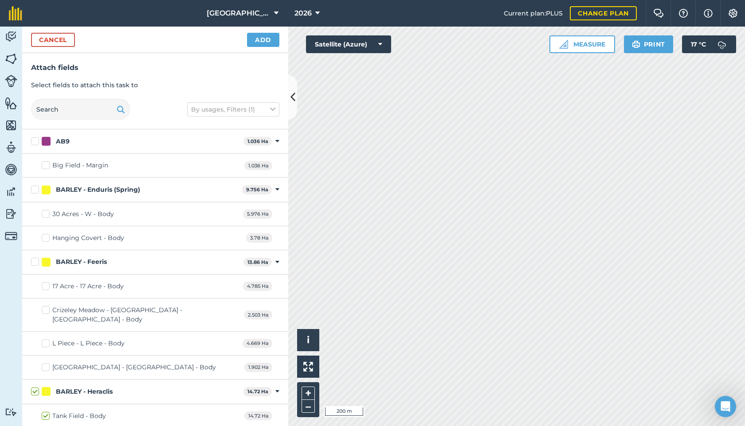
checkbox input "true"
click at [263, 37] on button "Add" at bounding box center [263, 40] width 32 height 14
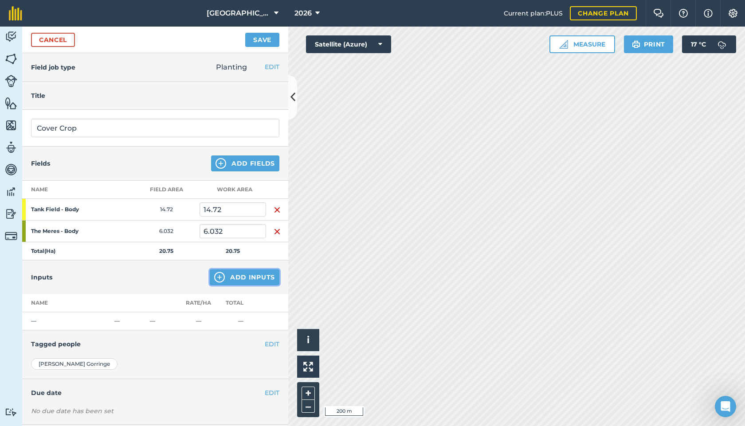
click at [228, 277] on button "Add Inputs" at bounding box center [245, 278] width 70 height 16
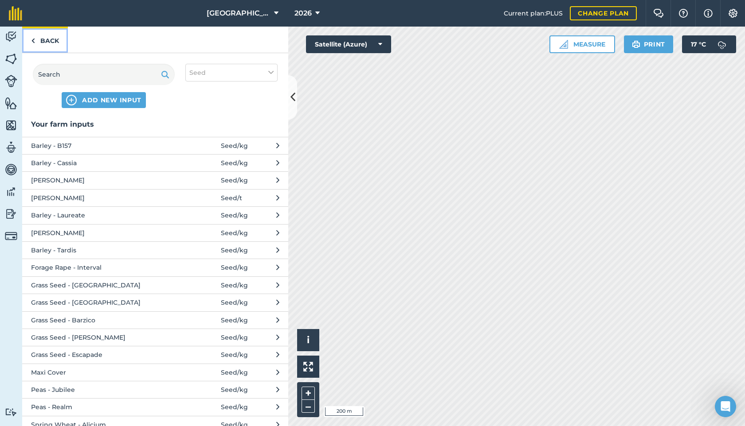
click at [43, 36] on link "Back" at bounding box center [45, 40] width 46 height 26
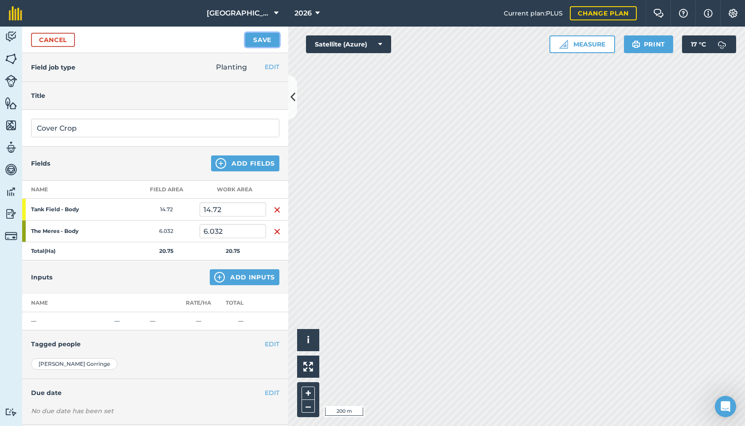
click at [261, 33] on button "Save" at bounding box center [262, 40] width 34 height 14
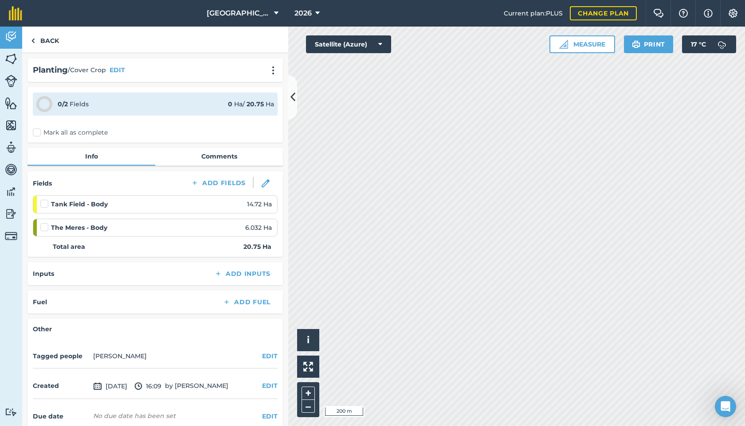
click at [43, 199] on label at bounding box center [45, 199] width 11 height 0
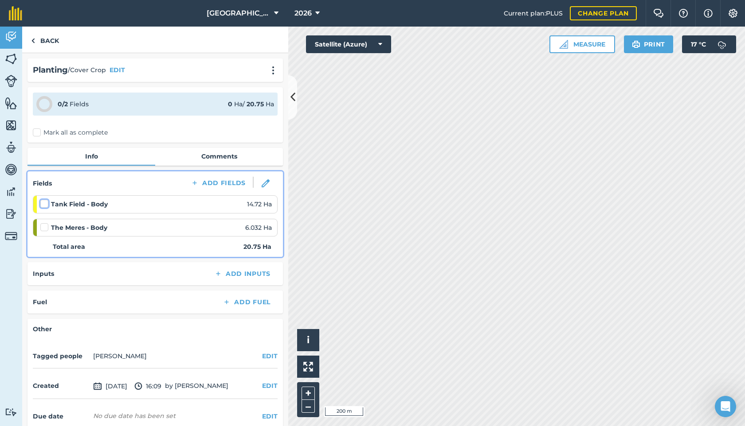
click at [43, 205] on input "checkbox" at bounding box center [43, 202] width 6 height 6
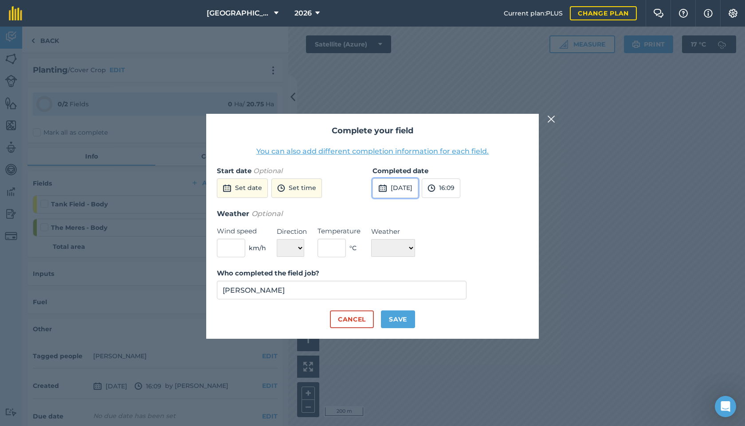
click at [417, 186] on button "[DATE]" at bounding box center [395, 189] width 46 height 20
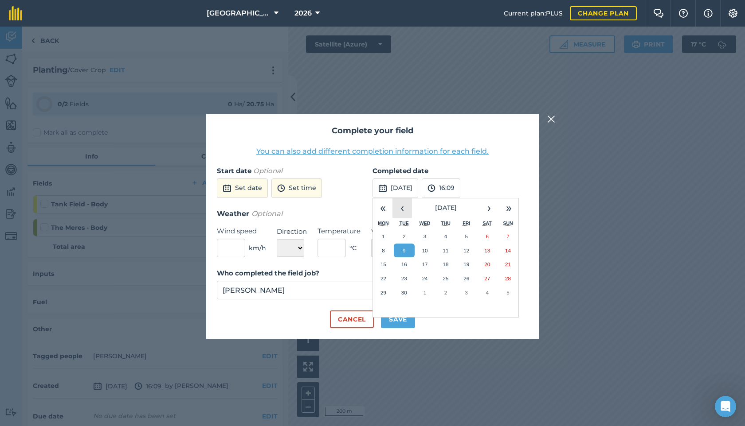
click at [400, 212] on button "‹" at bounding box center [402, 209] width 20 height 20
click at [421, 290] on button "27" at bounding box center [424, 293] width 21 height 14
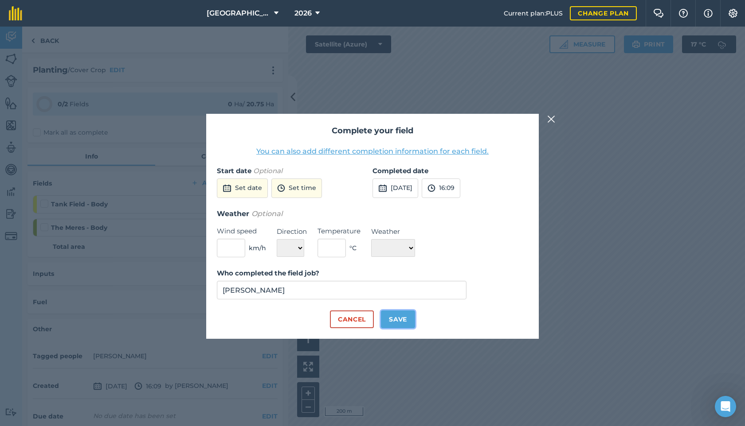
click at [387, 315] on button "Save" at bounding box center [398, 320] width 34 height 18
checkbox input "true"
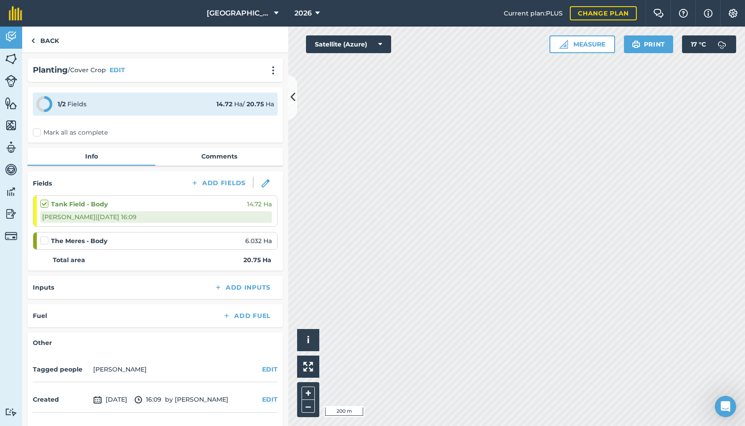
click at [42, 236] on label at bounding box center [45, 236] width 11 height 0
click at [42, 241] on input "checkbox" at bounding box center [43, 239] width 6 height 6
checkbox input "false"
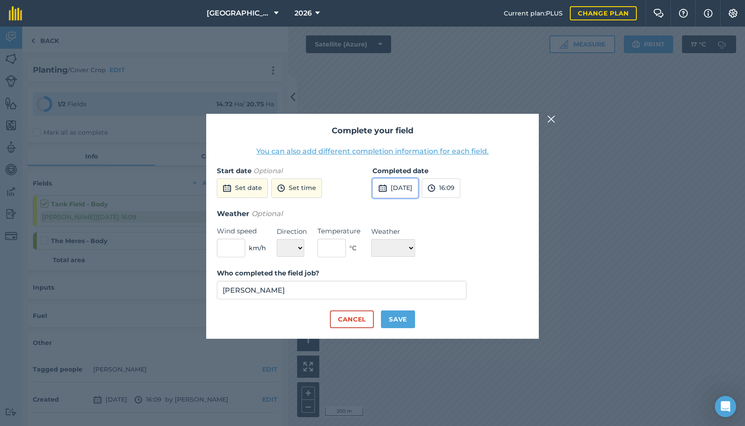
click at [418, 188] on button "[DATE]" at bounding box center [395, 189] width 46 height 20
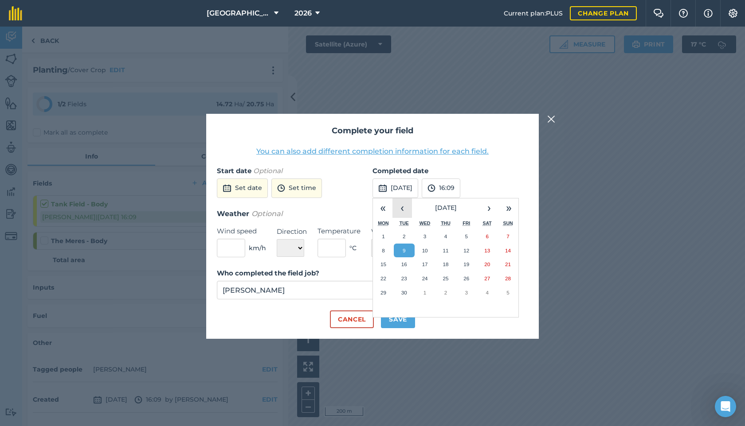
click at [399, 213] on button "‹" at bounding box center [402, 209] width 20 height 20
click at [423, 291] on abbr "27" at bounding box center [425, 293] width 6 height 6
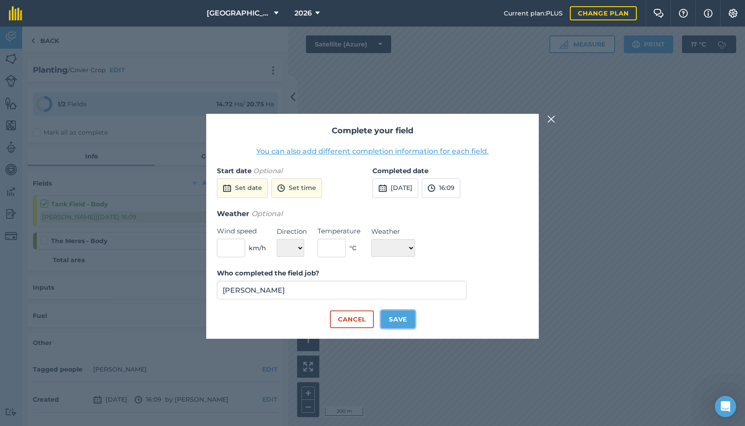
click at [399, 316] on button "Save" at bounding box center [398, 320] width 34 height 18
checkbox input "true"
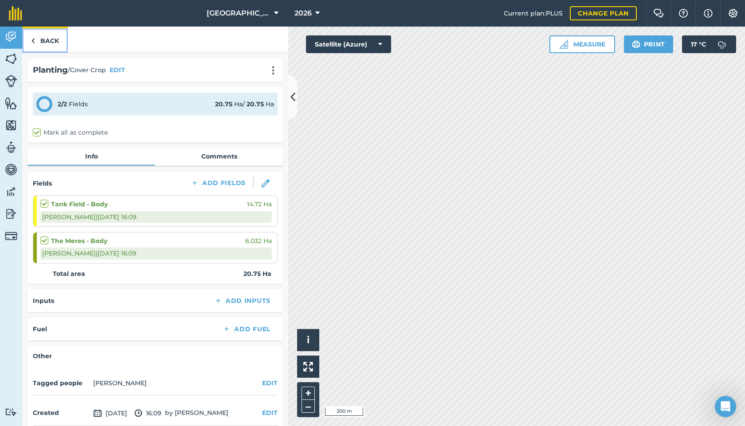
click at [56, 44] on link "Back" at bounding box center [45, 40] width 46 height 26
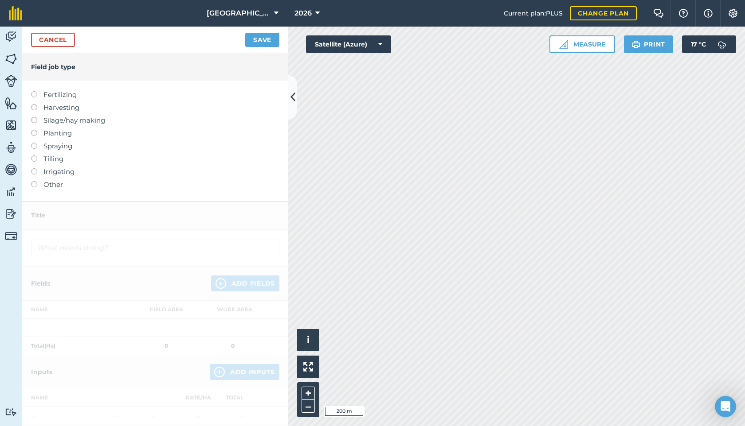
scroll to position [13, 0]
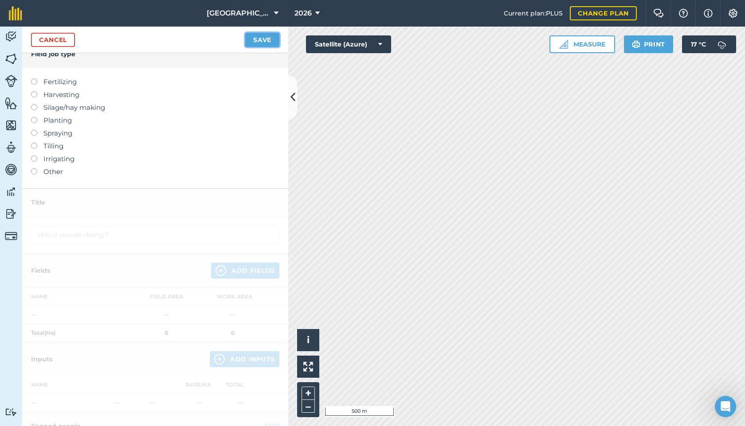
click at [265, 43] on button "Save" at bounding box center [262, 40] width 34 height 14
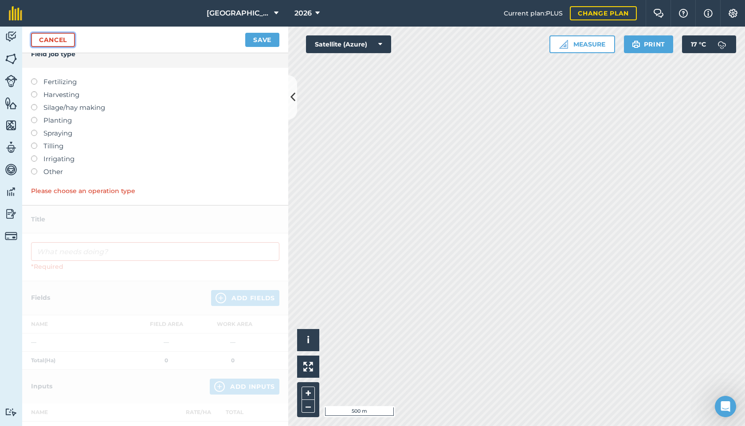
click at [66, 37] on link "Cancel" at bounding box center [53, 40] width 44 height 14
